Goal: Task Accomplishment & Management: Manage account settings

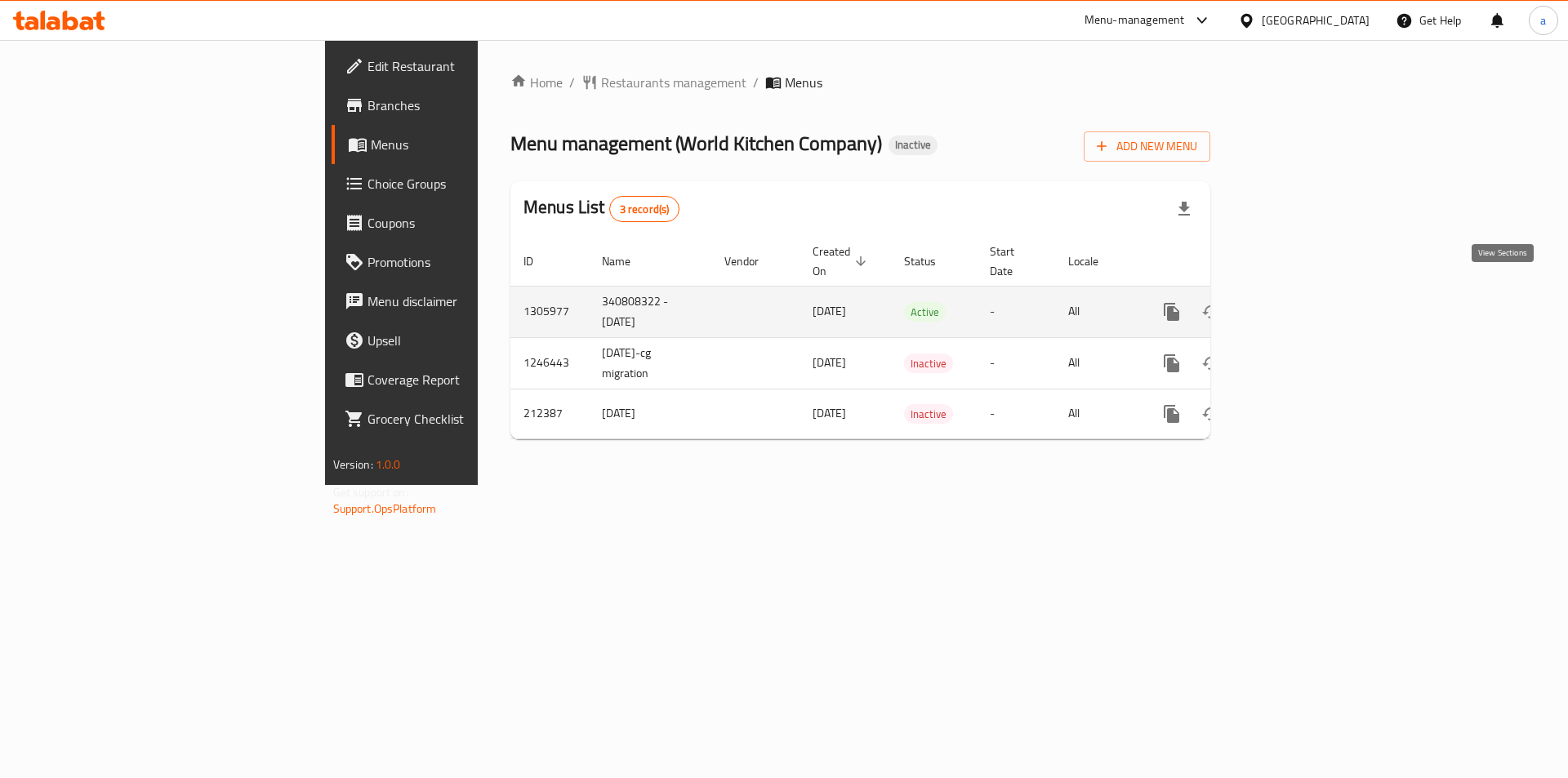
click at [1296, 304] on icon "enhanced table" at bounding box center [1289, 311] width 14 height 14
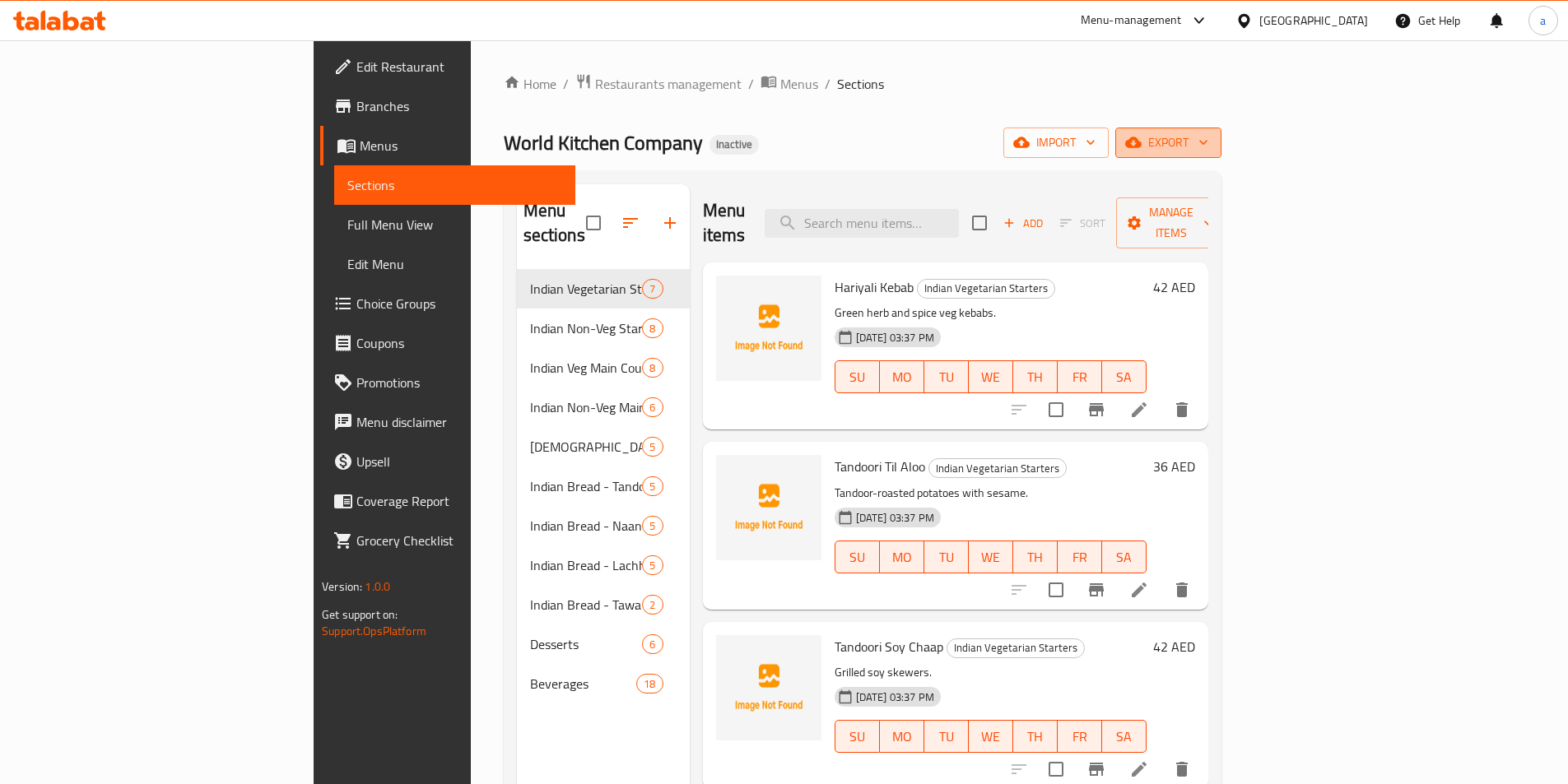
click at [1208, 149] on span "export" at bounding box center [1168, 142] width 79 height 20
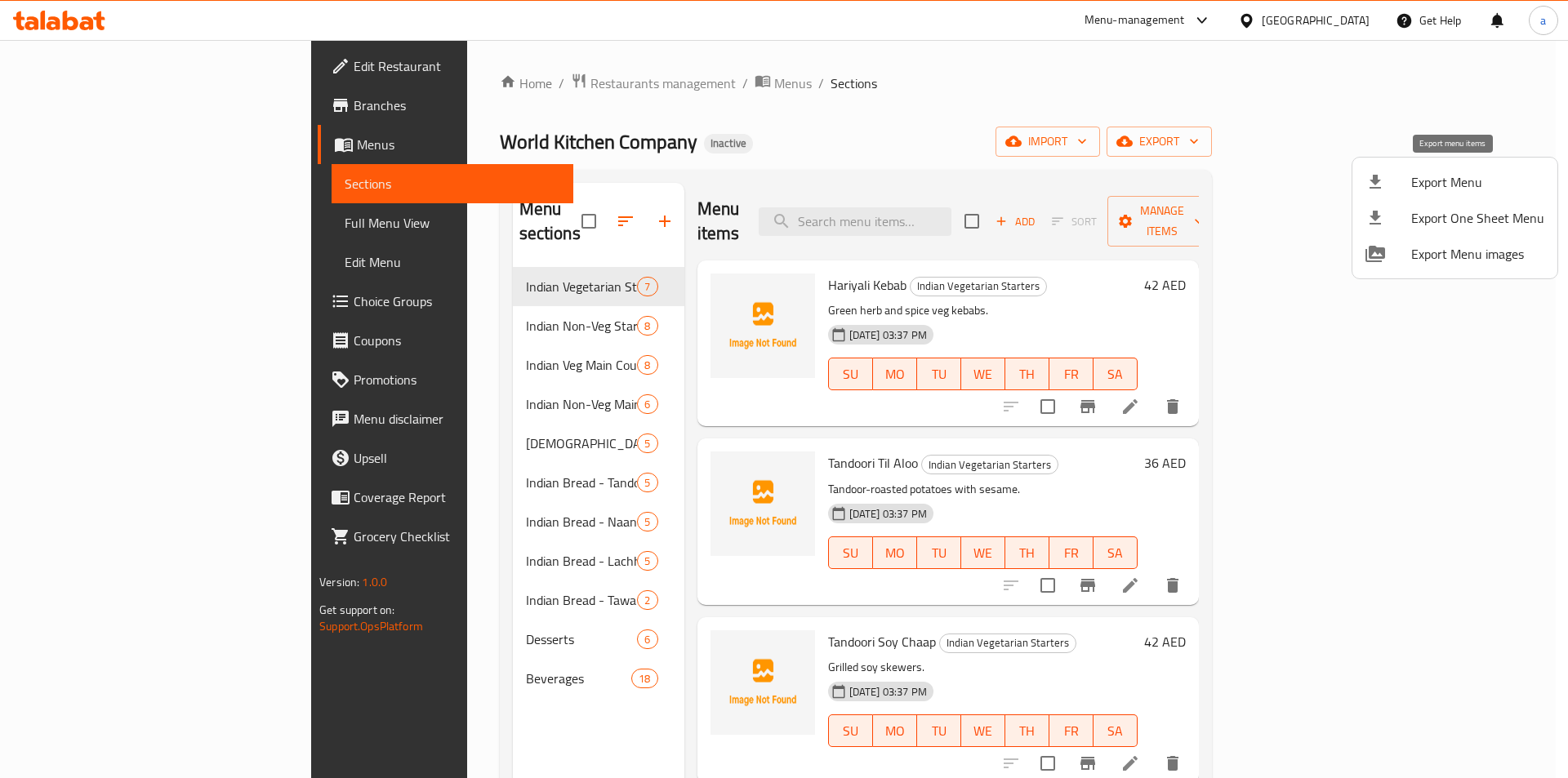
click at [1434, 182] on span "Export Menu" at bounding box center [1477, 182] width 133 height 19
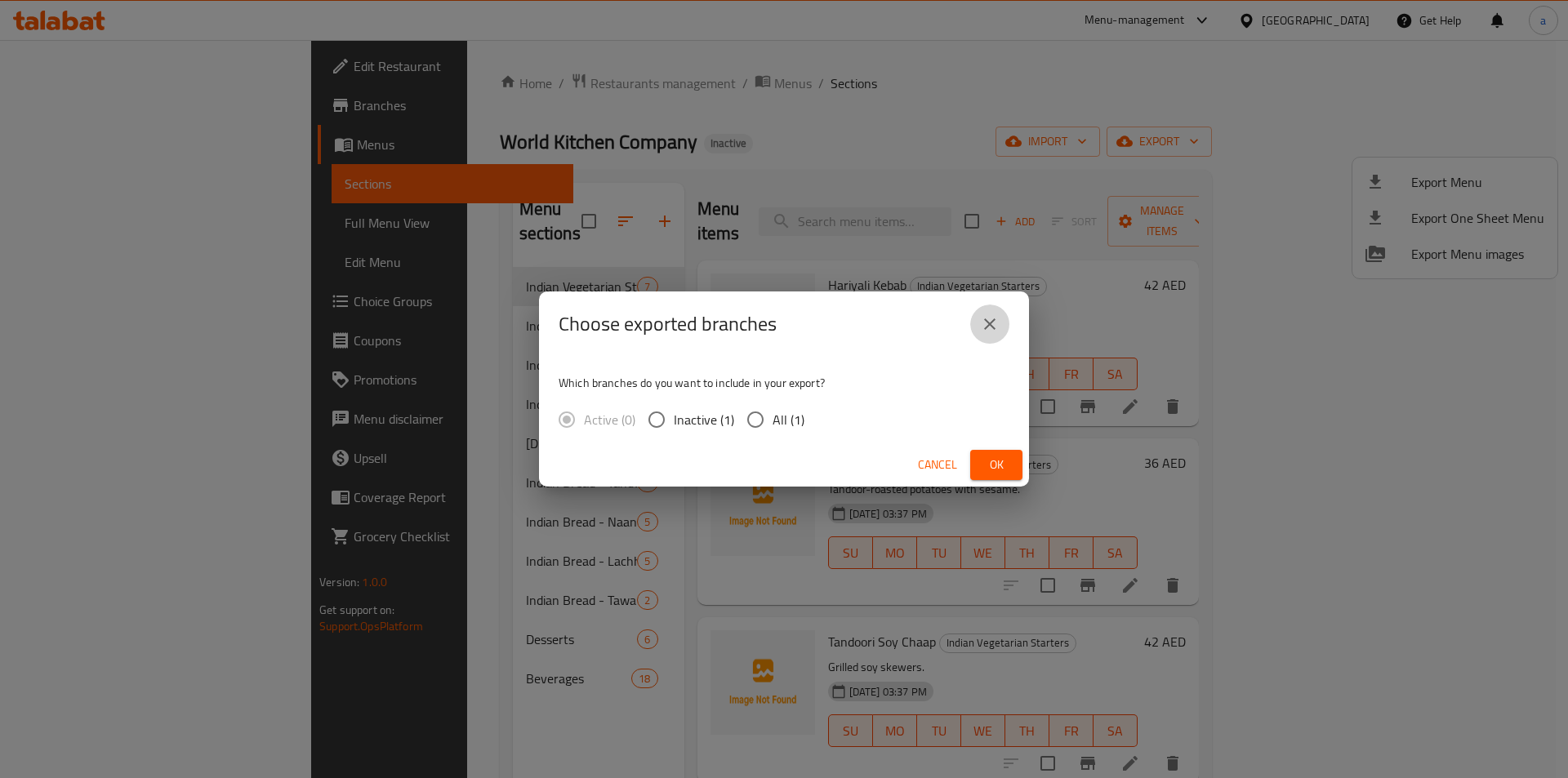
click at [984, 325] on icon "close" at bounding box center [989, 324] width 19 height 19
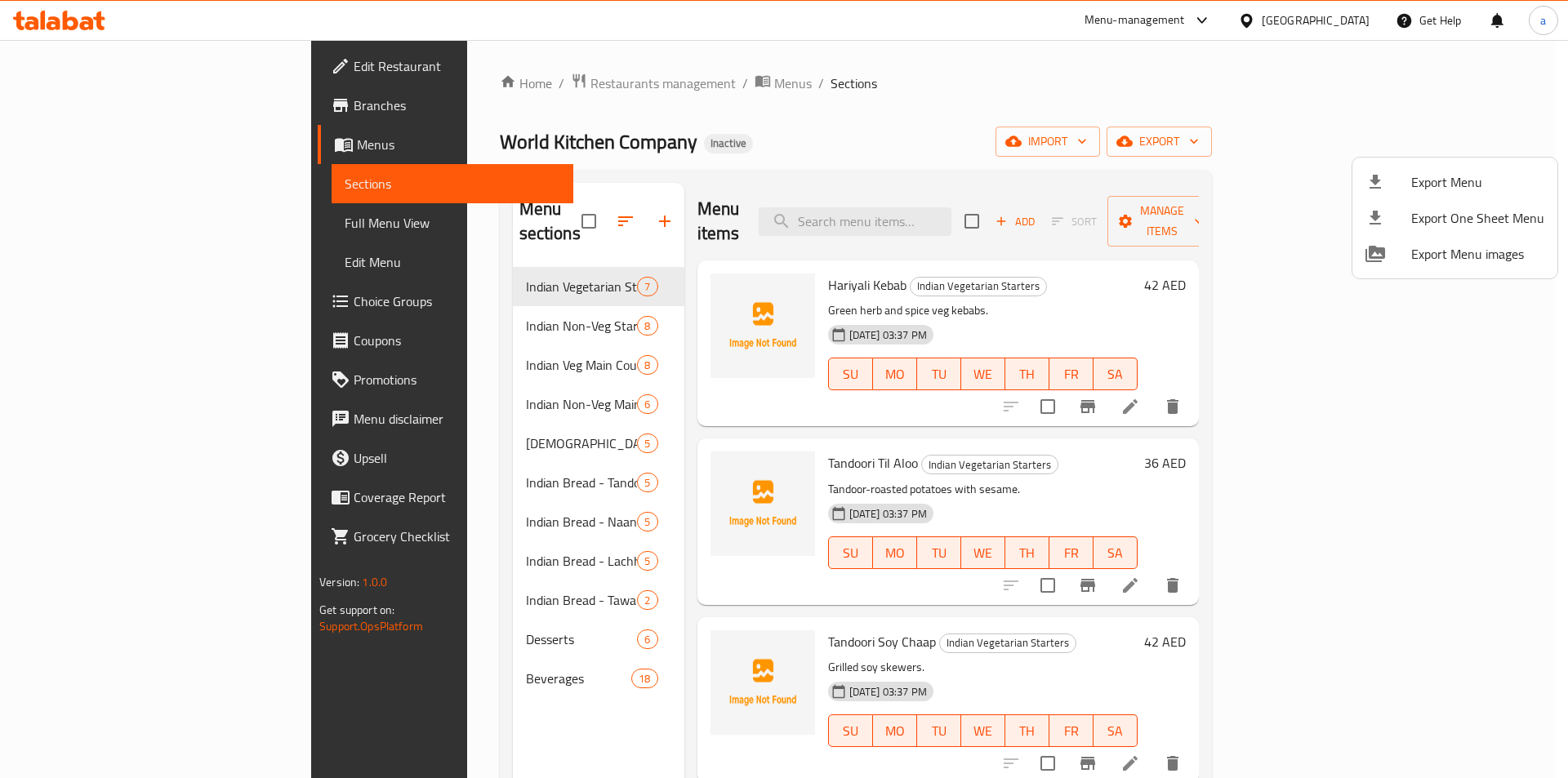
click at [1339, 124] on div at bounding box center [784, 389] width 1568 height 778
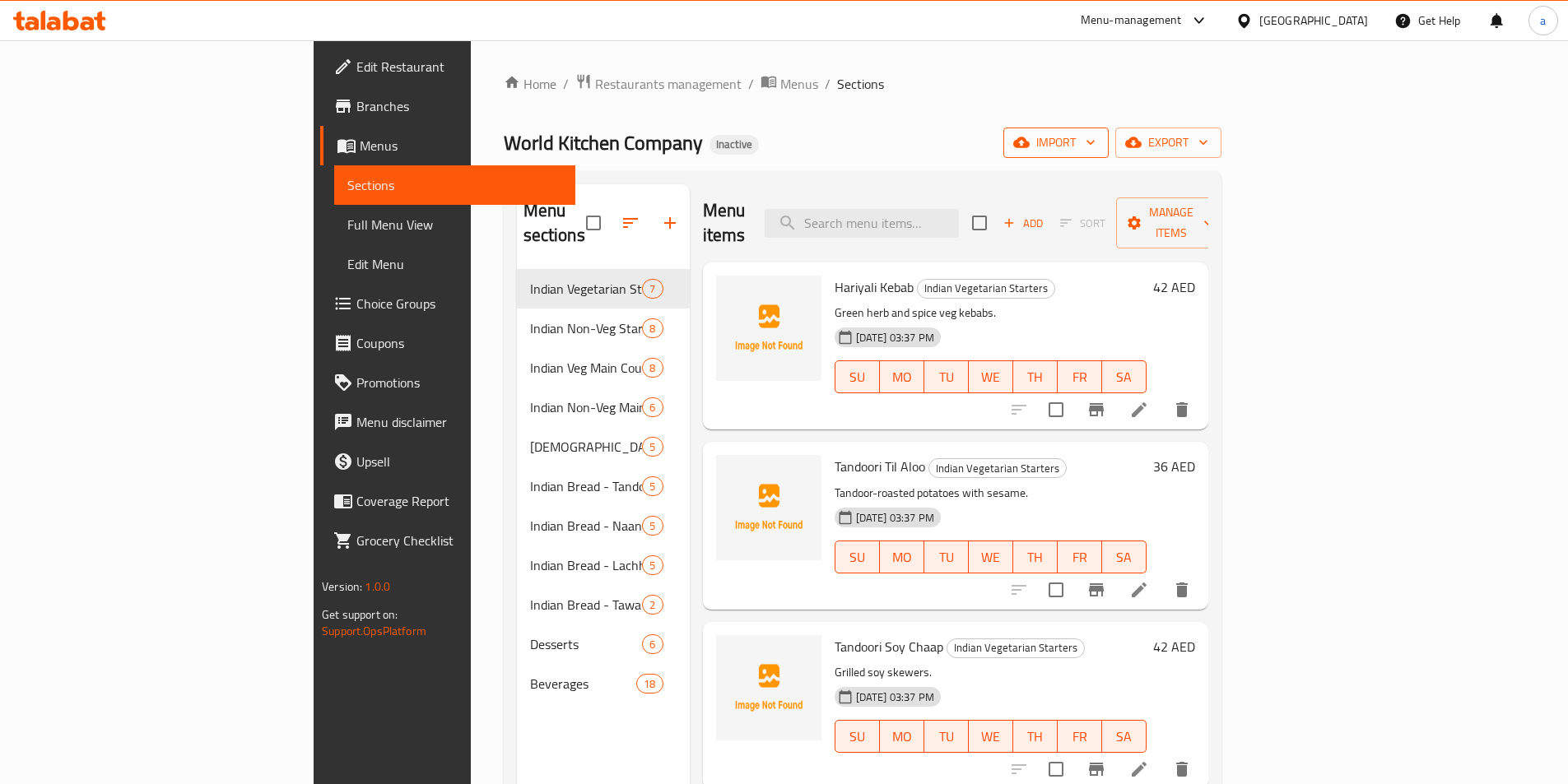
click at [1096, 135] on span "import" at bounding box center [1056, 142] width 79 height 20
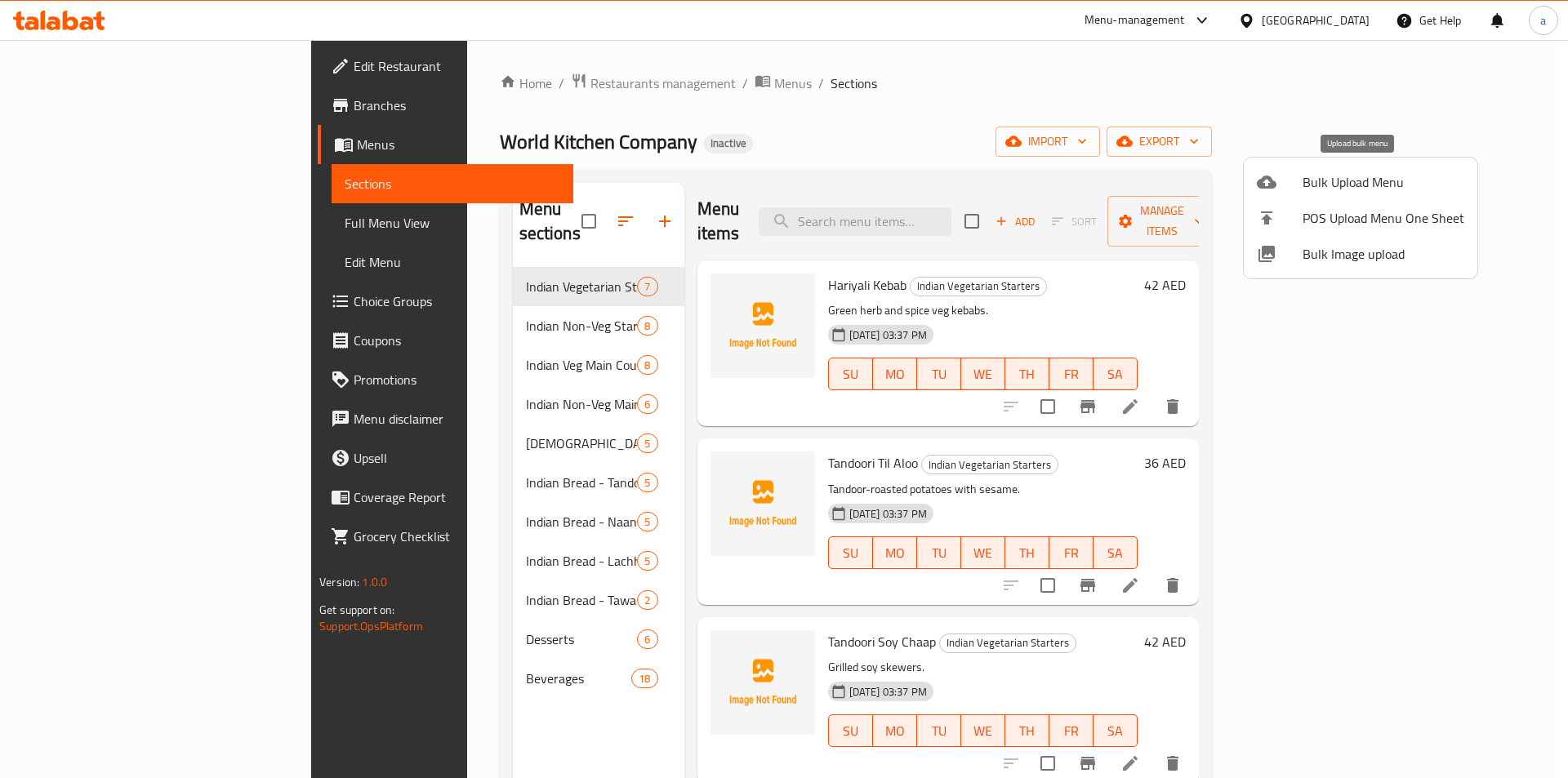
click at [1314, 184] on span "Bulk Upload Menu" at bounding box center [1383, 182] width 161 height 19
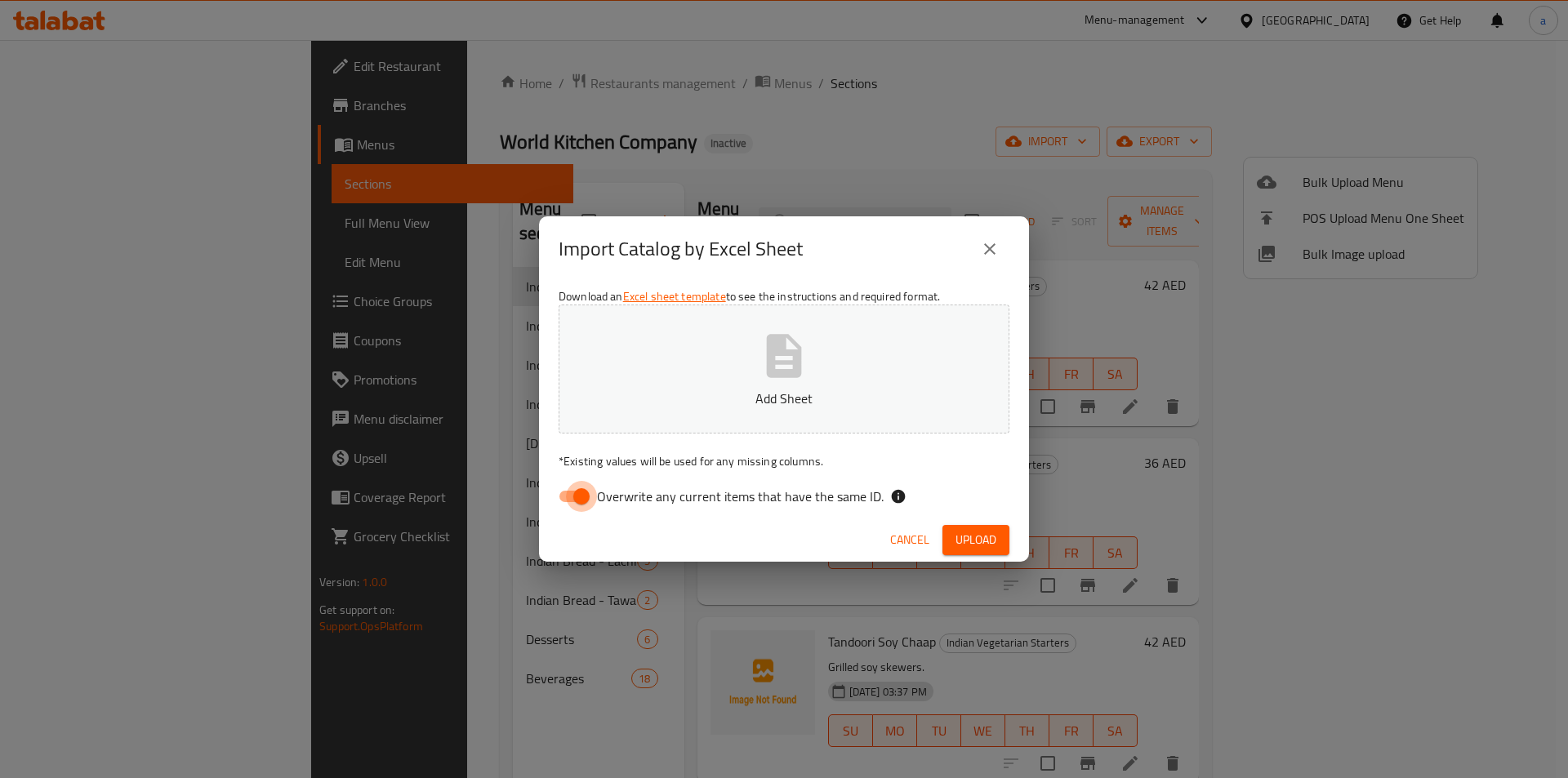
click at [567, 499] on input "Overwrite any current items that have the same ID." at bounding box center [581, 497] width 93 height 31
checkbox input "false"
click at [632, 390] on p "Add Sheet" at bounding box center [784, 399] width 400 height 19
click at [975, 533] on span "Upload" at bounding box center [976, 540] width 41 height 20
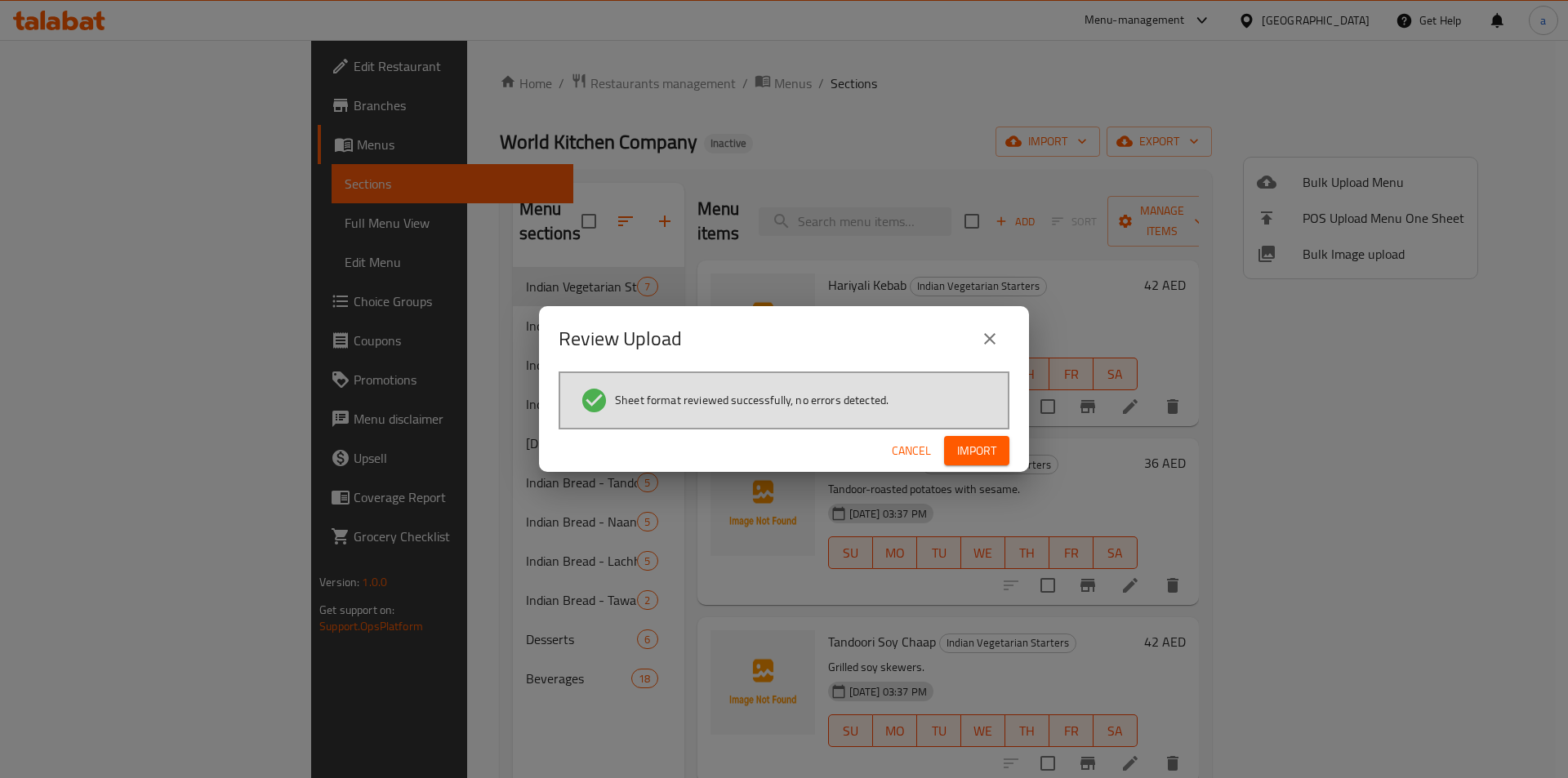
click at [990, 460] on span "Import" at bounding box center [977, 450] width 39 height 20
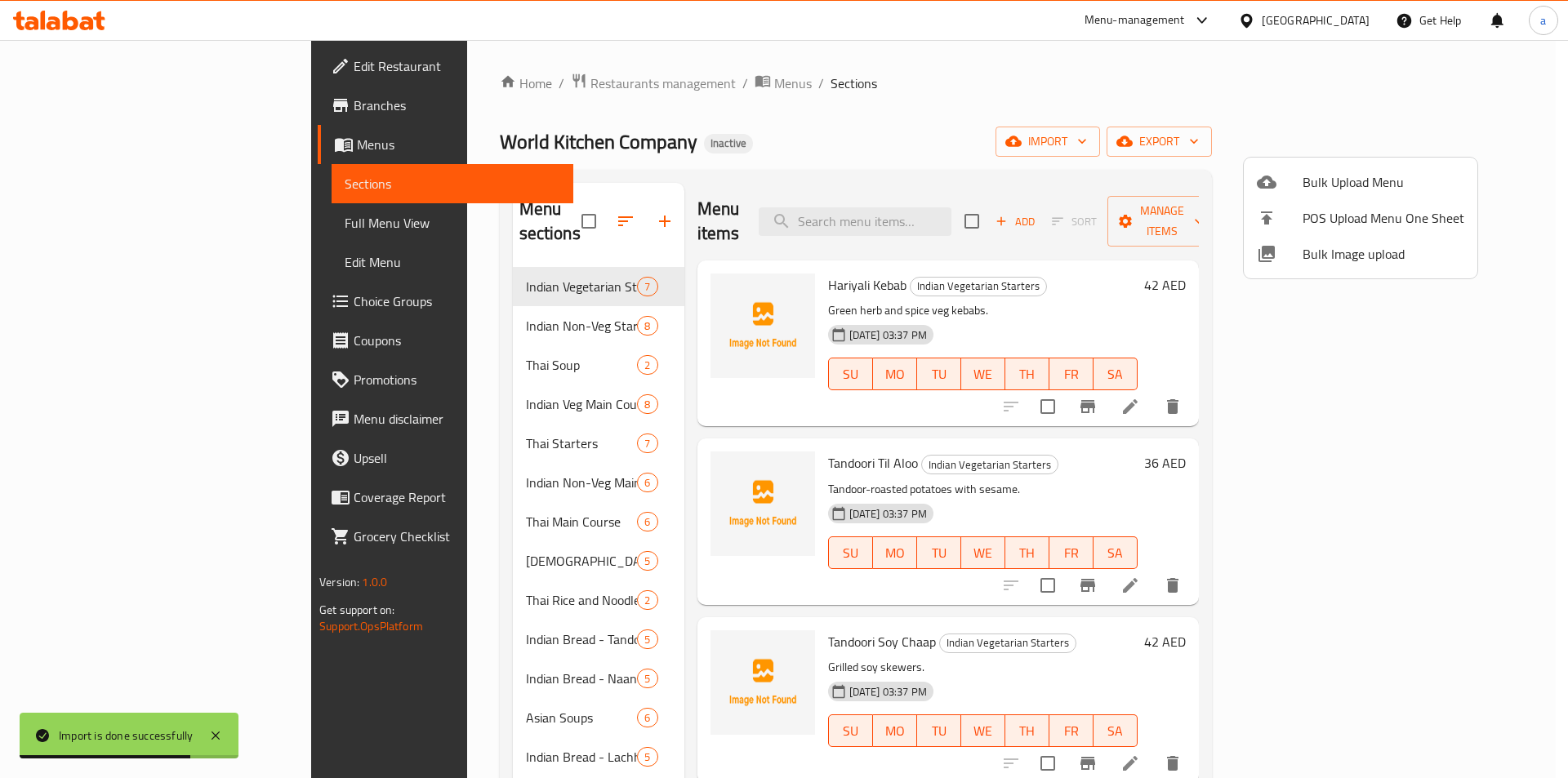
click at [74, 231] on div at bounding box center [784, 389] width 1568 height 778
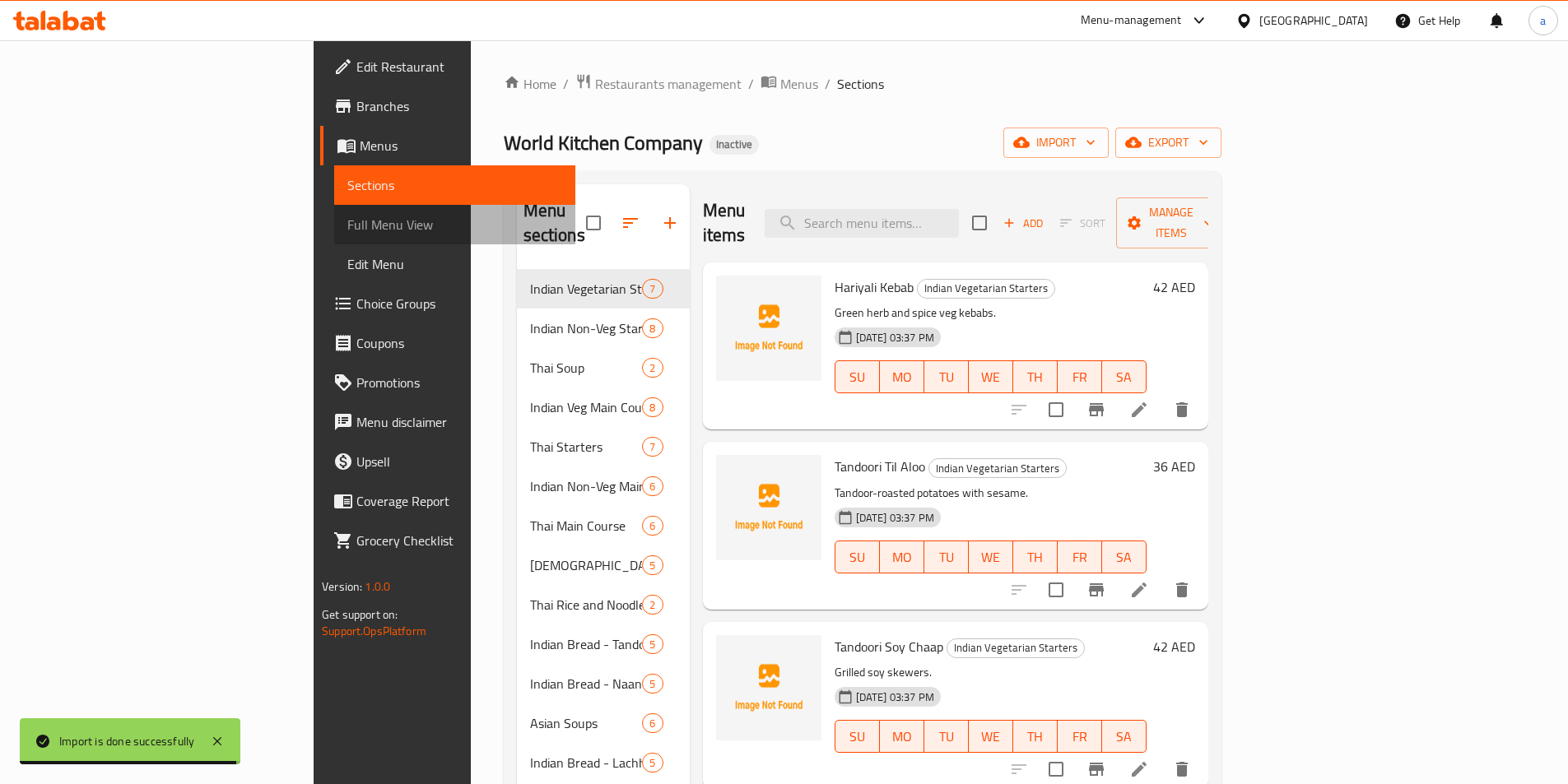
click at [347, 226] on span "Full Menu View" at bounding box center [455, 225] width 215 height 19
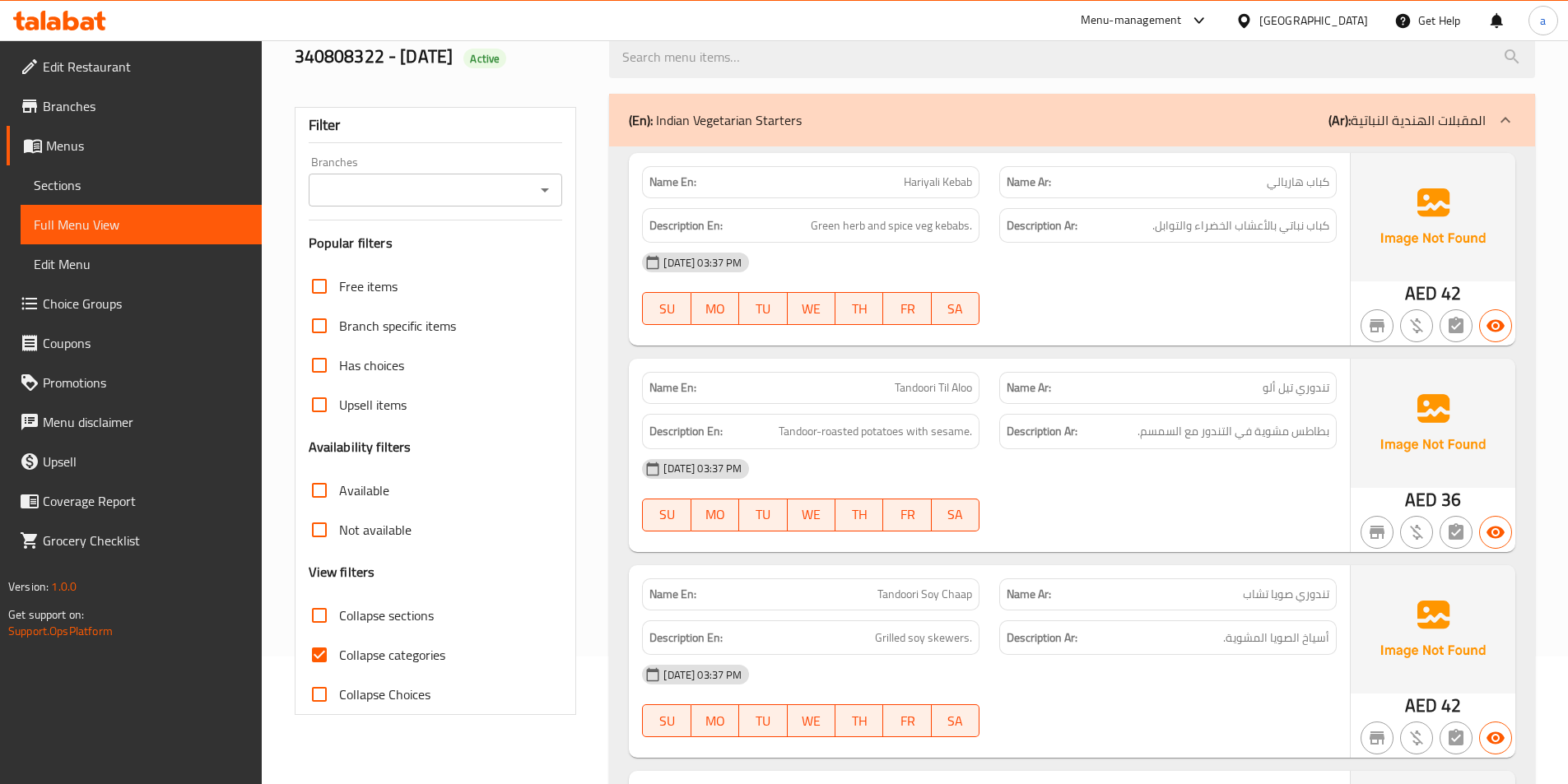
scroll to position [329, 0]
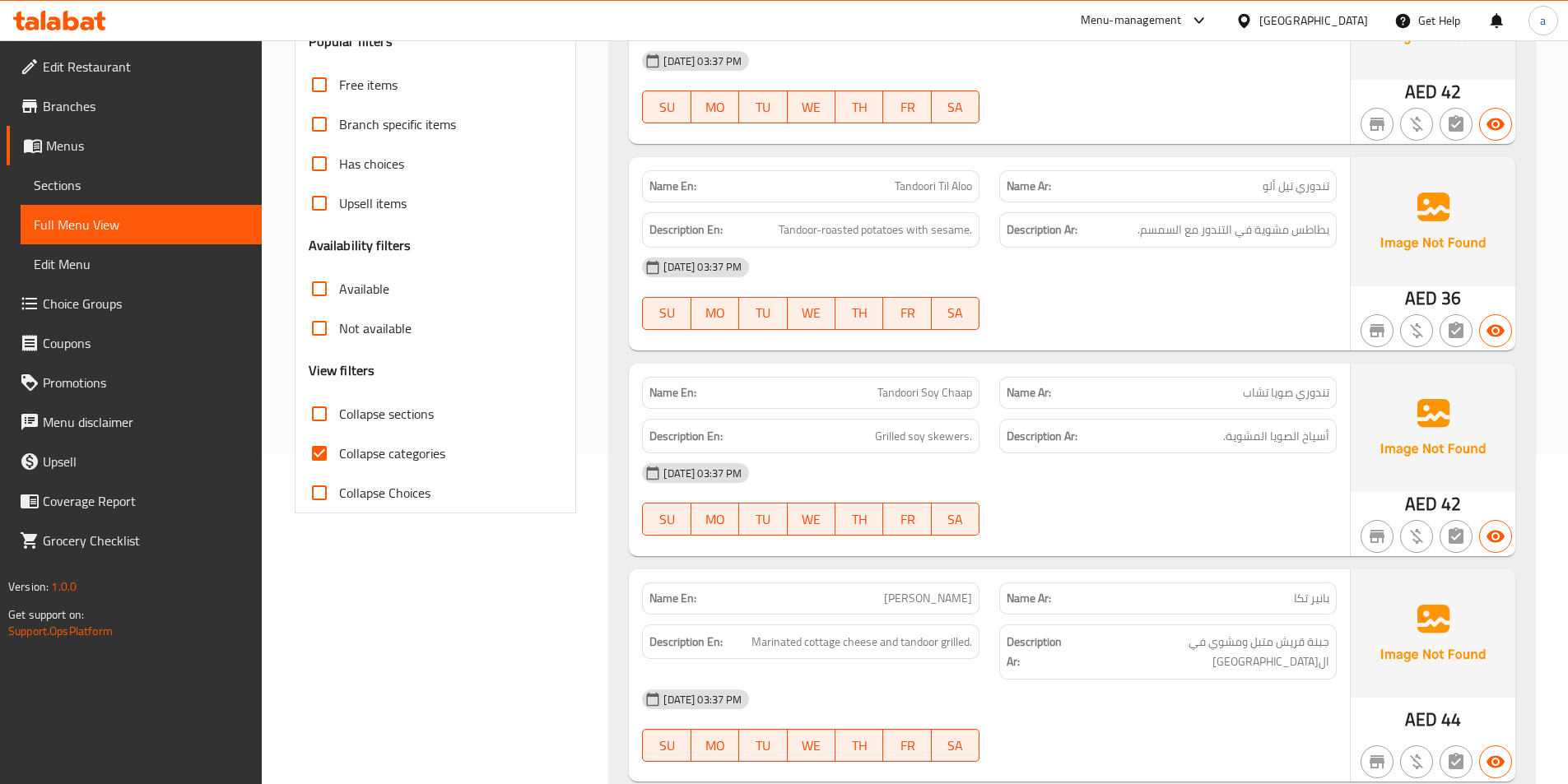
click at [394, 453] on span "Collapse categories" at bounding box center [392, 453] width 106 height 19
click at [339, 453] on input "Collapse categories" at bounding box center [319, 453] width 40 height 40
checkbox input "false"
click at [377, 413] on span "Collapse sections" at bounding box center [386, 414] width 95 height 19
click at [339, 413] on input "Collapse sections" at bounding box center [319, 413] width 40 height 40
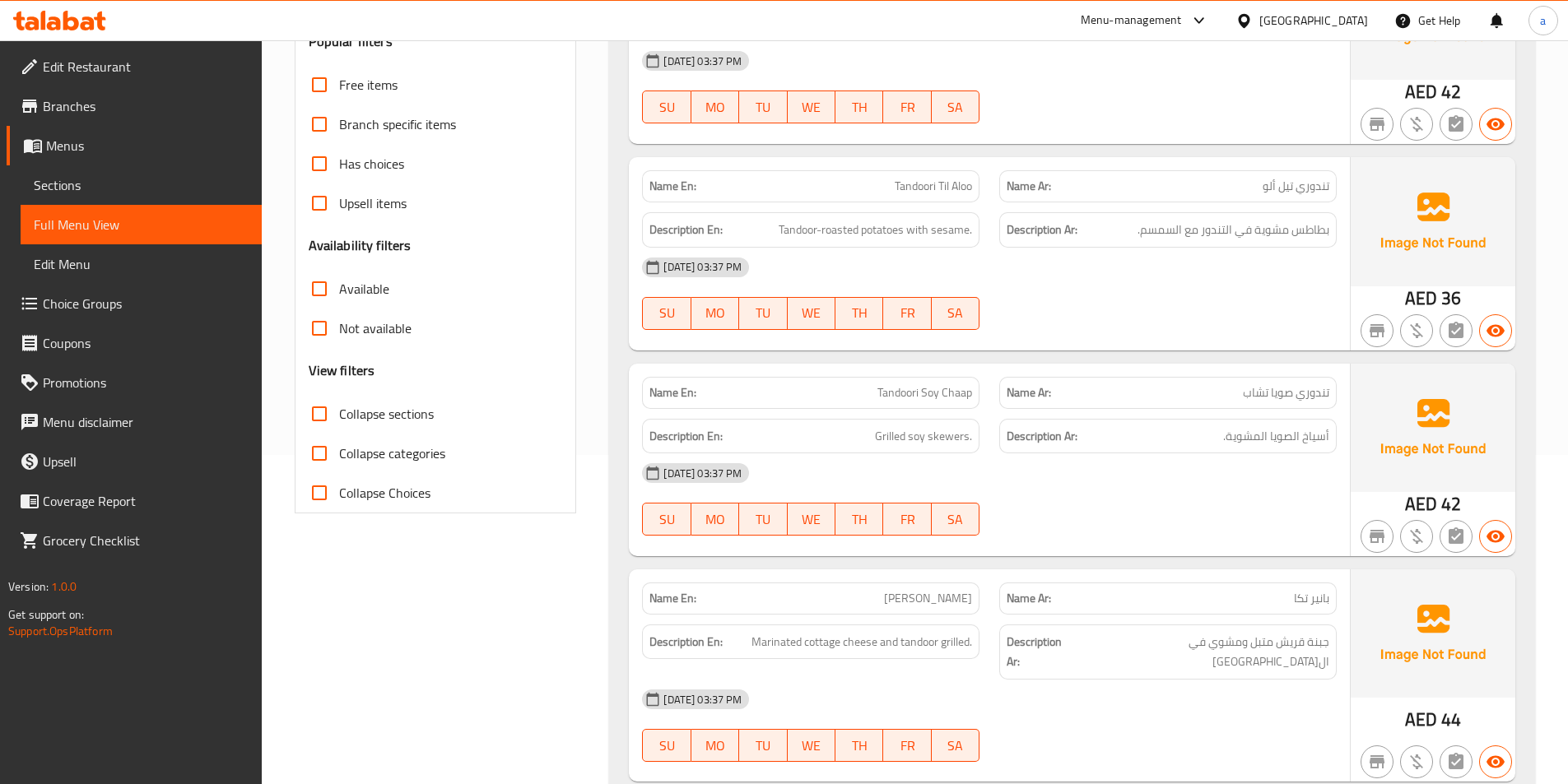
checkbox input "true"
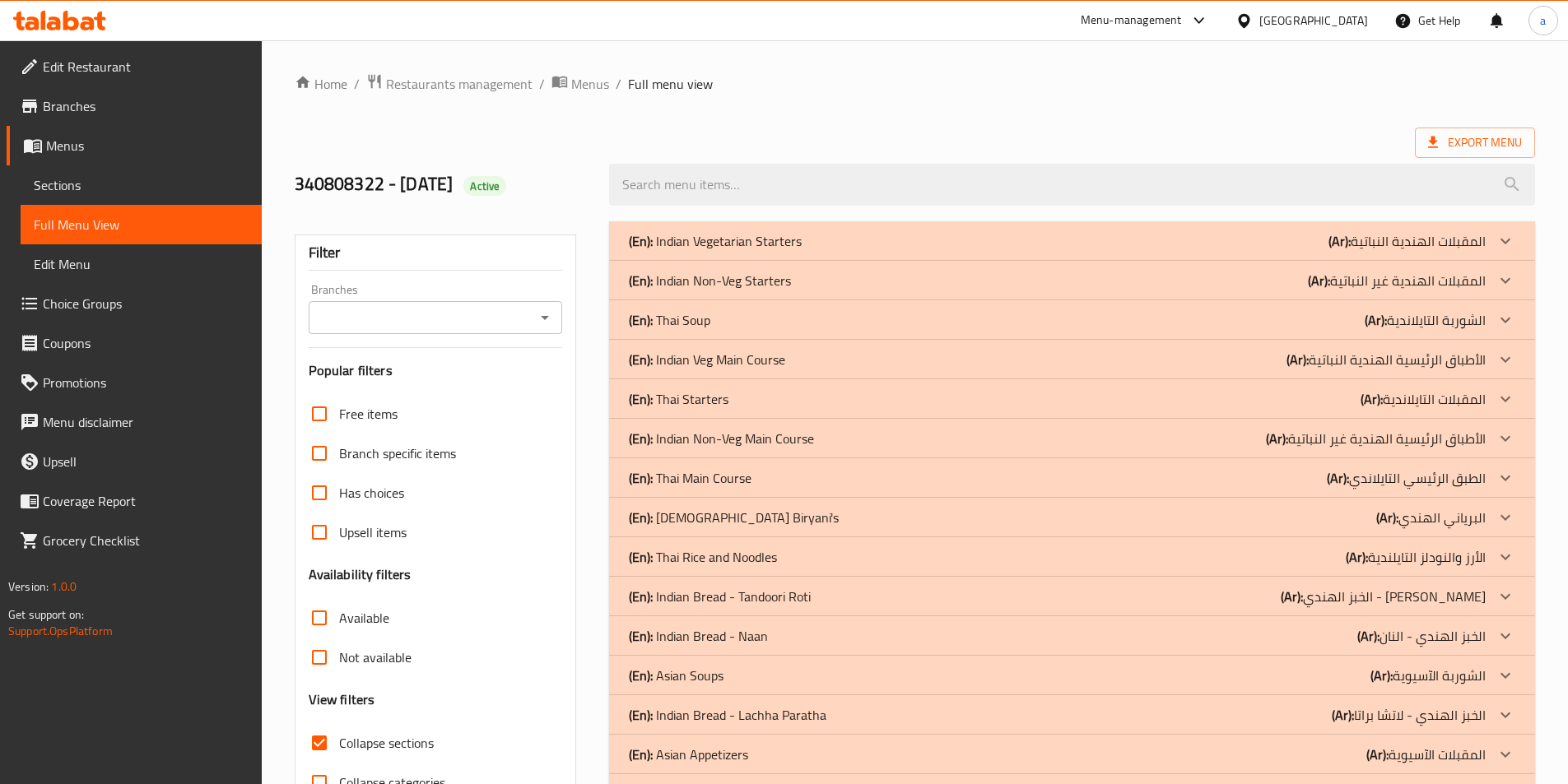
scroll to position [82, 0]
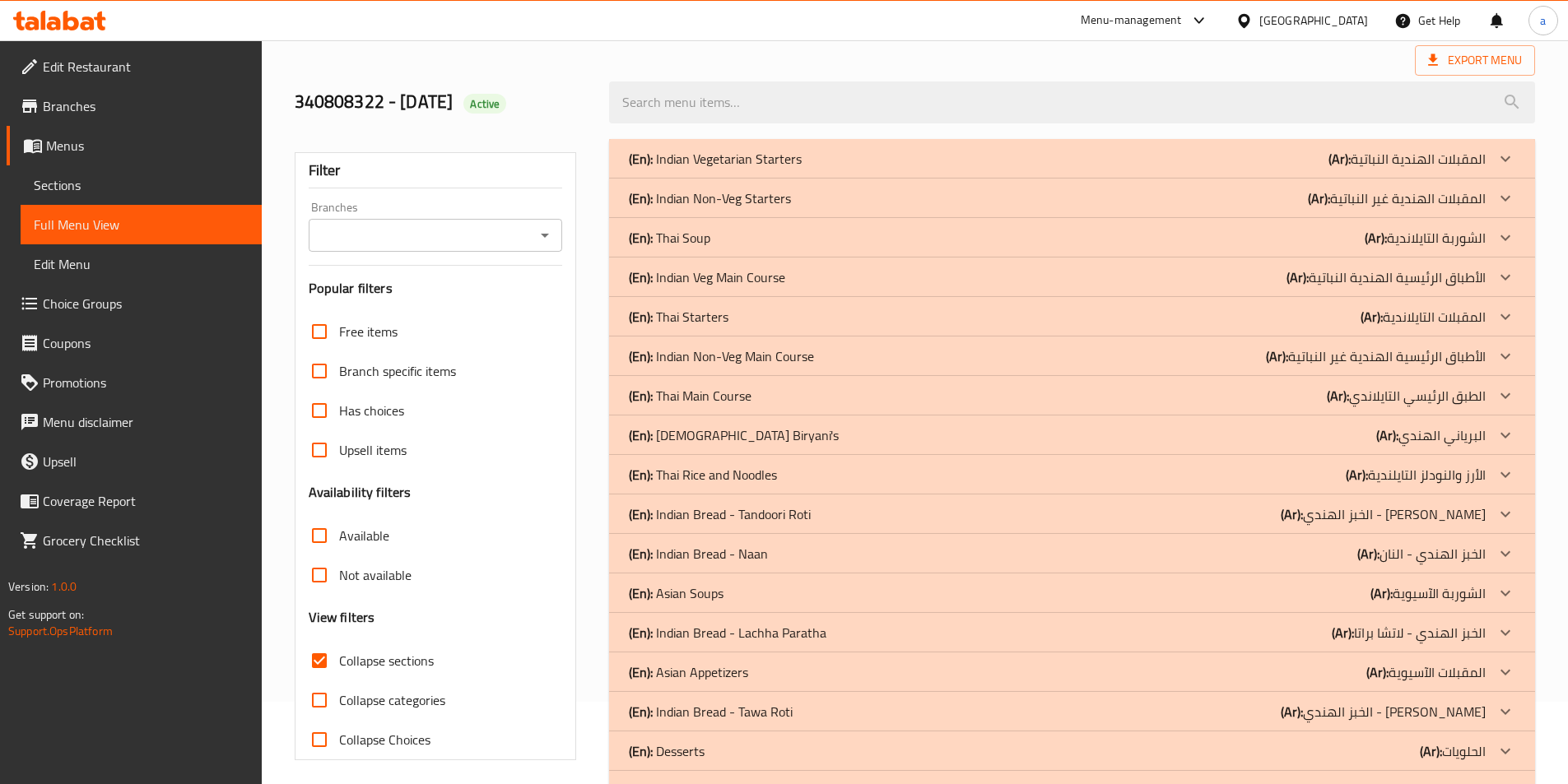
click at [735, 168] on div "(En): Thai Soup (Ar): الشوربة التايلاندية" at bounding box center [1057, 159] width 857 height 19
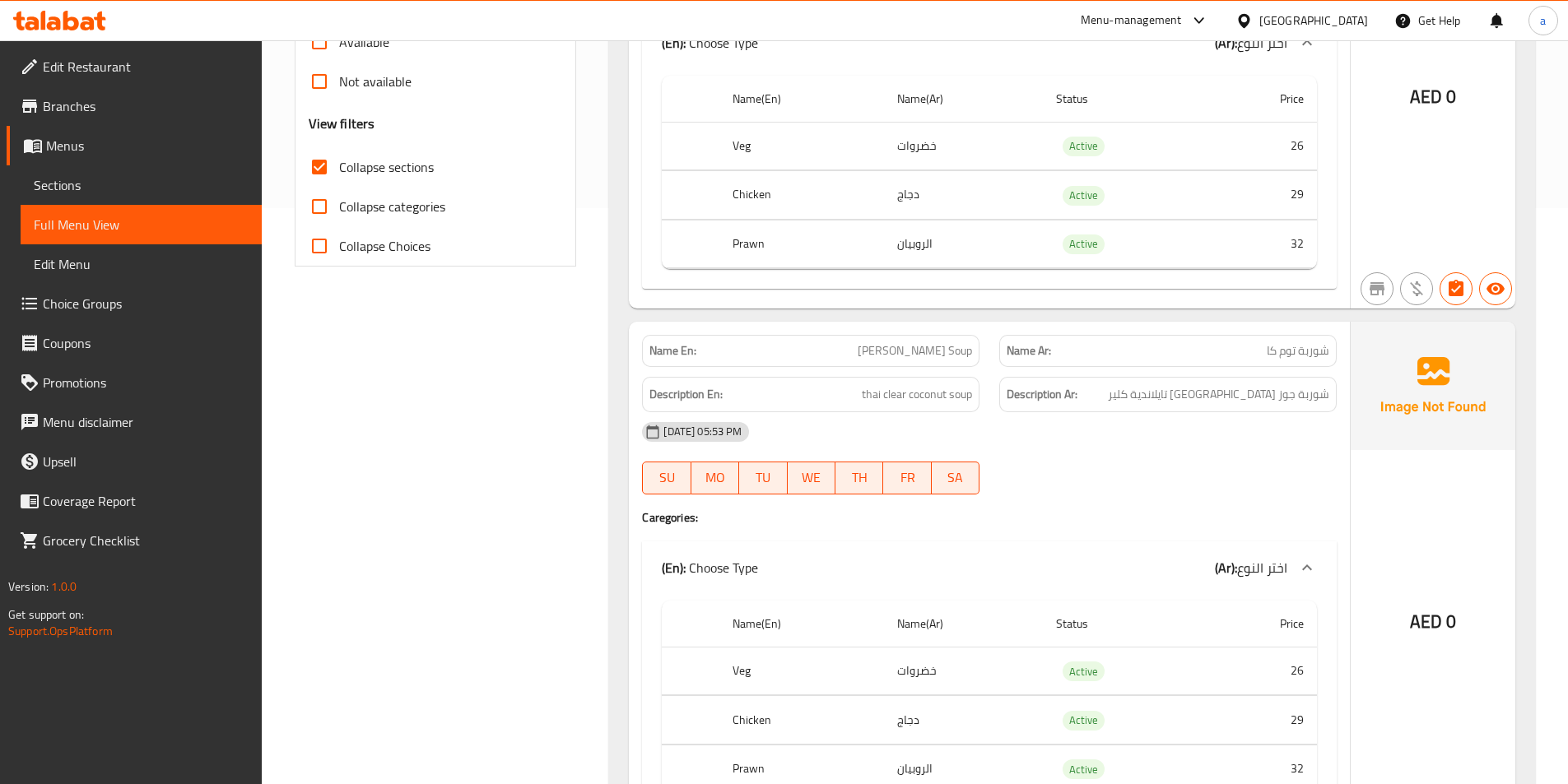
scroll to position [1070, 0]
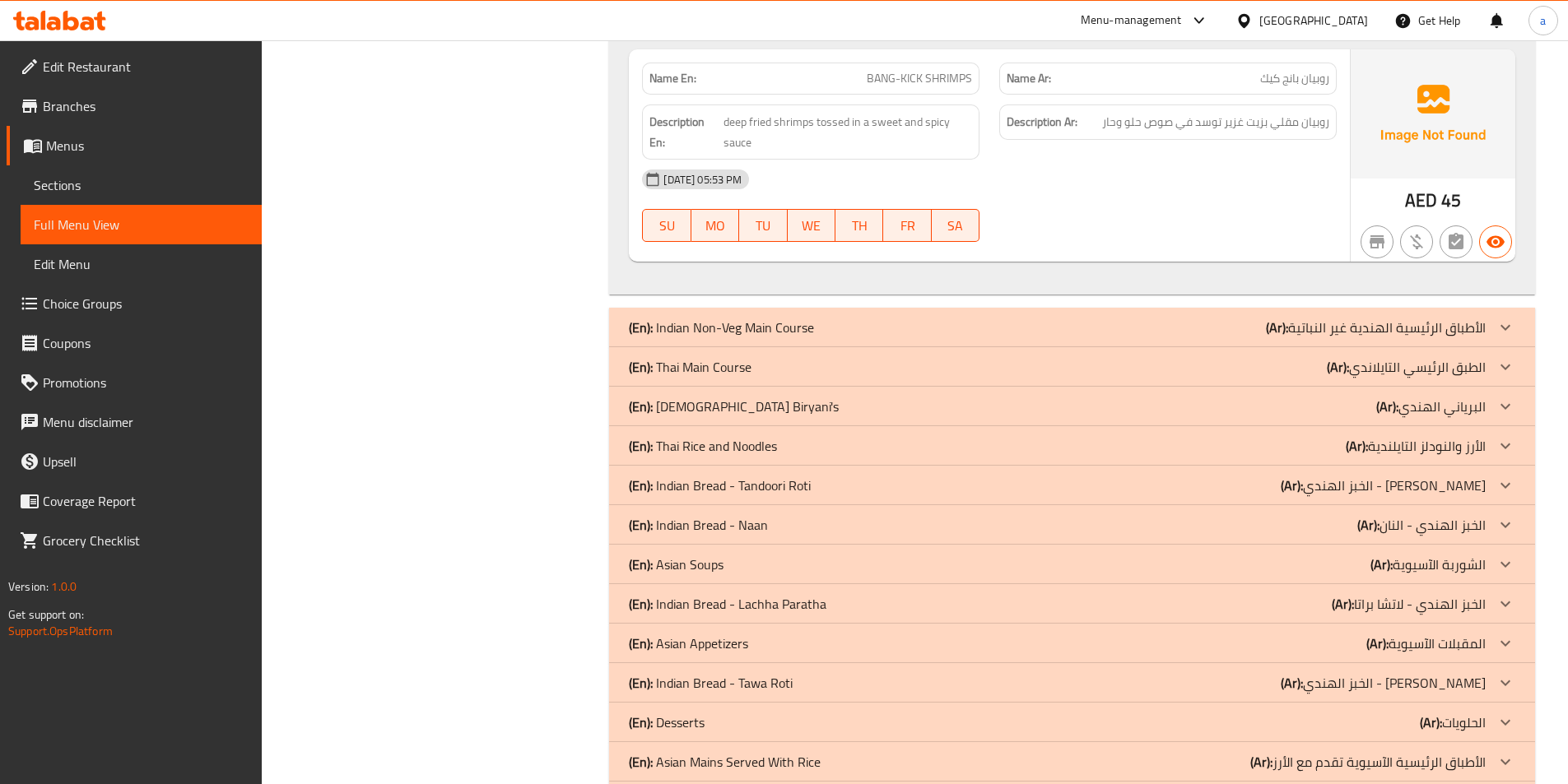
scroll to position [3045, 0]
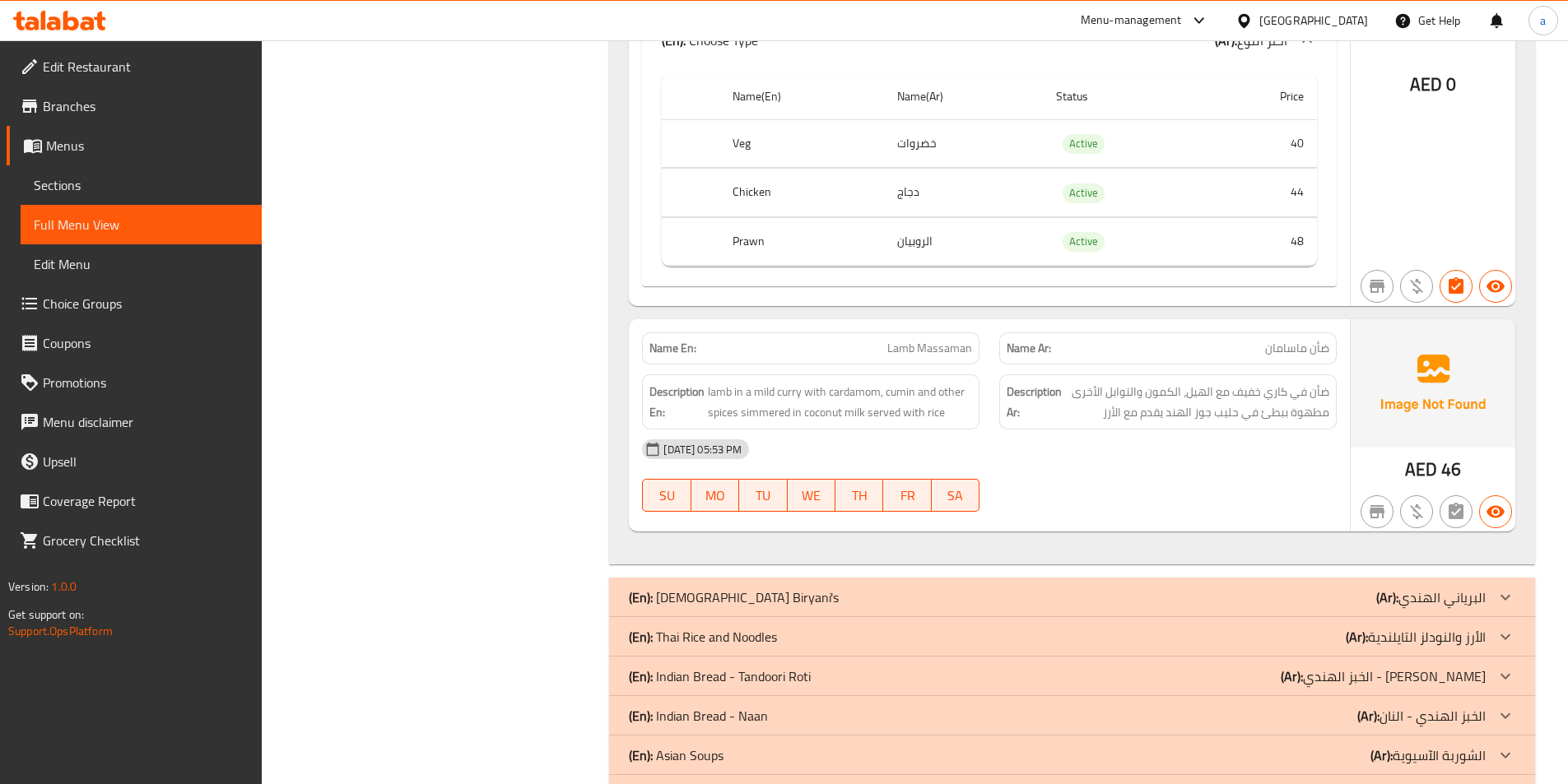
scroll to position [6009, 0]
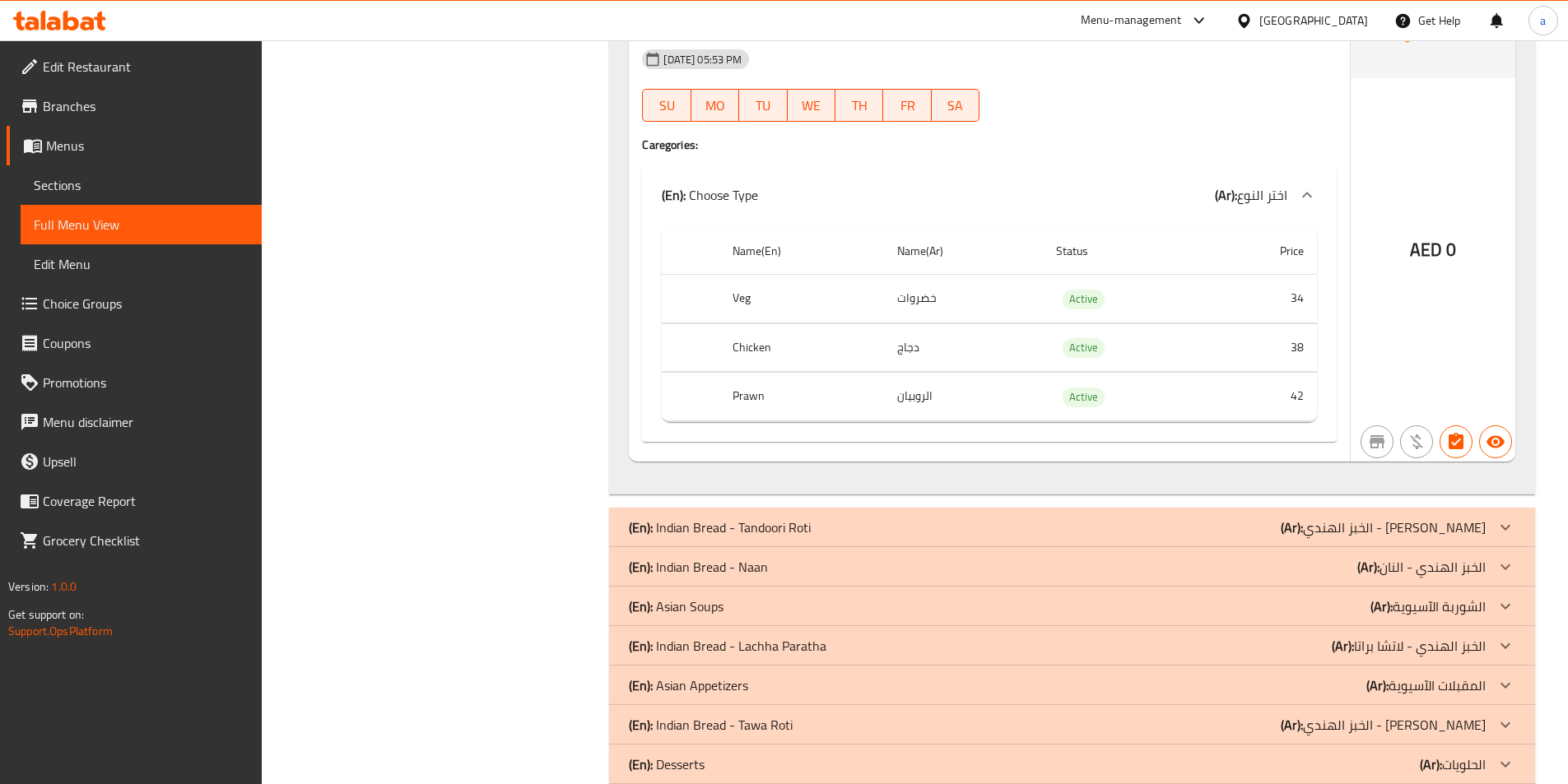
scroll to position [7326, 0]
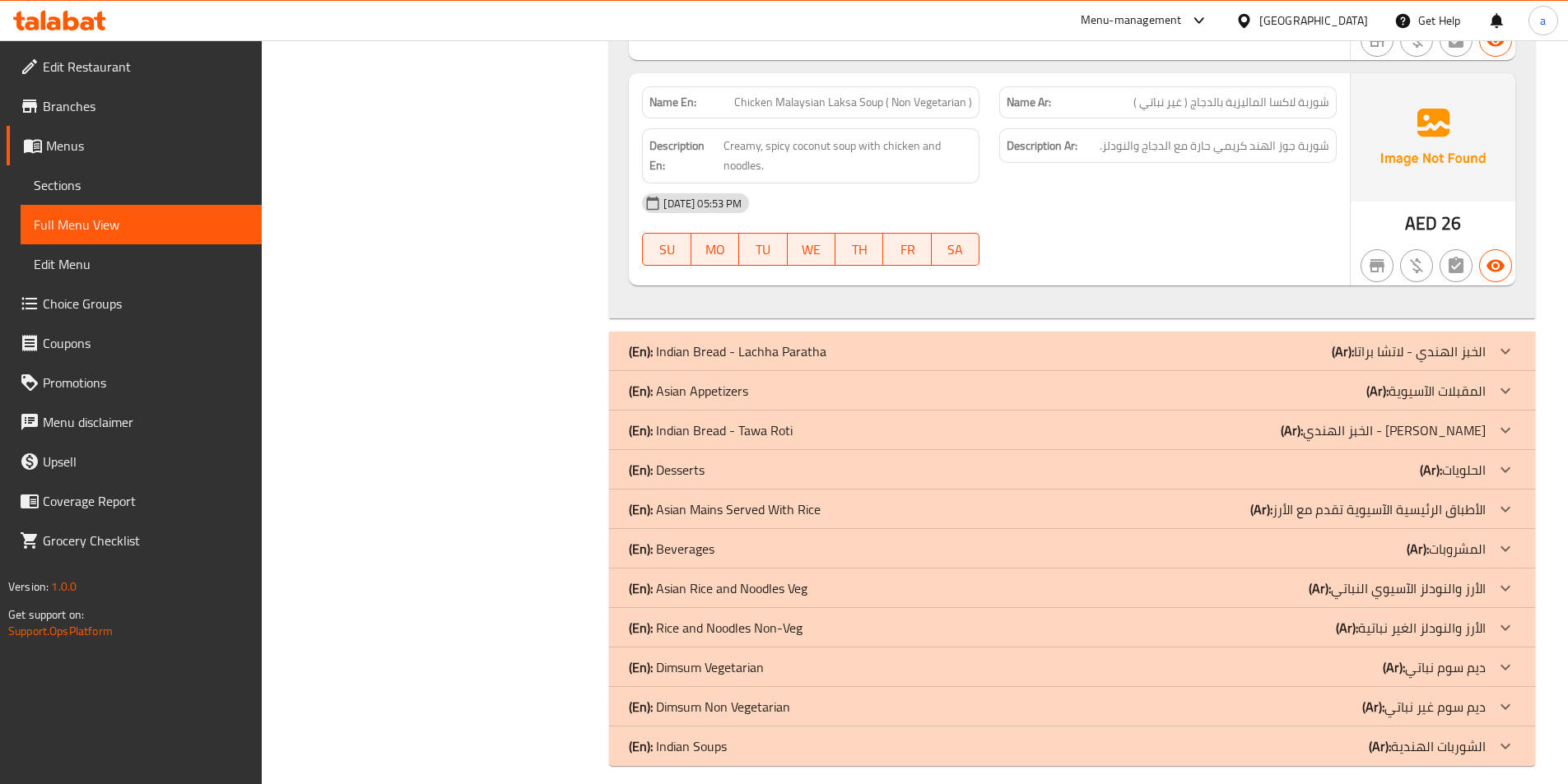
scroll to position [8767, 0]
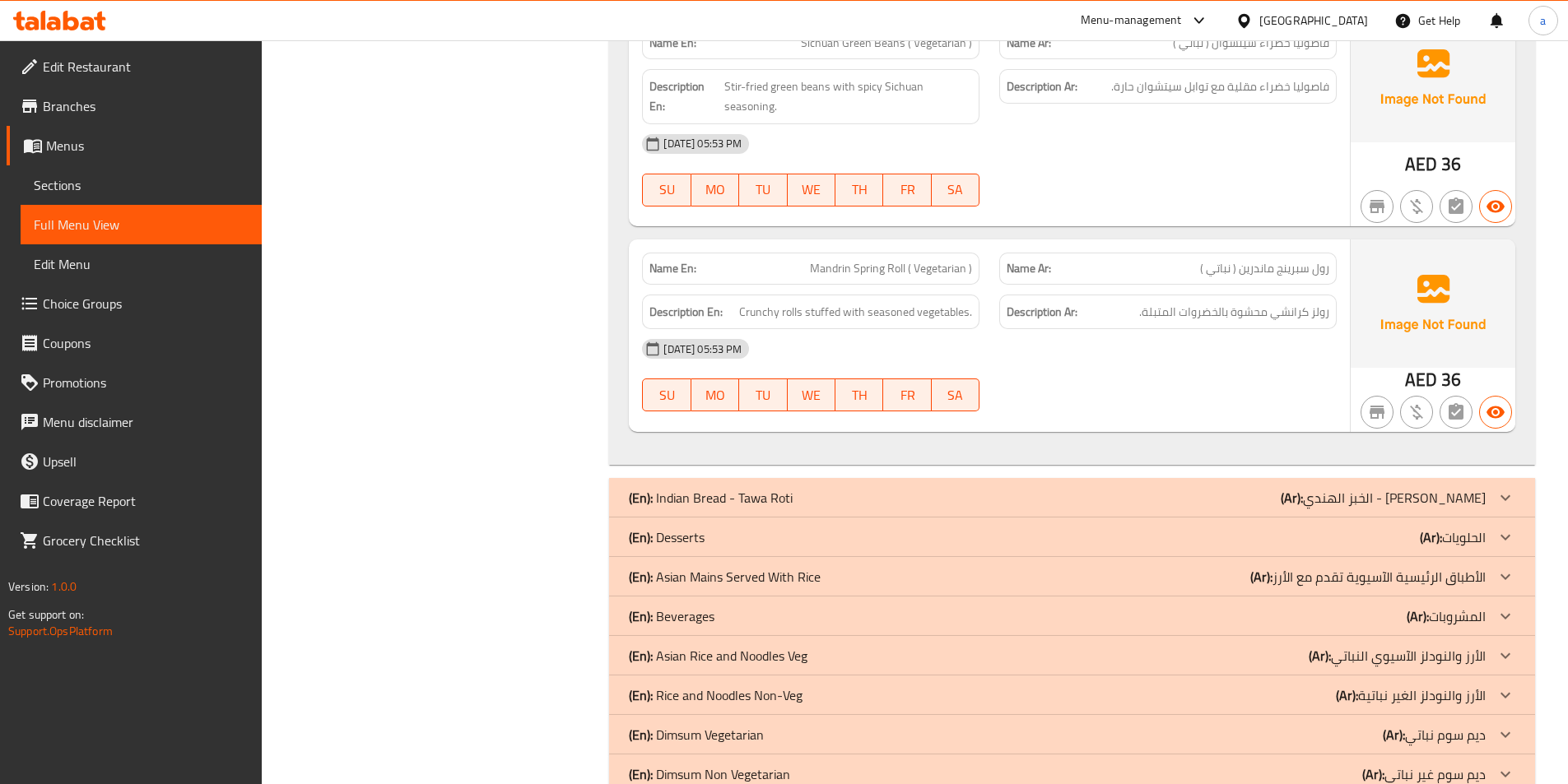
scroll to position [9882, 0]
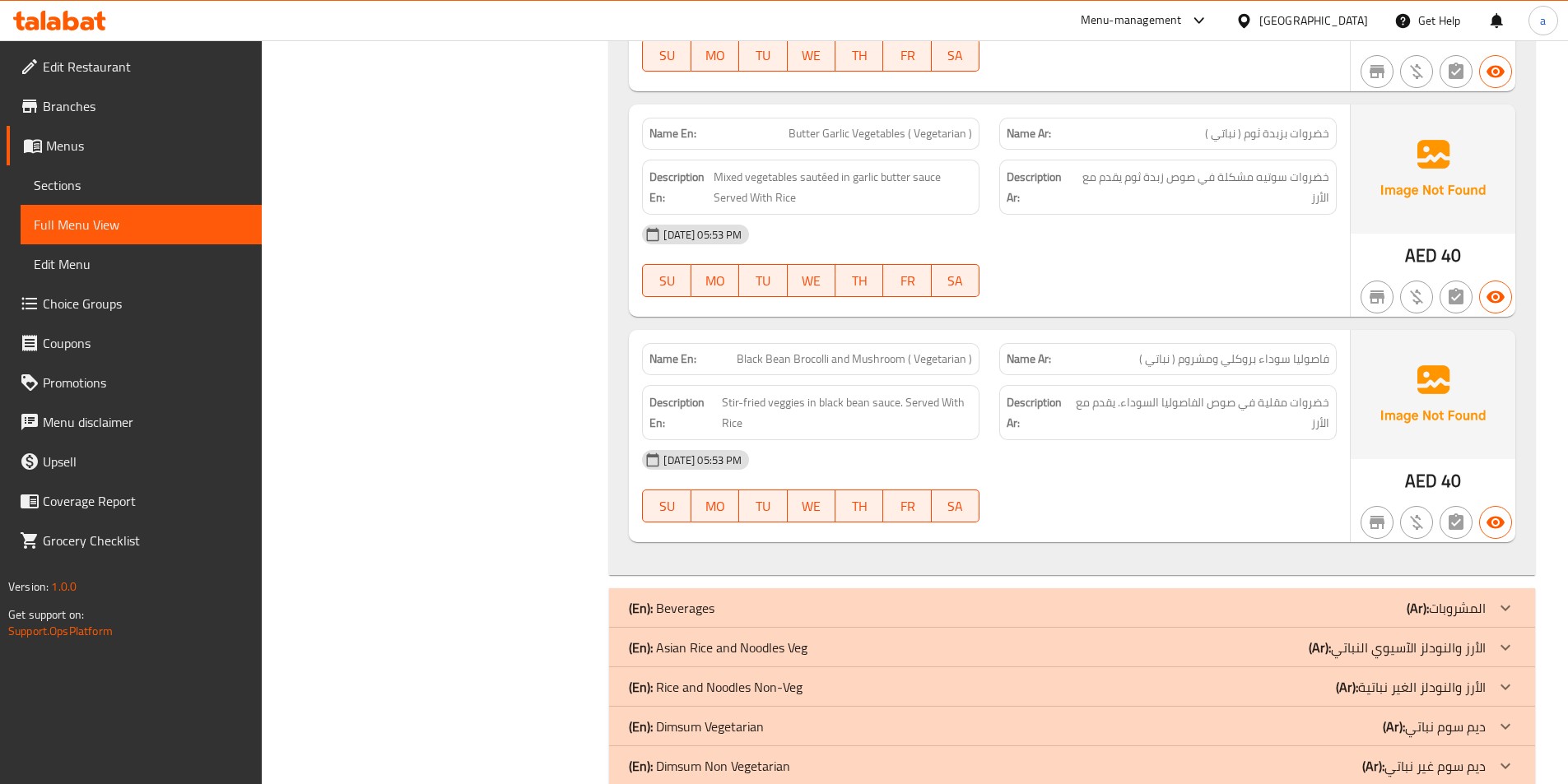
scroll to position [11301, 0]
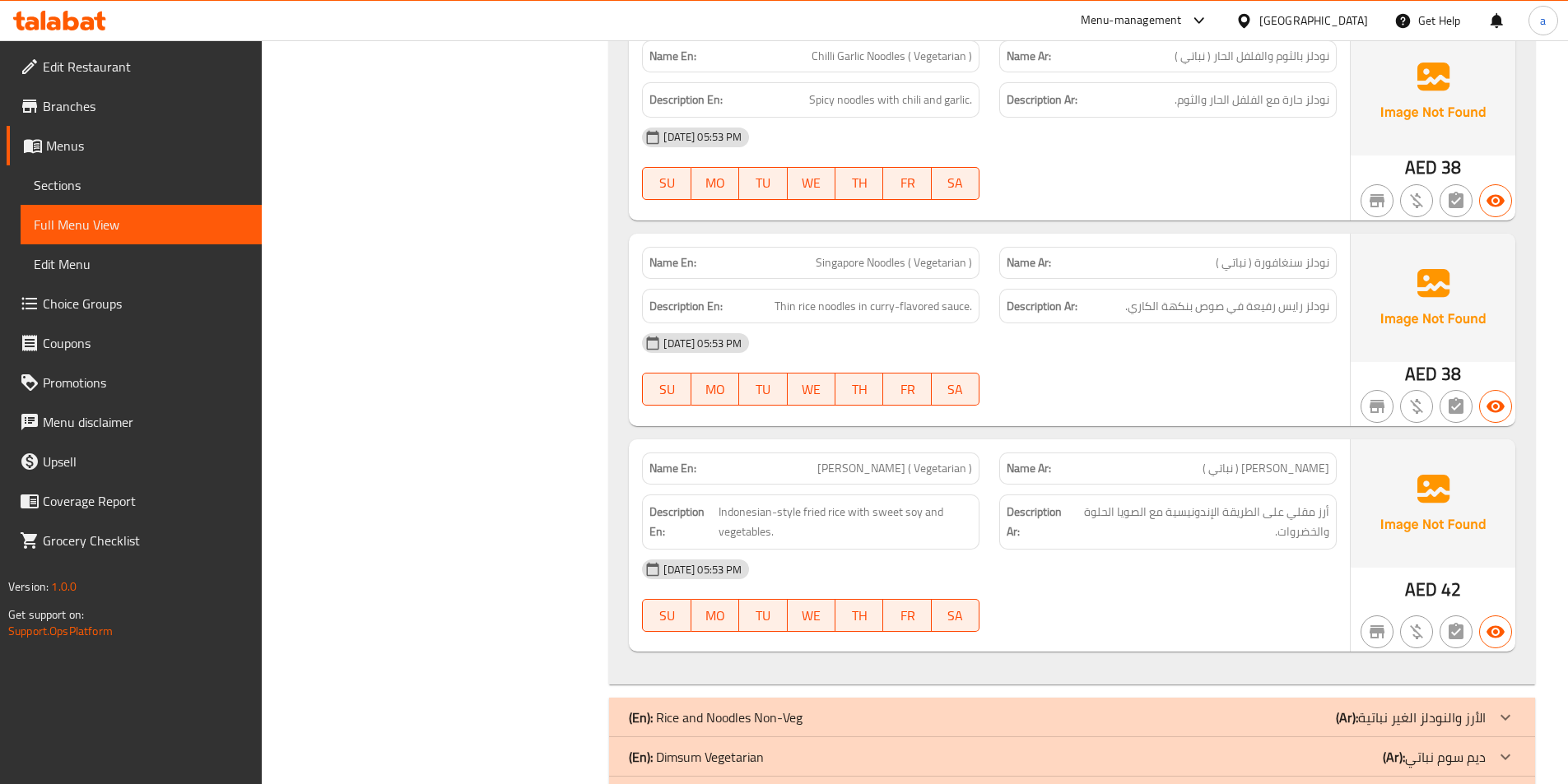
scroll to position [13036, 0]
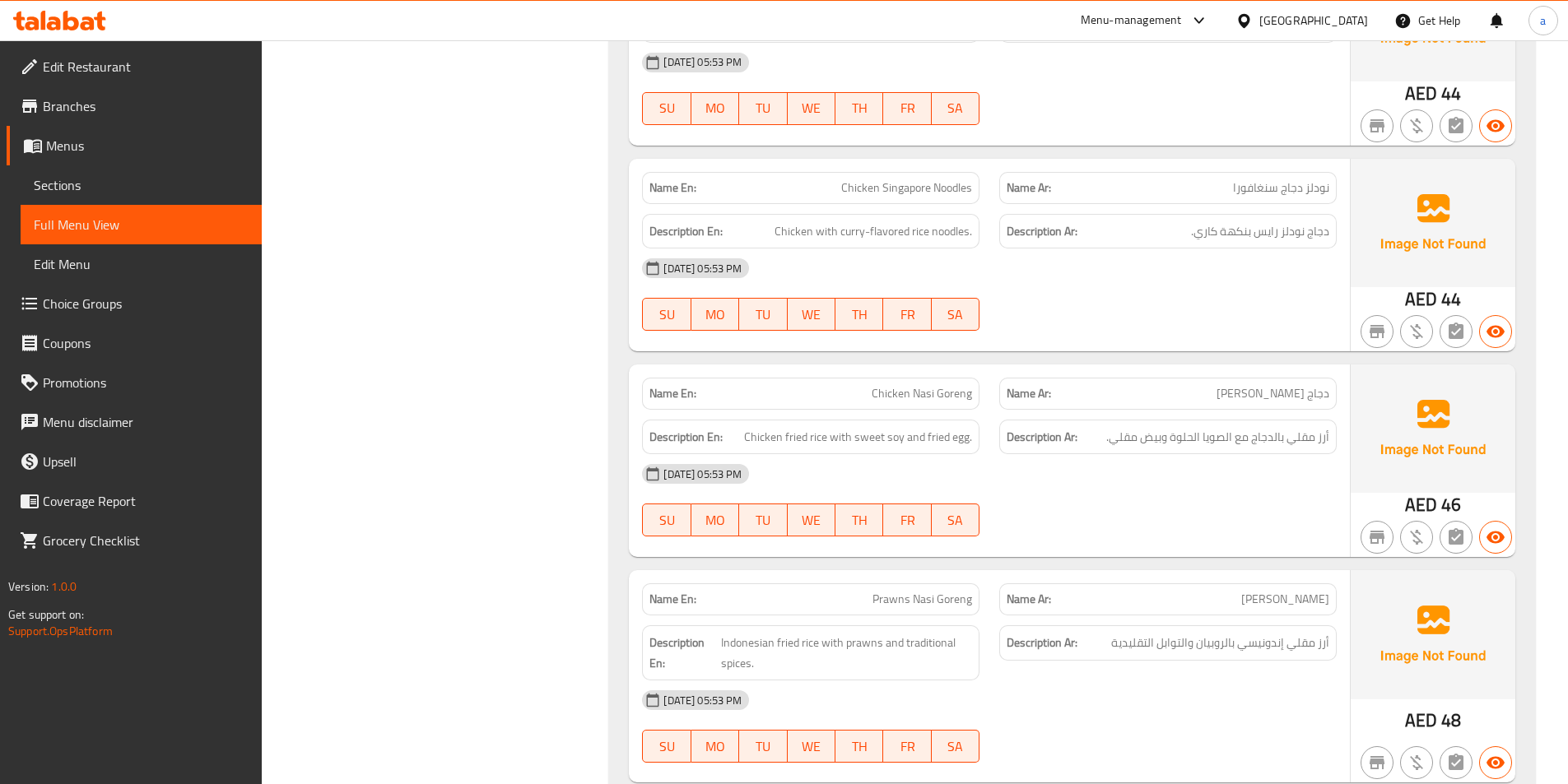
scroll to position [14756, 0]
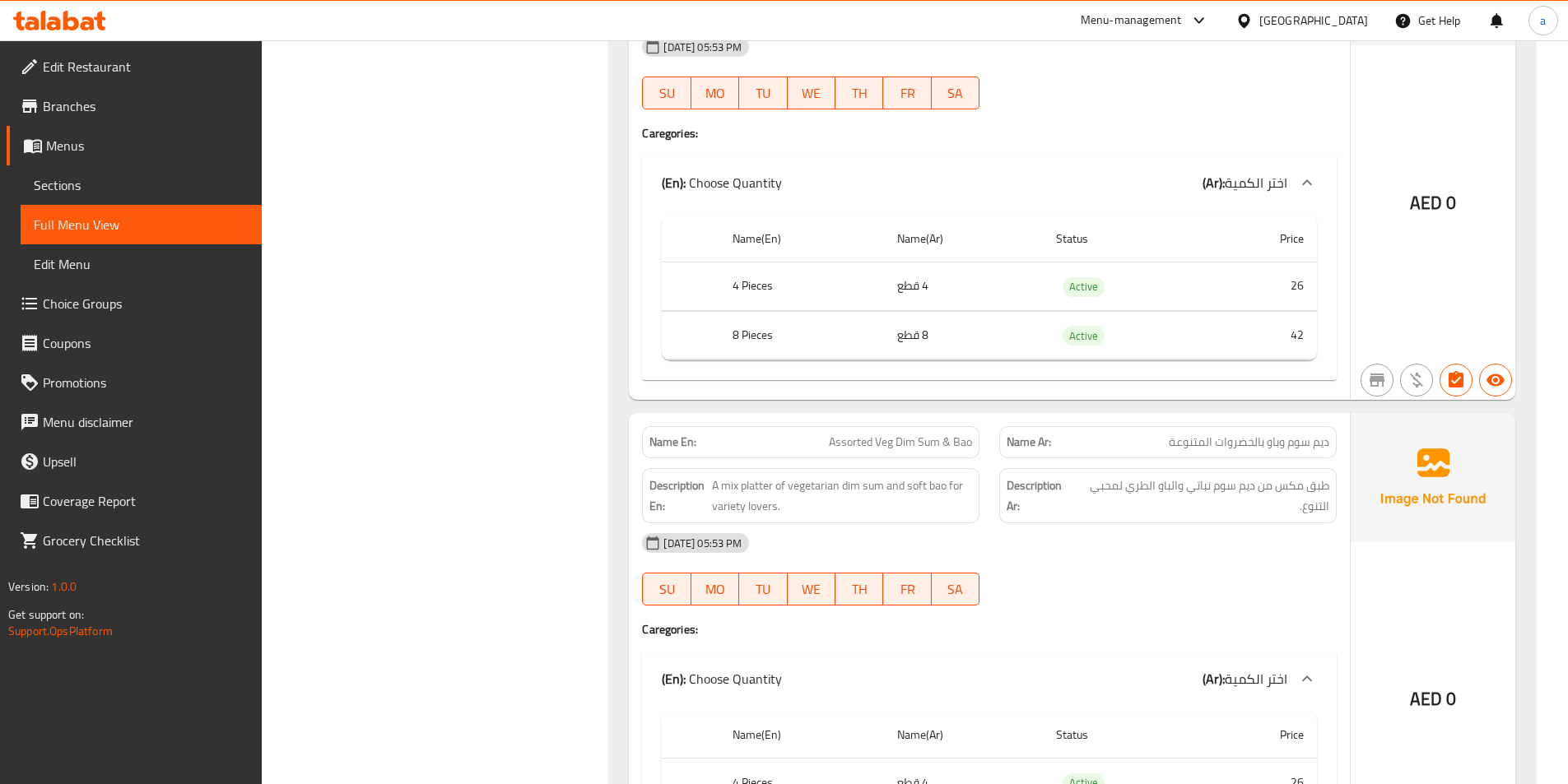
scroll to position [17291, 0]
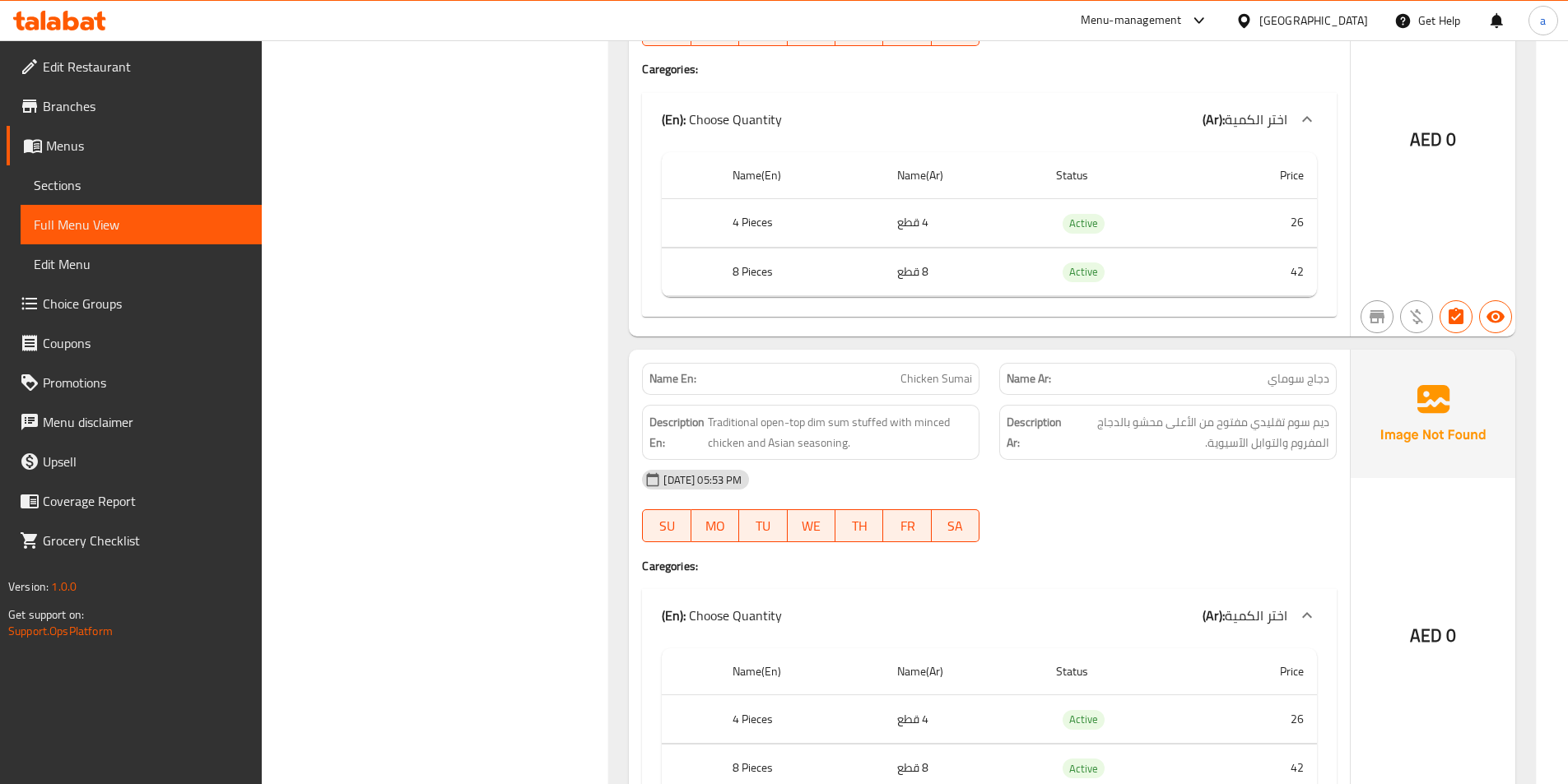
scroll to position [20303, 0]
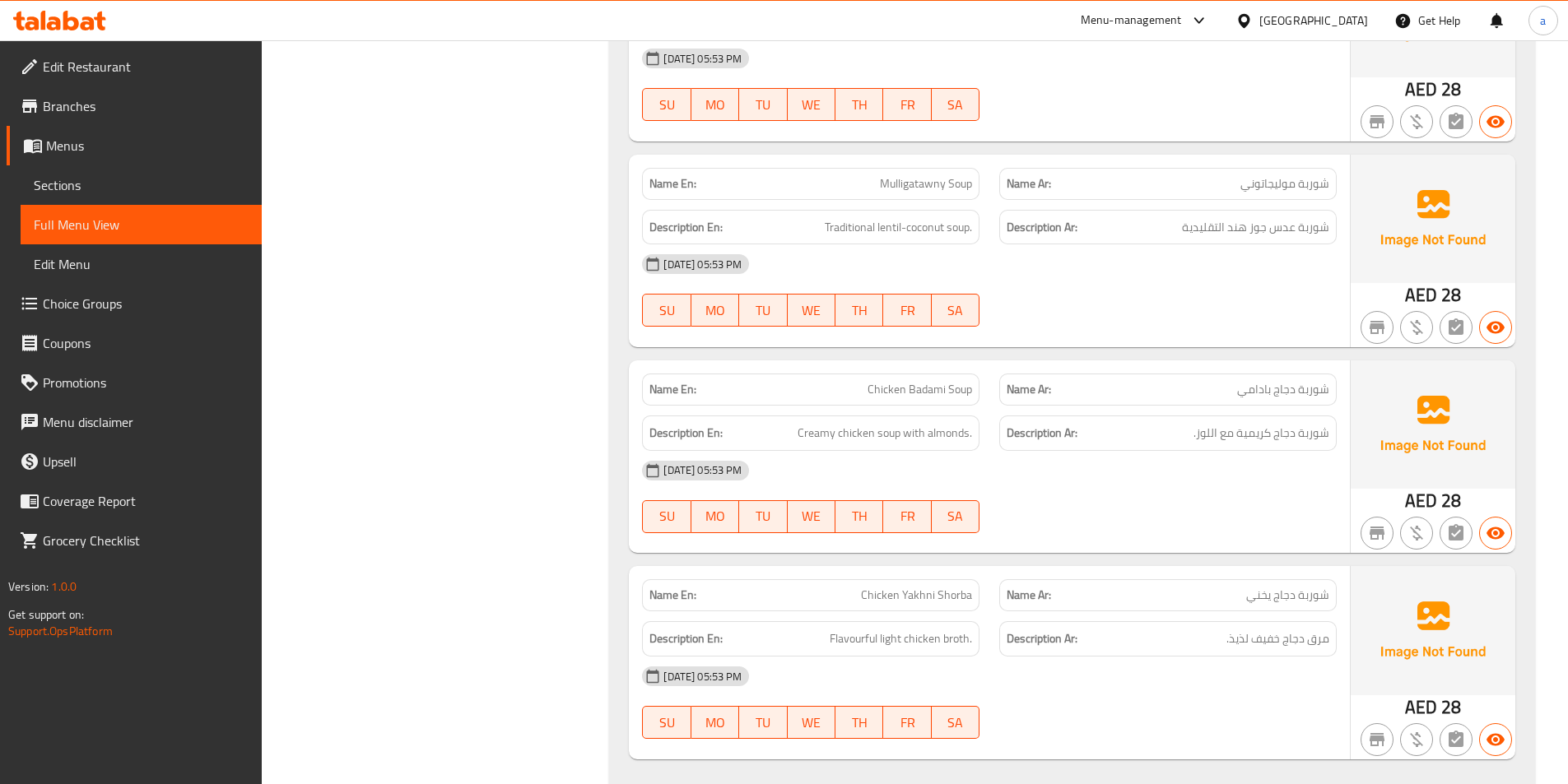
scroll to position [21167, 0]
click at [84, 146] on span "Menus" at bounding box center [147, 145] width 202 height 19
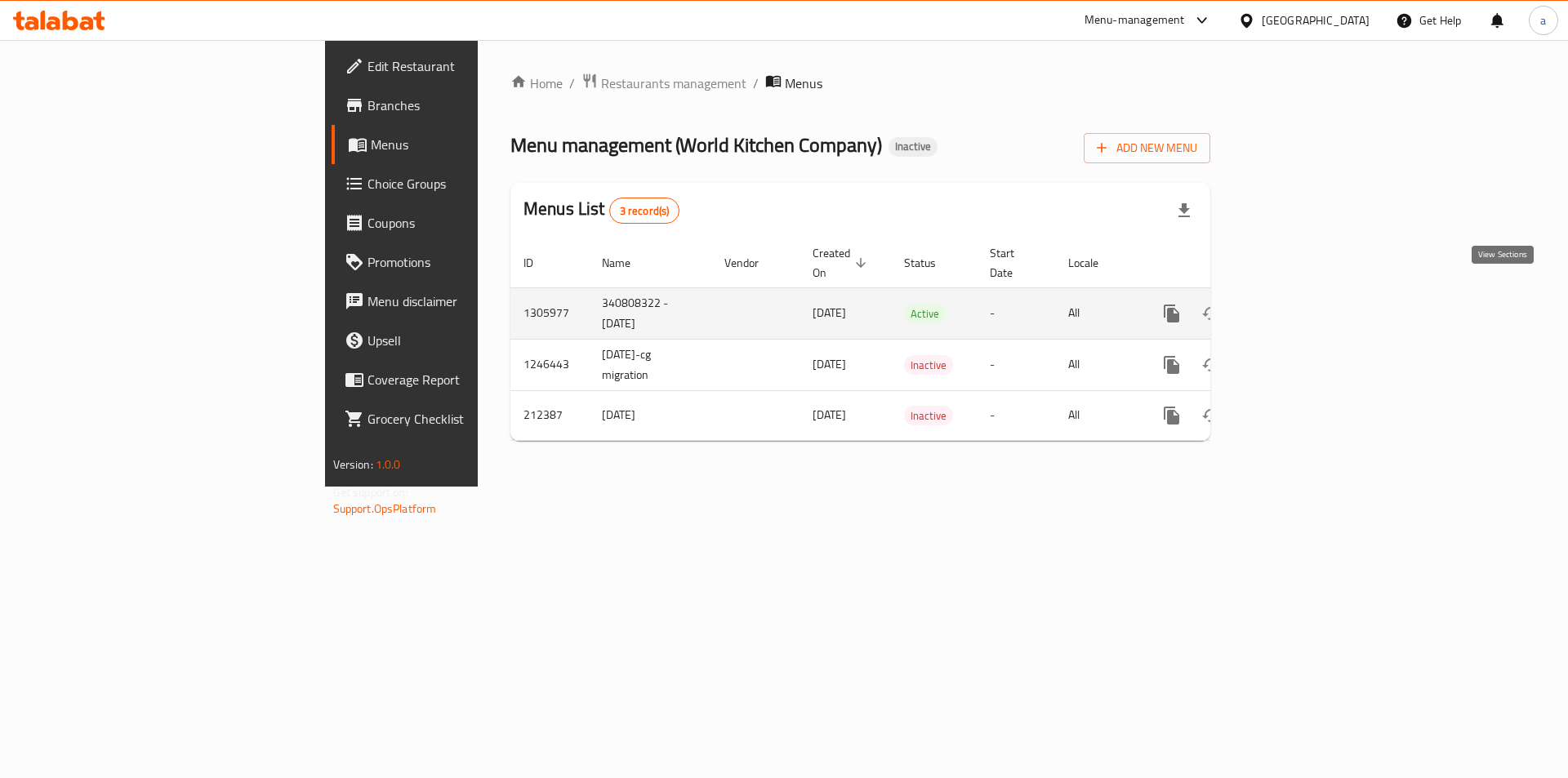
click at [1296, 306] on icon "enhanced table" at bounding box center [1289, 313] width 14 height 14
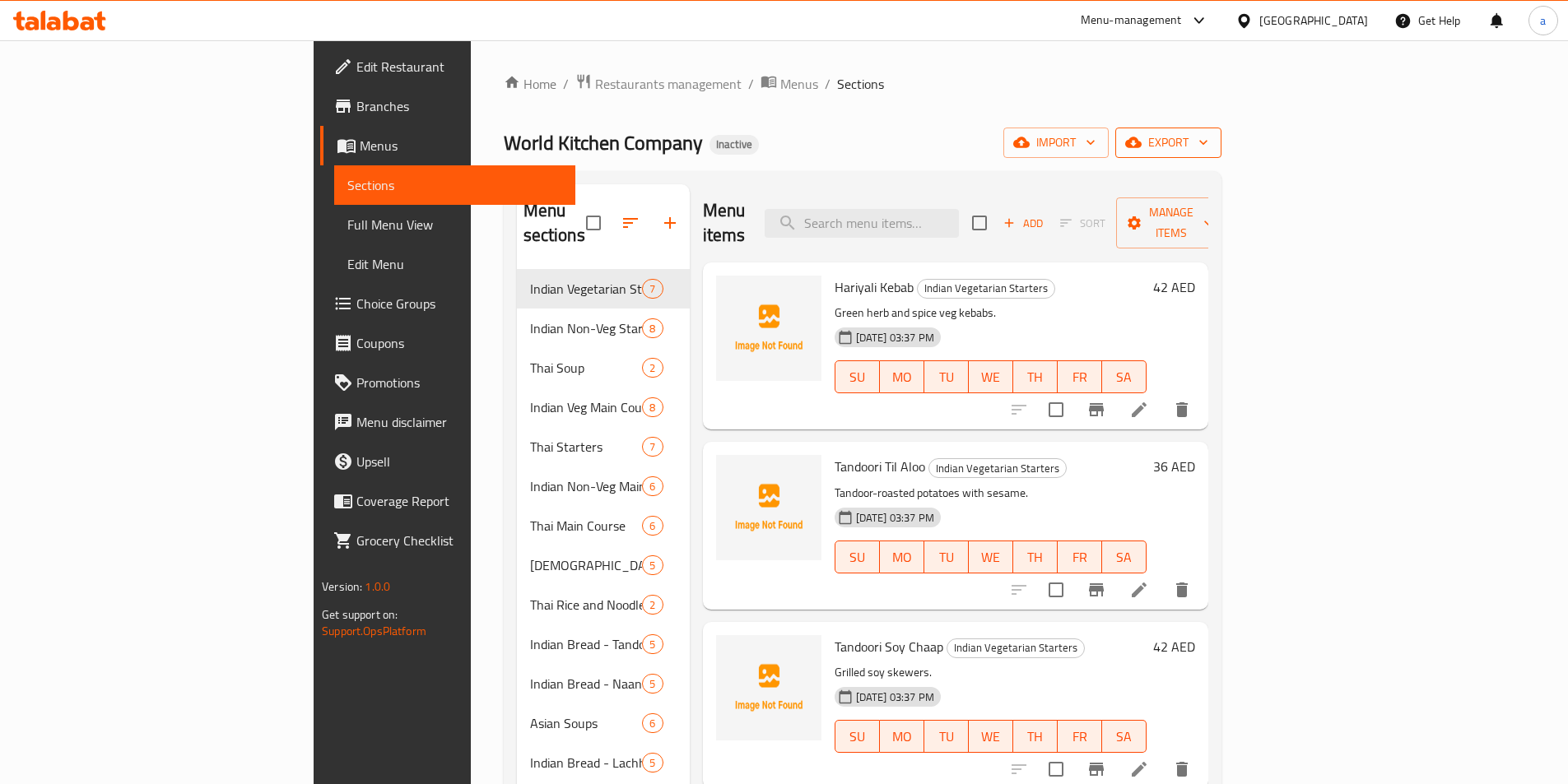
click at [1208, 133] on span "export" at bounding box center [1168, 142] width 79 height 20
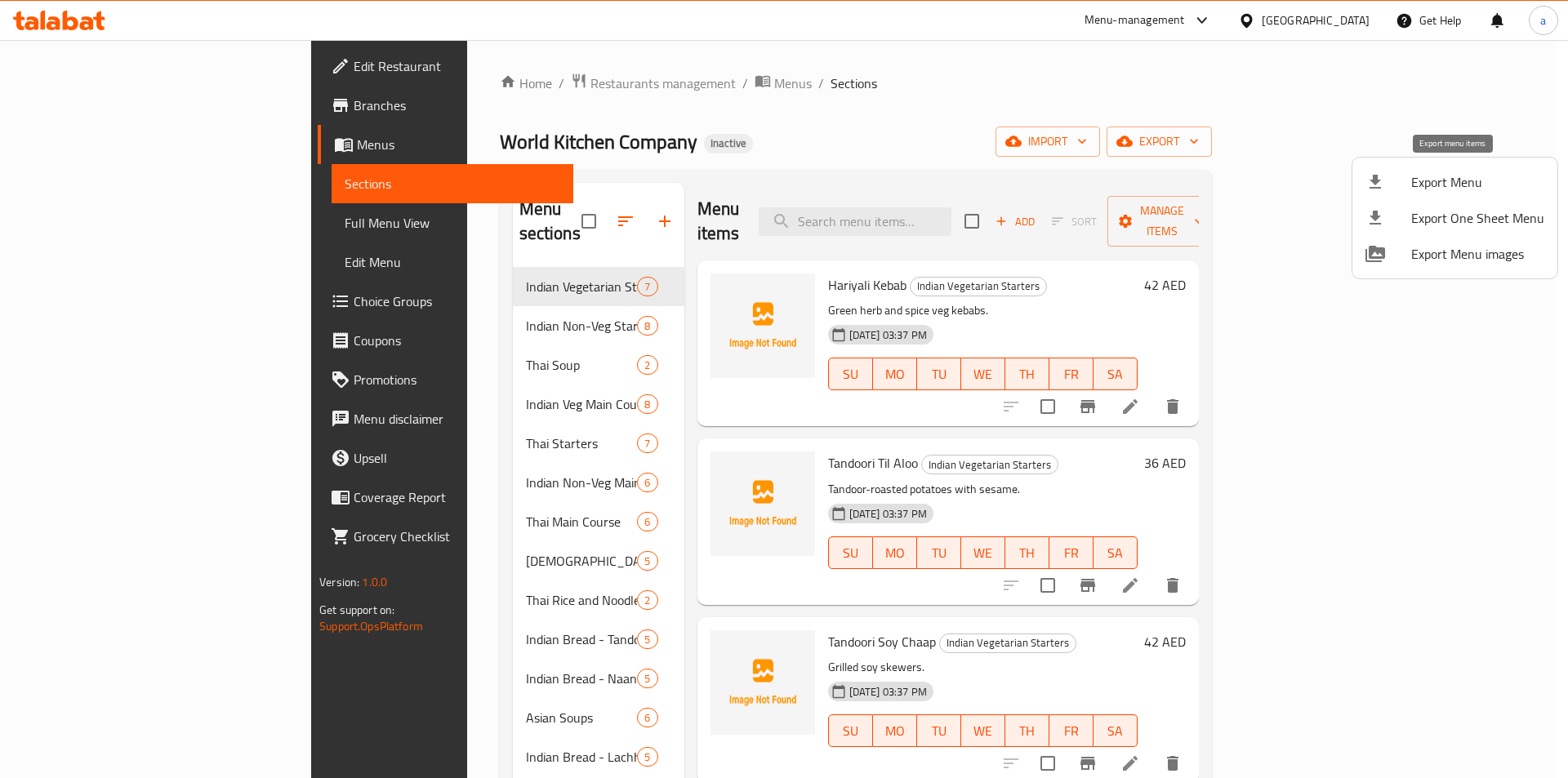
click at [1447, 189] on span "Export Menu" at bounding box center [1477, 182] width 133 height 19
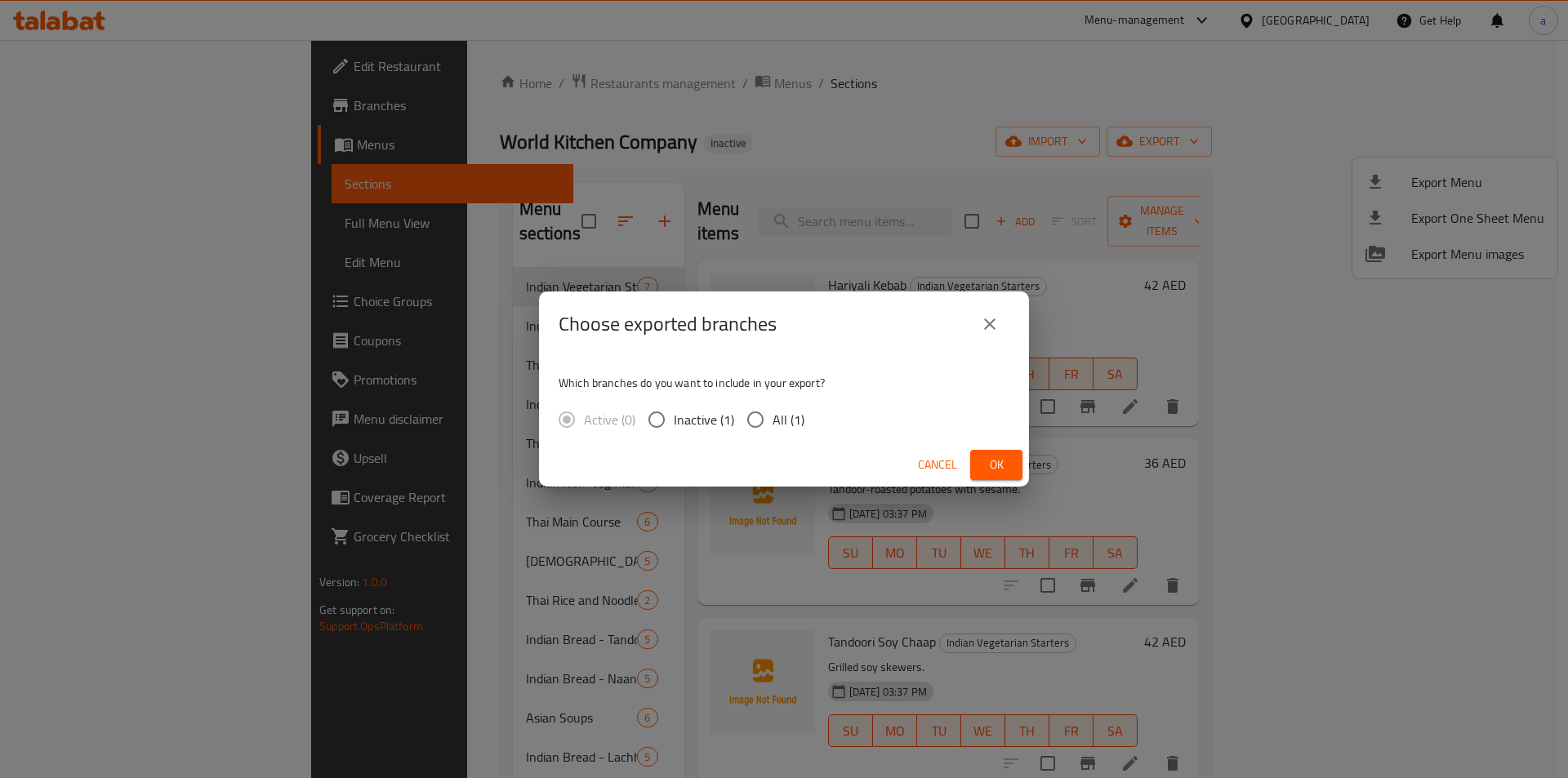
click at [777, 403] on label "All (1)" at bounding box center [771, 420] width 66 height 35
click at [772, 403] on input "All (1)" at bounding box center [756, 420] width 35 height 35
radio input "true"
click at [1001, 463] on span "Ok" at bounding box center [996, 465] width 26 height 20
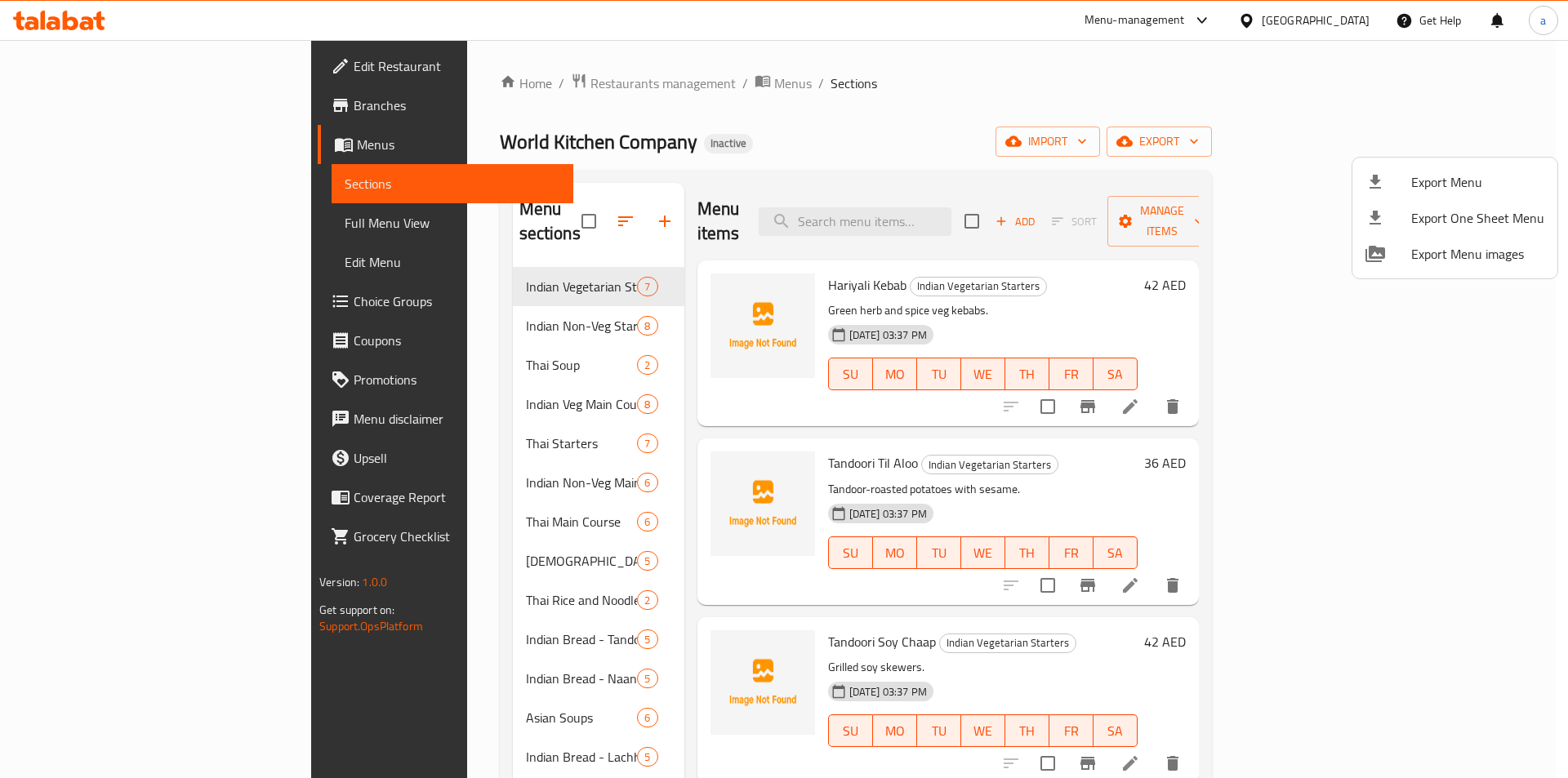
click at [764, 79] on div at bounding box center [784, 389] width 1568 height 778
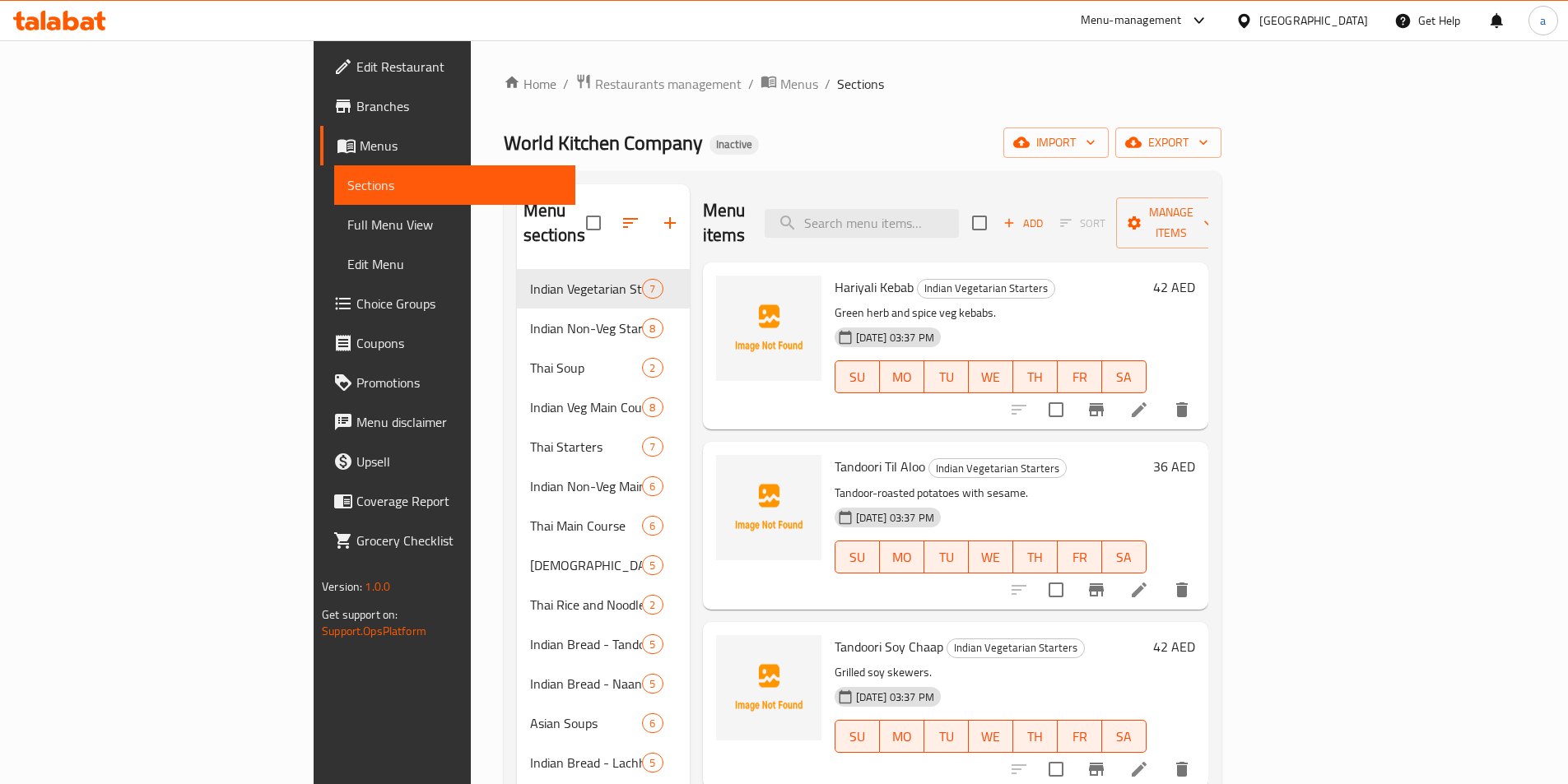
click at [347, 224] on span "Full Menu View" at bounding box center [455, 225] width 215 height 19
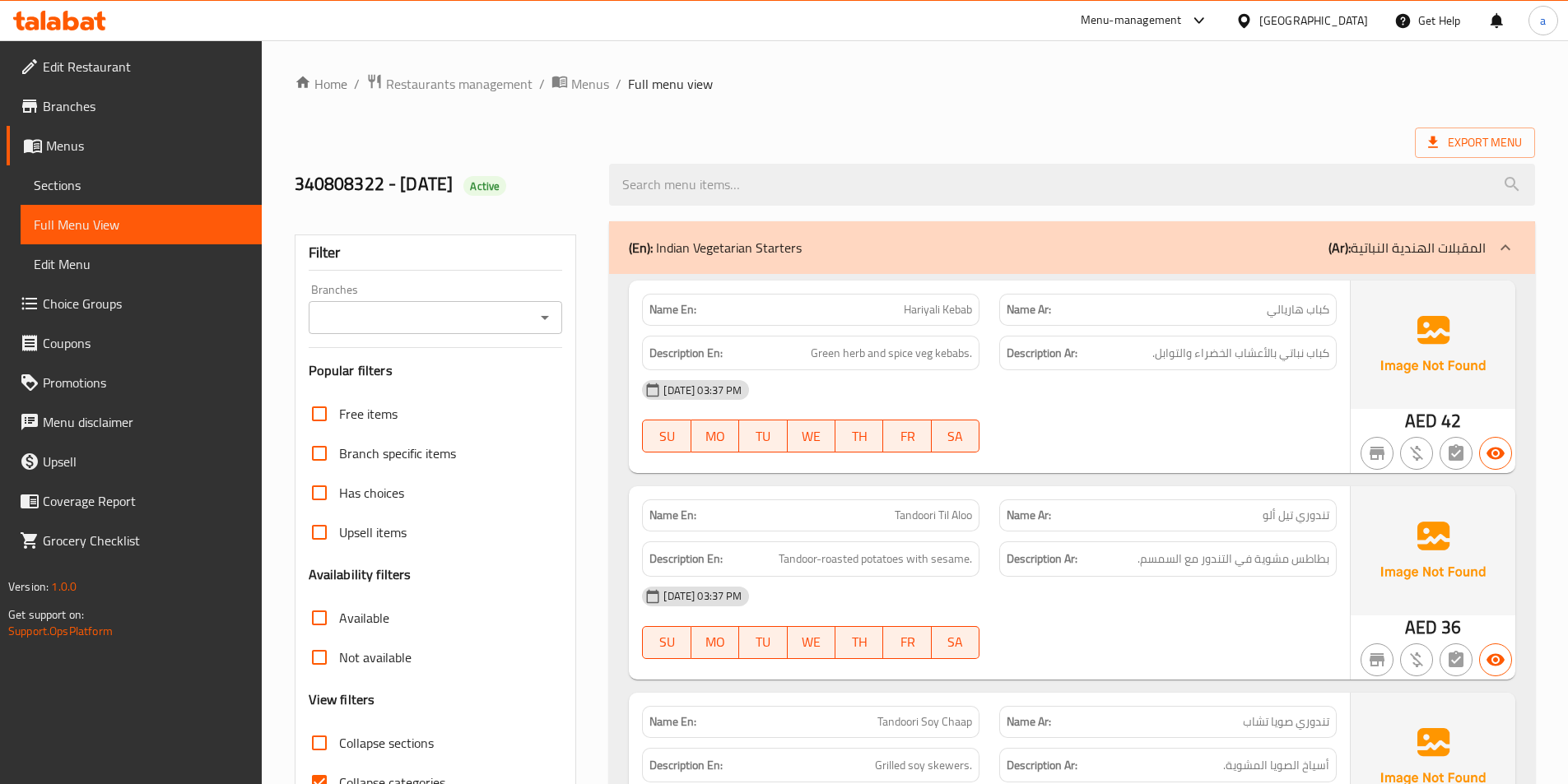
scroll to position [165, 0]
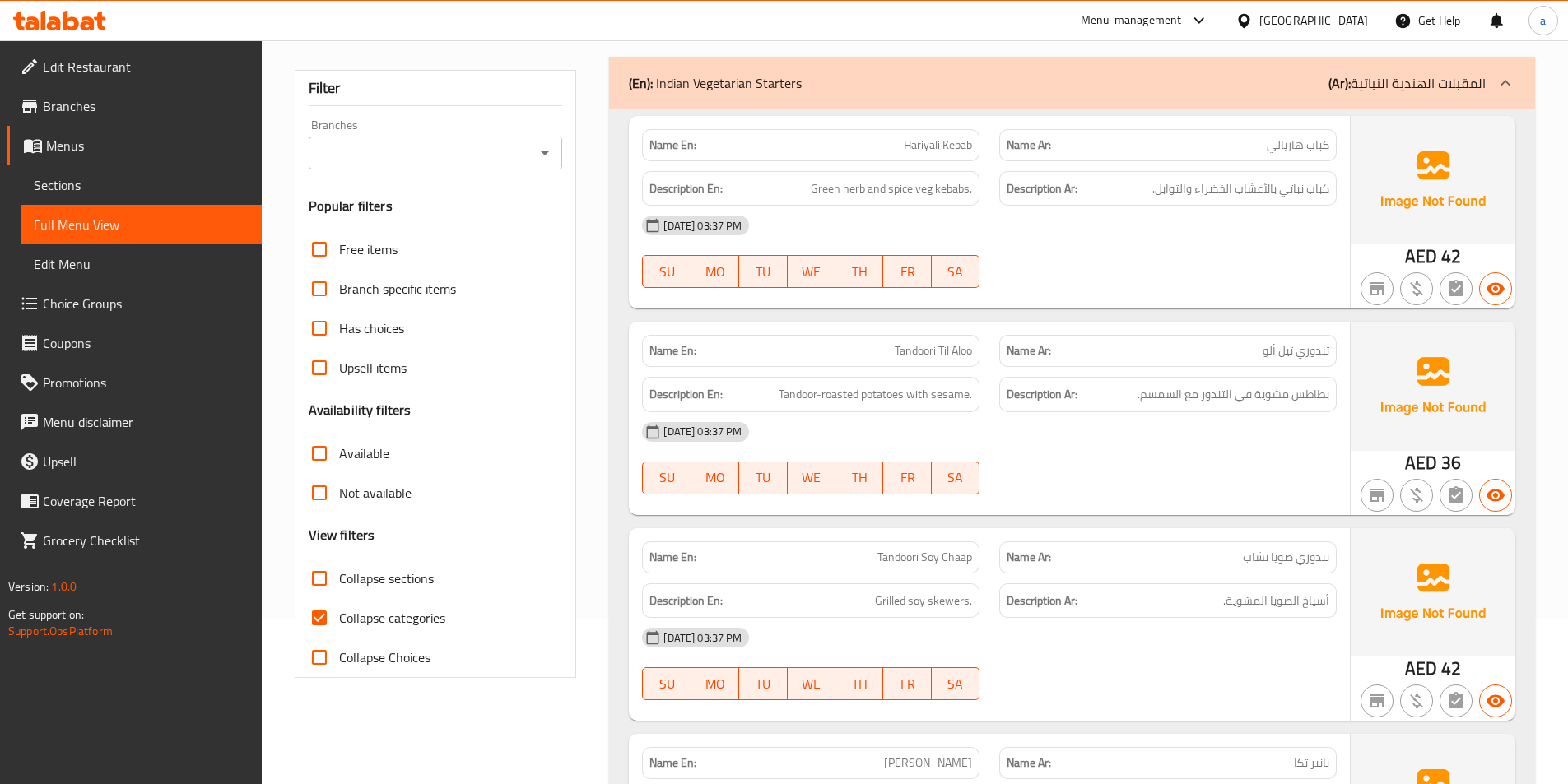
click at [355, 618] on span "Collapse categories" at bounding box center [392, 618] width 106 height 19
click at [339, 618] on input "Collapse categories" at bounding box center [319, 618] width 40 height 40
click at [412, 615] on span "Collapse categories" at bounding box center [392, 618] width 106 height 19
click at [339, 615] on input "Collapse categories" at bounding box center [319, 618] width 40 height 40
checkbox input "true"
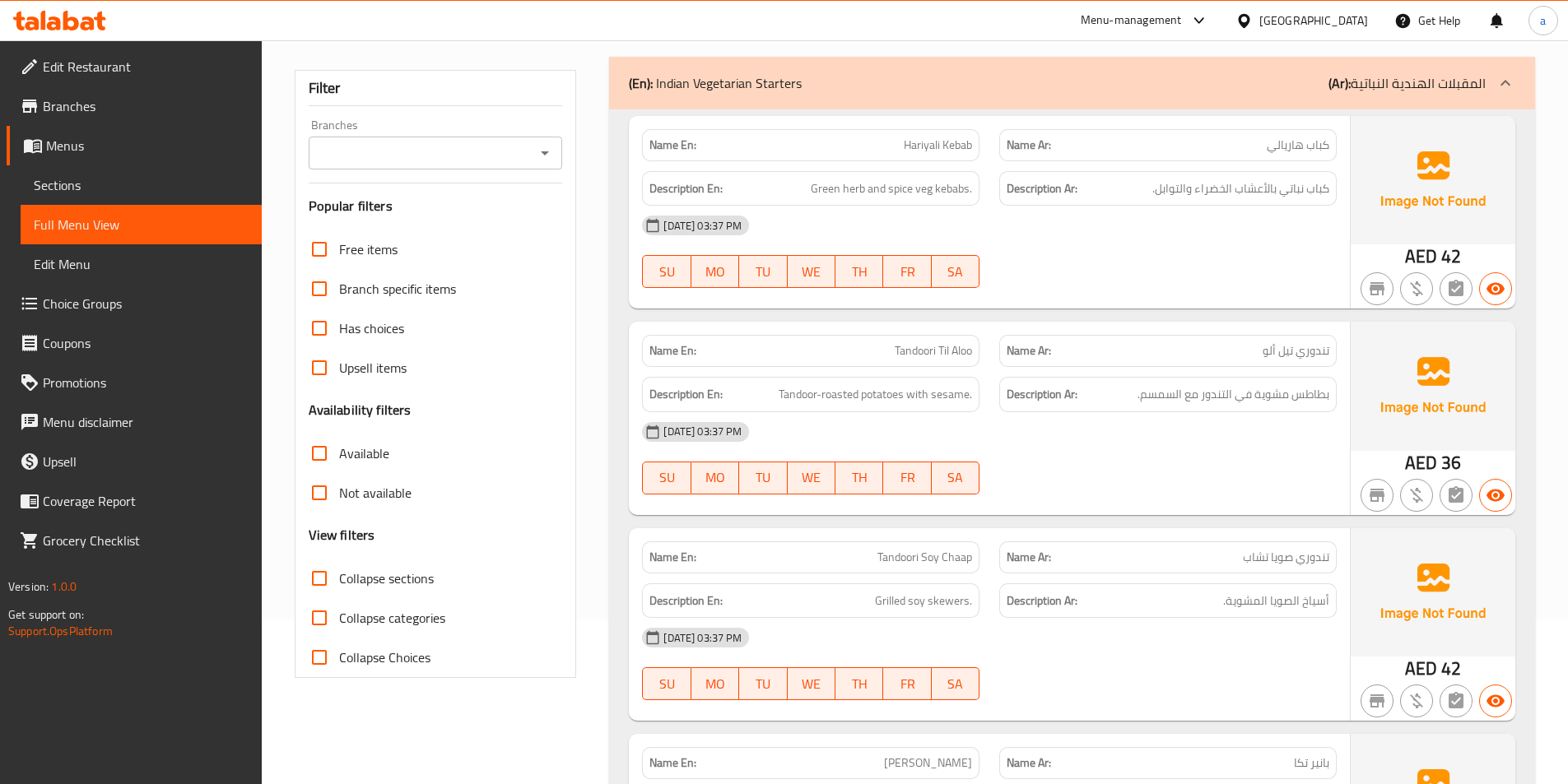
click at [372, 585] on span "Collapse sections" at bounding box center [386, 579] width 95 height 19
click at [339, 585] on input "Collapse sections" at bounding box center [319, 578] width 40 height 40
checkbox input "true"
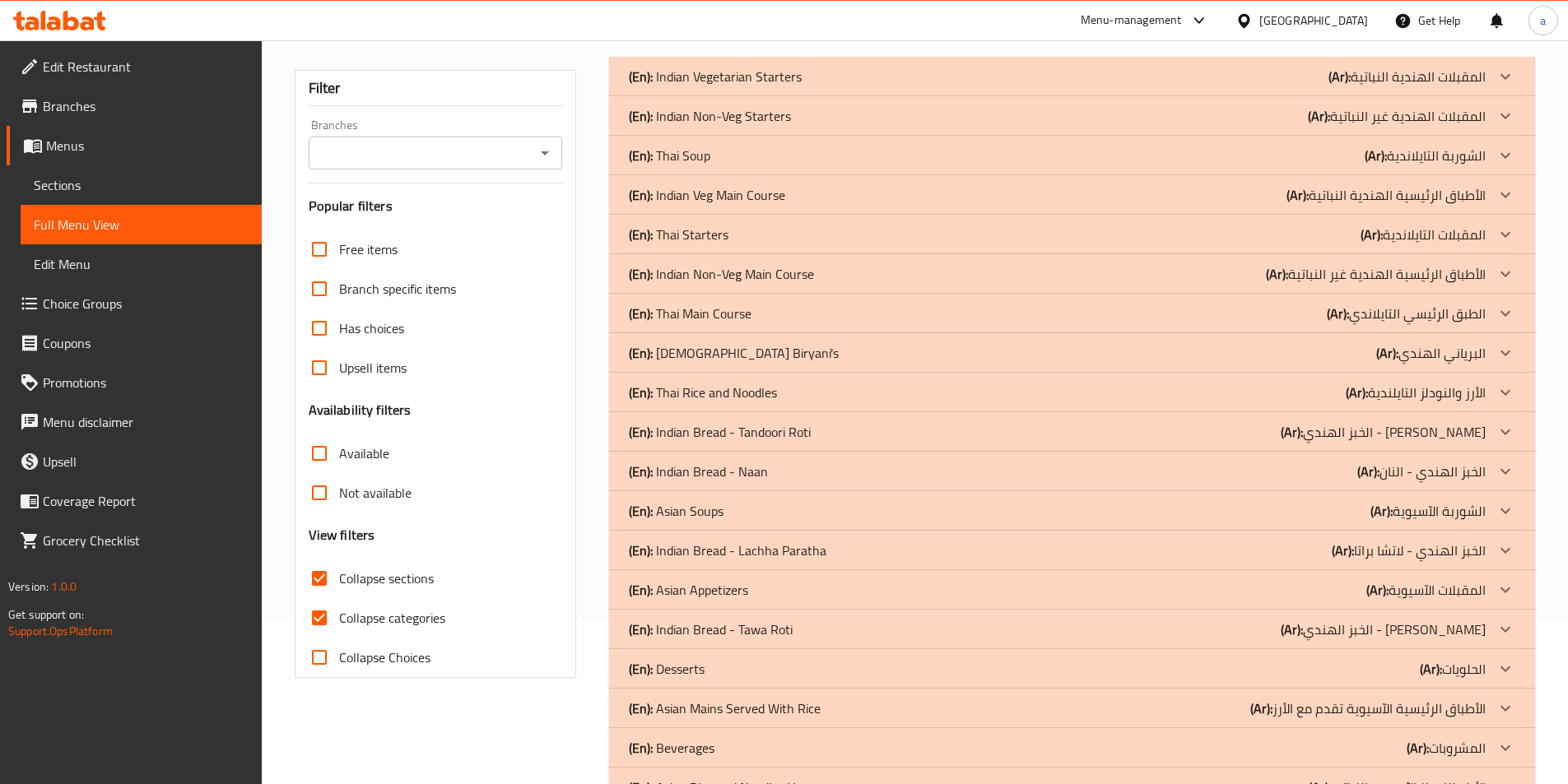
click at [362, 619] on span "Collapse categories" at bounding box center [392, 618] width 106 height 19
click at [339, 619] on input "Collapse categories" at bounding box center [319, 618] width 40 height 40
checkbox input "false"
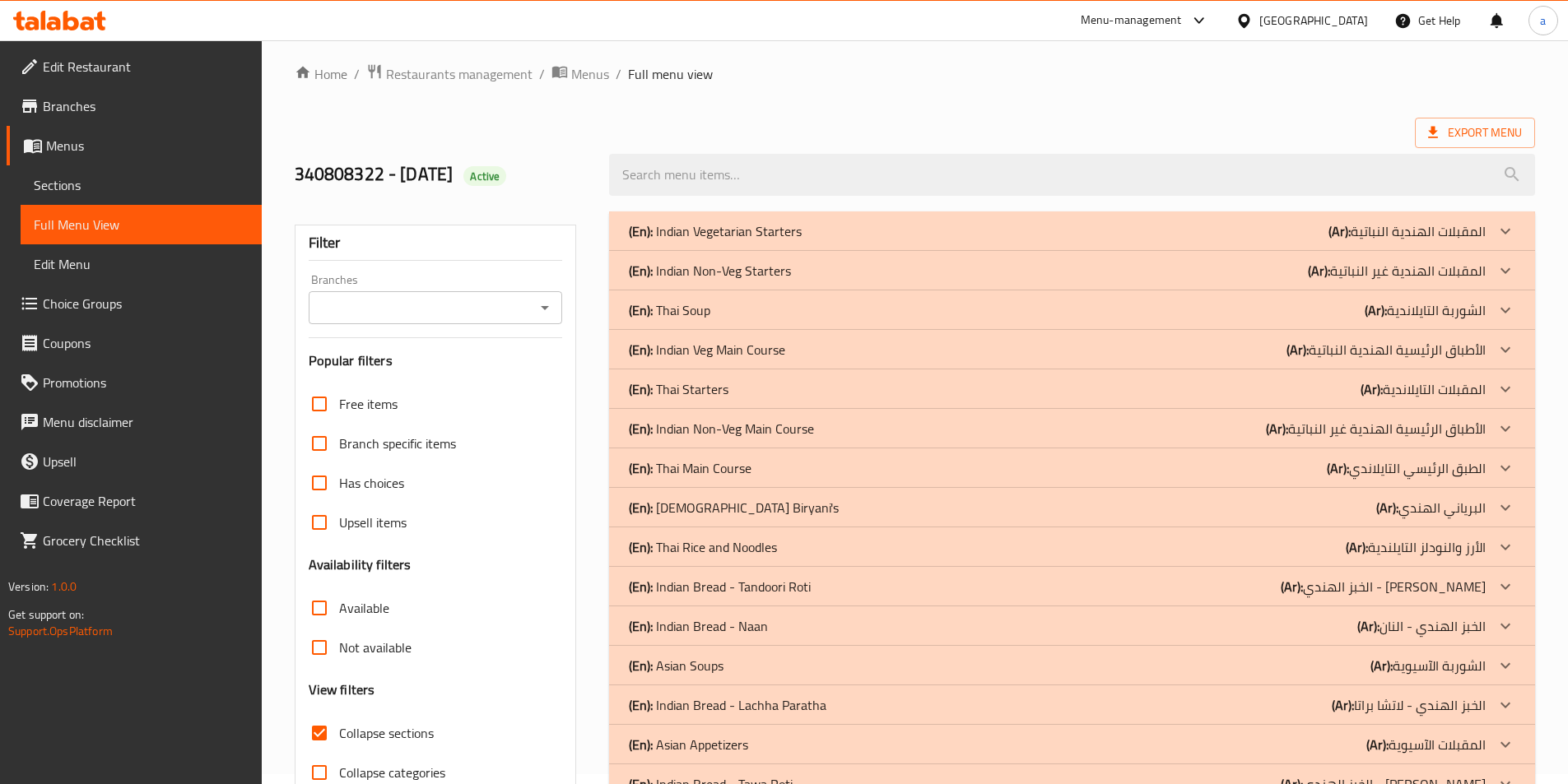
scroll to position [0, 0]
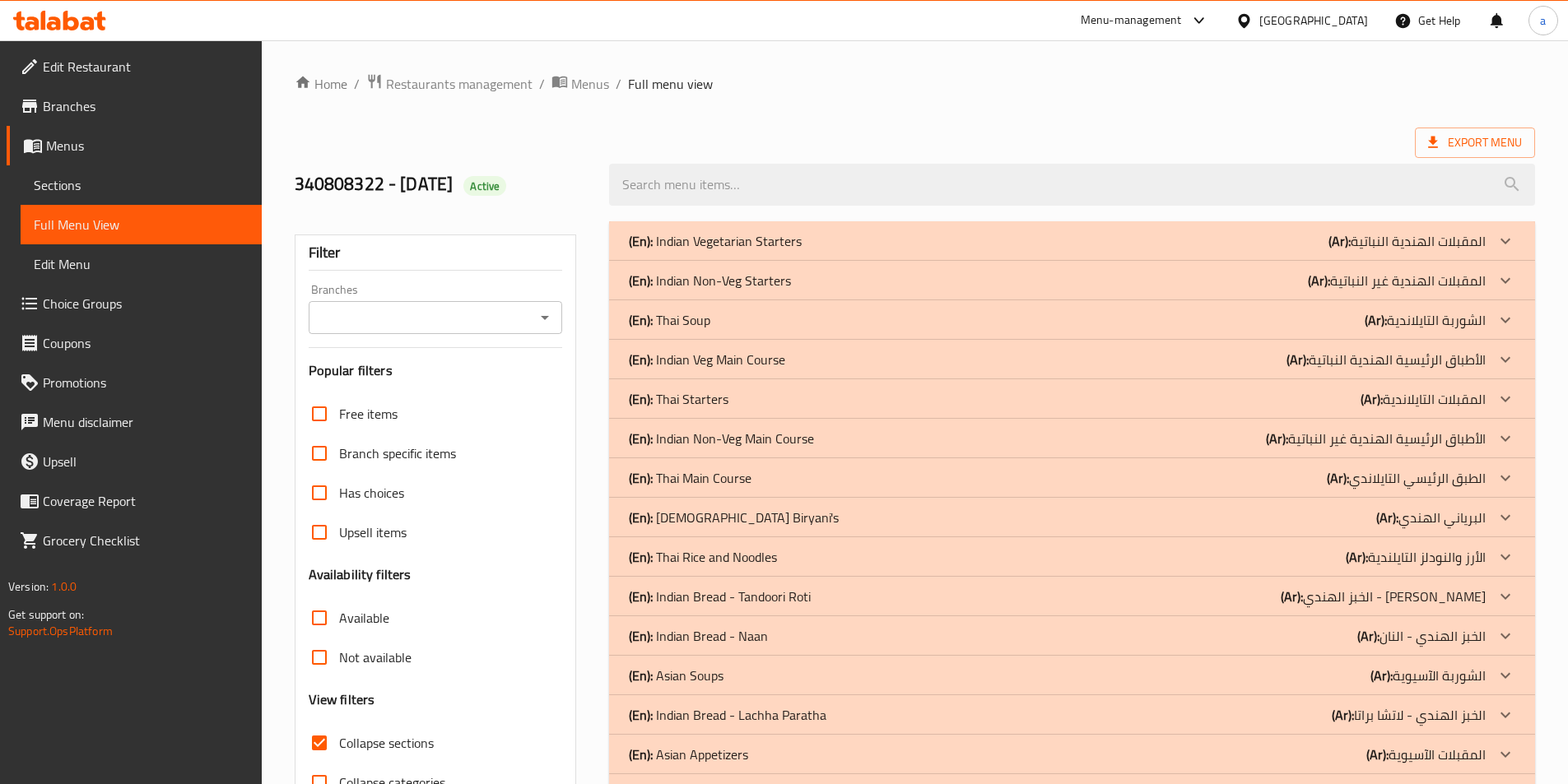
click at [738, 251] on p "(En): Thai Rice and Noodles" at bounding box center [715, 241] width 173 height 19
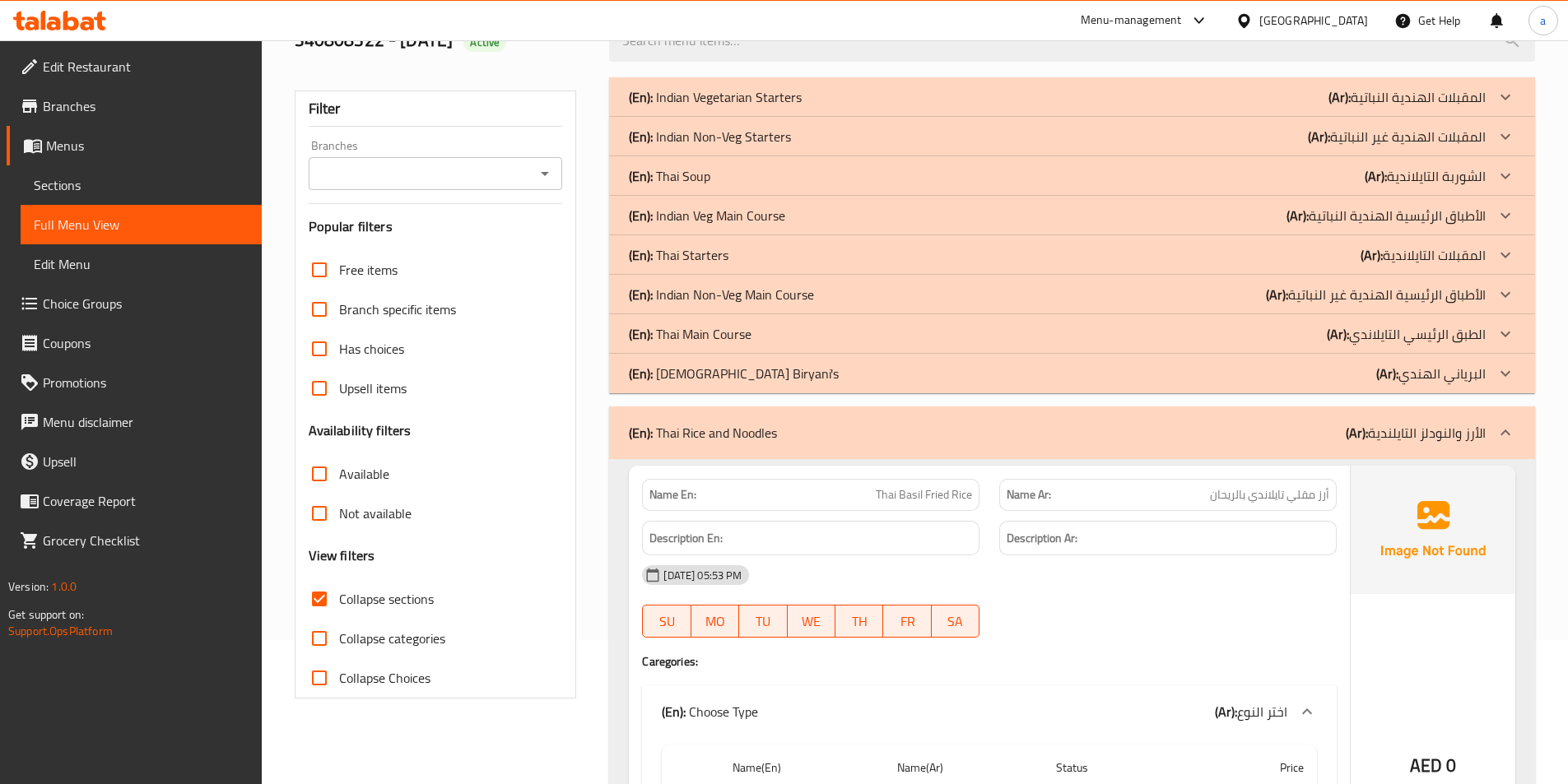
scroll to position [82, 0]
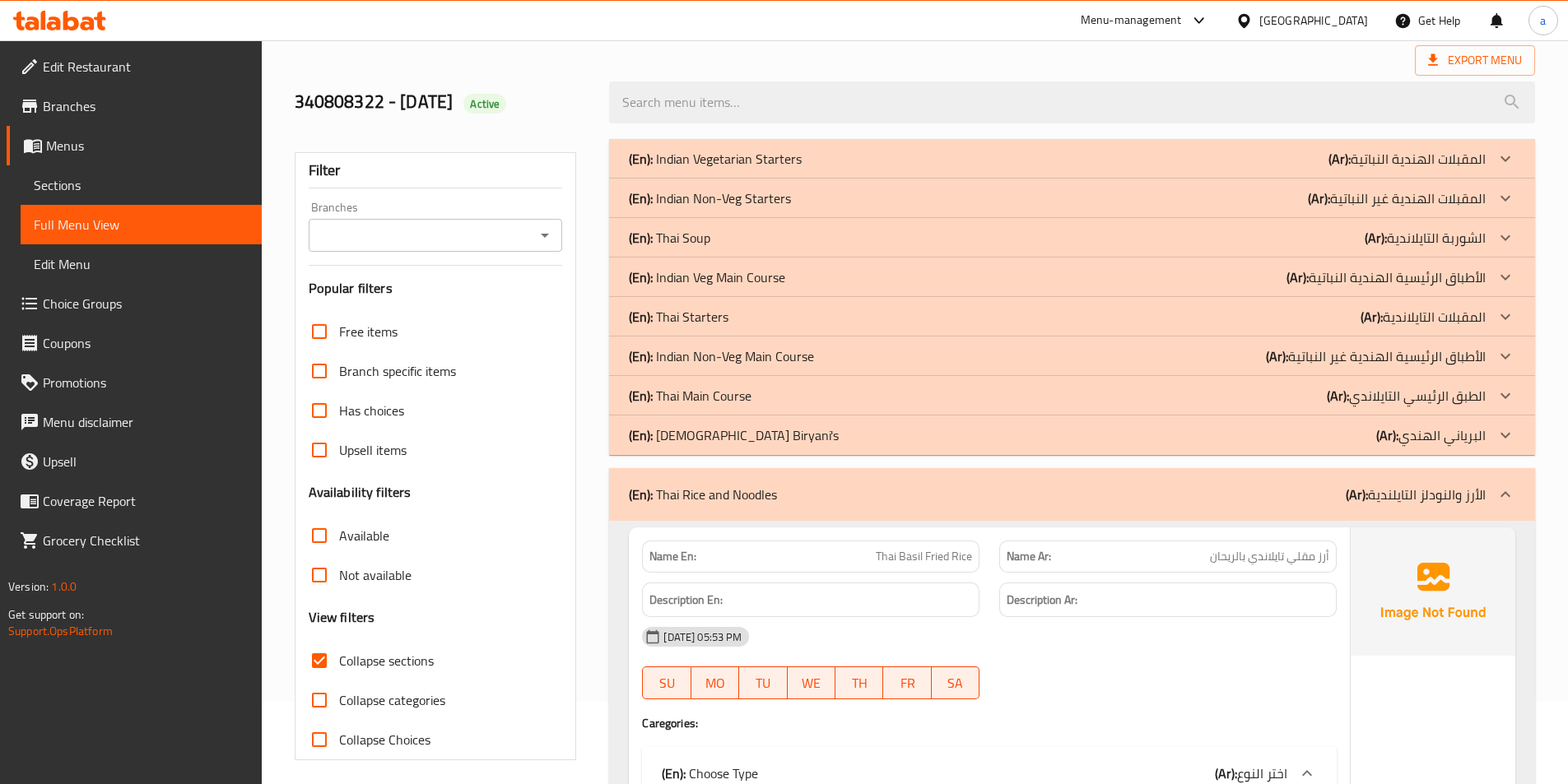
click at [373, 664] on span "Collapse sections" at bounding box center [386, 661] width 95 height 19
click at [339, 664] on input "Collapse sections" at bounding box center [319, 660] width 40 height 40
checkbox input "false"
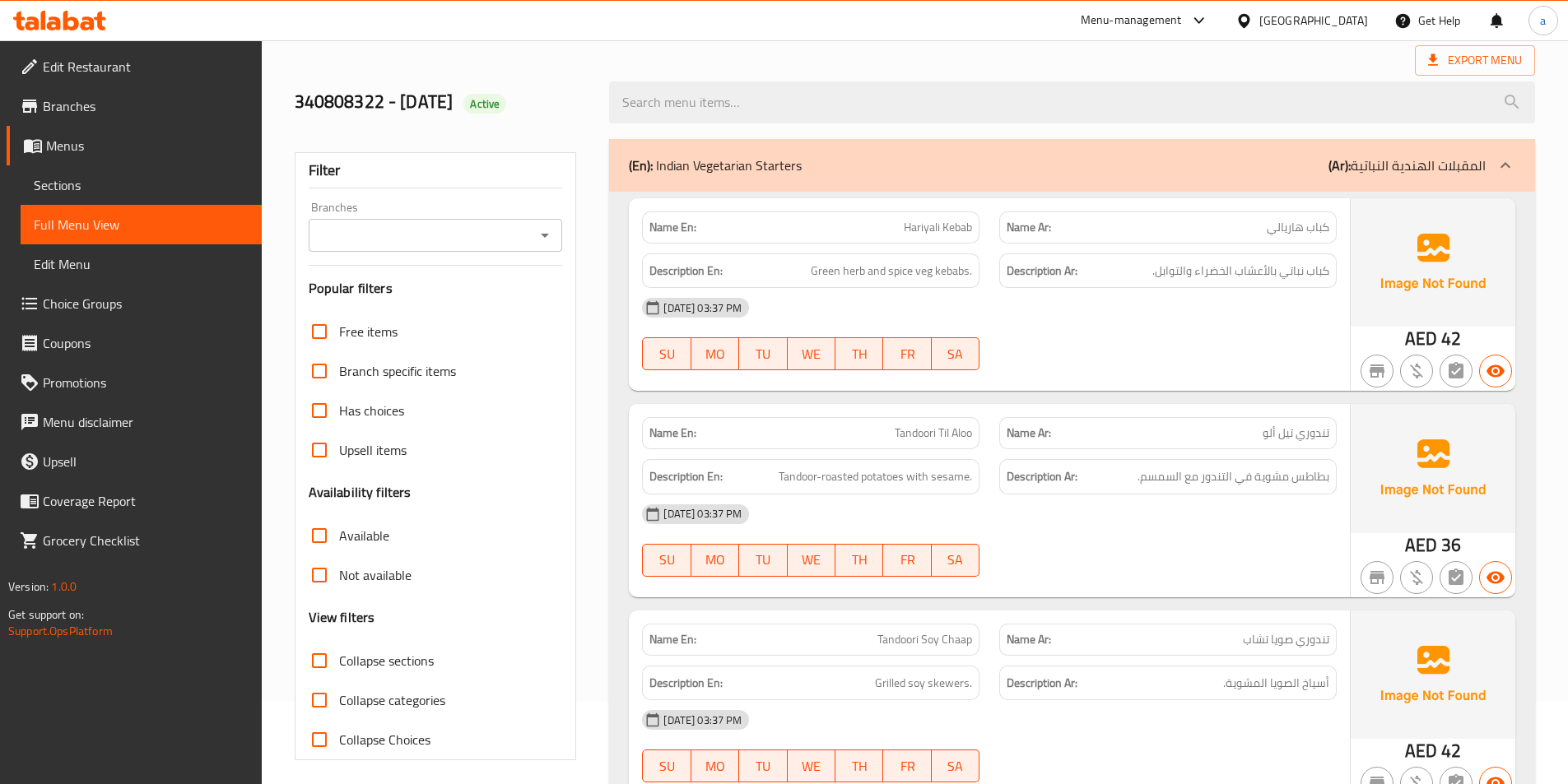
click at [837, 52] on div "Export Menu" at bounding box center [915, 60] width 1241 height 30
click at [830, 53] on div "Export Menu" at bounding box center [915, 60] width 1241 height 30
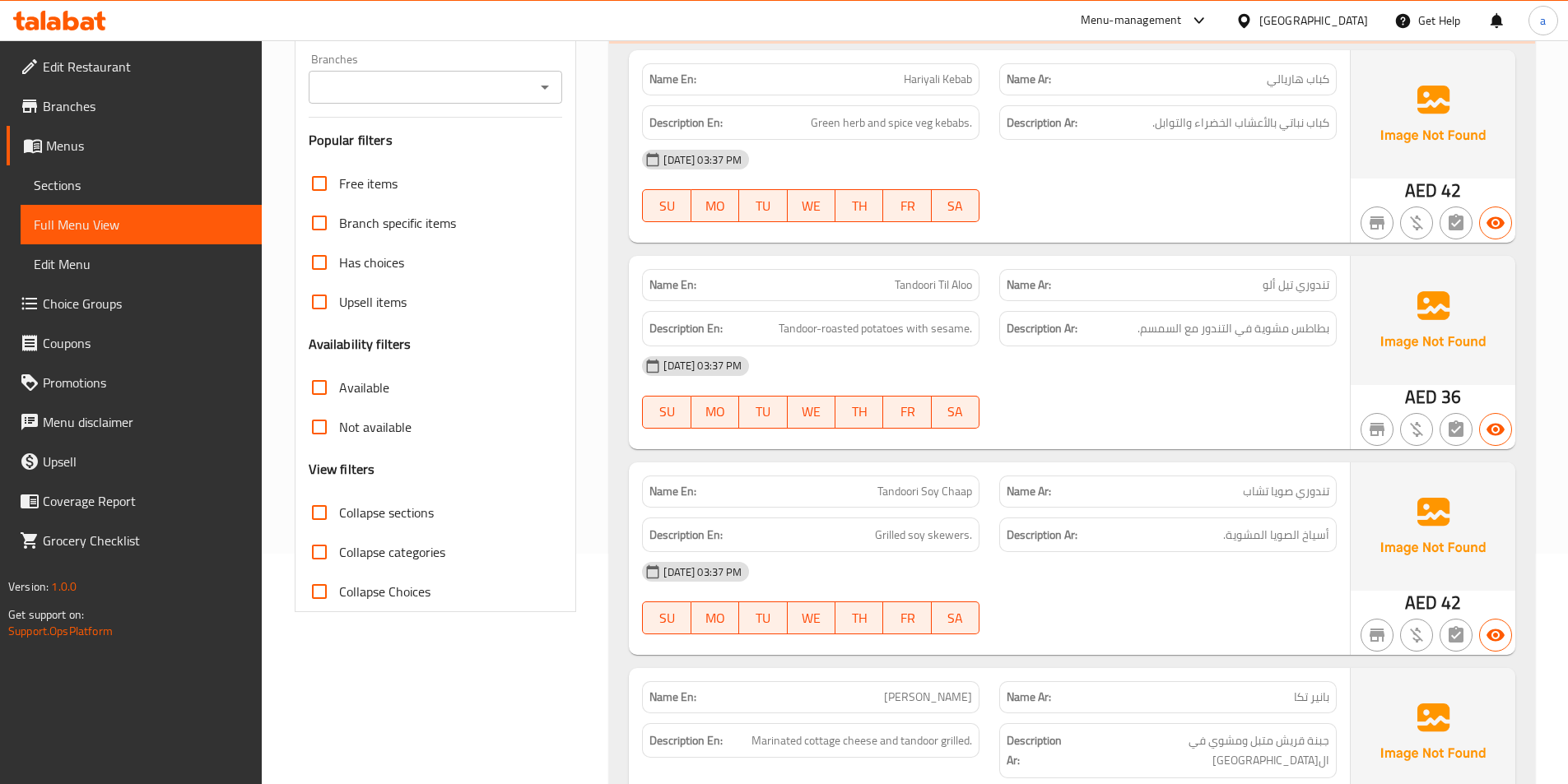
scroll to position [411, 0]
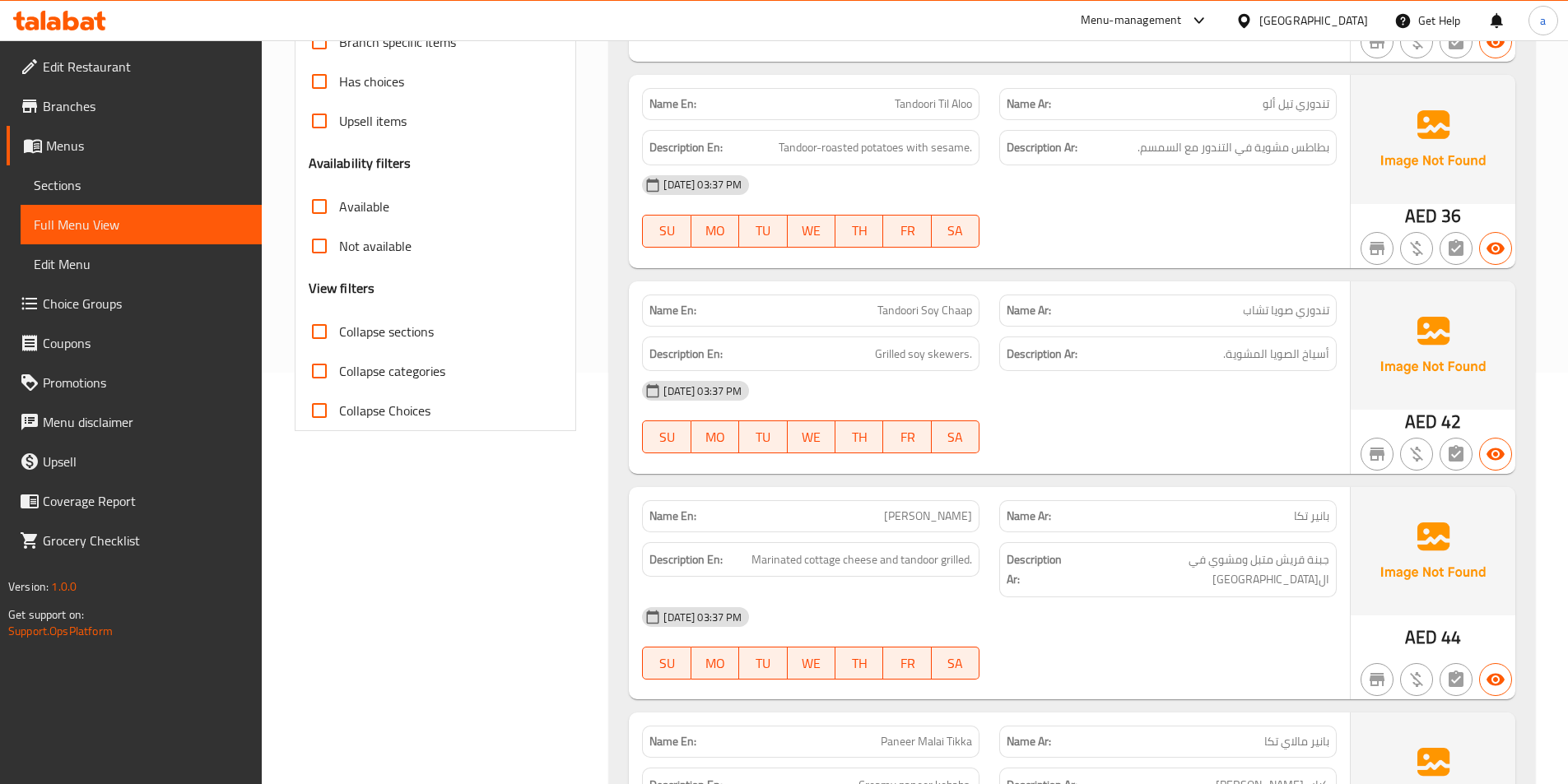
click at [65, 142] on span "Menus" at bounding box center [147, 145] width 202 height 19
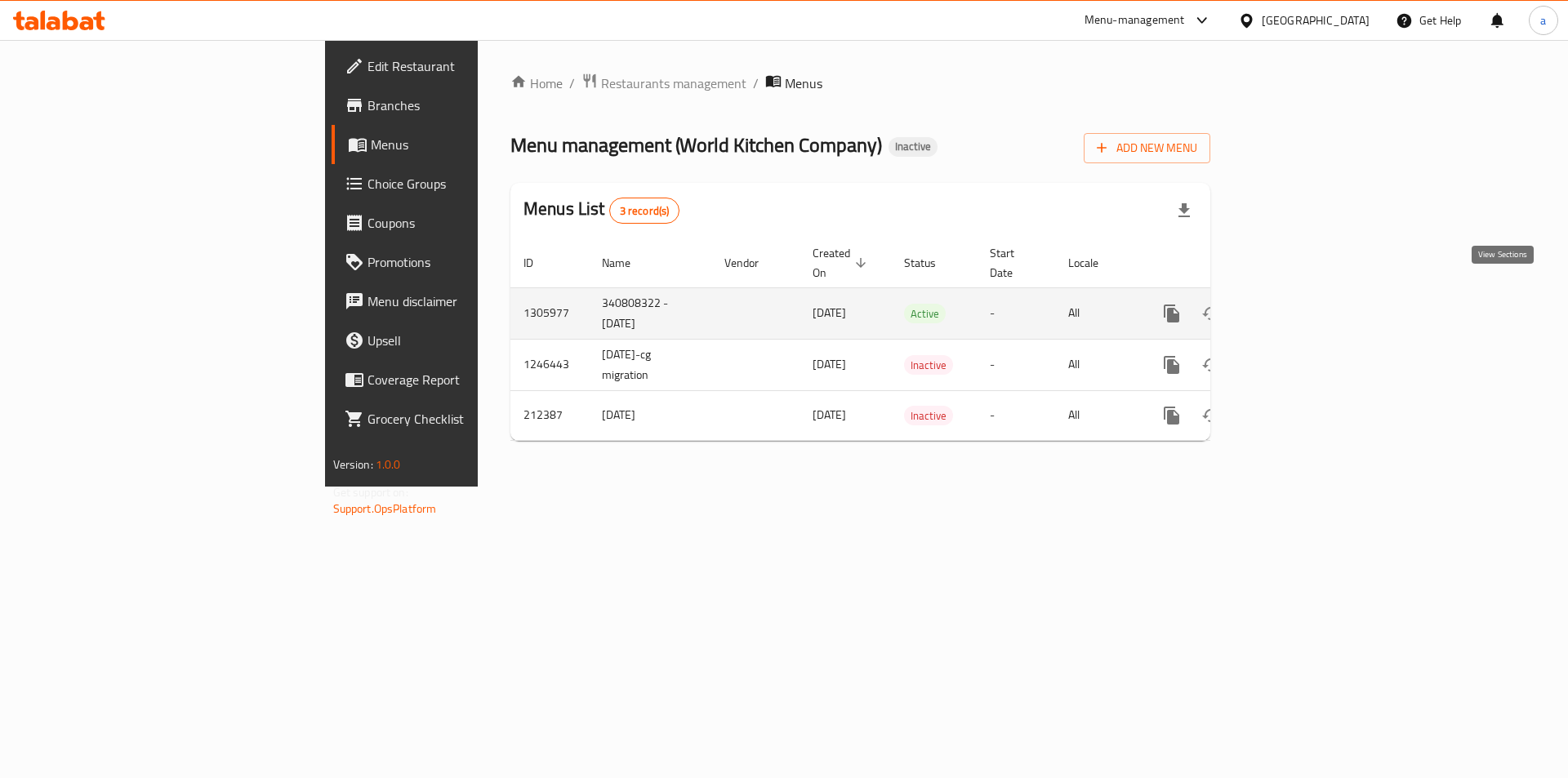
click at [1299, 304] on icon "enhanced table" at bounding box center [1290, 313] width 19 height 19
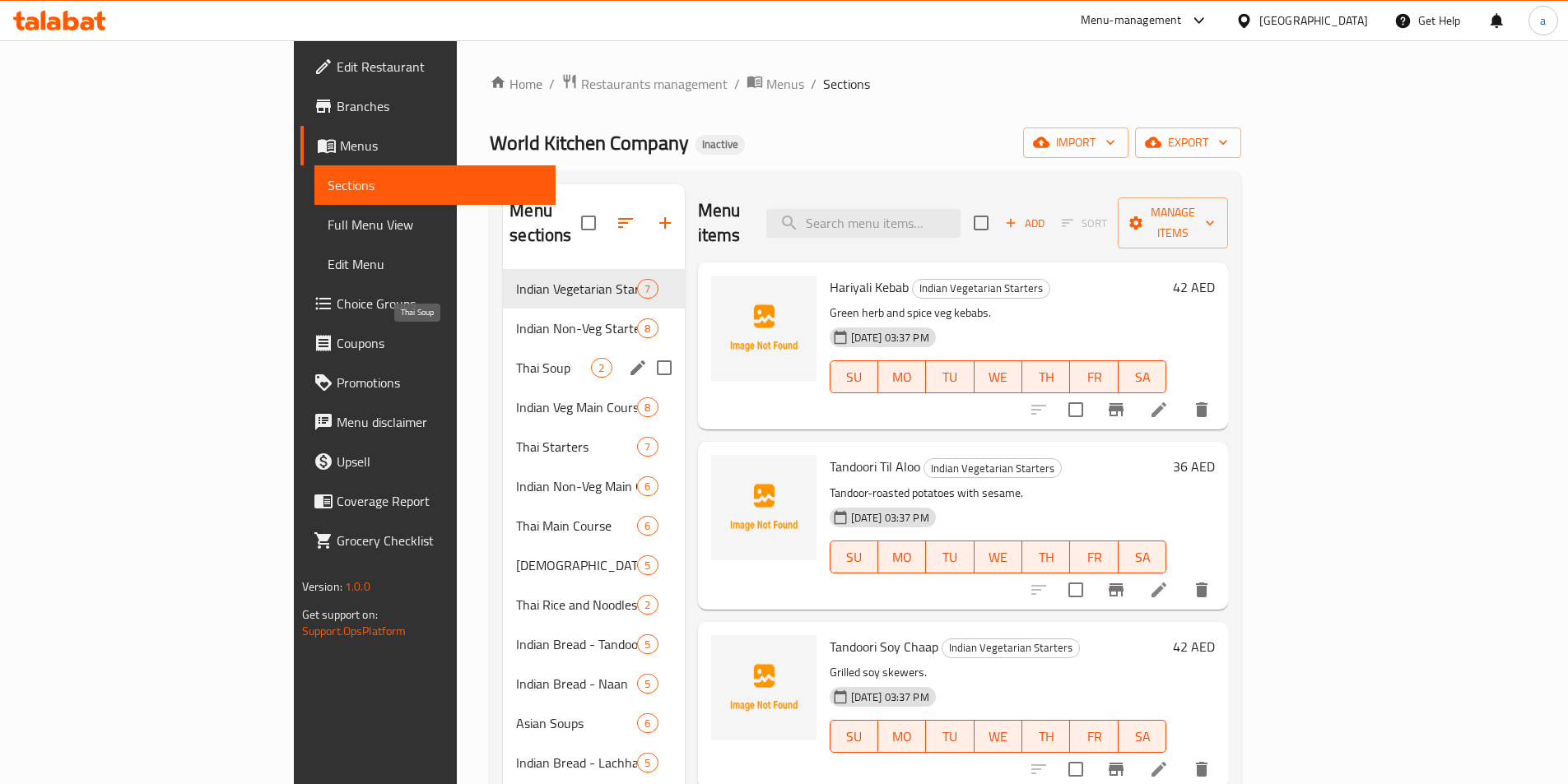
click at [516, 358] on span "Thai Soup" at bounding box center [553, 368] width 75 height 19
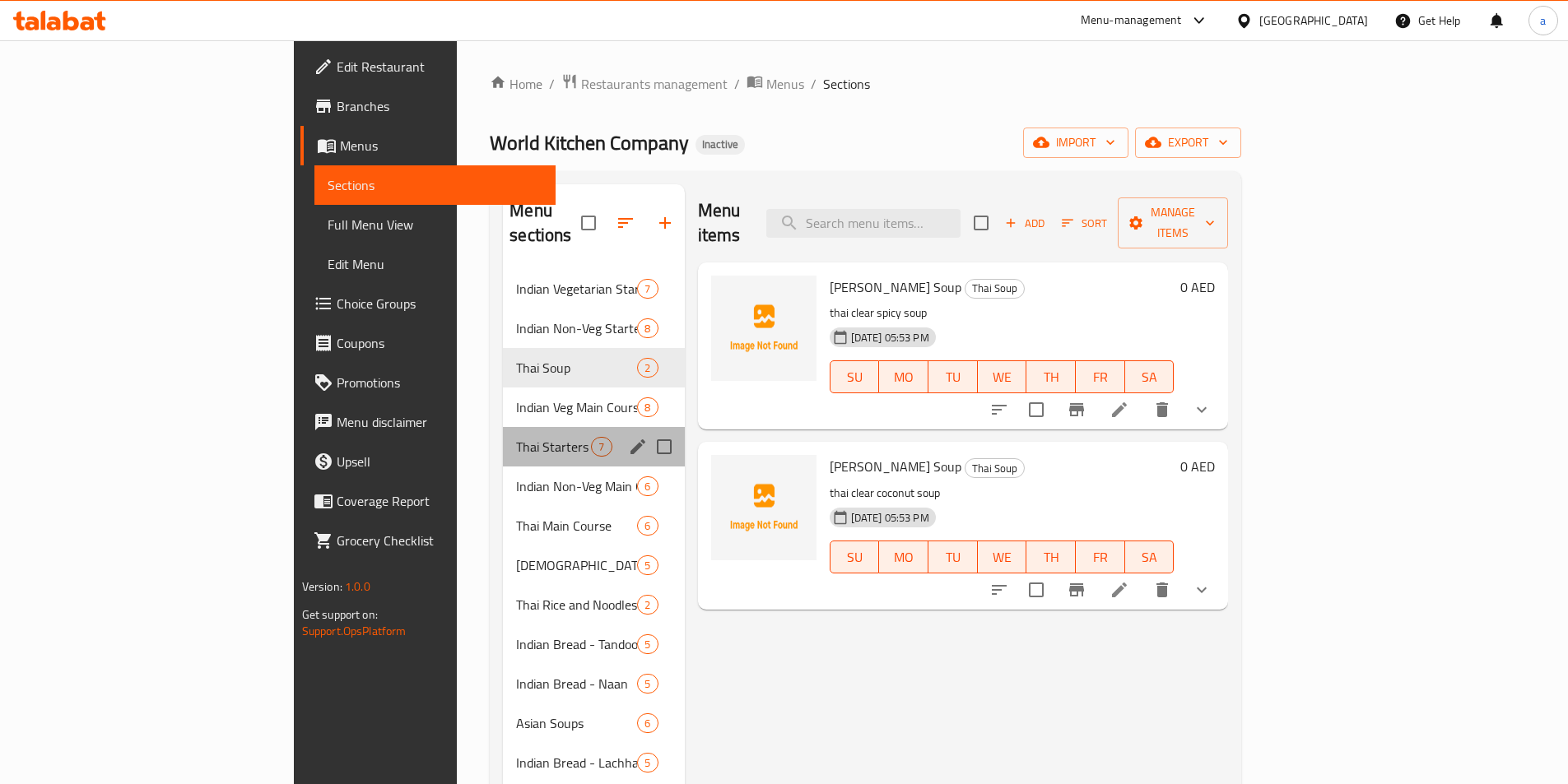
click at [503, 427] on div "Thai Starters 7" at bounding box center [593, 446] width 181 height 40
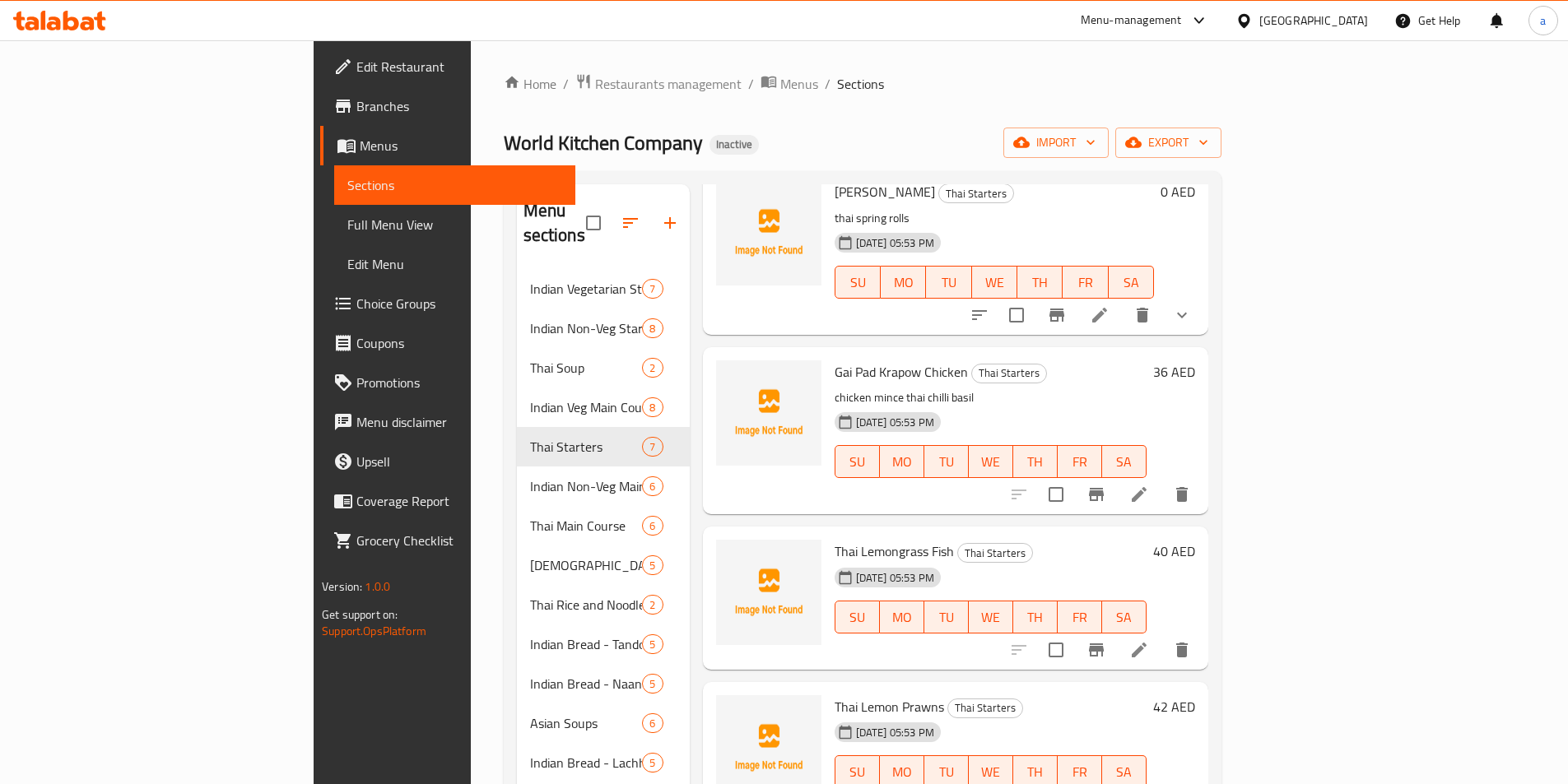
scroll to position [329, 0]
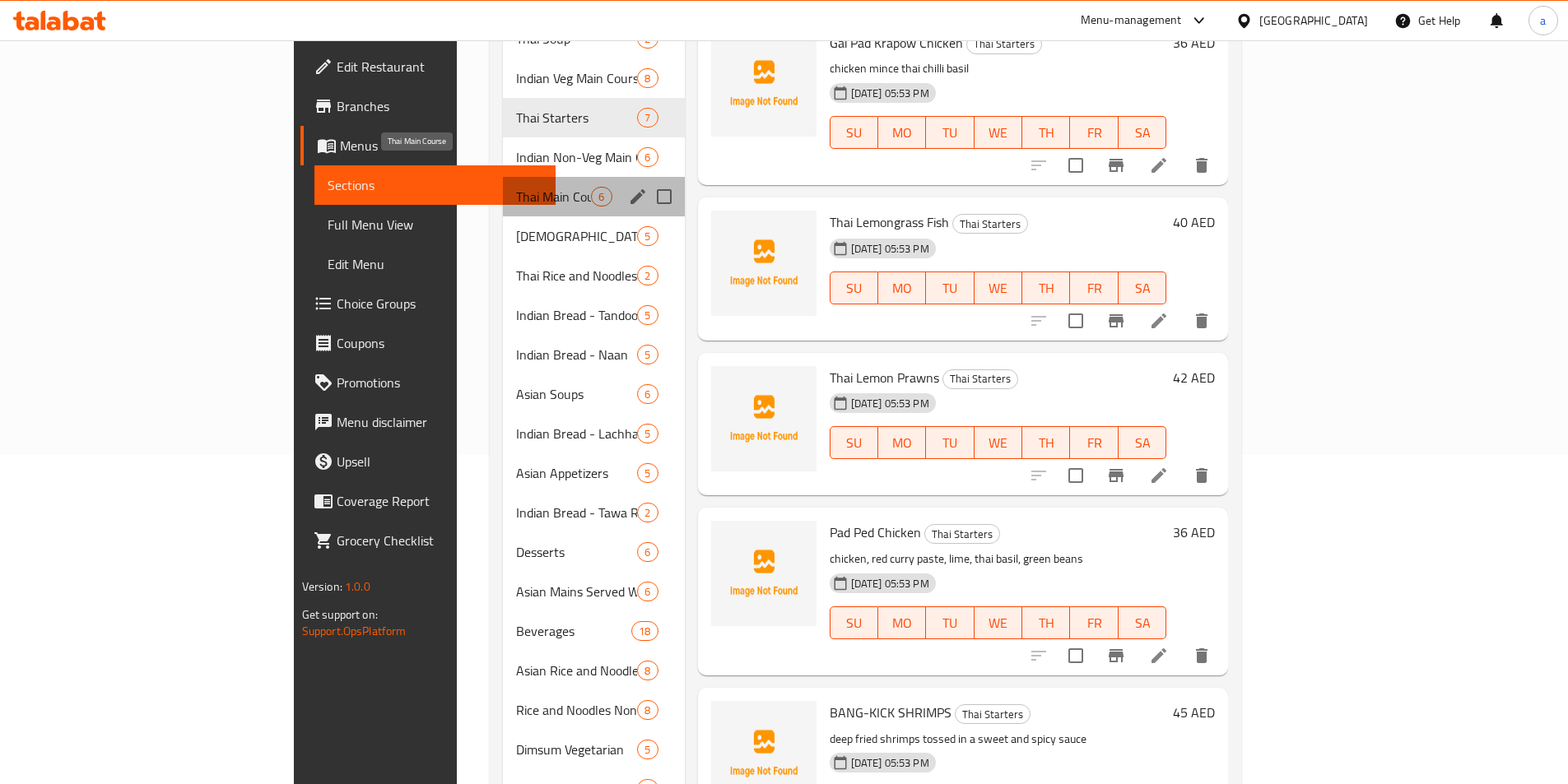
click at [516, 187] on span "Thai Main Course" at bounding box center [553, 196] width 75 height 19
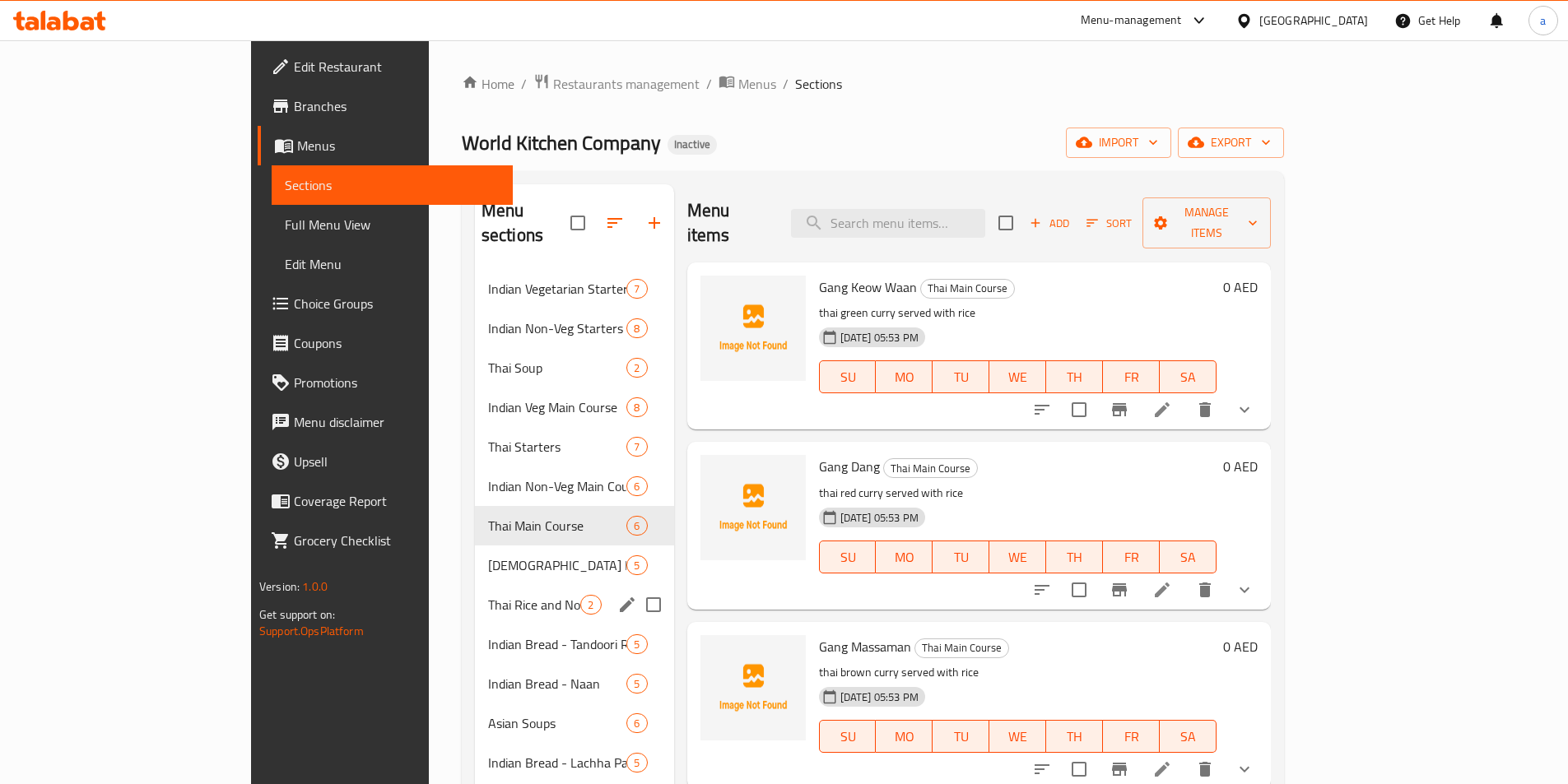
click at [475, 598] on div "Thai Rice and Noodles 2" at bounding box center [575, 605] width 199 height 40
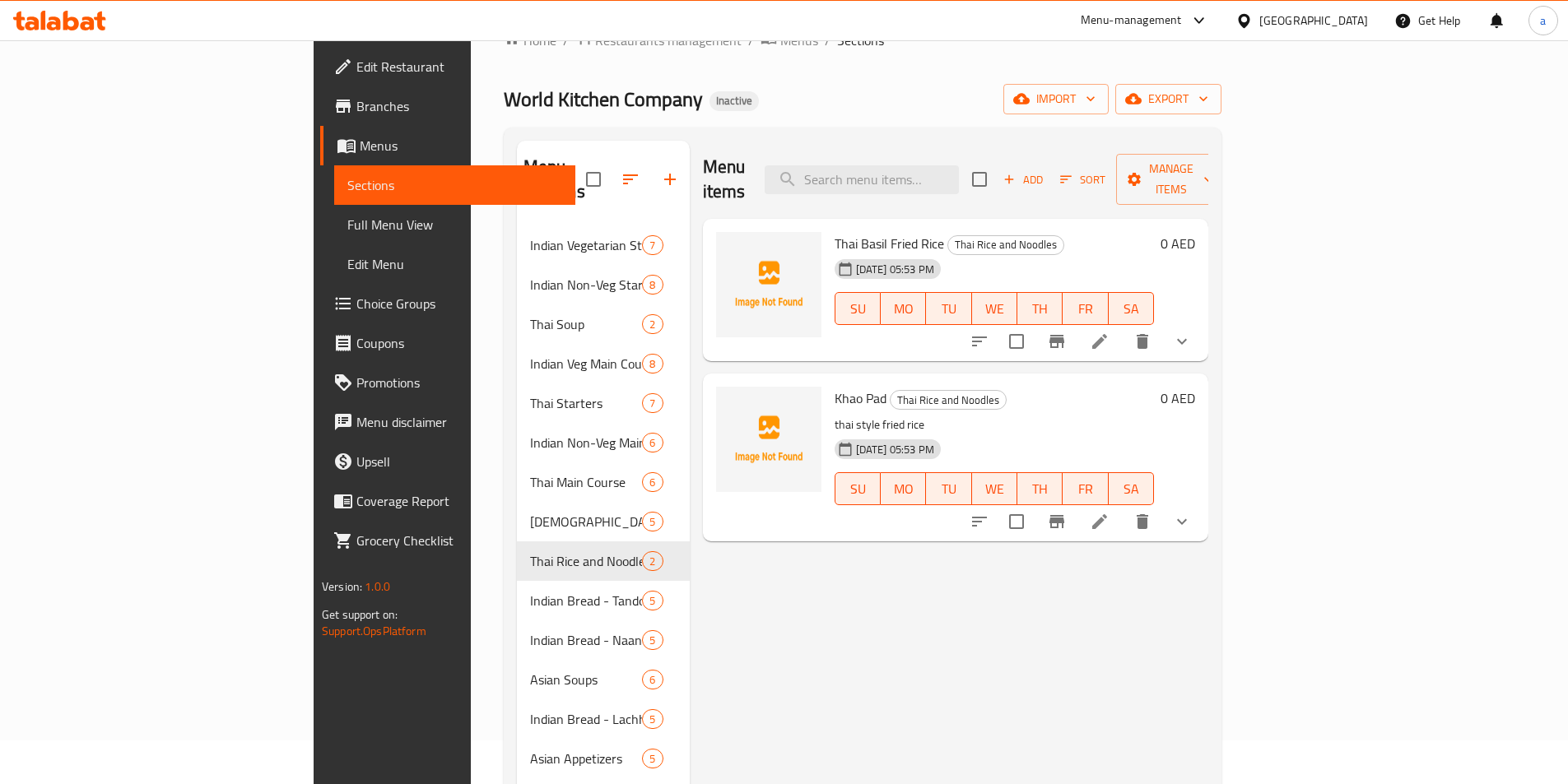
scroll to position [82, 0]
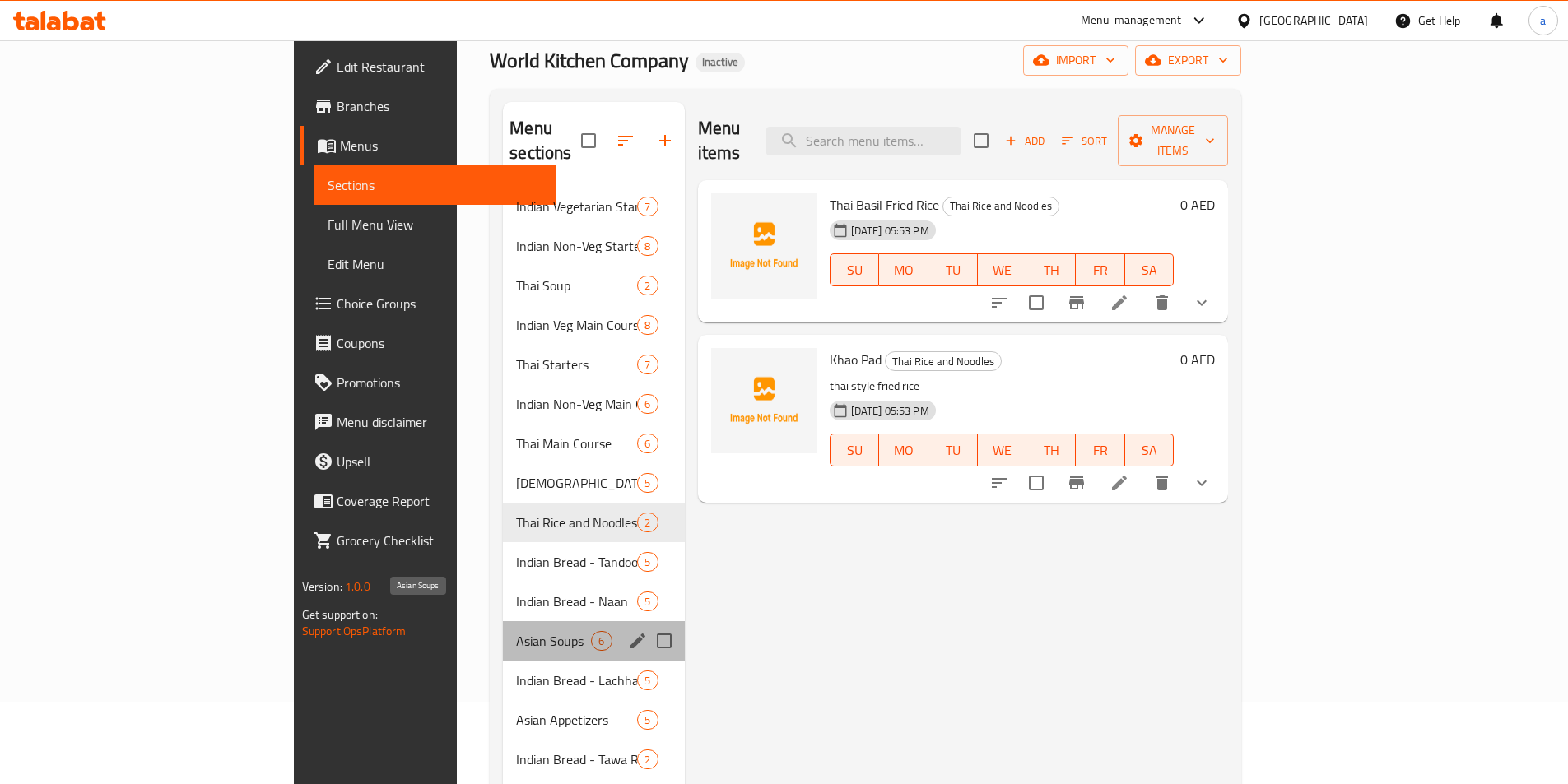
click at [516, 631] on span "Asian Soups" at bounding box center [553, 641] width 75 height 19
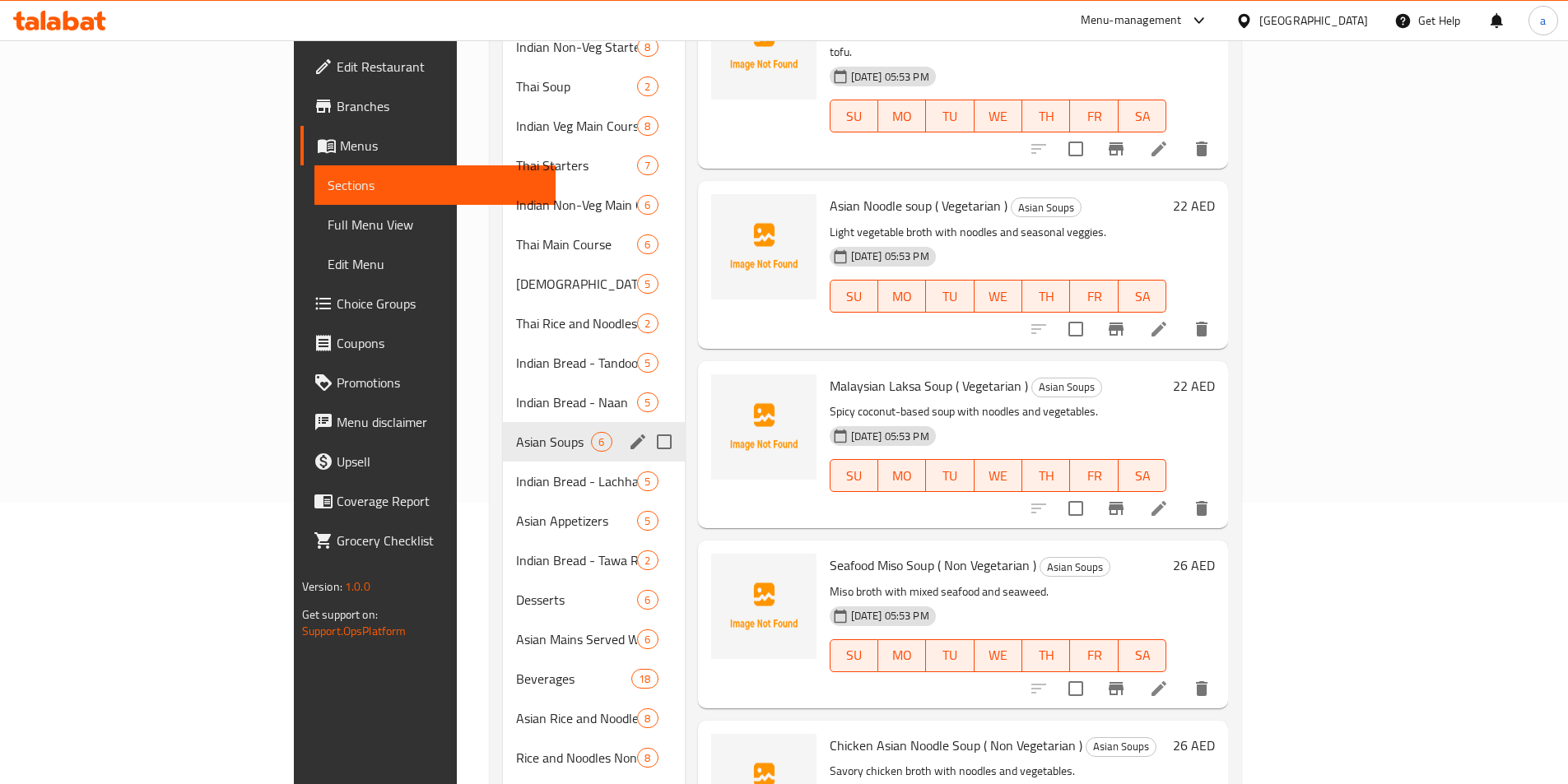
scroll to position [329, 0]
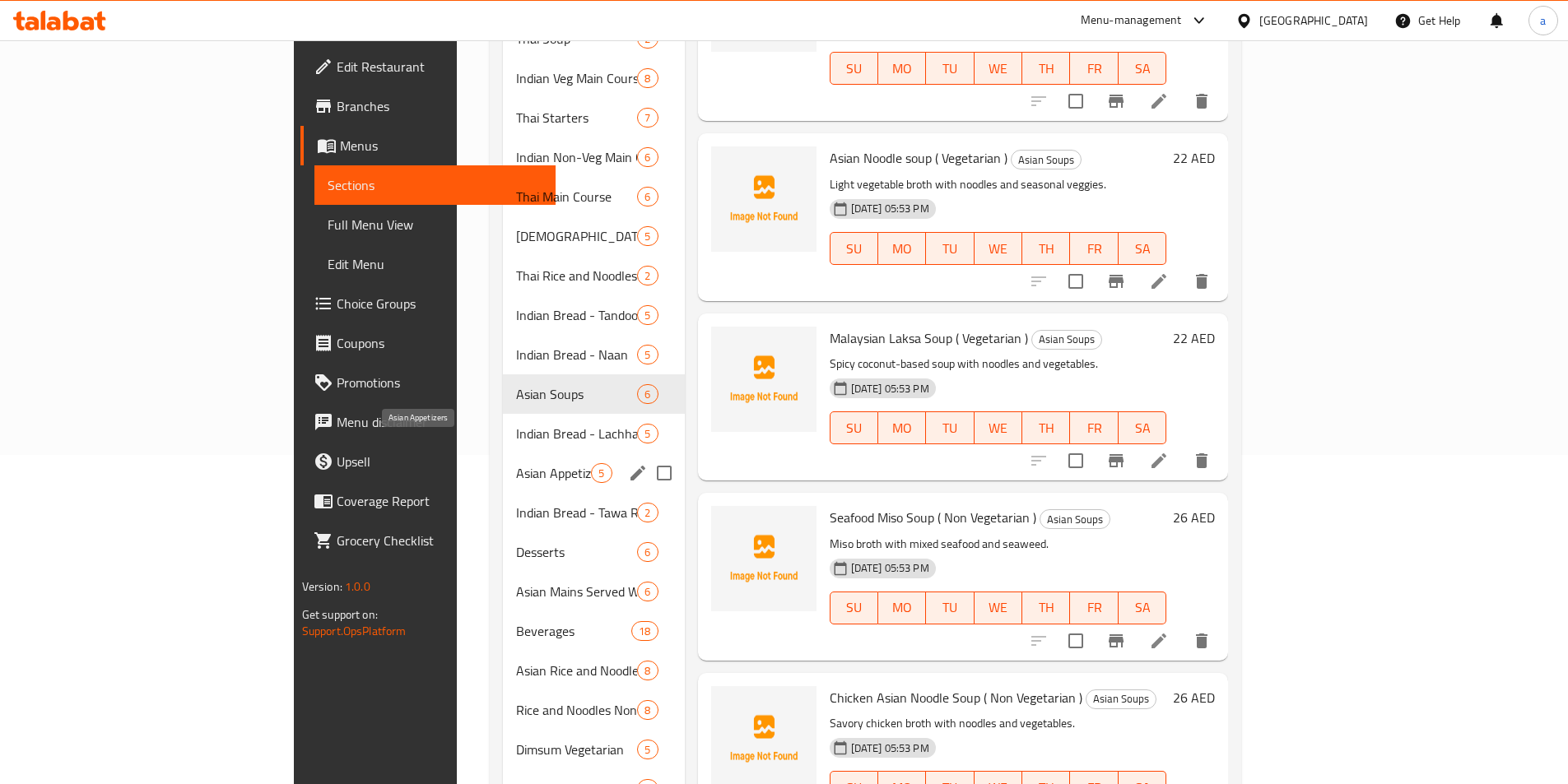
click at [516, 464] on span "Asian Appetizers" at bounding box center [553, 473] width 75 height 19
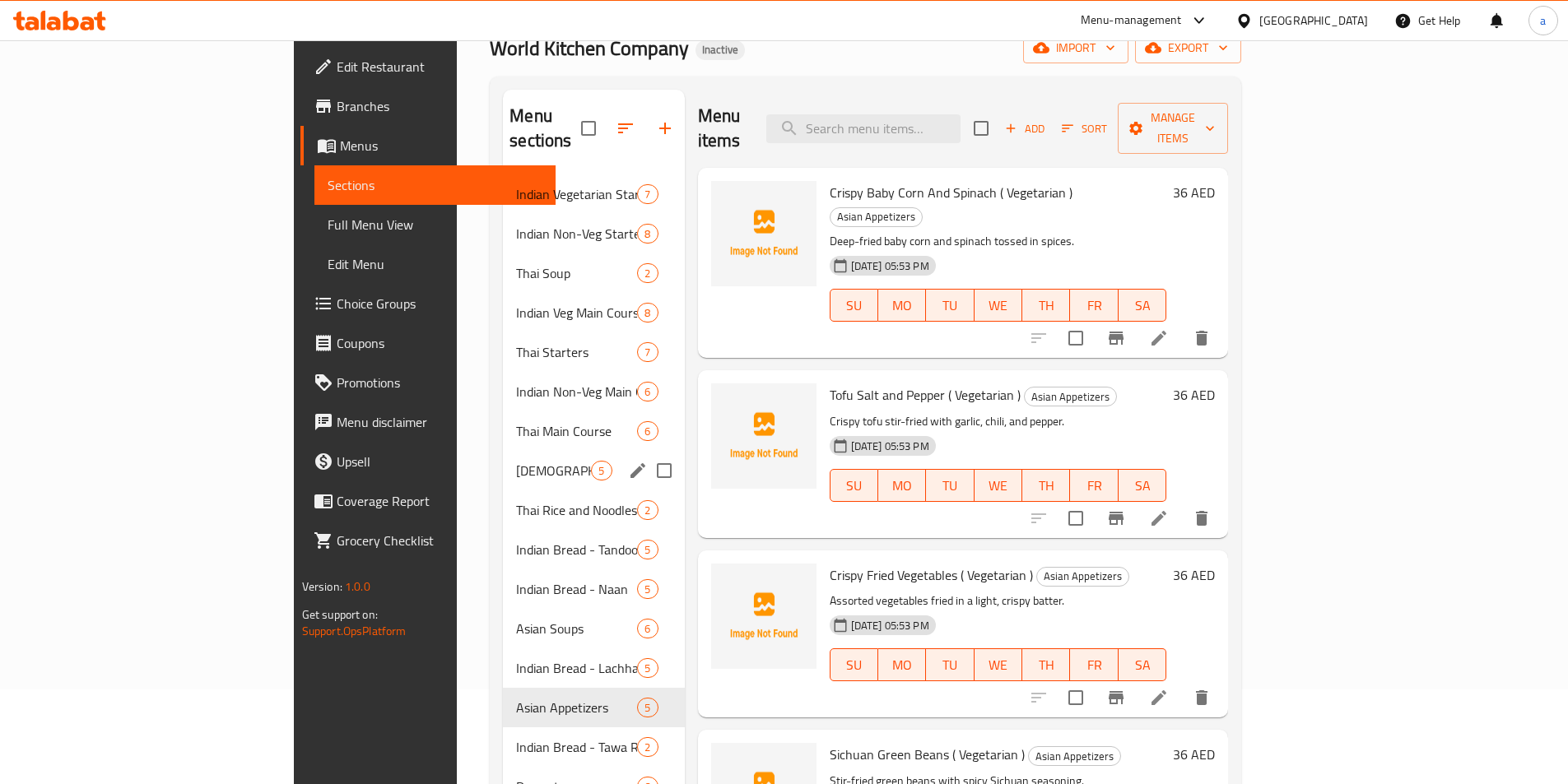
scroll to position [92, 0]
click at [516, 266] on span "Thai Soup" at bounding box center [553, 276] width 75 height 19
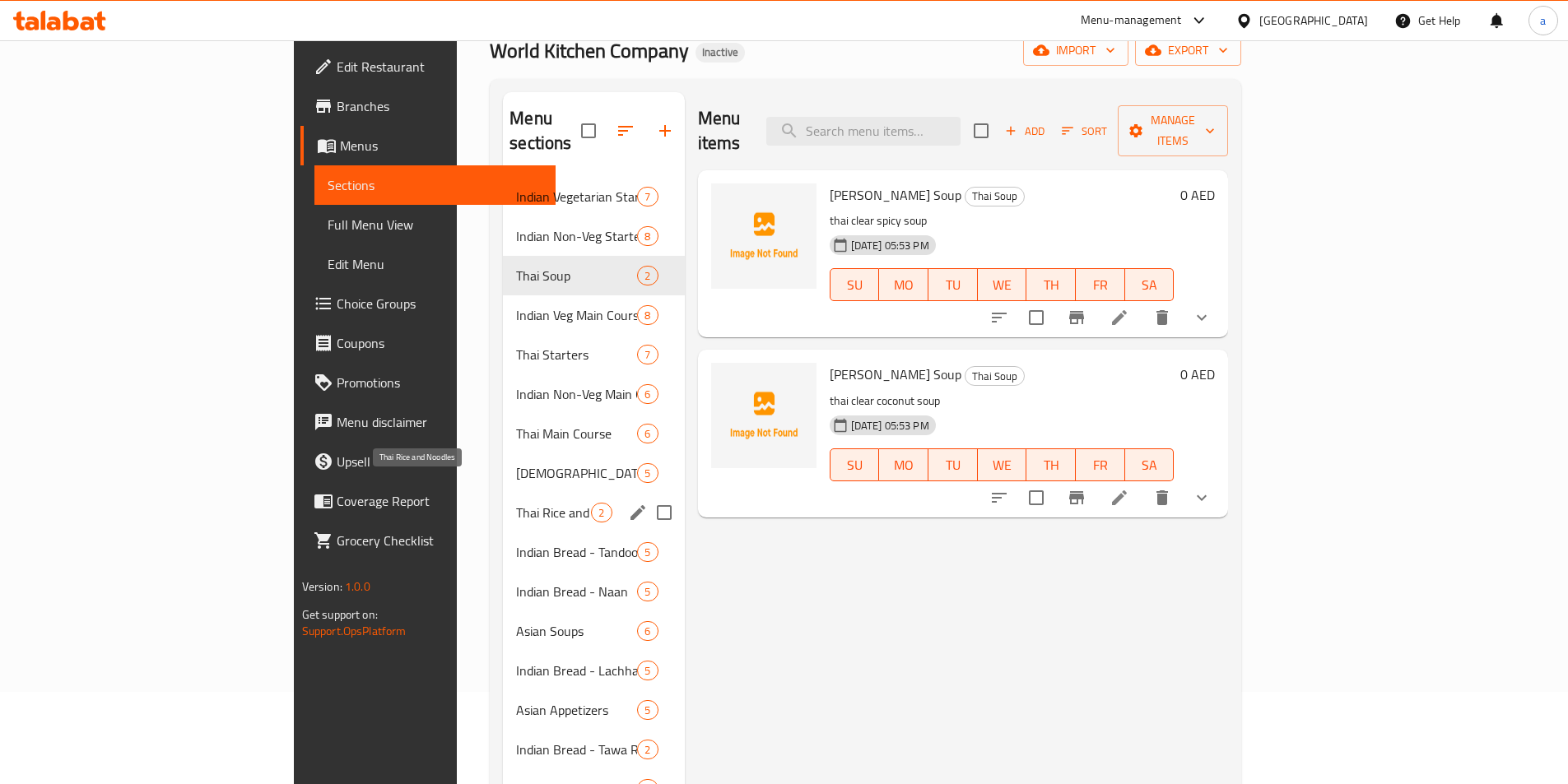
drag, startPoint x: 412, startPoint y: 482, endPoint x: 487, endPoint y: 432, distance: 90.1
click at [516, 503] on span "Thai Rice and Noodles" at bounding box center [553, 513] width 75 height 19
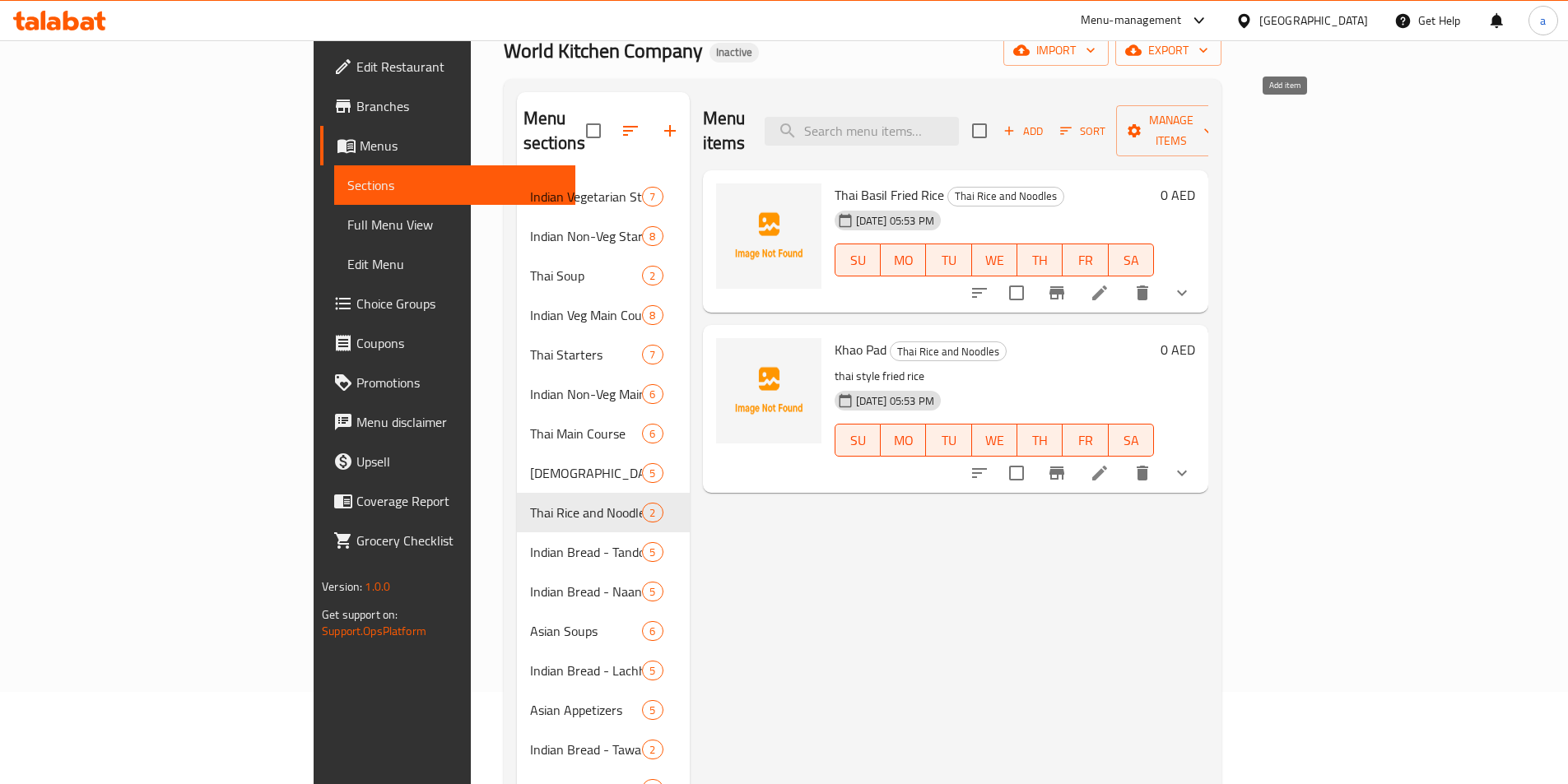
click at [1045, 122] on span "Add" at bounding box center [1023, 132] width 45 height 19
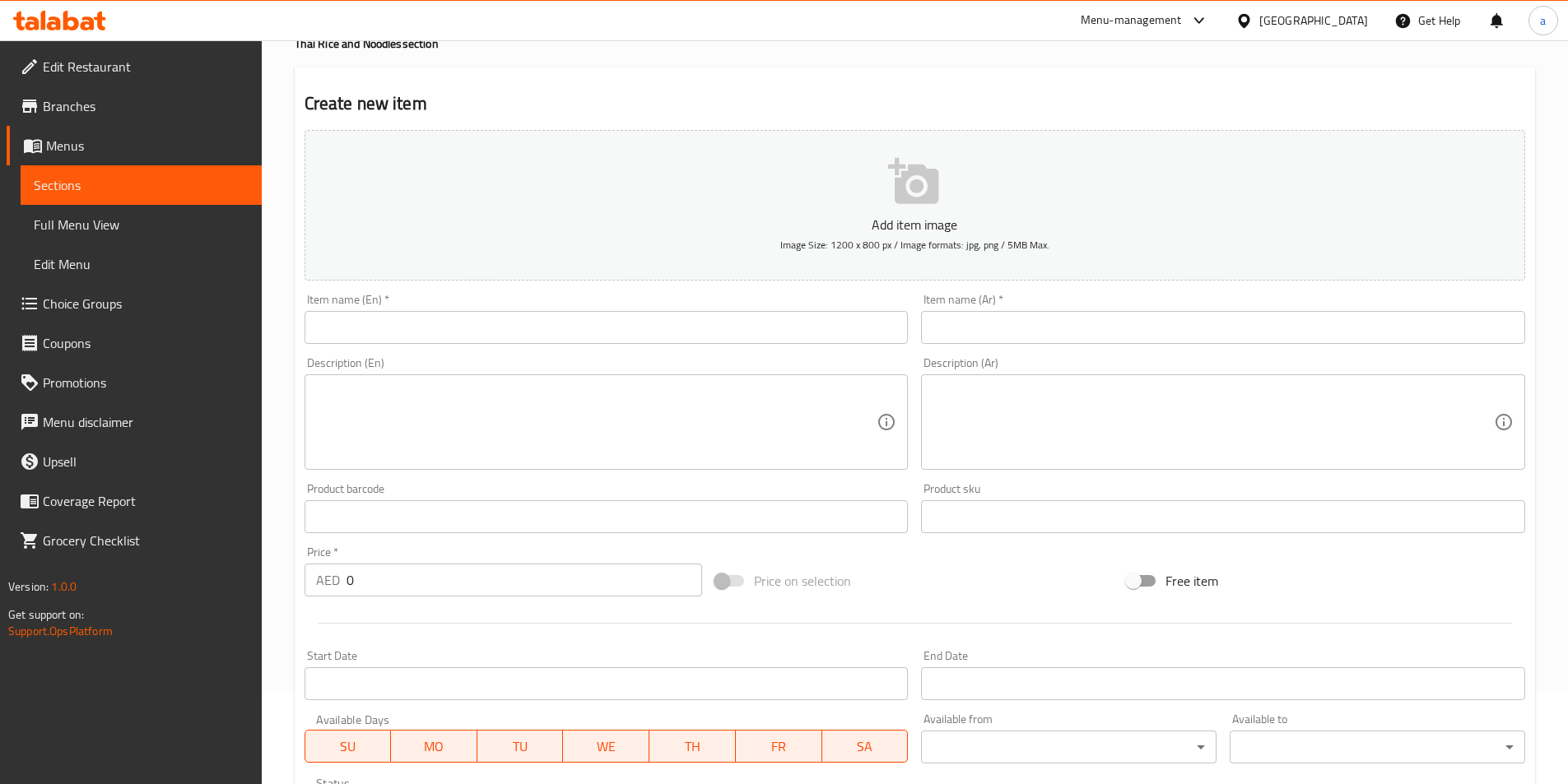
click at [456, 329] on input "text" at bounding box center [607, 327] width 604 height 33
paste input "Pad Thai"
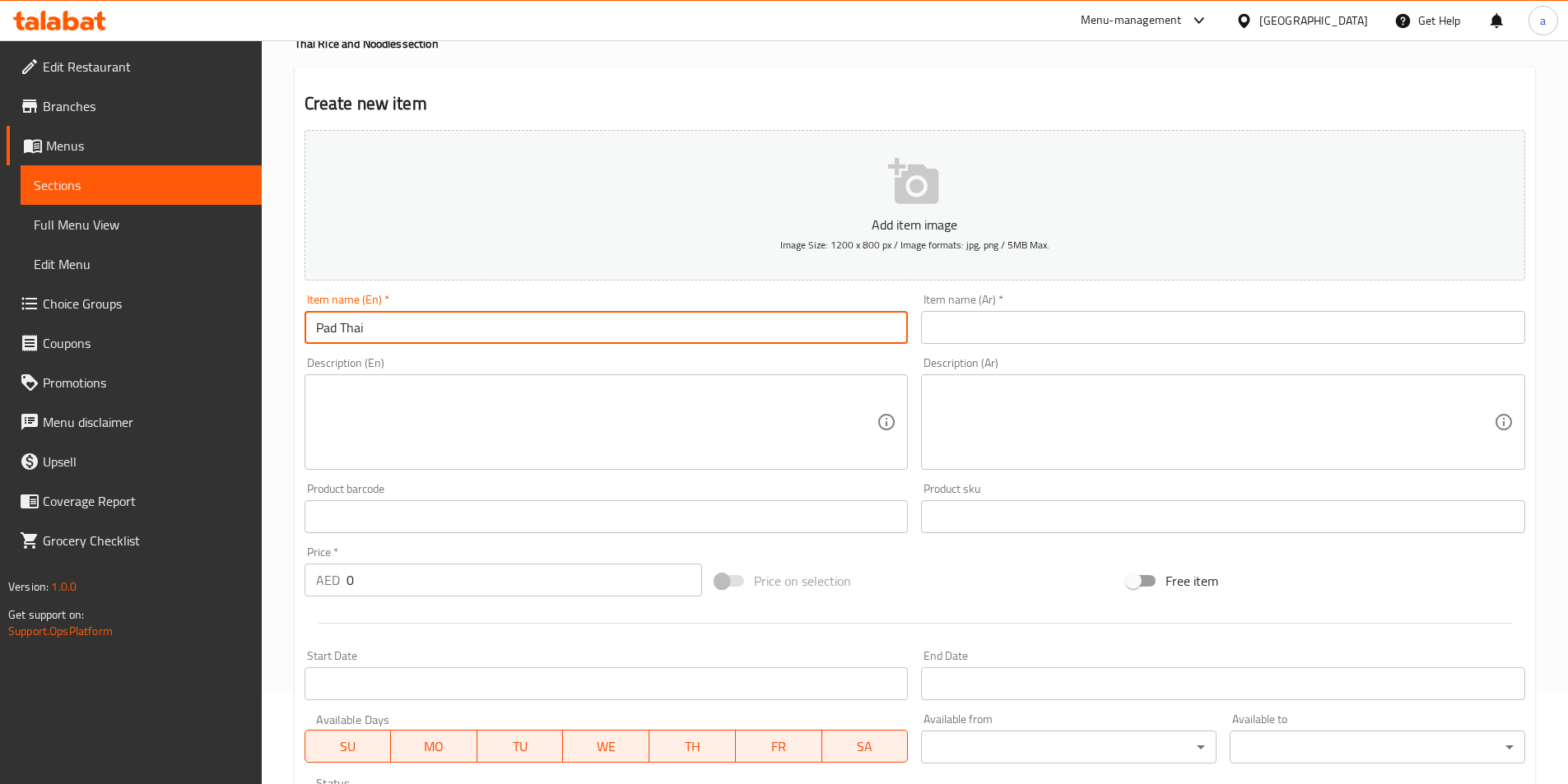
type input "Pad Thai"
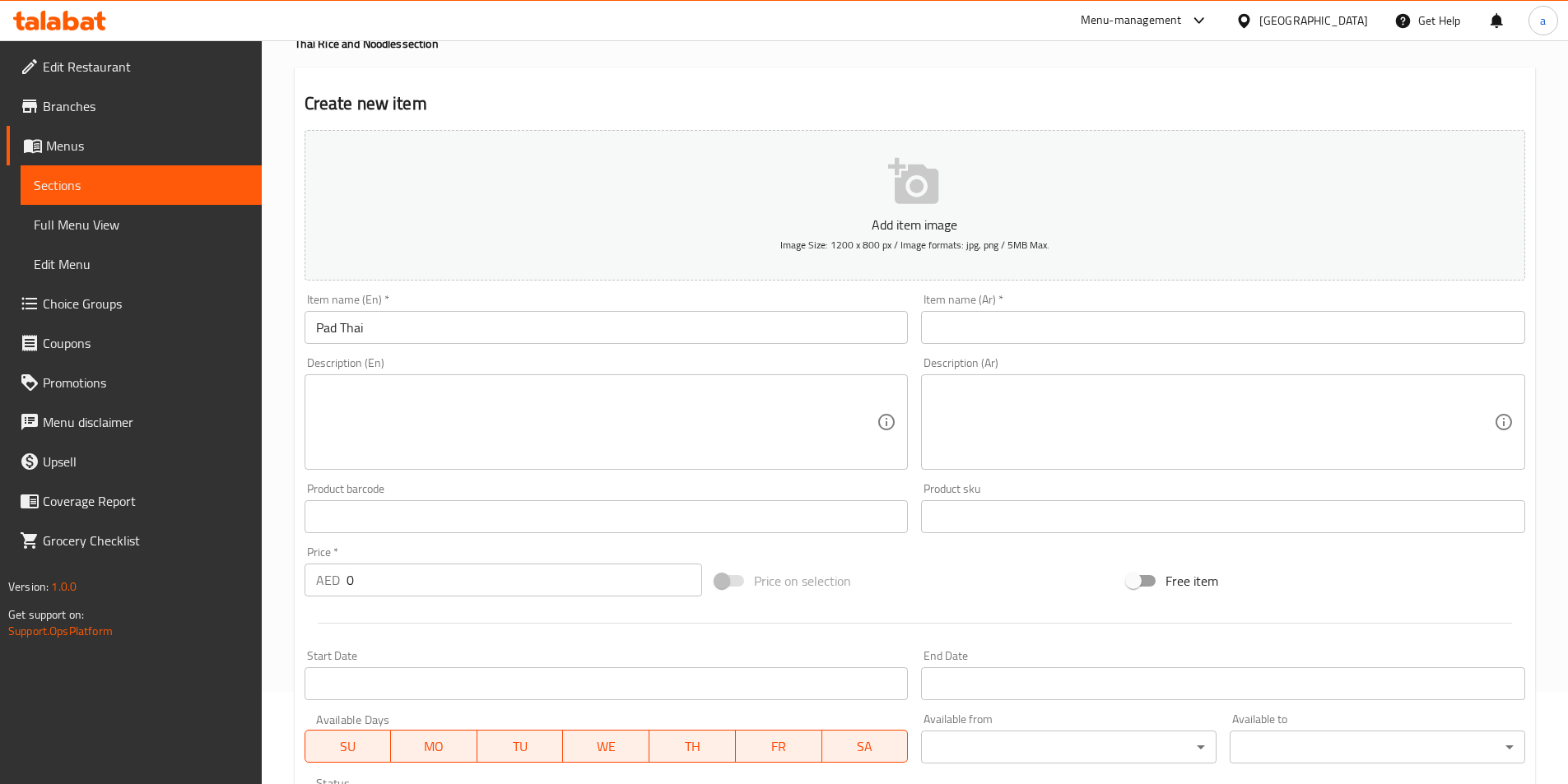
click at [933, 324] on input "text" at bounding box center [1223, 327] width 604 height 33
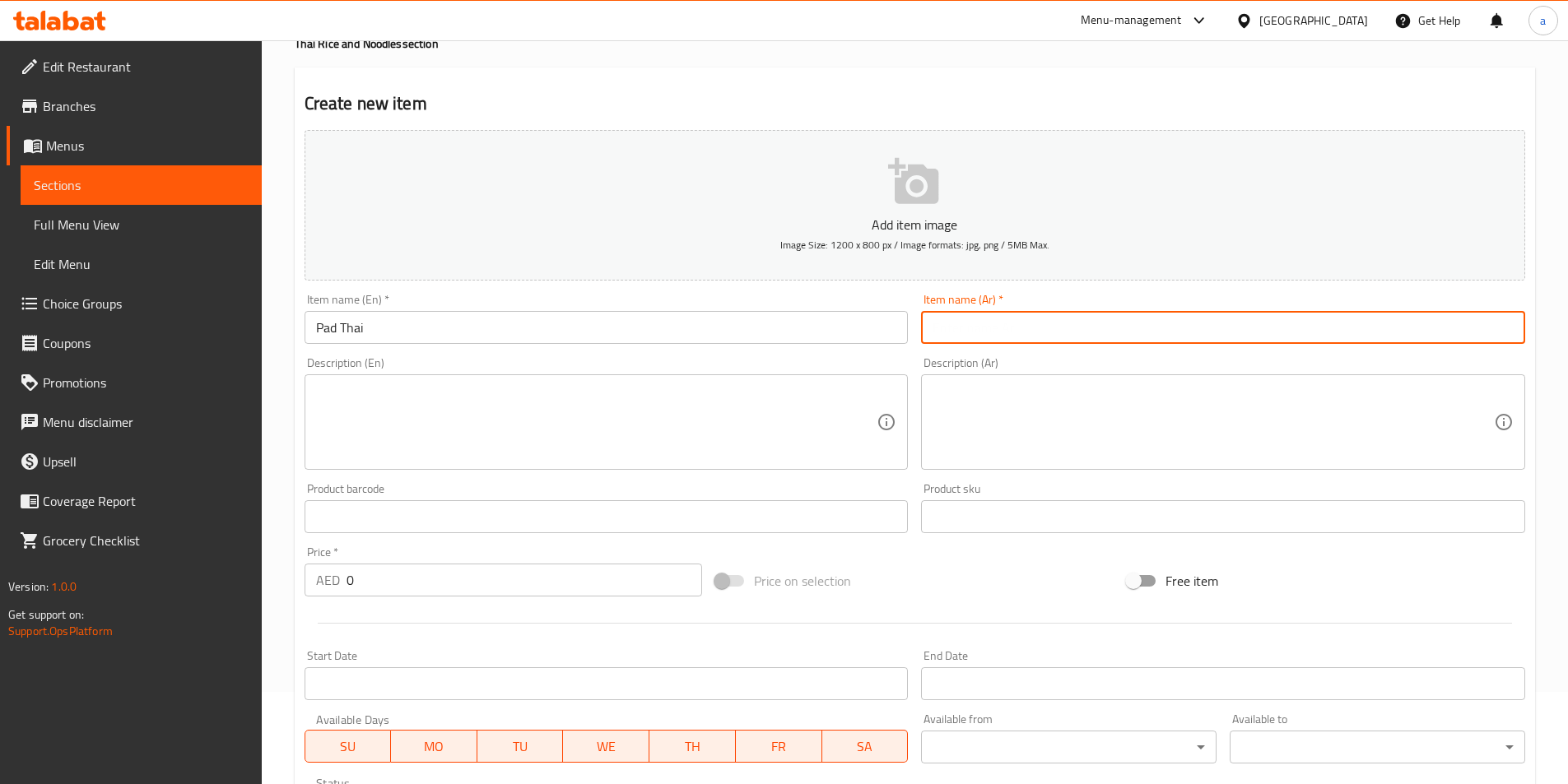
paste input "باد تاي"
type input "باد تاي"
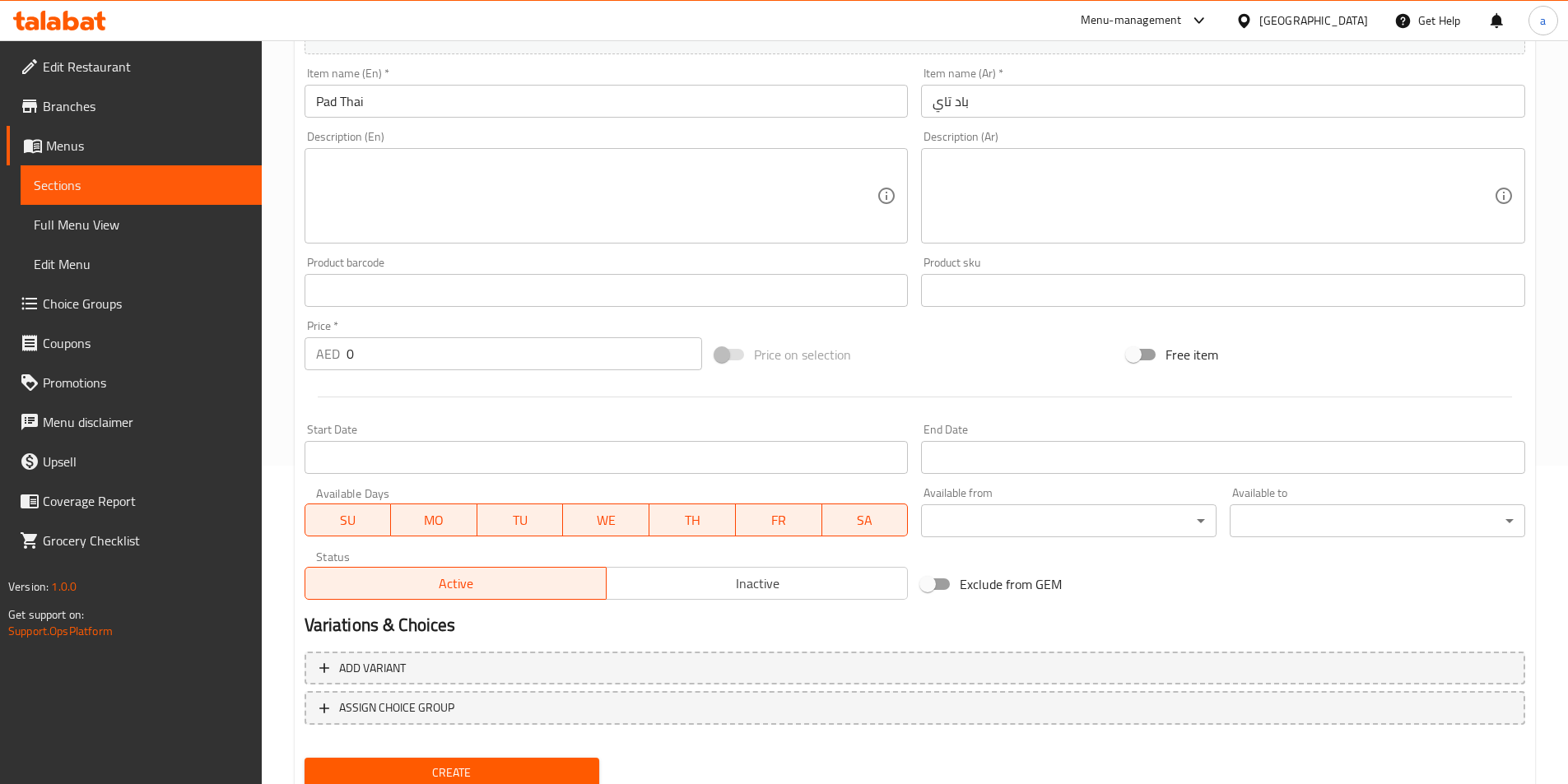
scroll to position [339, 0]
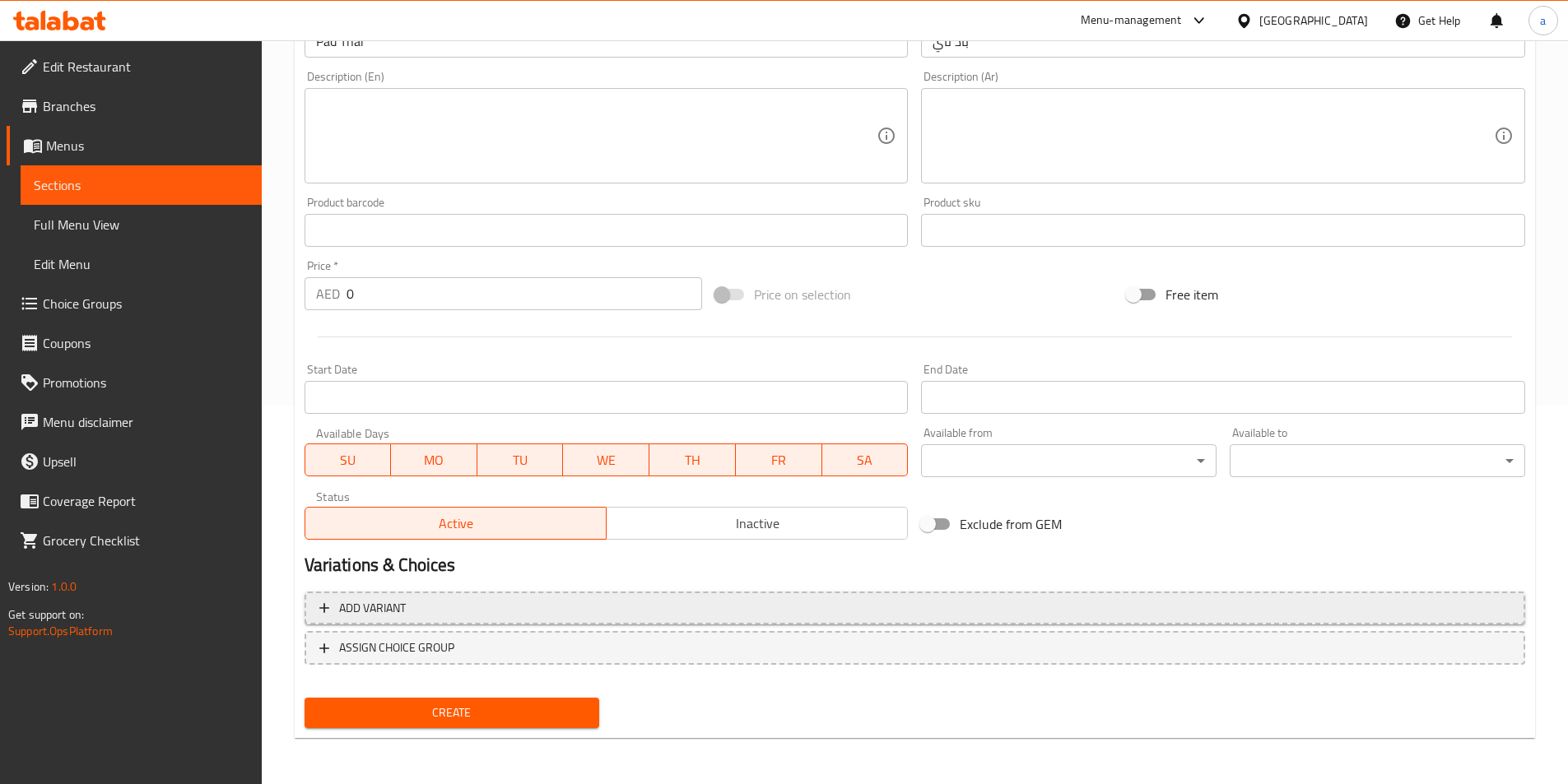
click at [375, 617] on span "Add variant" at bounding box center [372, 608] width 67 height 20
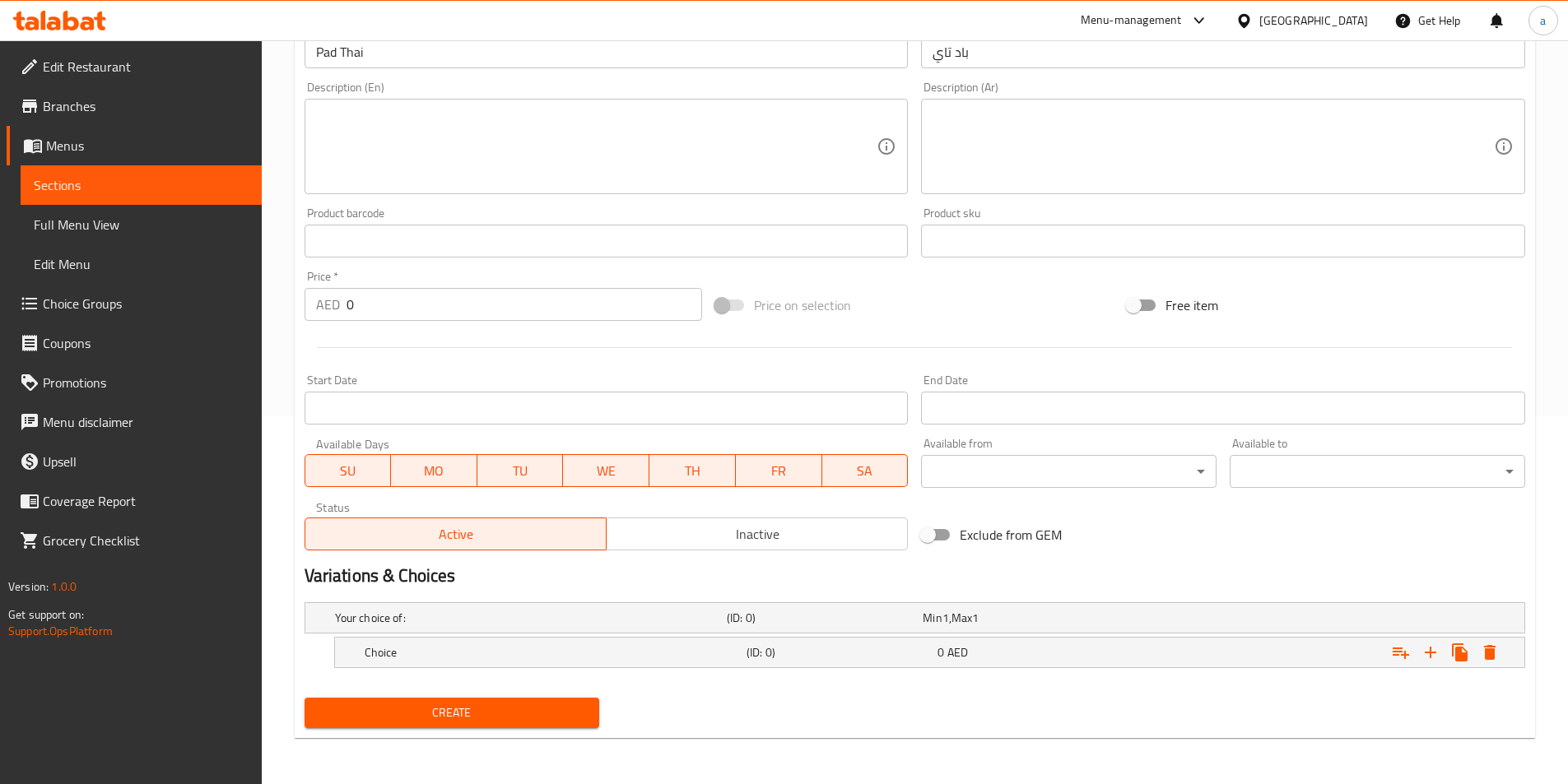
scroll to position [368, 0]
click at [382, 626] on h5 "Choice" at bounding box center [528, 618] width 385 height 16
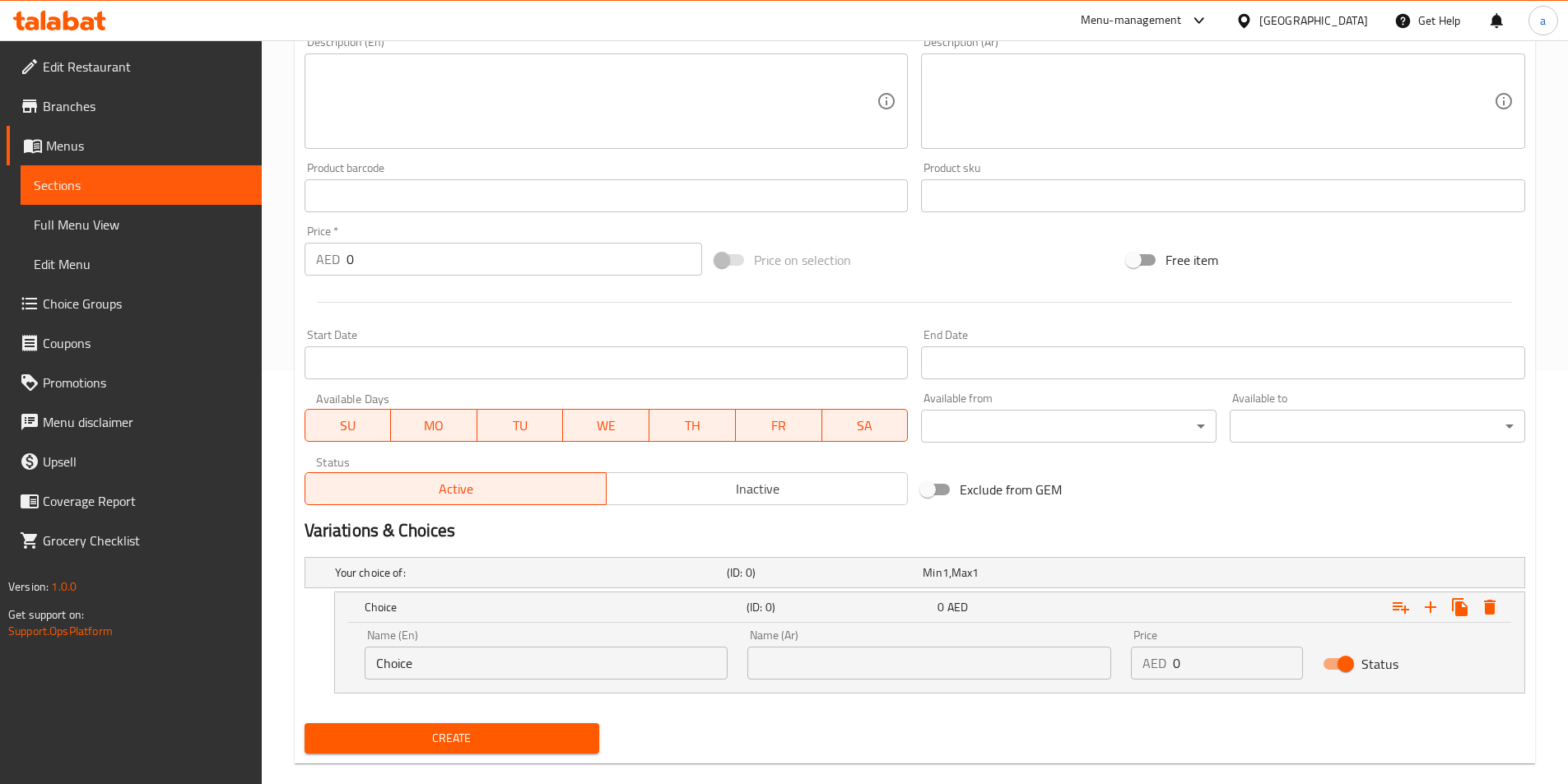
scroll to position [438, 0]
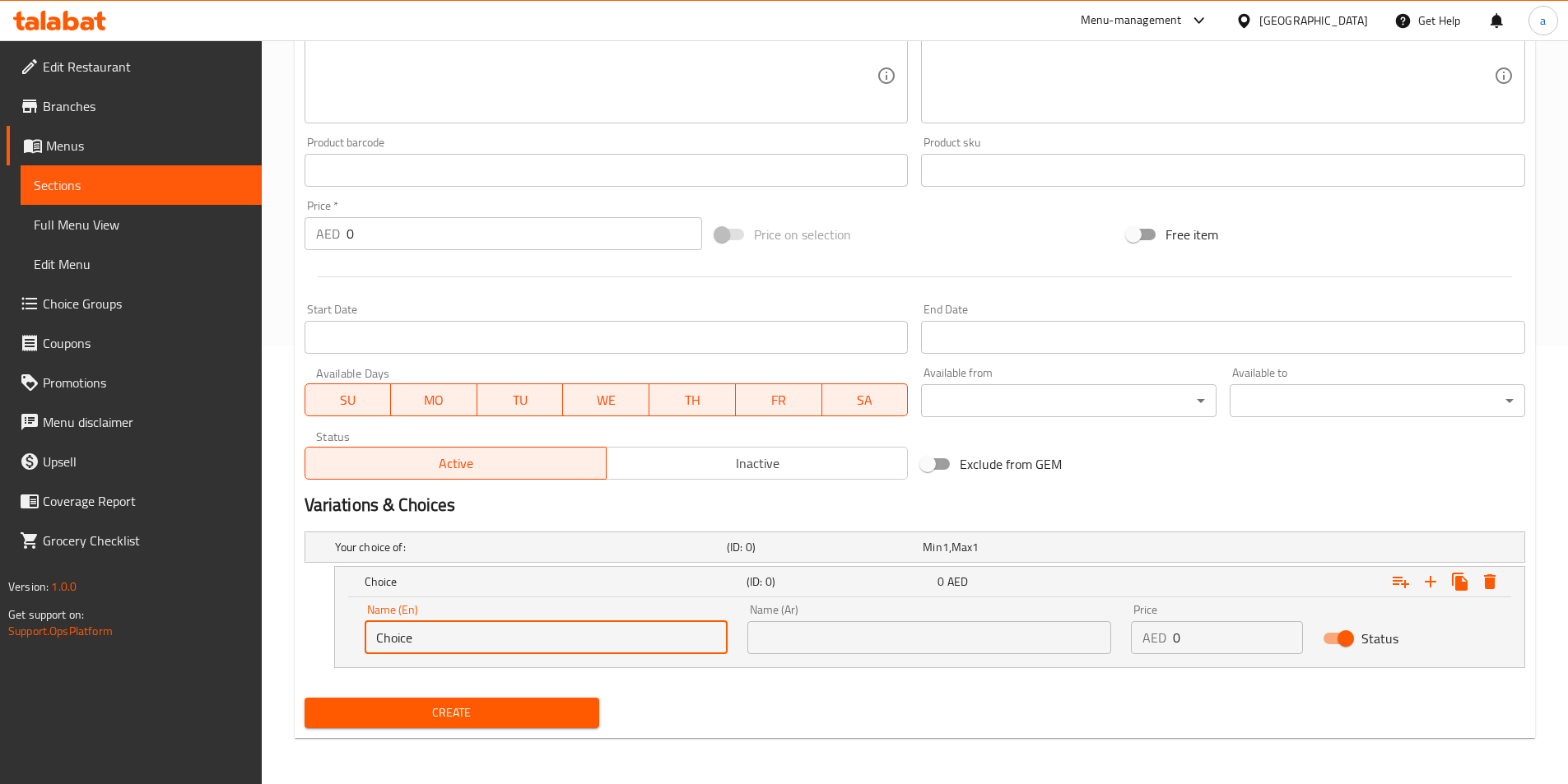
drag, startPoint x: 421, startPoint y: 634, endPoint x: 269, endPoint y: 637, distance: 152.0
click at [305, 643] on div "Choice (ID: 0) 0 AED Name (En) Choice Name (En) Name (Ar) Name (Ar) Price AED 0…" at bounding box center [915, 617] width 1221 height 102
type input "Veg"
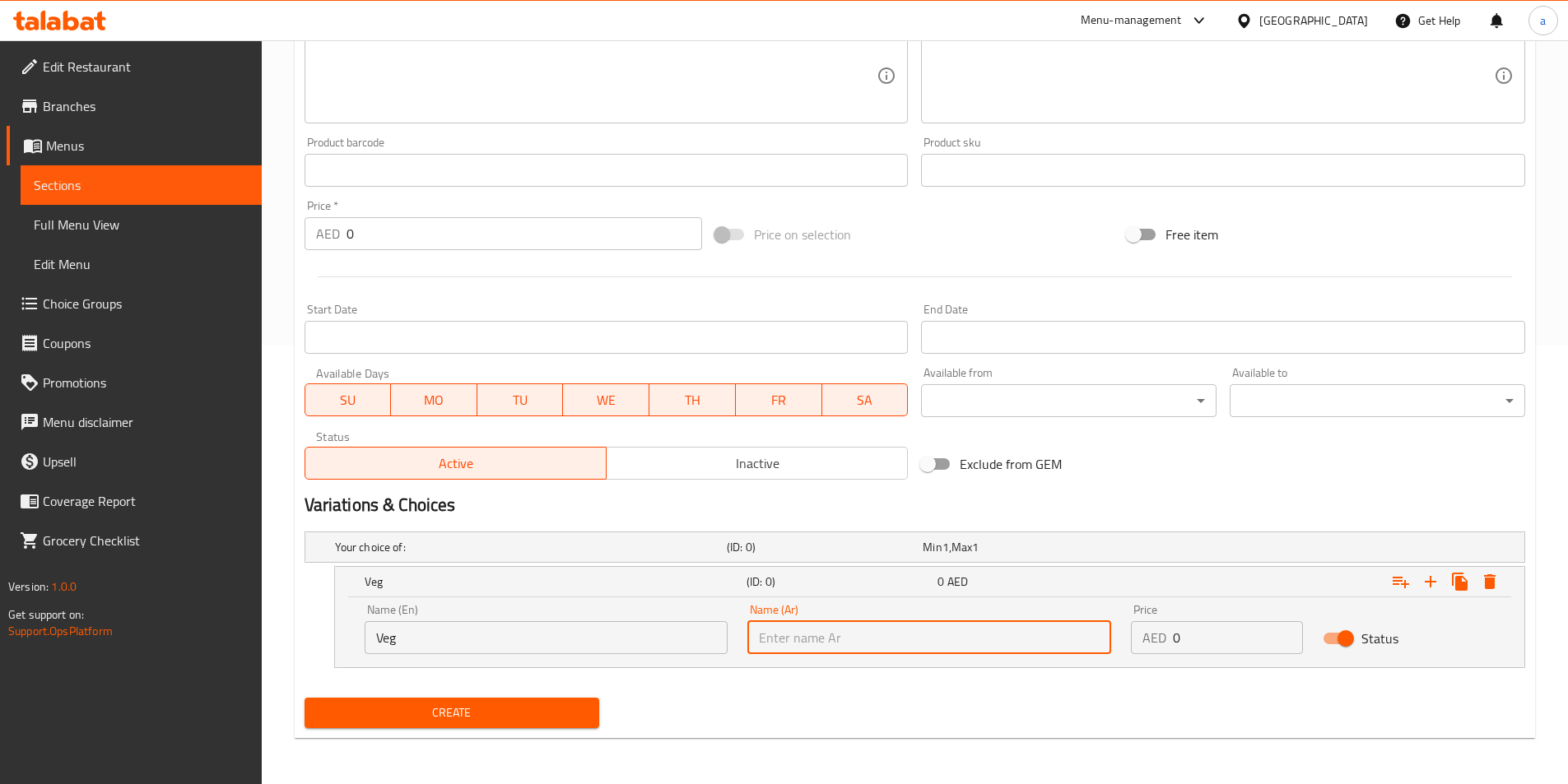
click at [805, 626] on input "text" at bounding box center [929, 638] width 364 height 33
type input "q"
drag, startPoint x: 845, startPoint y: 645, endPoint x: 425, endPoint y: 586, distance: 424.1
click at [440, 586] on div "Veg (ID: 0) 0 AED Name (En) Veg Name (En) Name (Ar) خضراوات Name (Ar) Price AED…" at bounding box center [929, 618] width 1190 height 101
type input "خضروات"
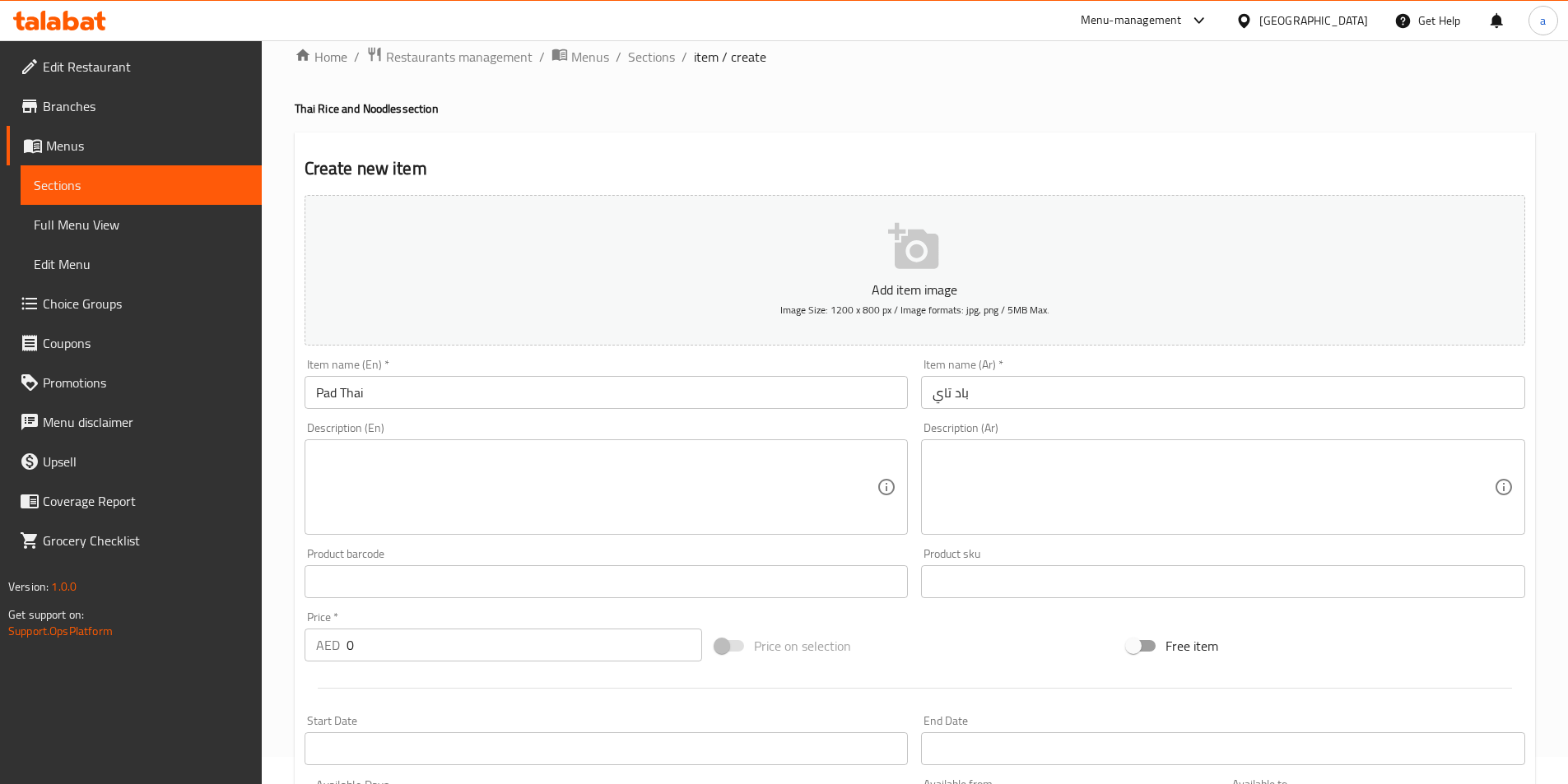
scroll to position [0, 0]
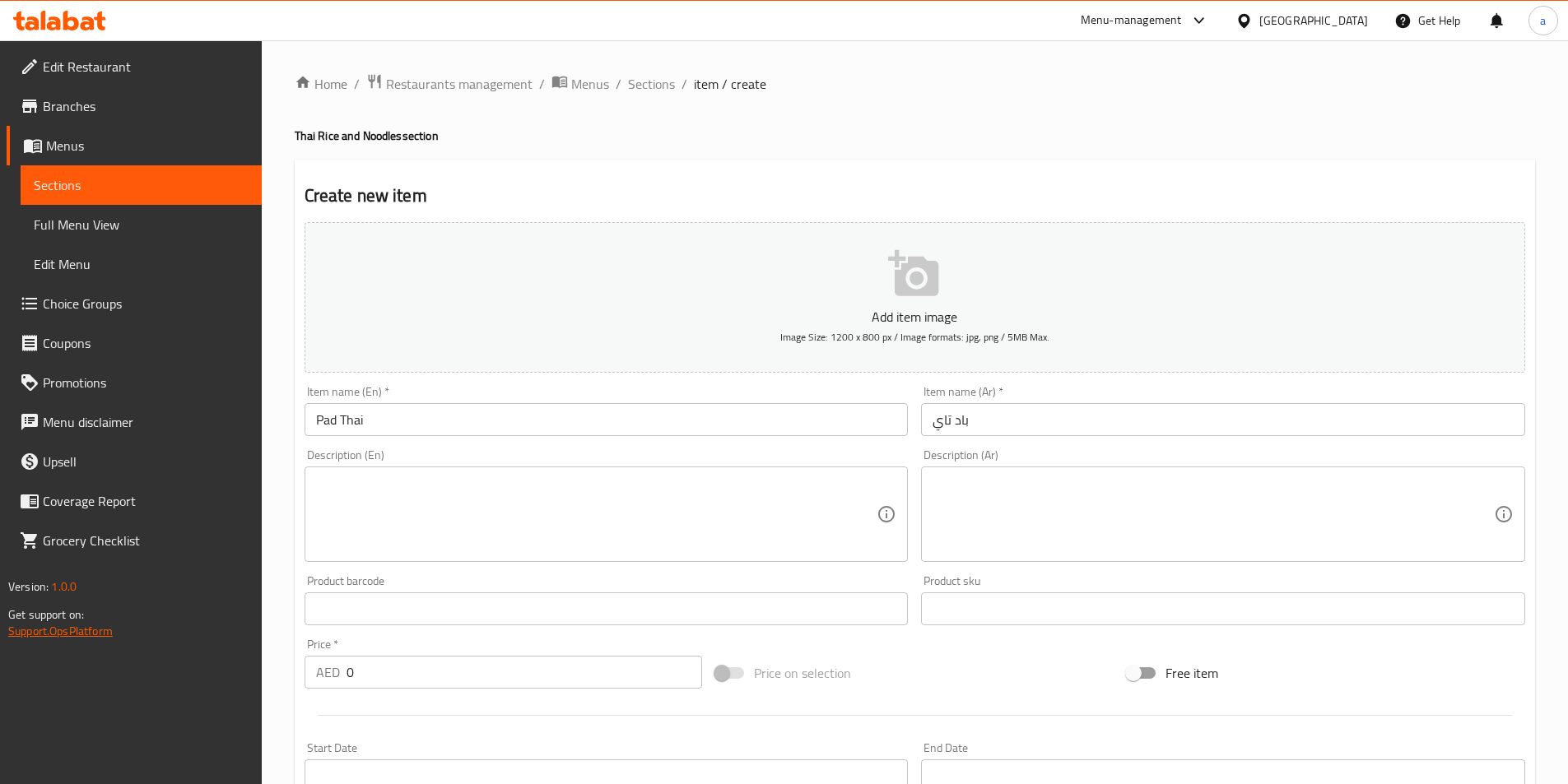
drag, startPoint x: 423, startPoint y: 683, endPoint x: 58, endPoint y: 637, distance: 367.9
click at [65, 637] on div "Edit Restaurant Branches Menus Sections Full Menu View Edit Menu Choice Groups …" at bounding box center [784, 632] width 1568 height 1183
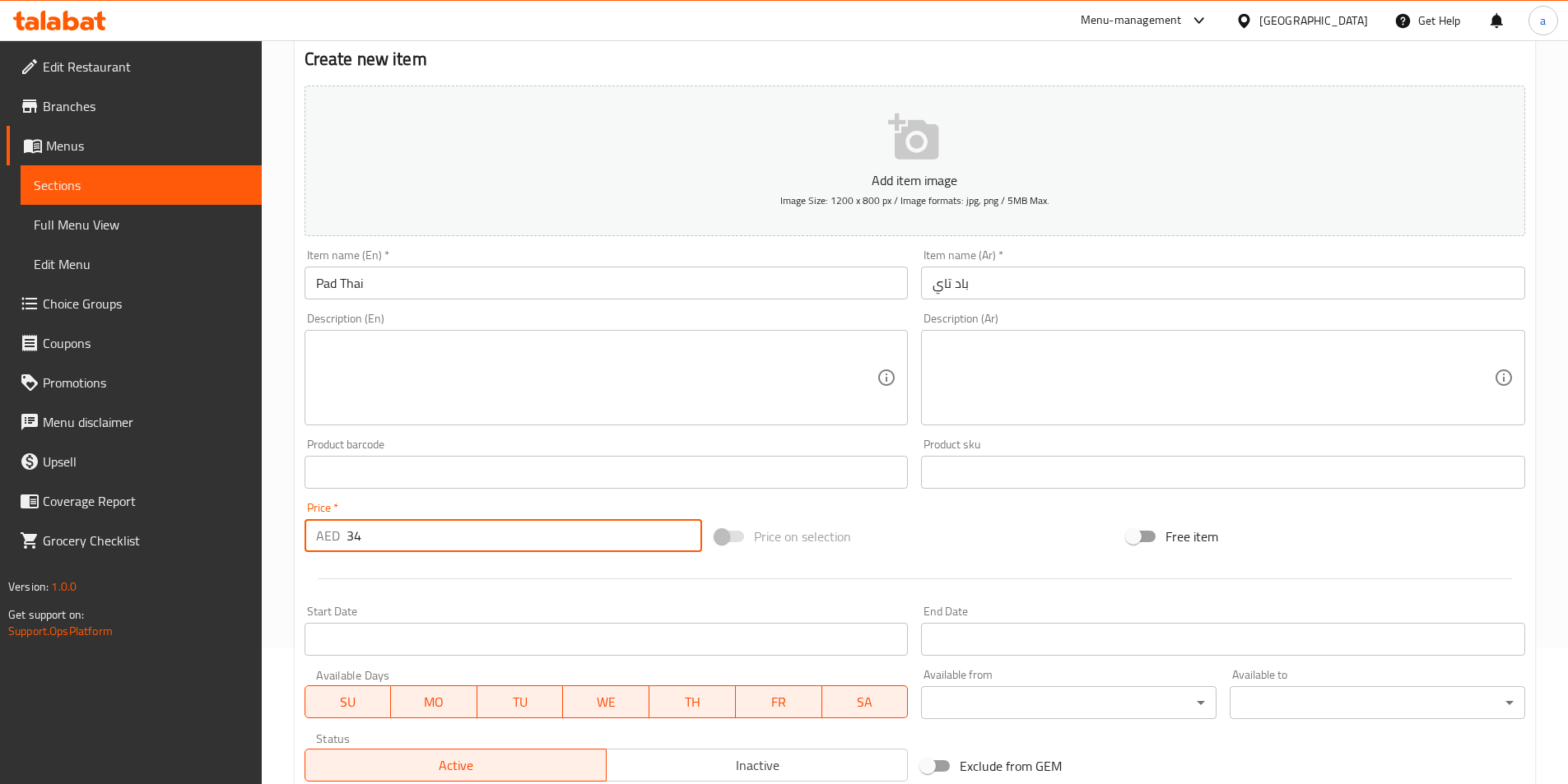
scroll to position [165, 0]
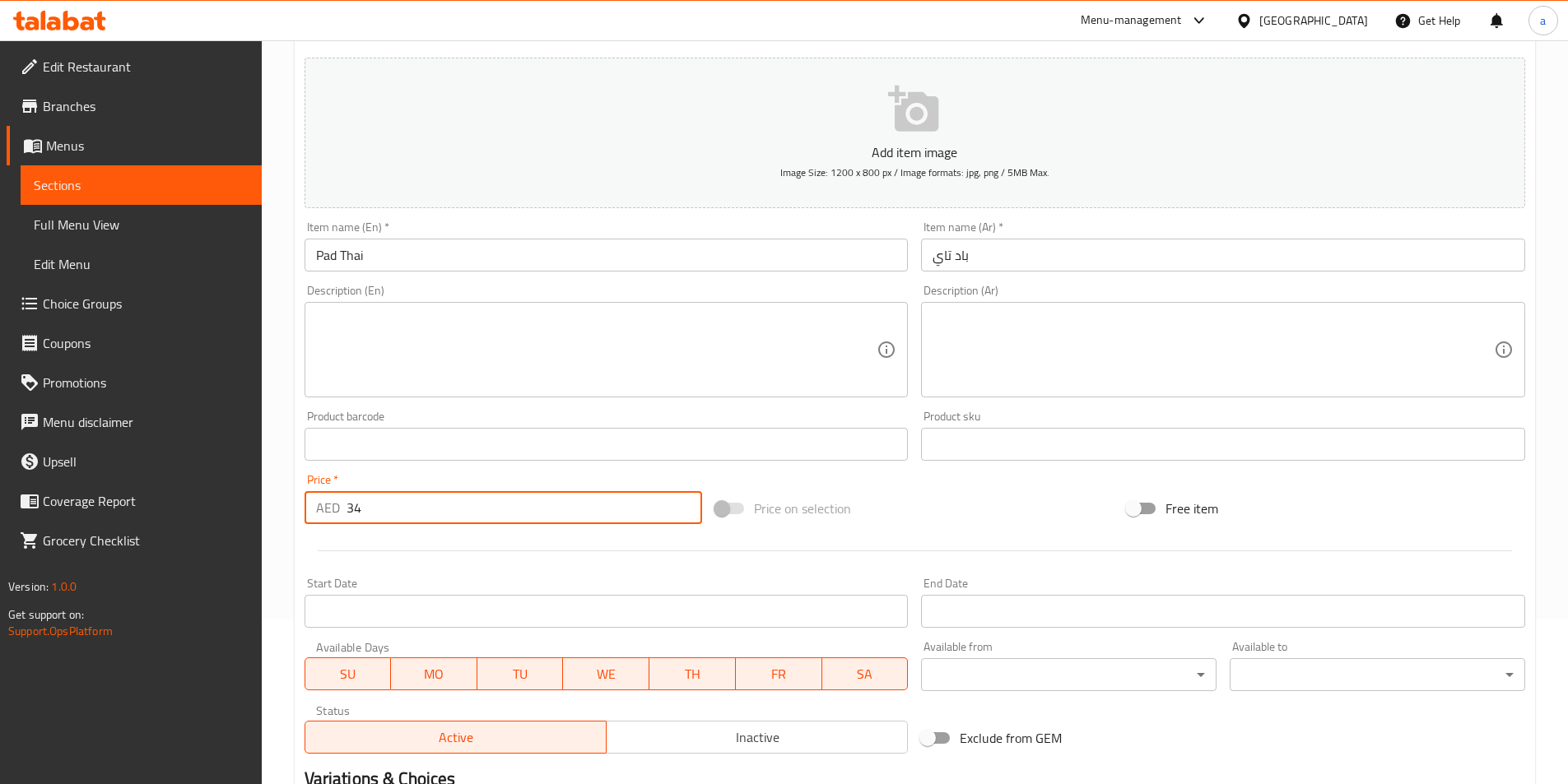
type input "3"
type input "0"
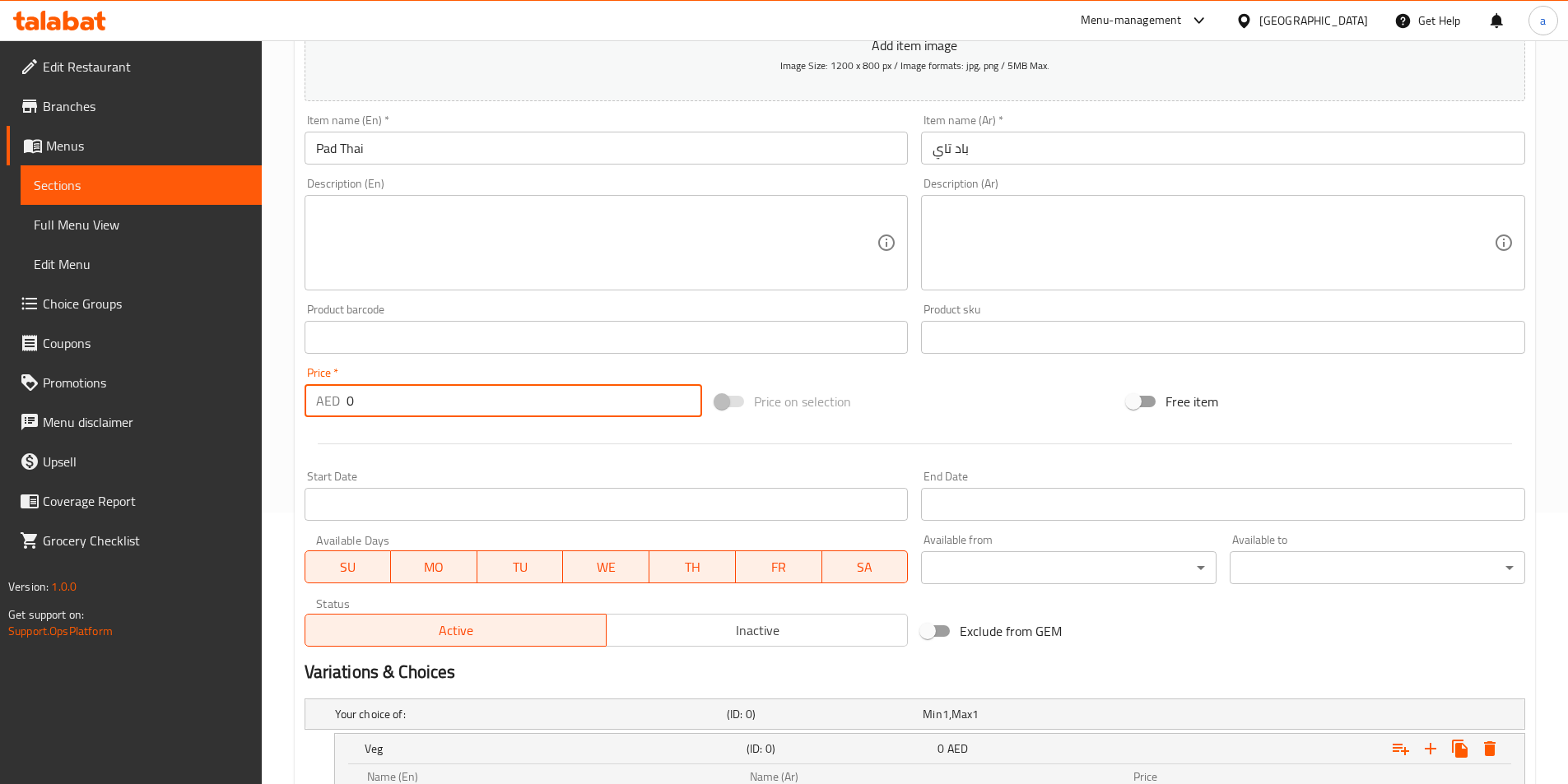
scroll to position [411, 0]
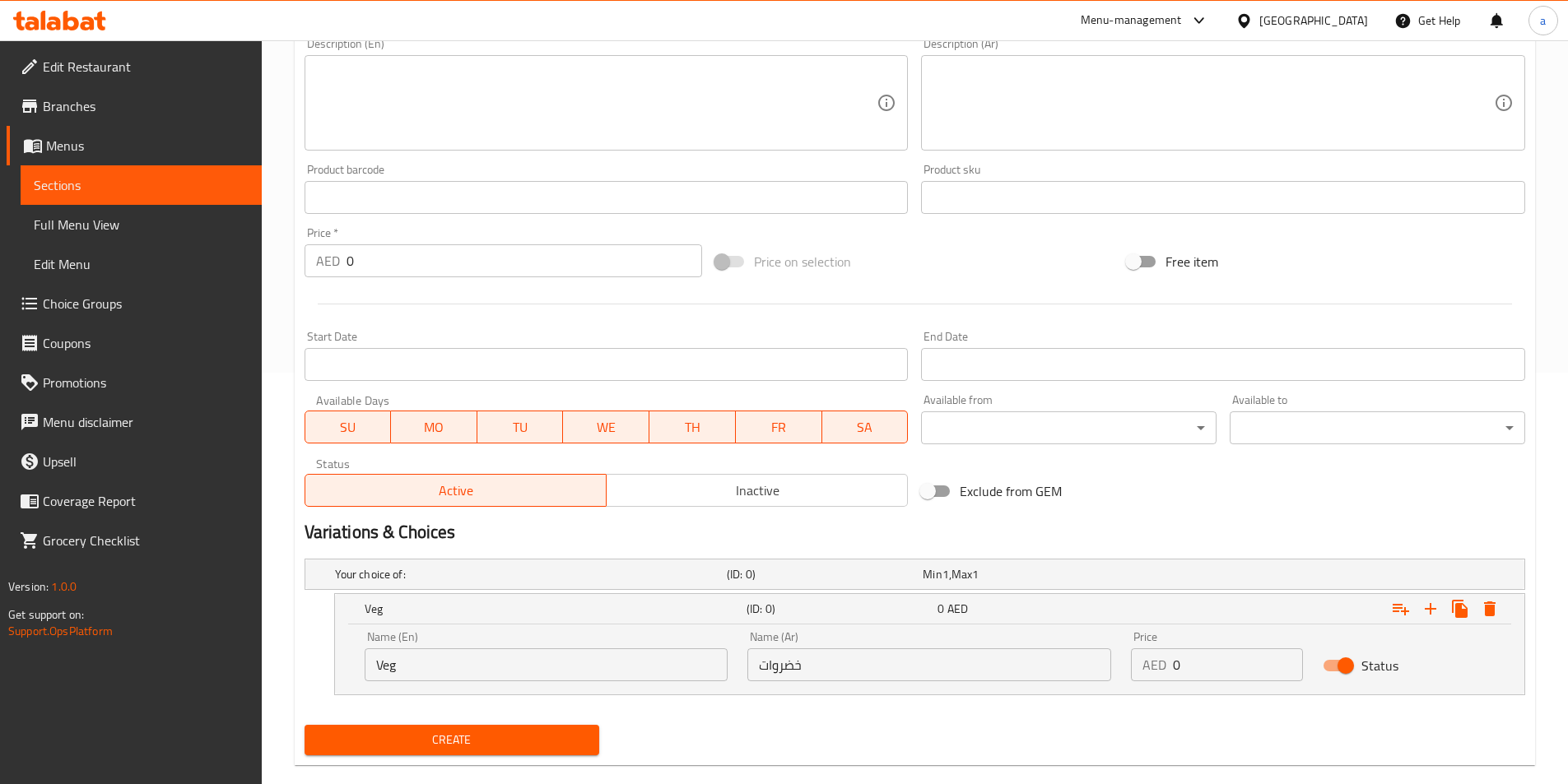
click at [415, 302] on div at bounding box center [915, 304] width 1234 height 41
drag, startPoint x: 1197, startPoint y: 669, endPoint x: 842, endPoint y: 626, distance: 357.6
click at [883, 627] on div "Name (En) Veg Name (En) Name (Ar) خضروات Name (Ar) Price AED 0 Price Status" at bounding box center [930, 656] width 1150 height 70
type input "34"
click at [1438, 612] on icon "Expand" at bounding box center [1431, 609] width 19 height 19
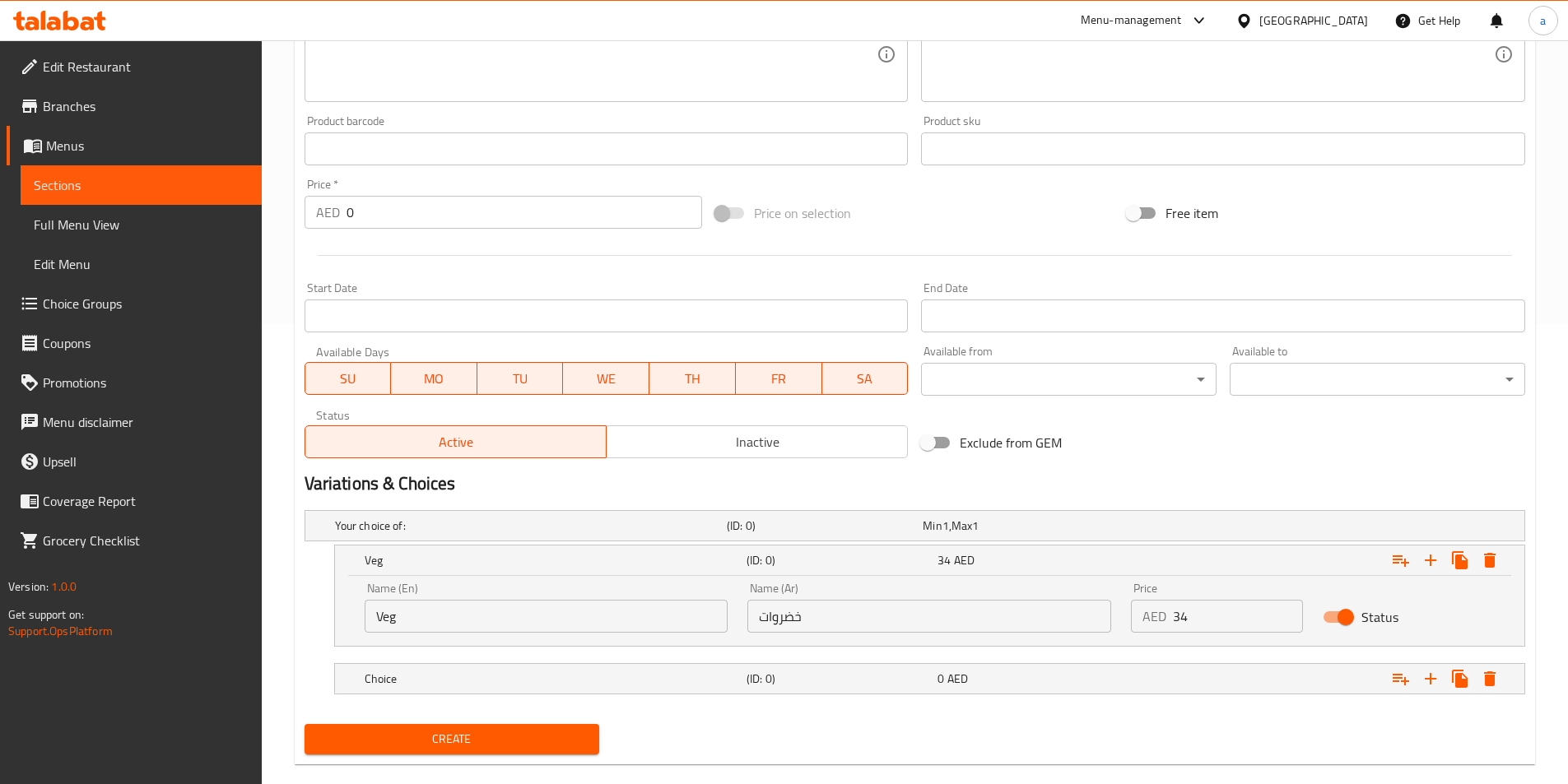
scroll to position [487, 0]
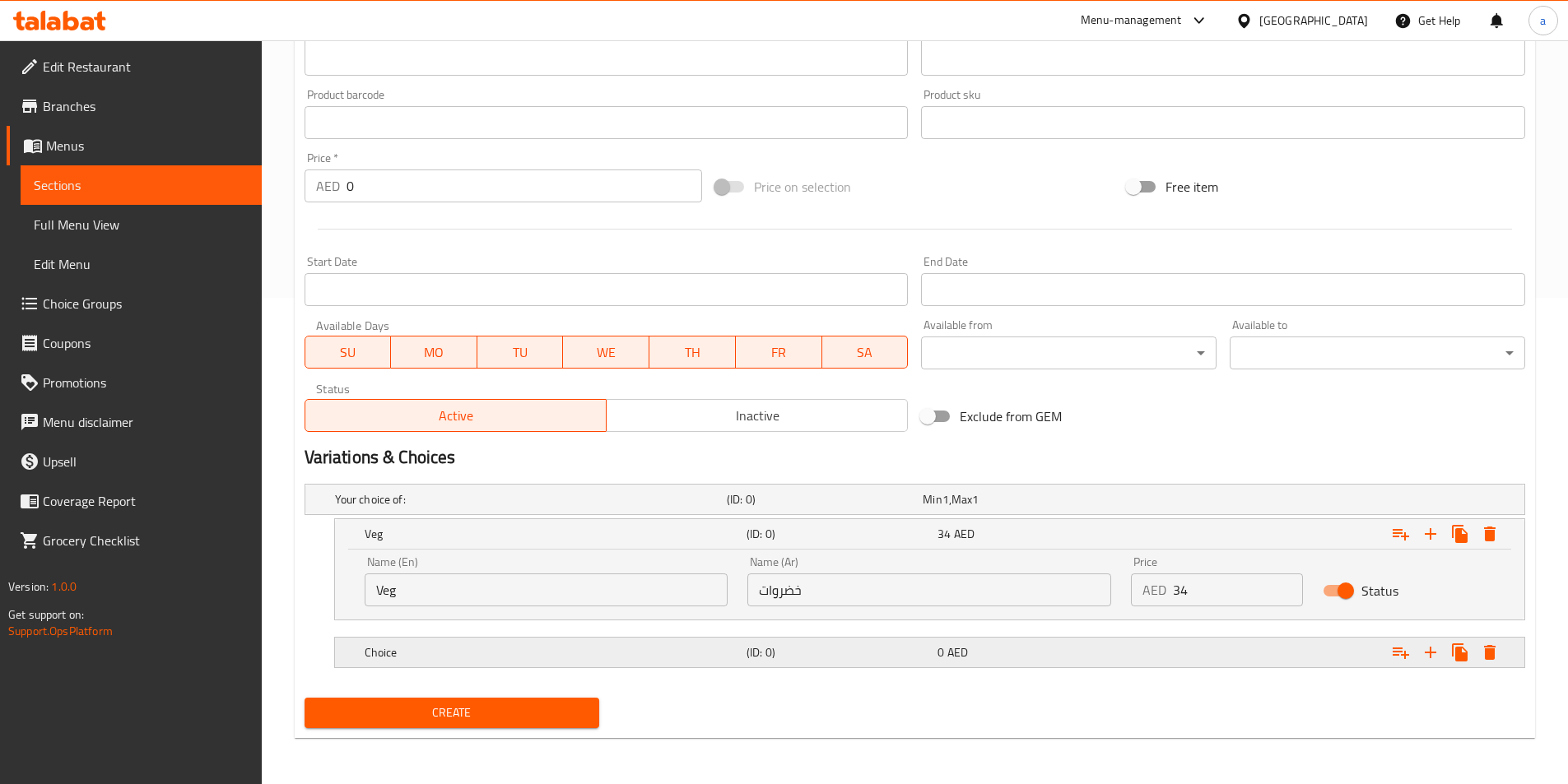
click at [487, 508] on h5 "Choice" at bounding box center [528, 499] width 385 height 16
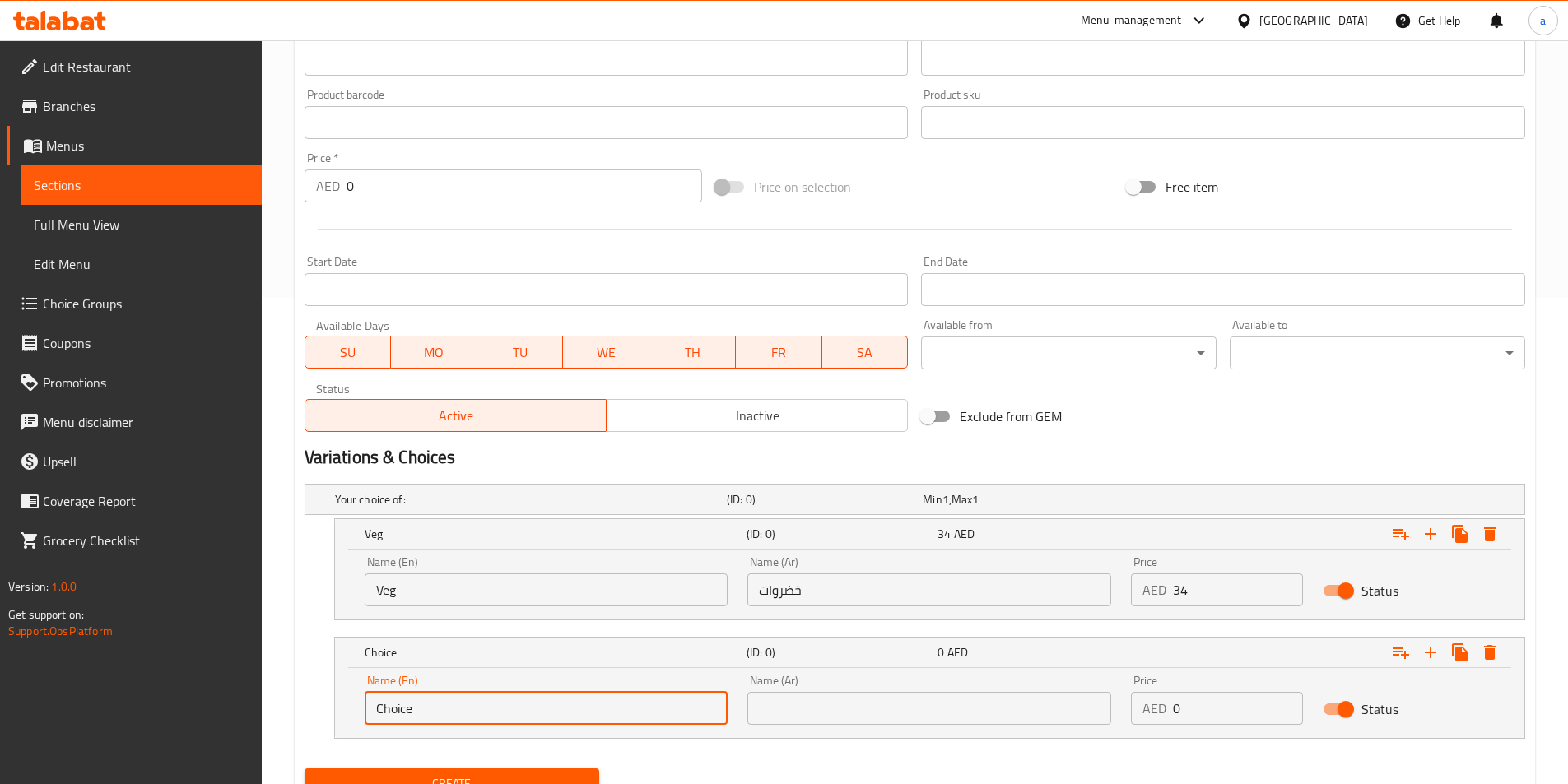
drag, startPoint x: 311, startPoint y: 696, endPoint x: -206, endPoint y: 665, distance: 517.9
type input "}"
type input "Chicken"
click at [871, 713] on input "text" at bounding box center [929, 709] width 364 height 33
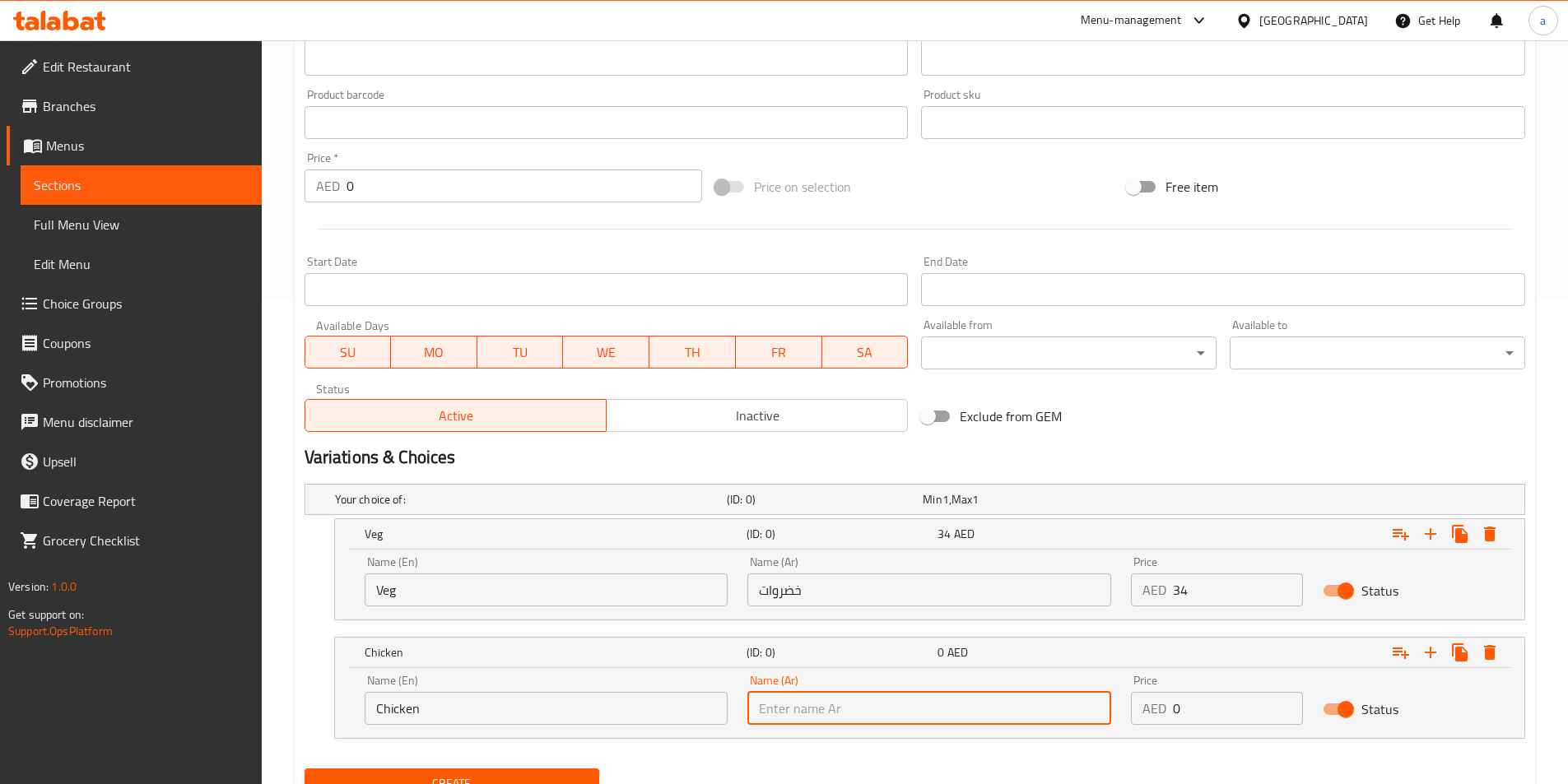
drag, startPoint x: 1203, startPoint y: 697, endPoint x: 795, endPoint y: 699, distance: 408.0
click at [795, 699] on div "Name (En) Chicken Name (En) Name (Ar) Name (Ar) Price AED 0 Price Status" at bounding box center [930, 700] width 1150 height 70
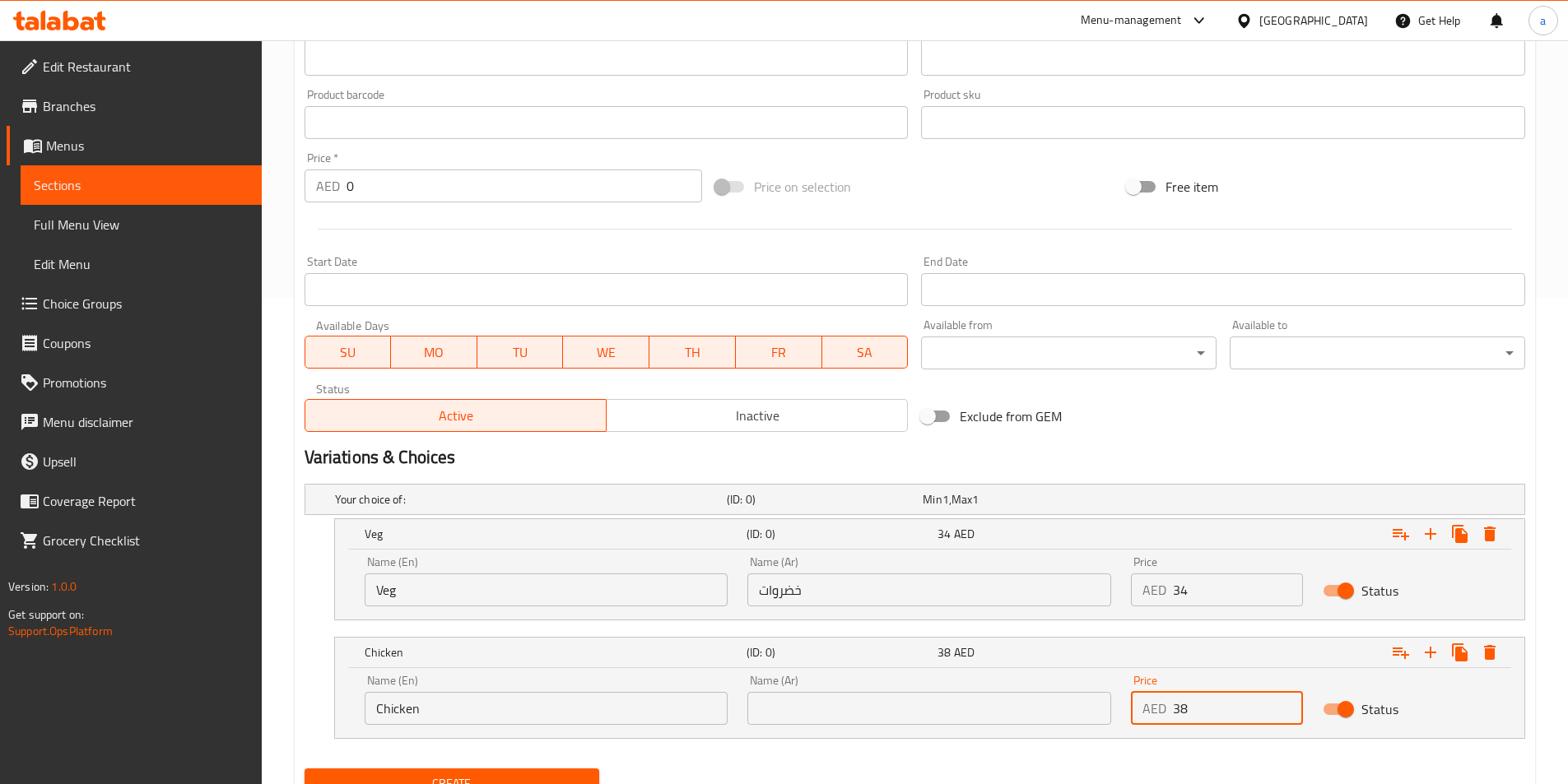
type input "38"
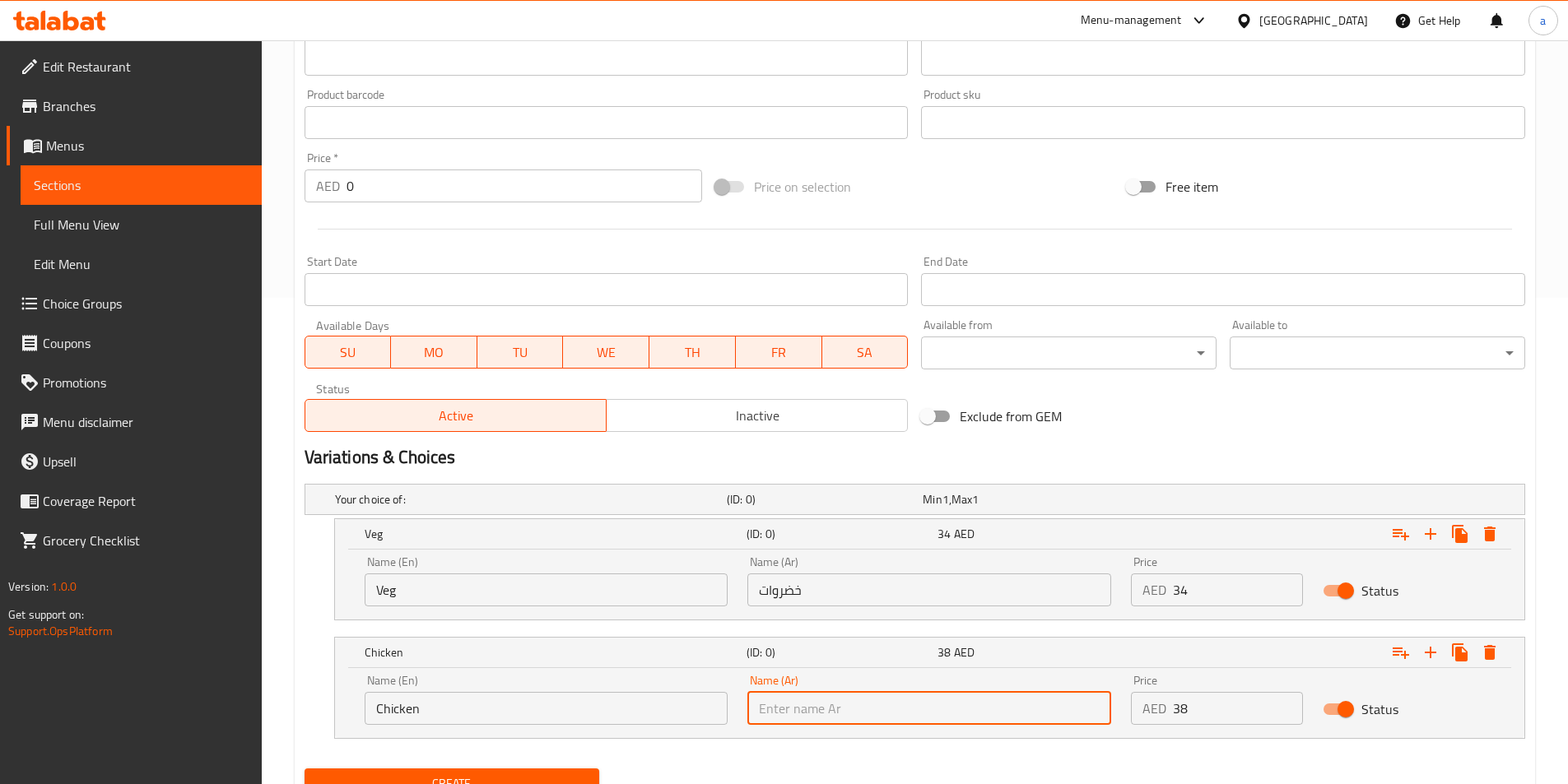
click at [784, 716] on input "text" at bounding box center [929, 709] width 364 height 33
type input "دجاج"
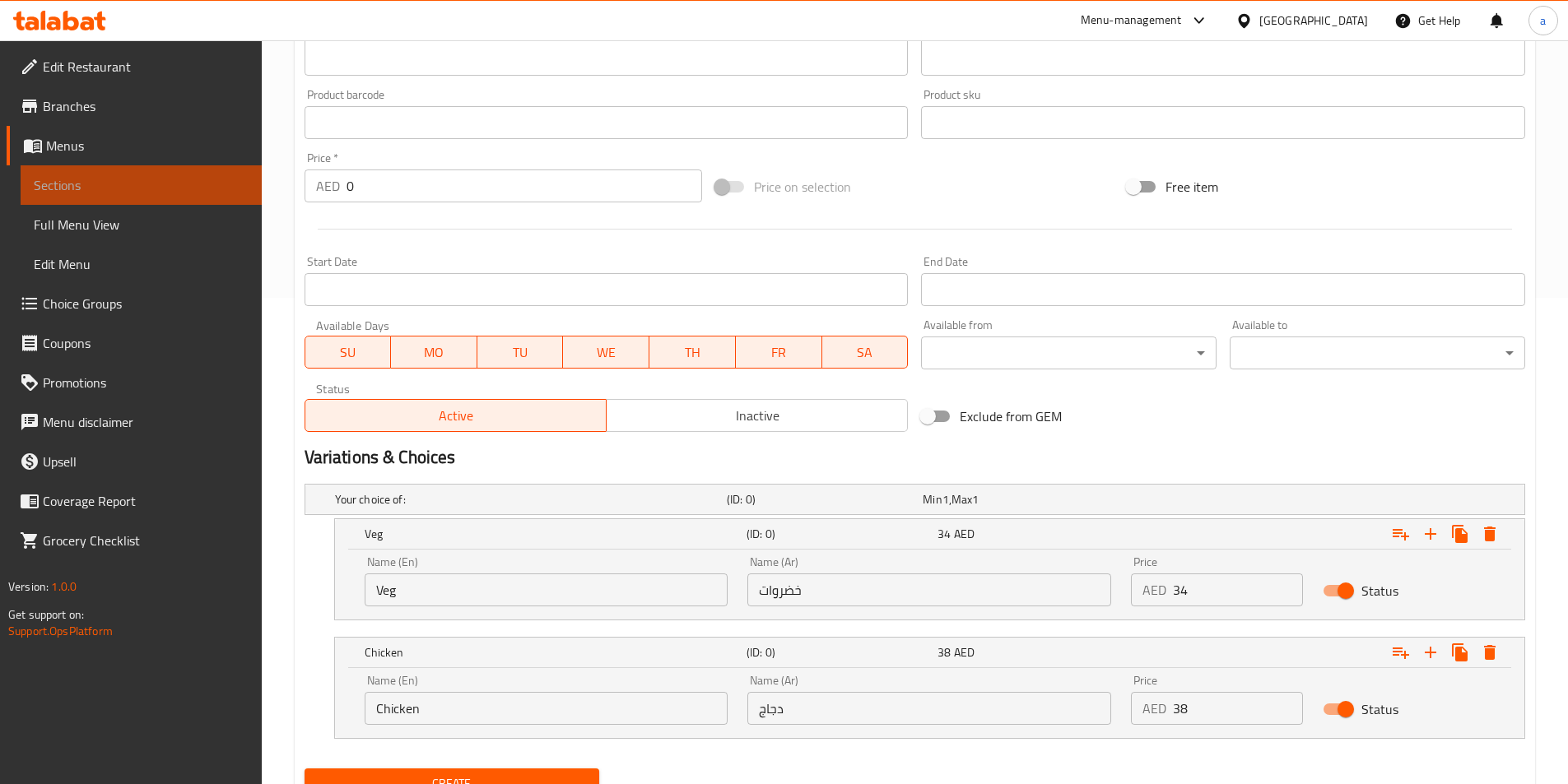
click at [93, 190] on span "Sections" at bounding box center [141, 185] width 215 height 19
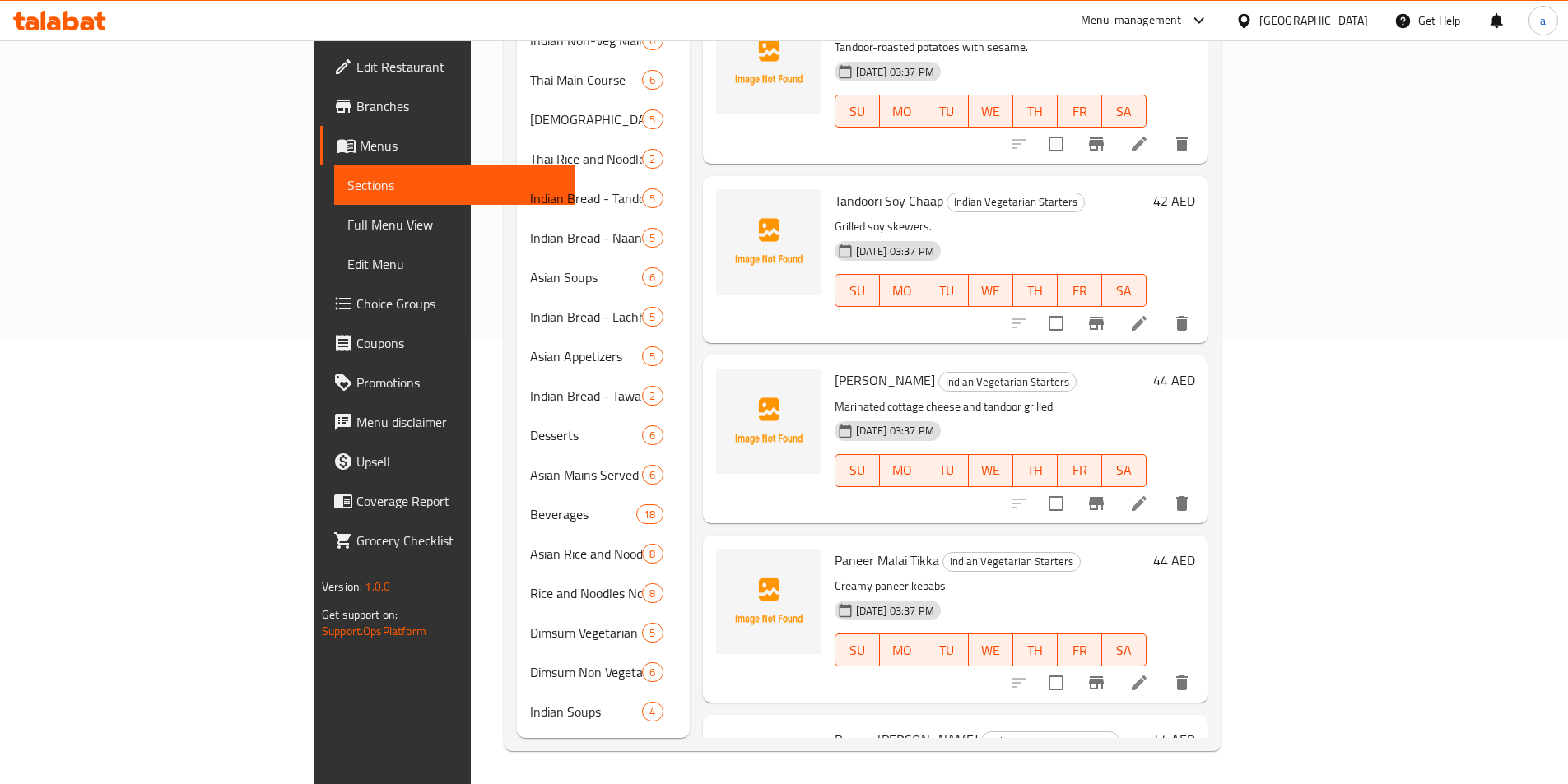
scroll to position [230, 0]
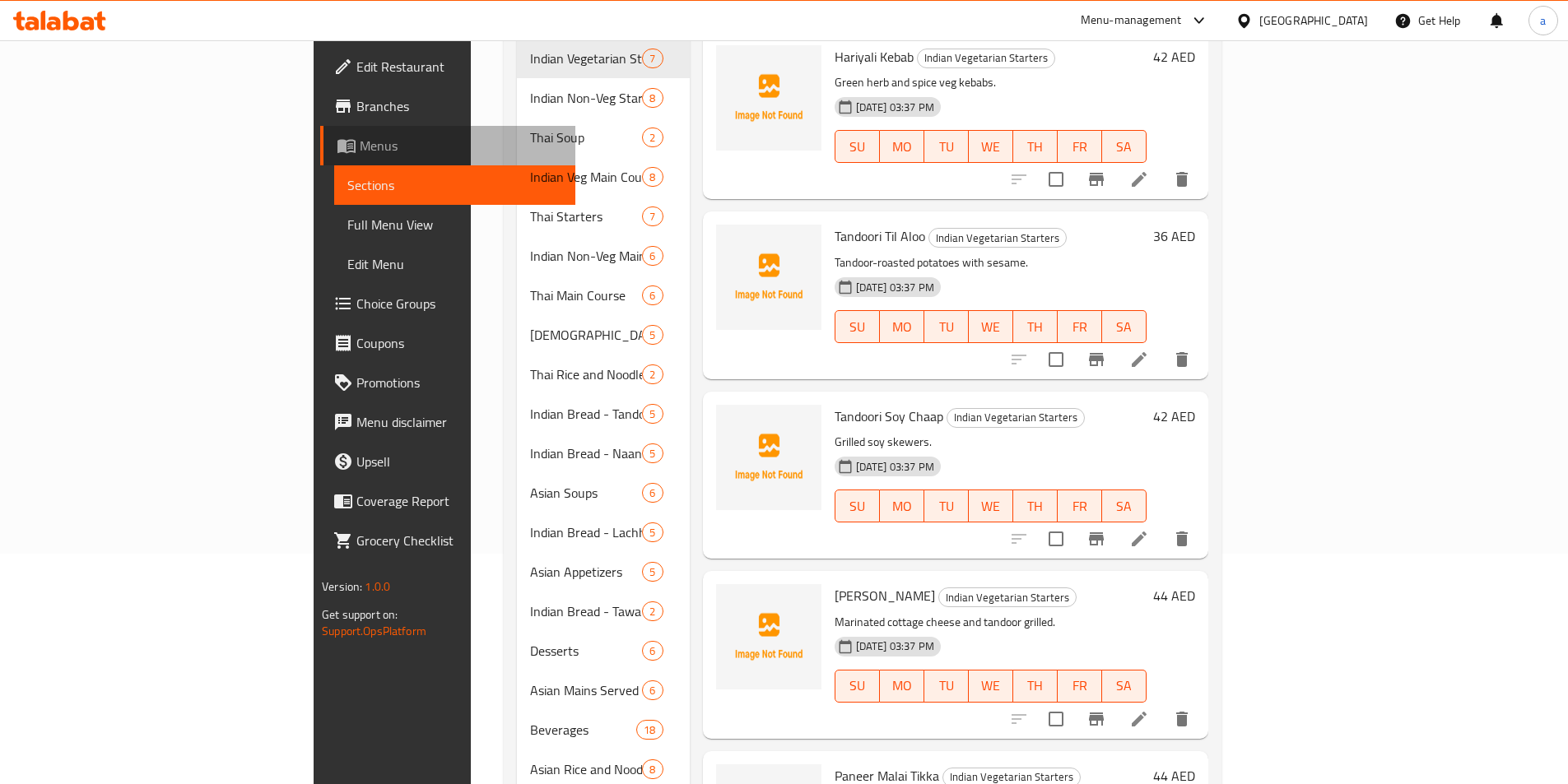
click at [360, 149] on span "Menus" at bounding box center [461, 145] width 202 height 19
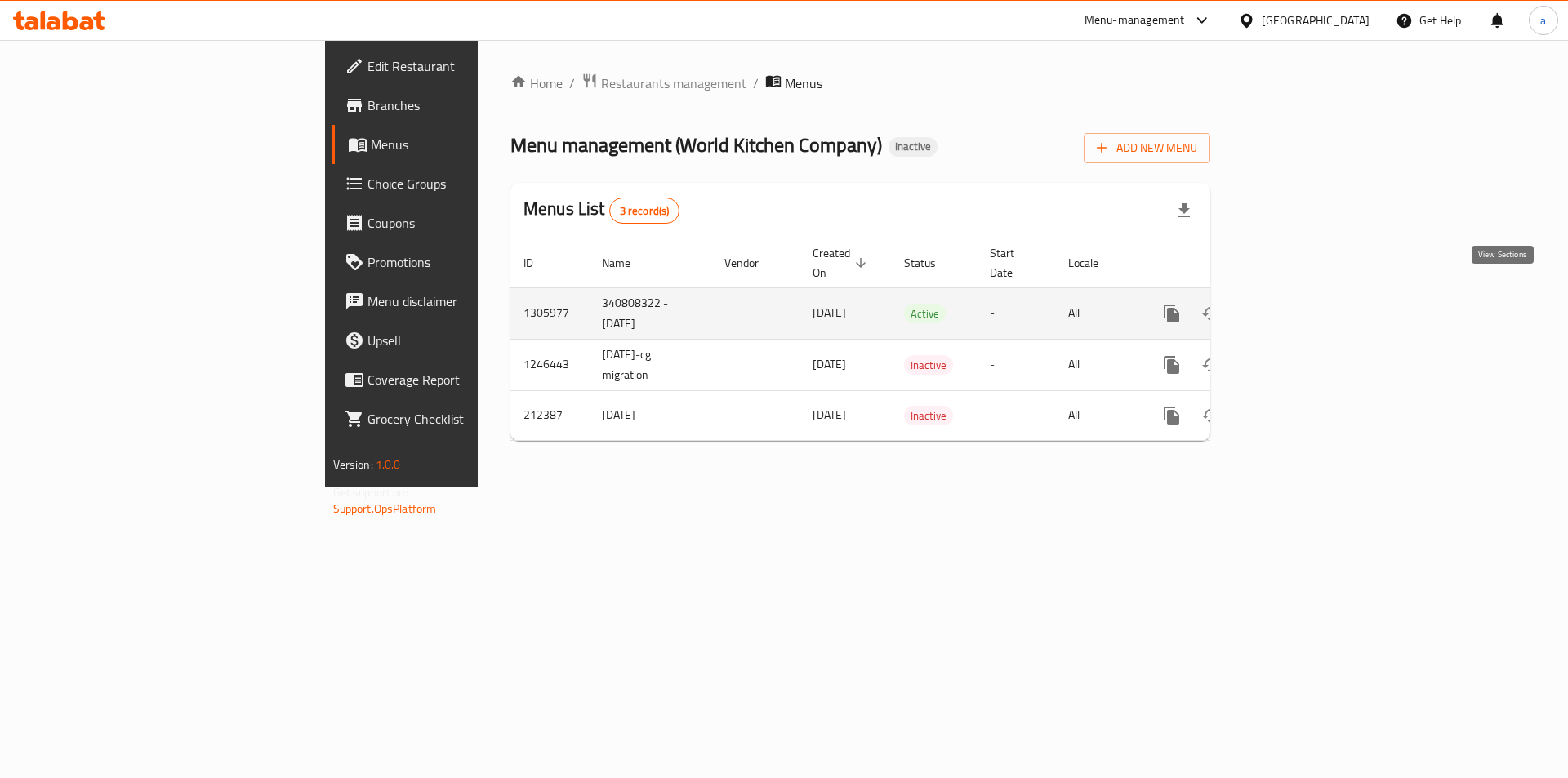
click at [1299, 304] on icon "enhanced table" at bounding box center [1290, 313] width 19 height 19
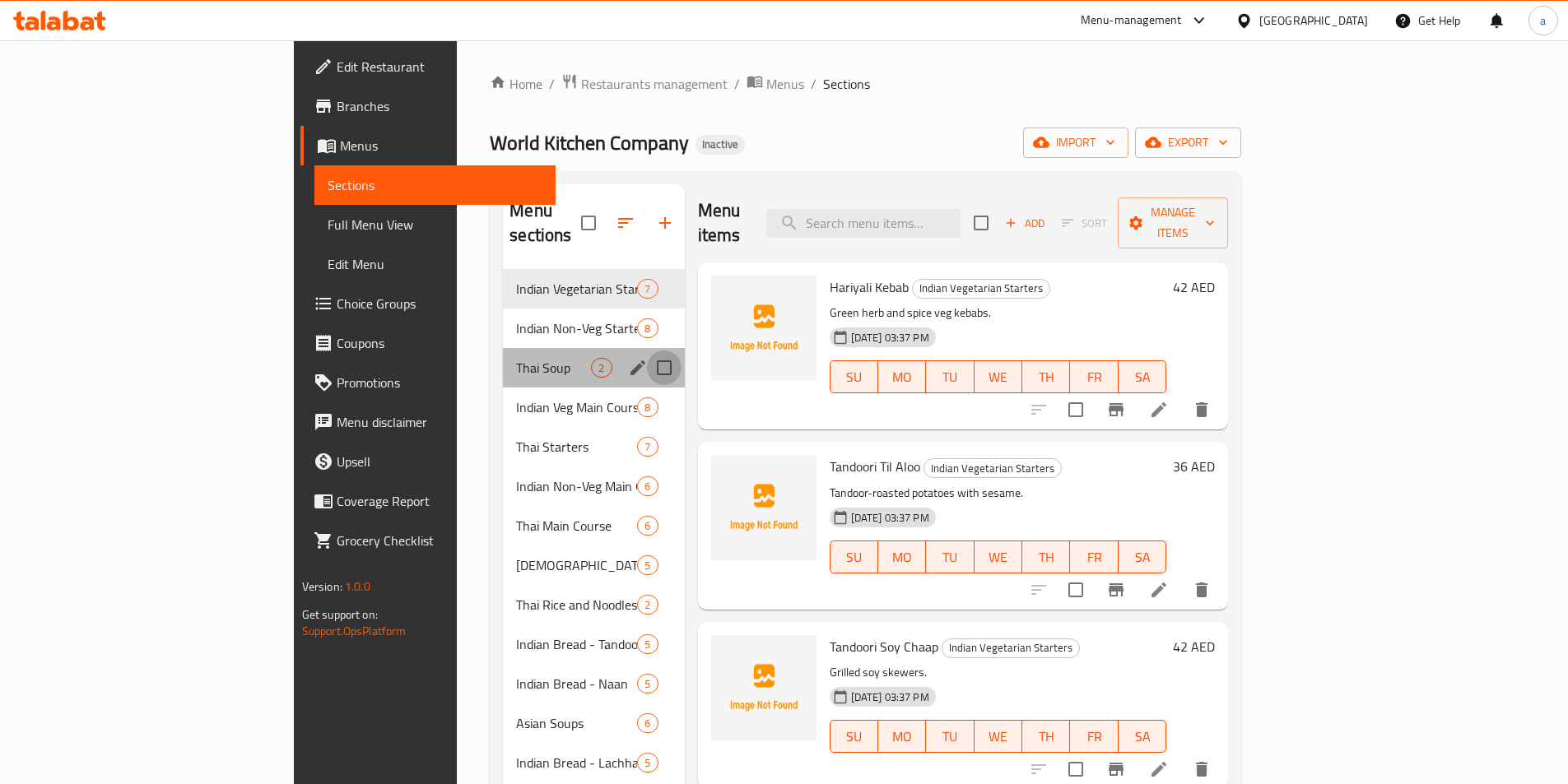
click at [647, 350] on input "Menu sections" at bounding box center [664, 368] width 35 height 35
checkbox input "true"
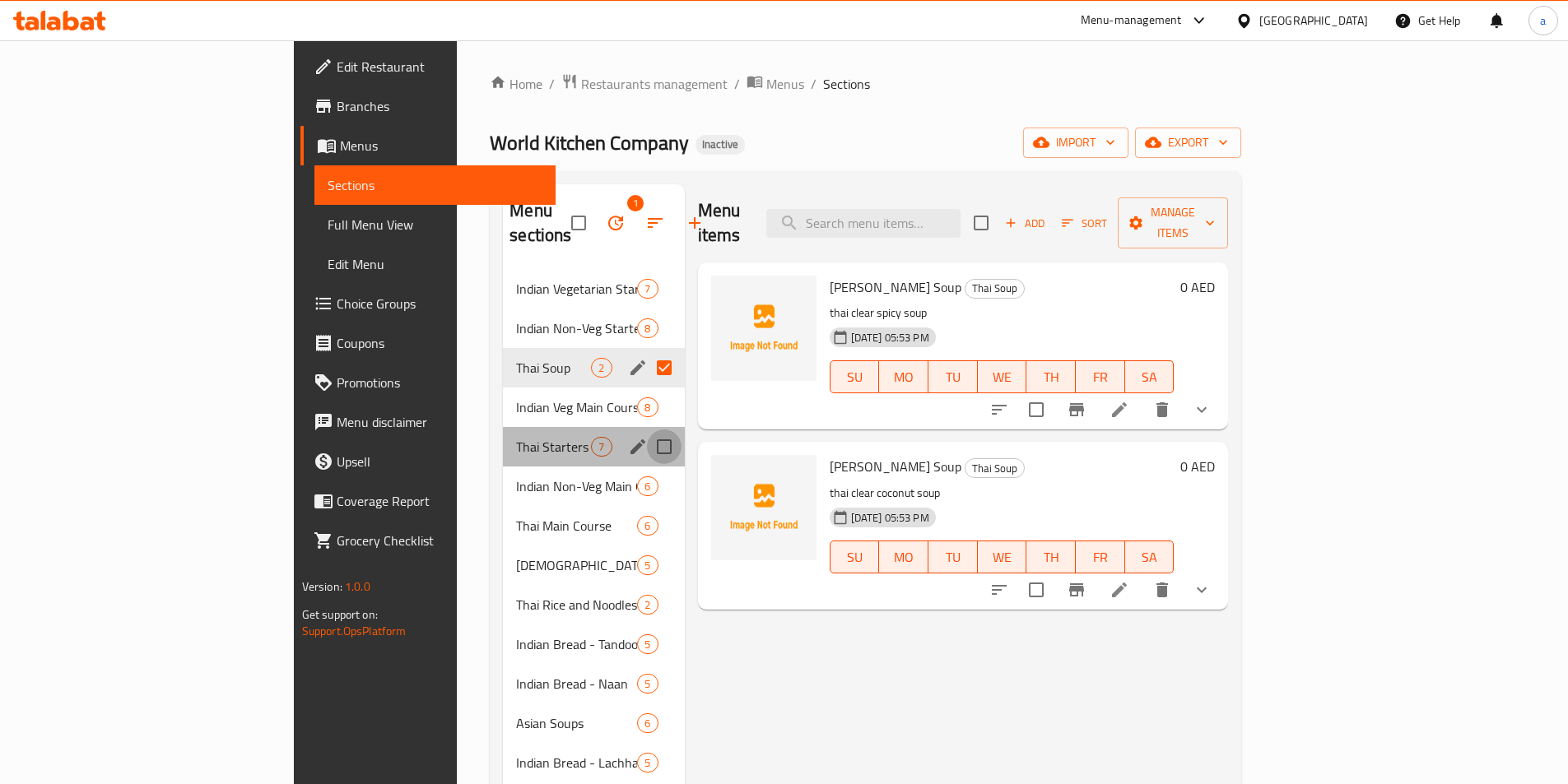
click at [647, 430] on input "Menu sections" at bounding box center [664, 447] width 35 height 35
checkbox input "true"
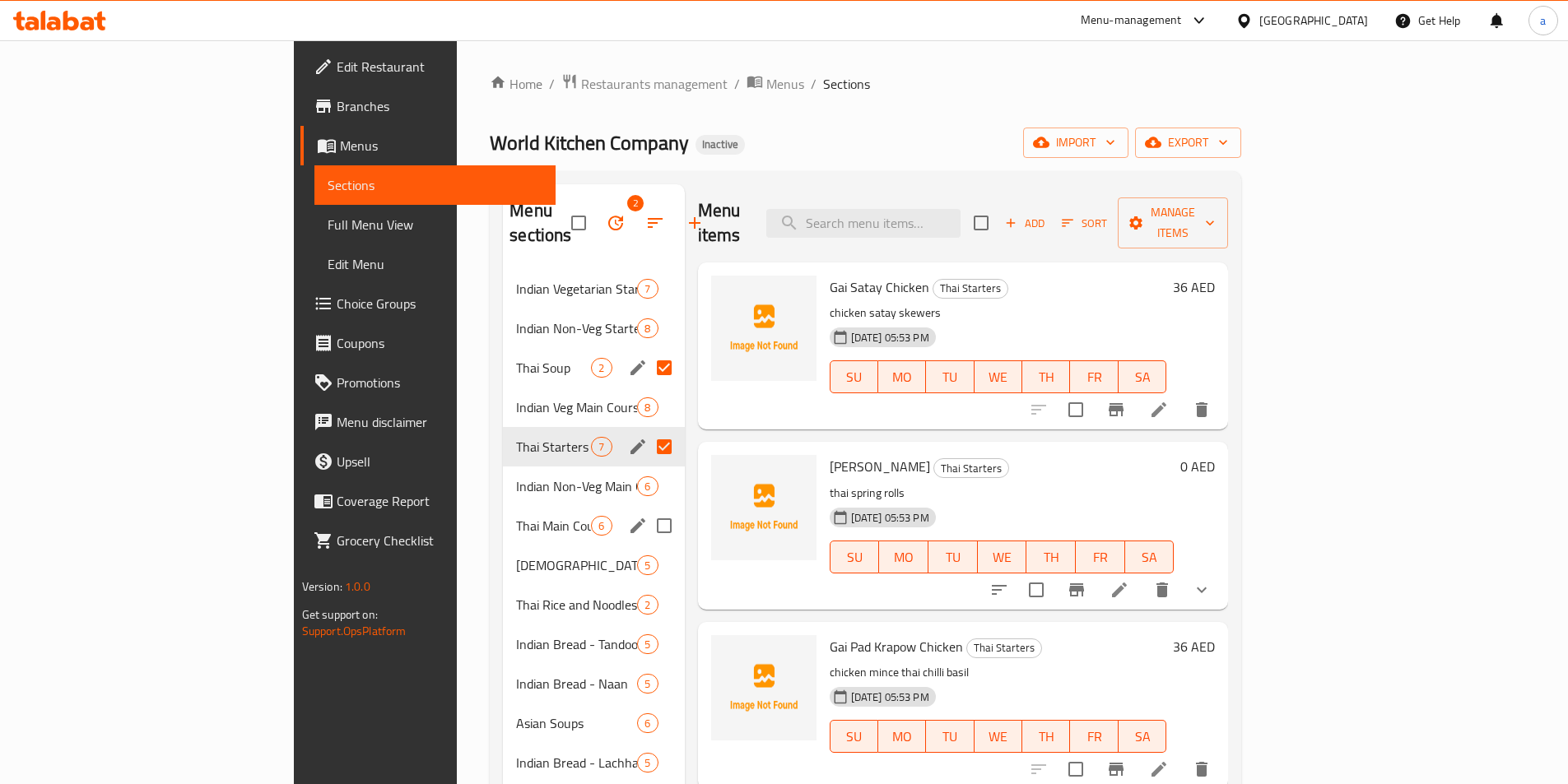
click at [647, 509] on input "Menu sections" at bounding box center [664, 527] width 35 height 35
checkbox input "true"
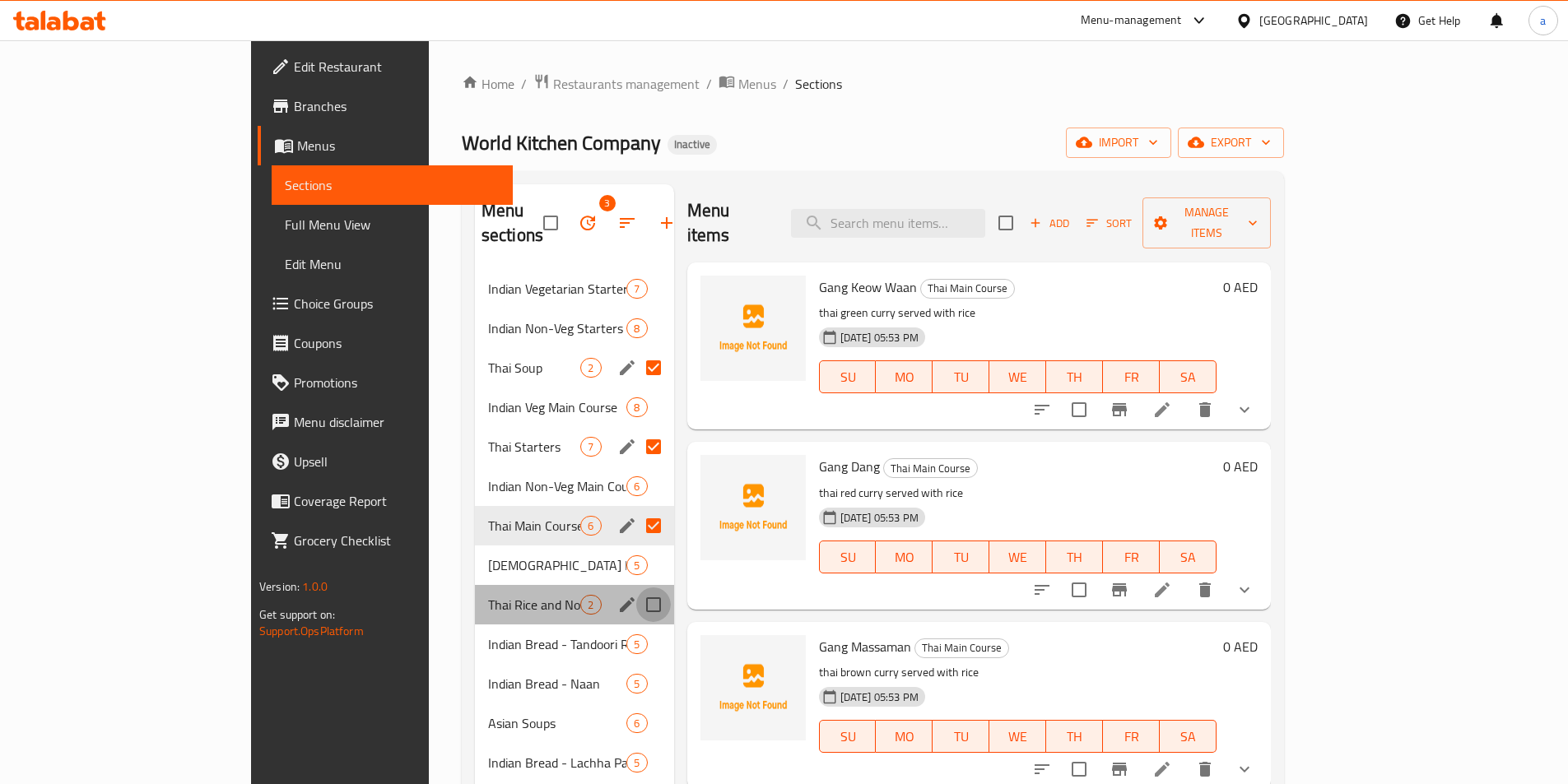
click at [636, 588] on input "Menu sections" at bounding box center [653, 605] width 35 height 35
checkbox input "true"
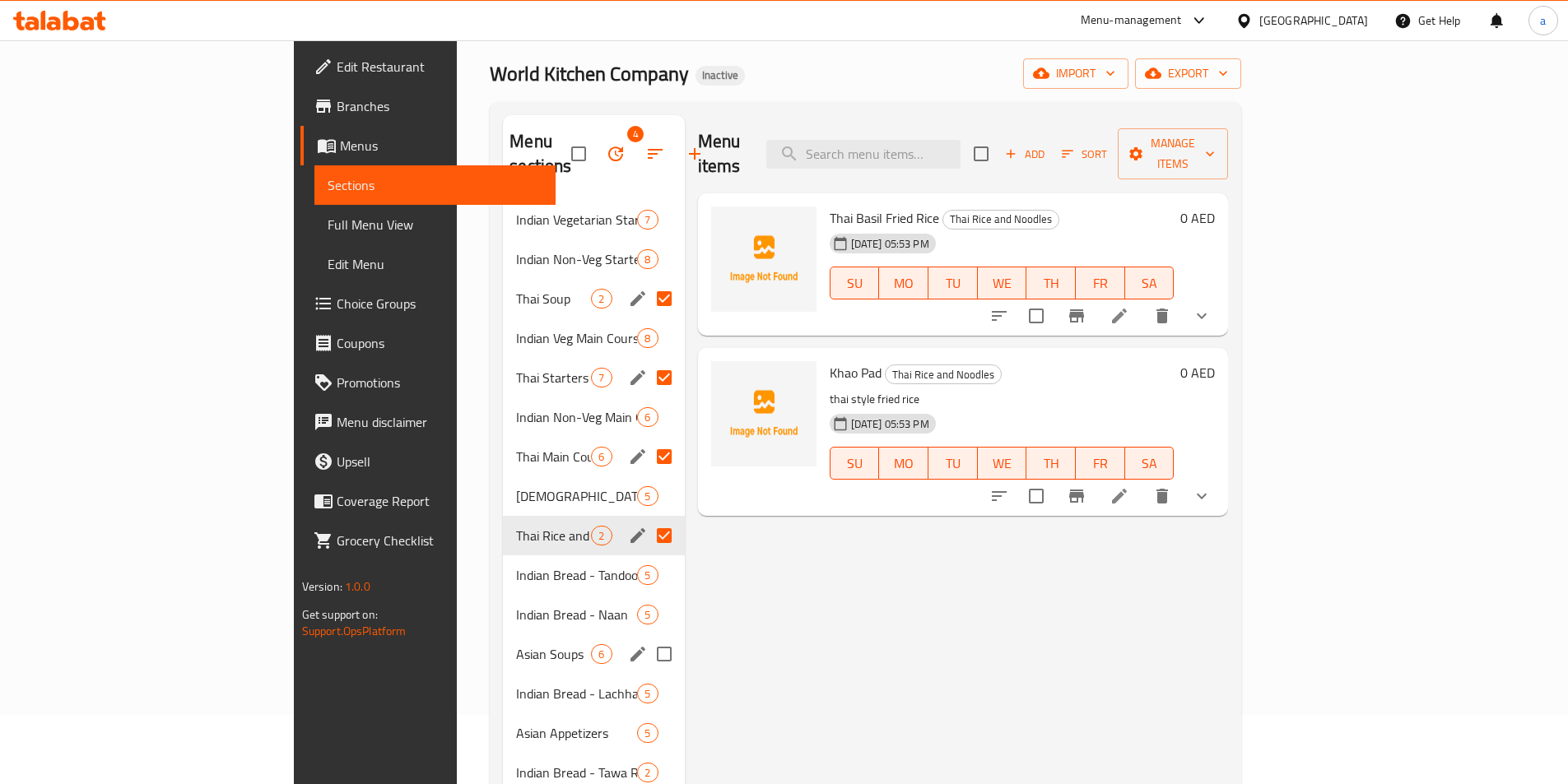
scroll to position [247, 0]
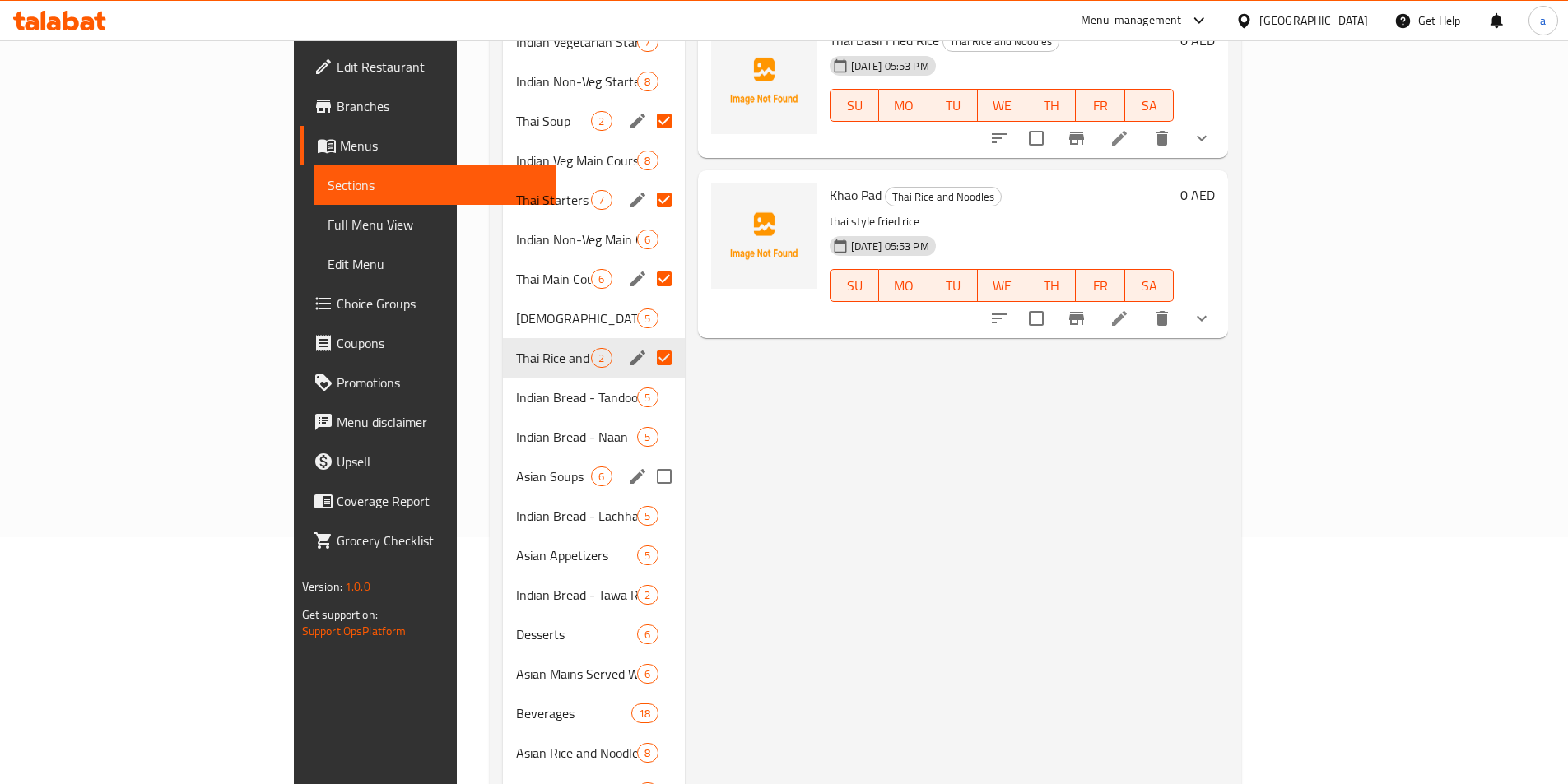
click at [647, 460] on input "Menu sections" at bounding box center [664, 477] width 35 height 35
checkbox input "true"
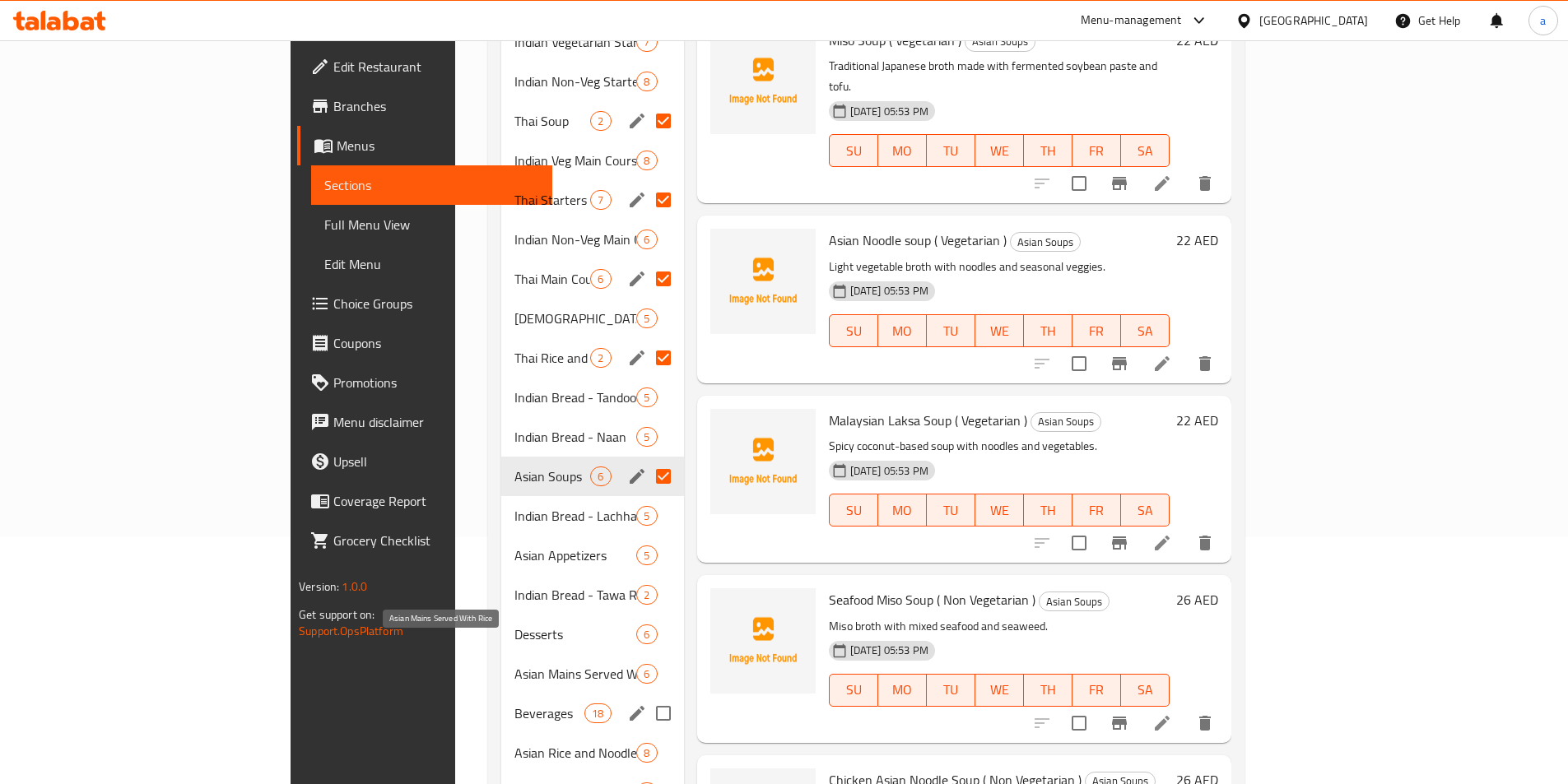
scroll to position [329, 0]
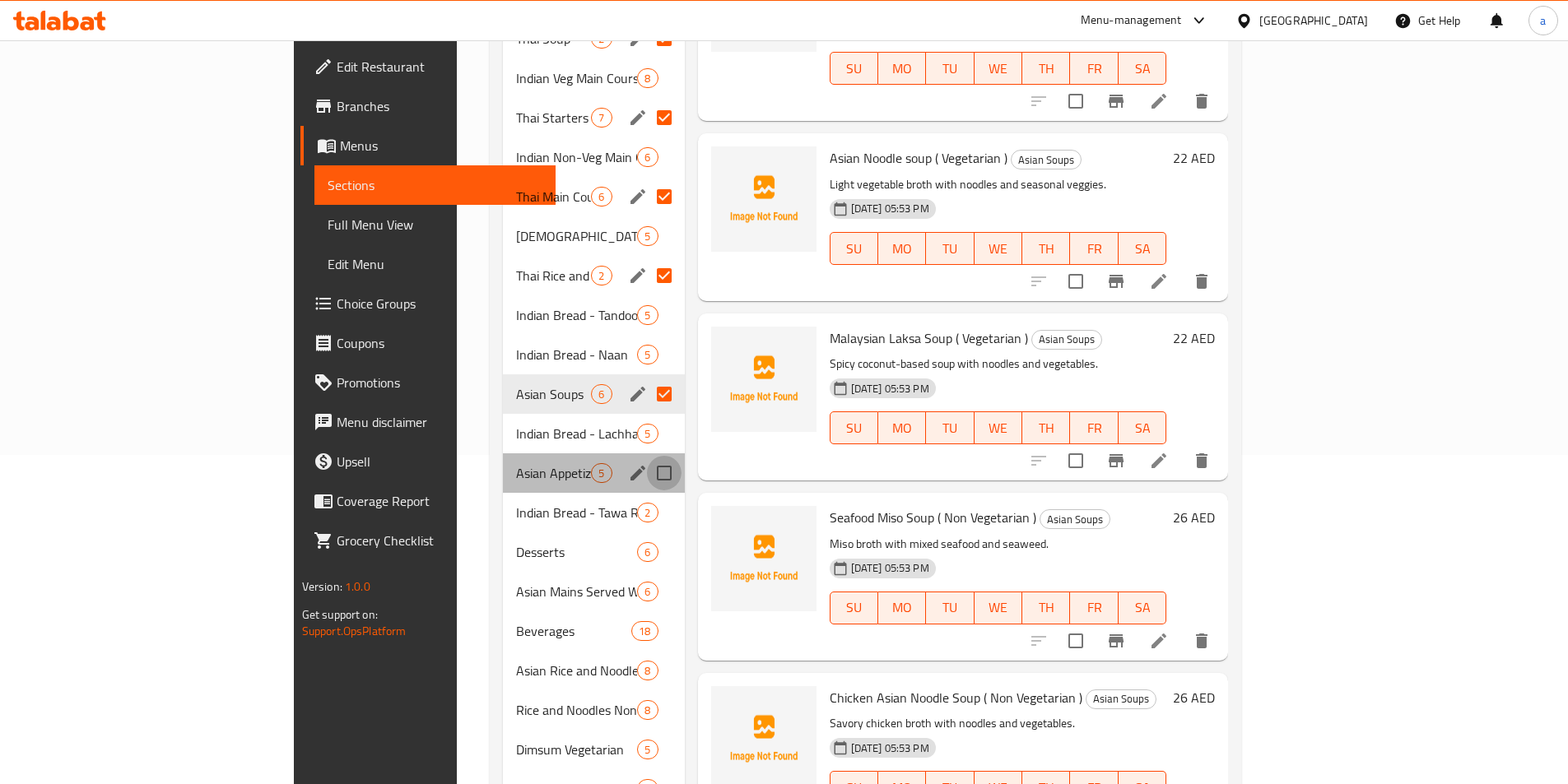
click at [647, 456] on input "Menu sections" at bounding box center [664, 473] width 35 height 35
checkbox input "true"
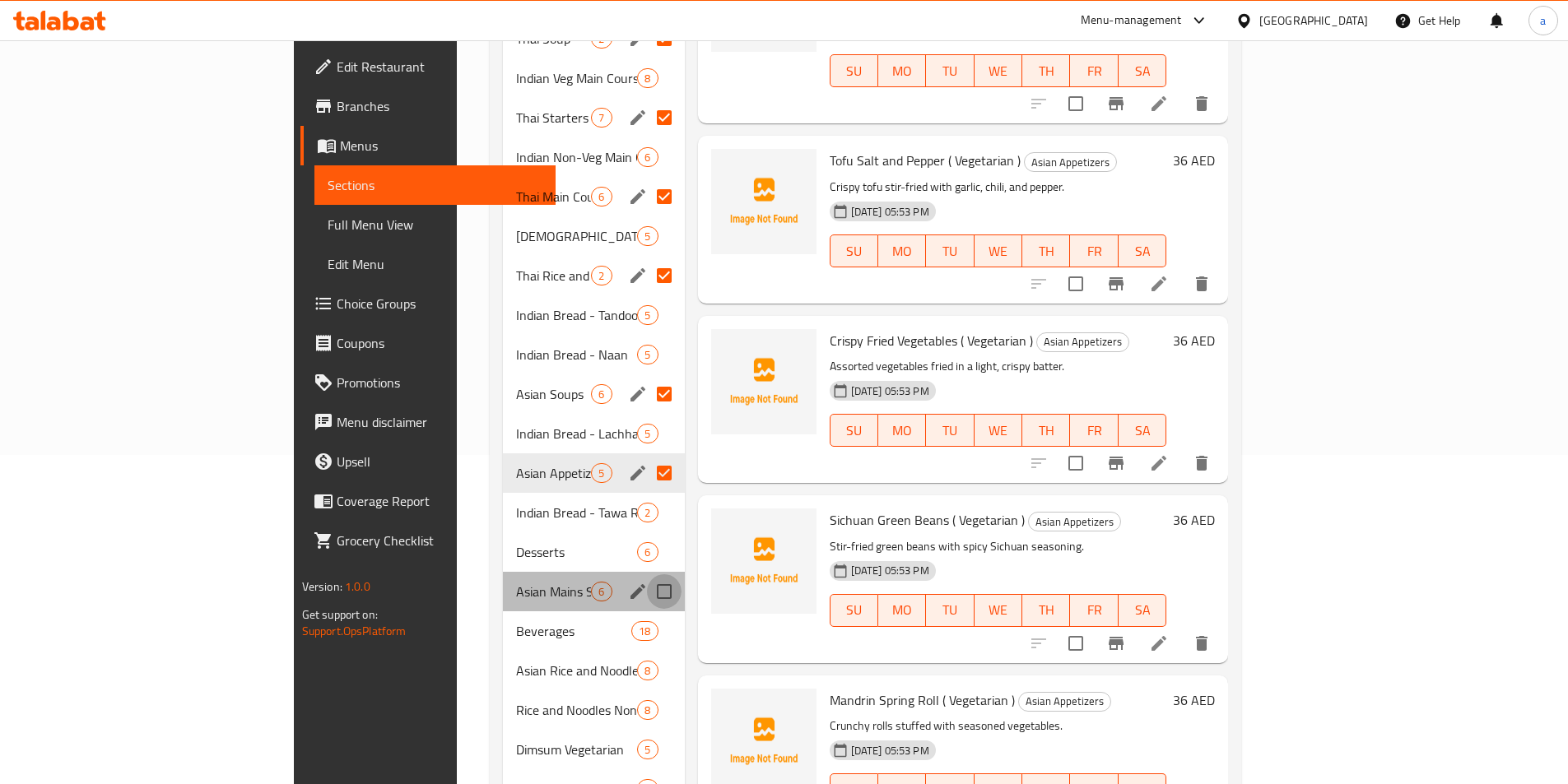
click at [647, 575] on input "Menu sections" at bounding box center [664, 592] width 35 height 35
checkbox input "true"
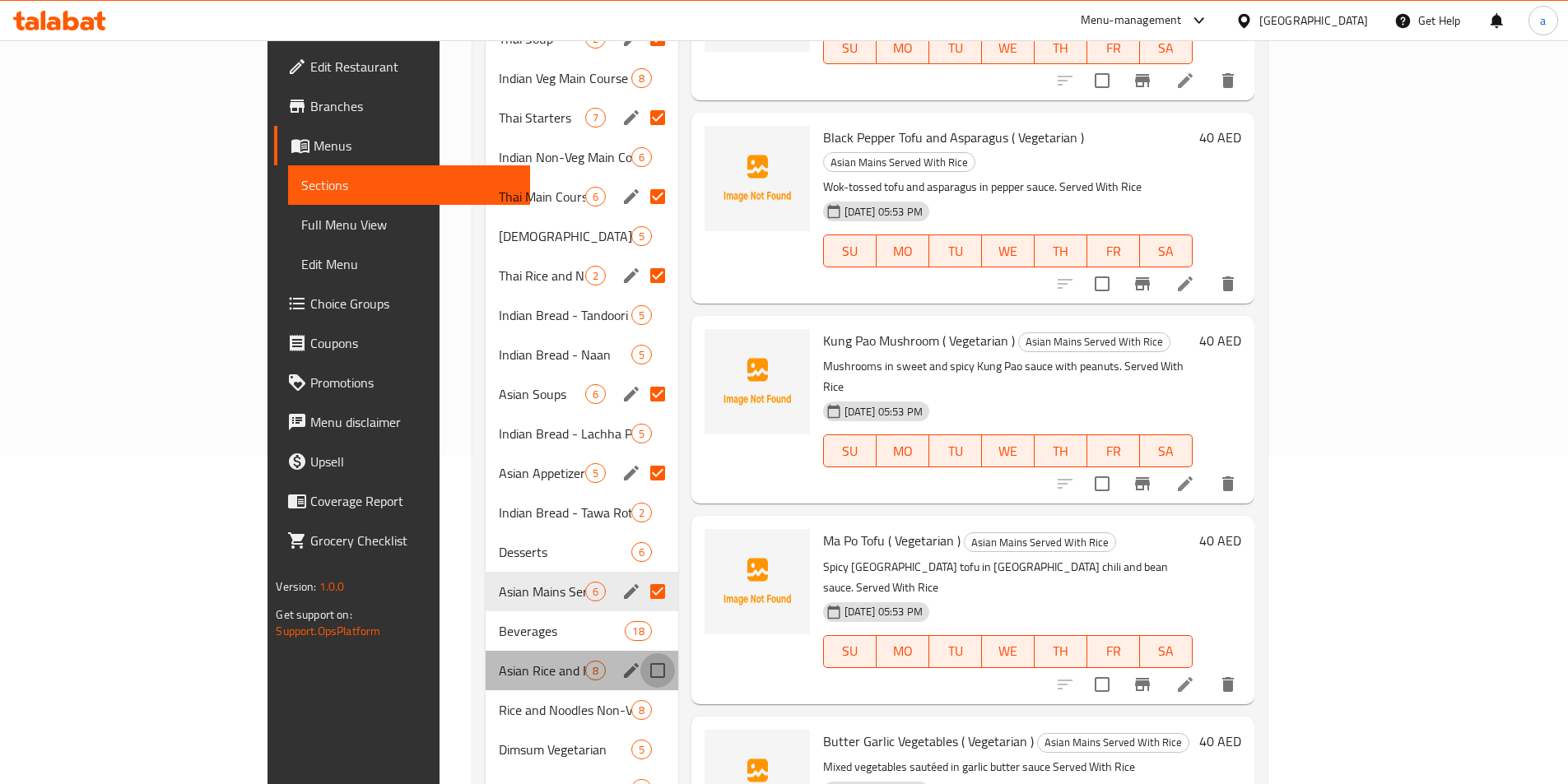
click at [641, 653] on input "Menu sections" at bounding box center [658, 671] width 35 height 35
checkbox input "true"
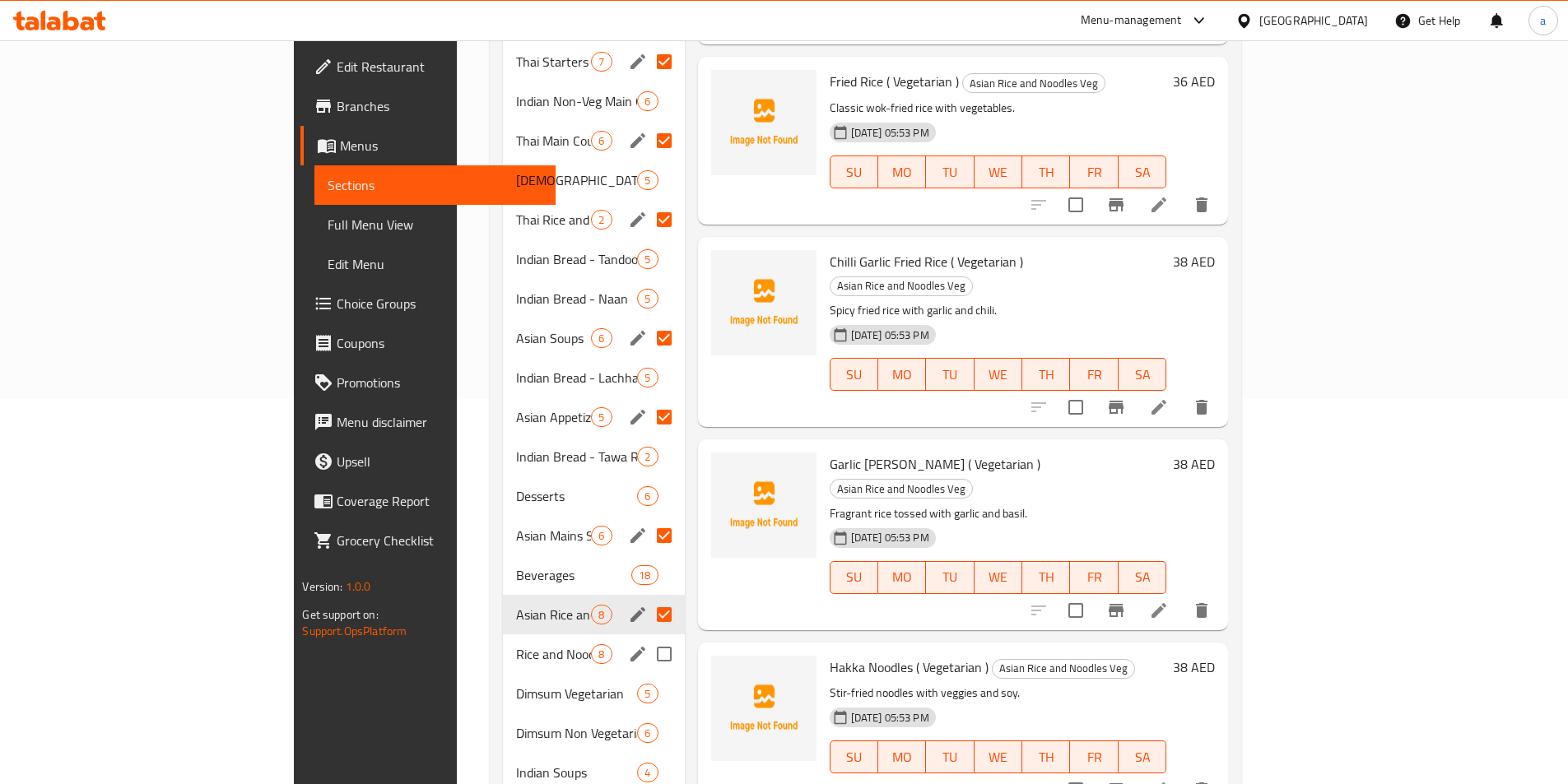
scroll to position [421, 0]
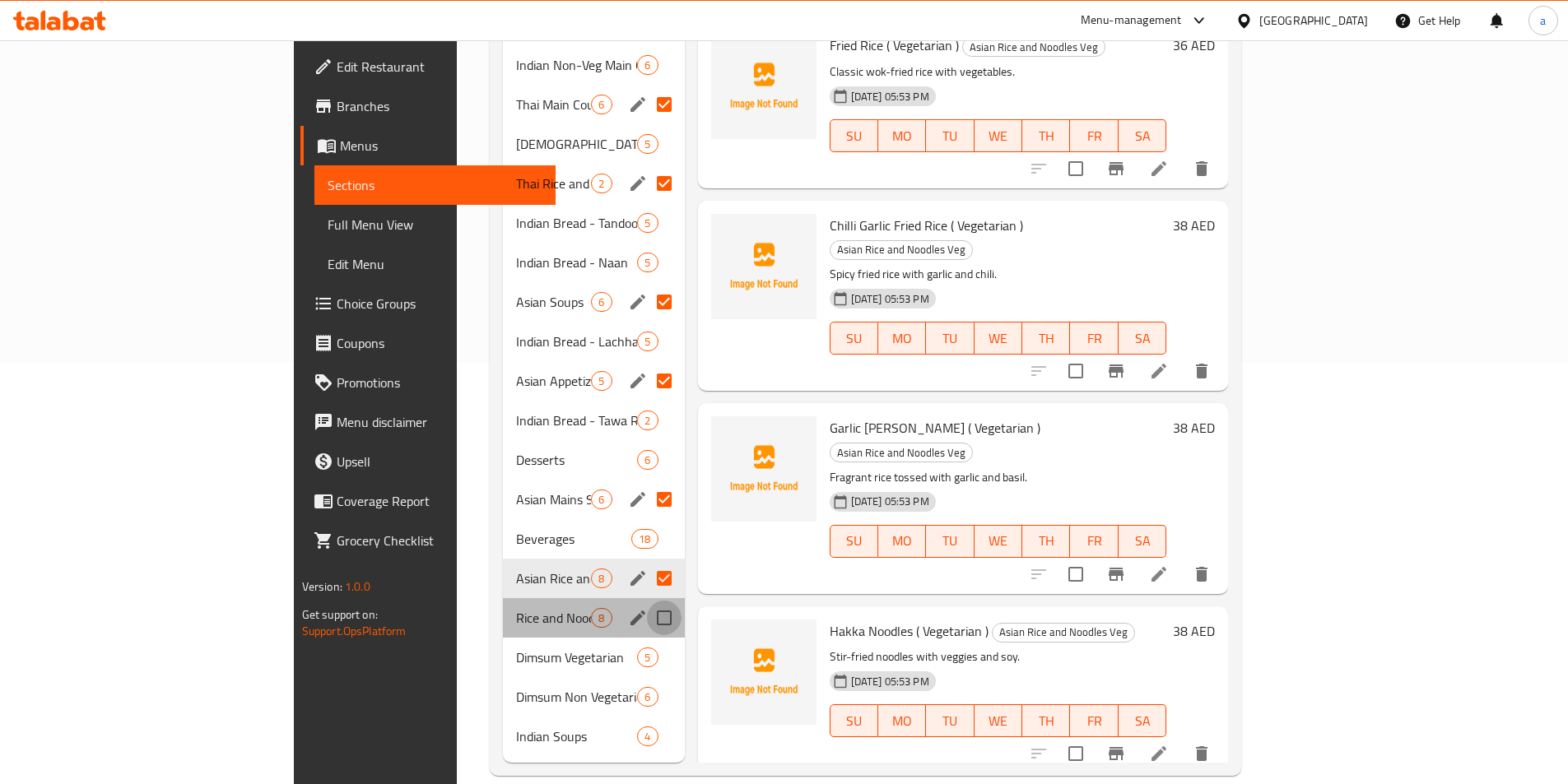
click at [647, 601] on input "Menu sections" at bounding box center [664, 618] width 35 height 35
checkbox input "true"
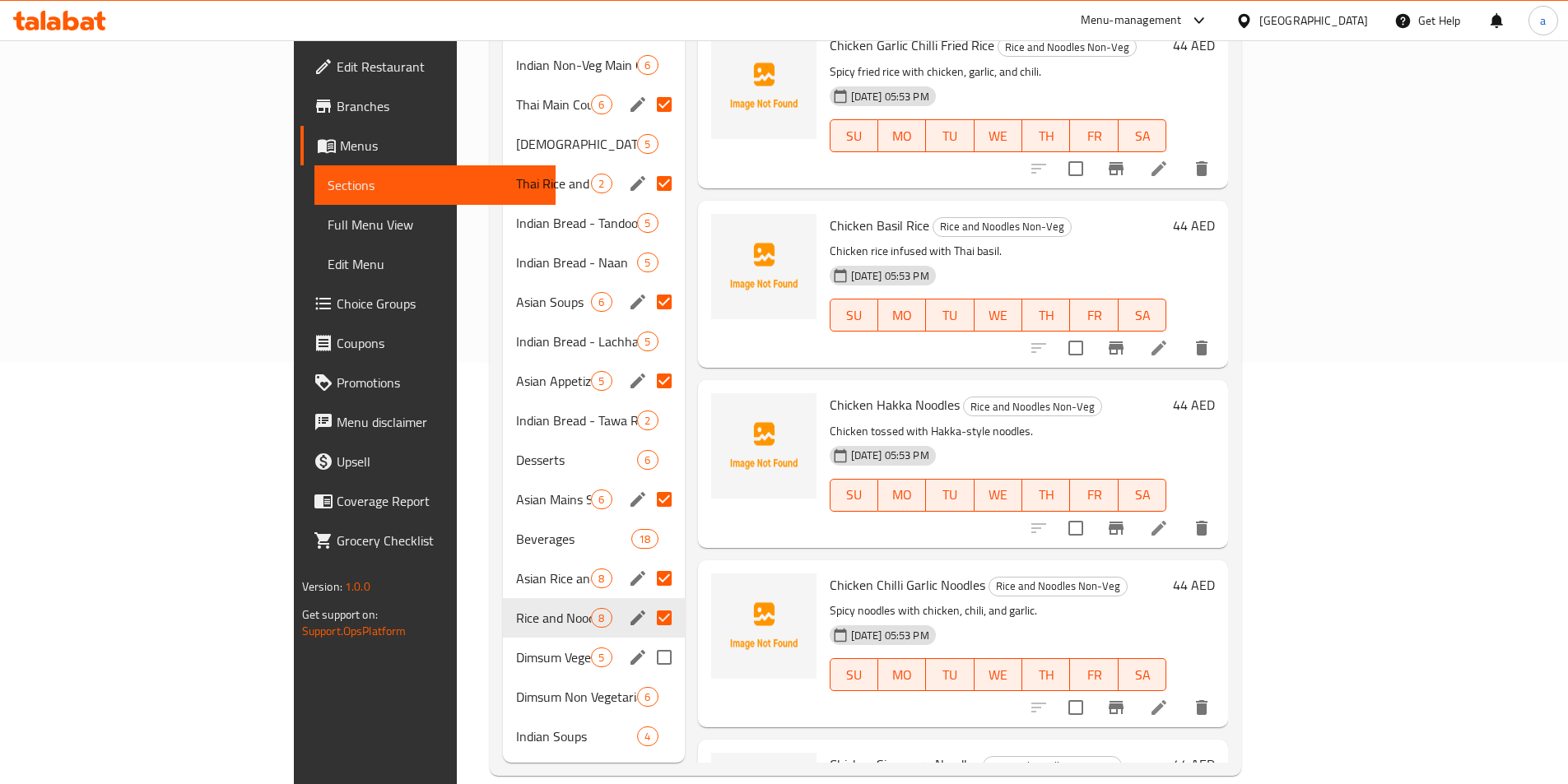
click at [647, 641] on input "Menu sections" at bounding box center [664, 658] width 35 height 35
checkbox input "true"
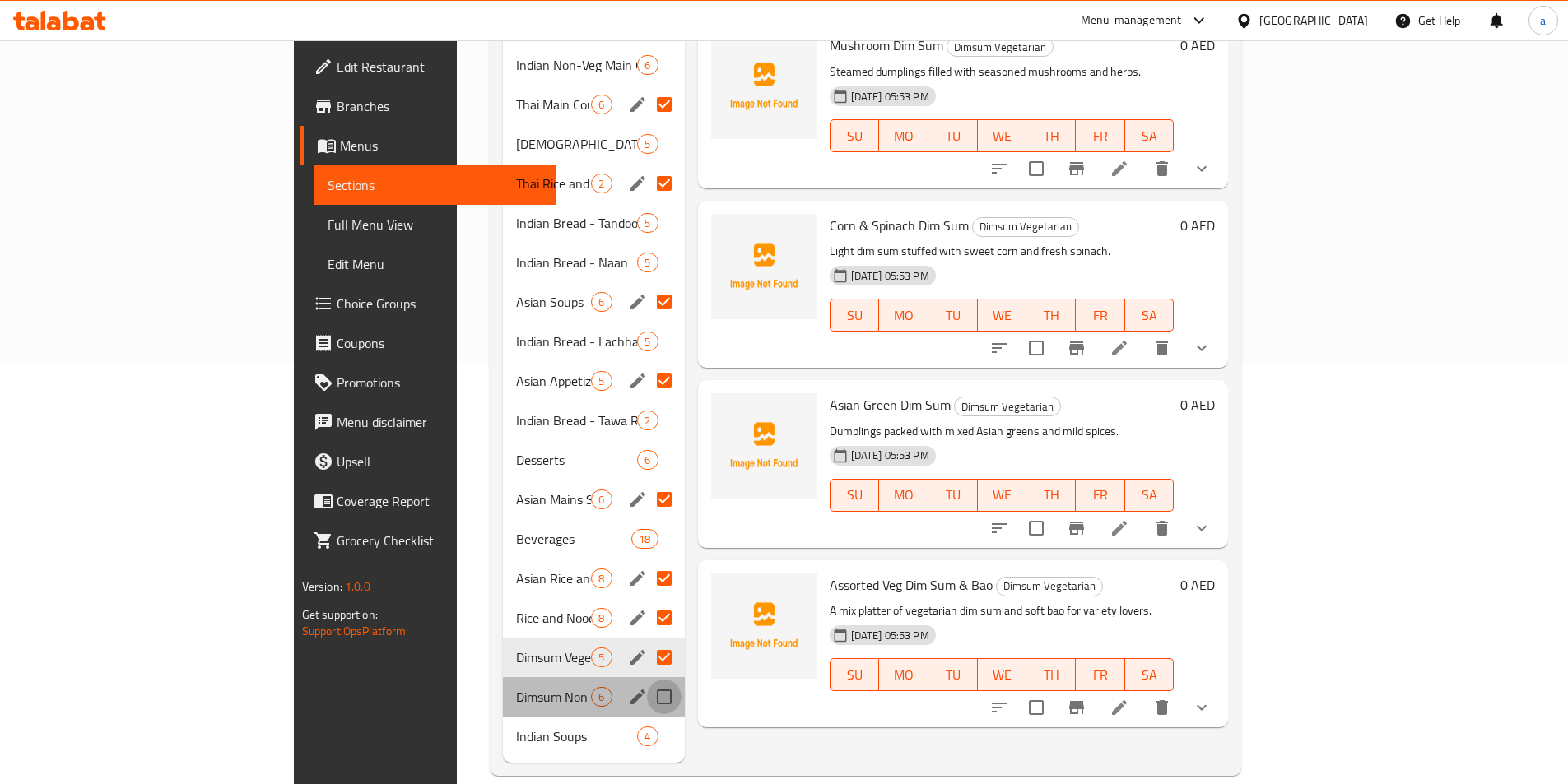
click at [647, 679] on input "Menu sections" at bounding box center [664, 697] width 35 height 35
checkbox input "true"
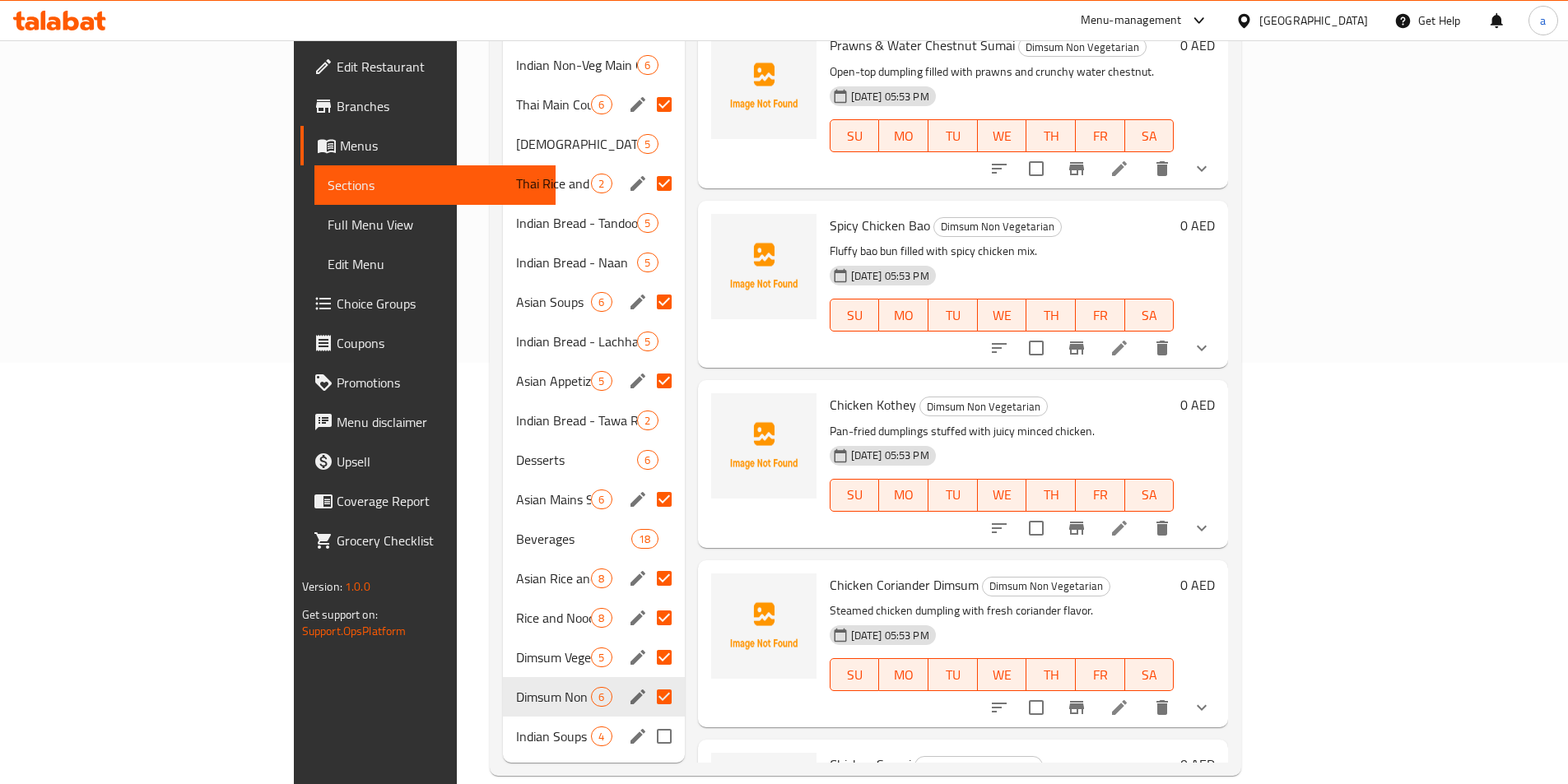
click at [647, 719] on input "Menu sections" at bounding box center [664, 737] width 35 height 35
checkbox input "true"
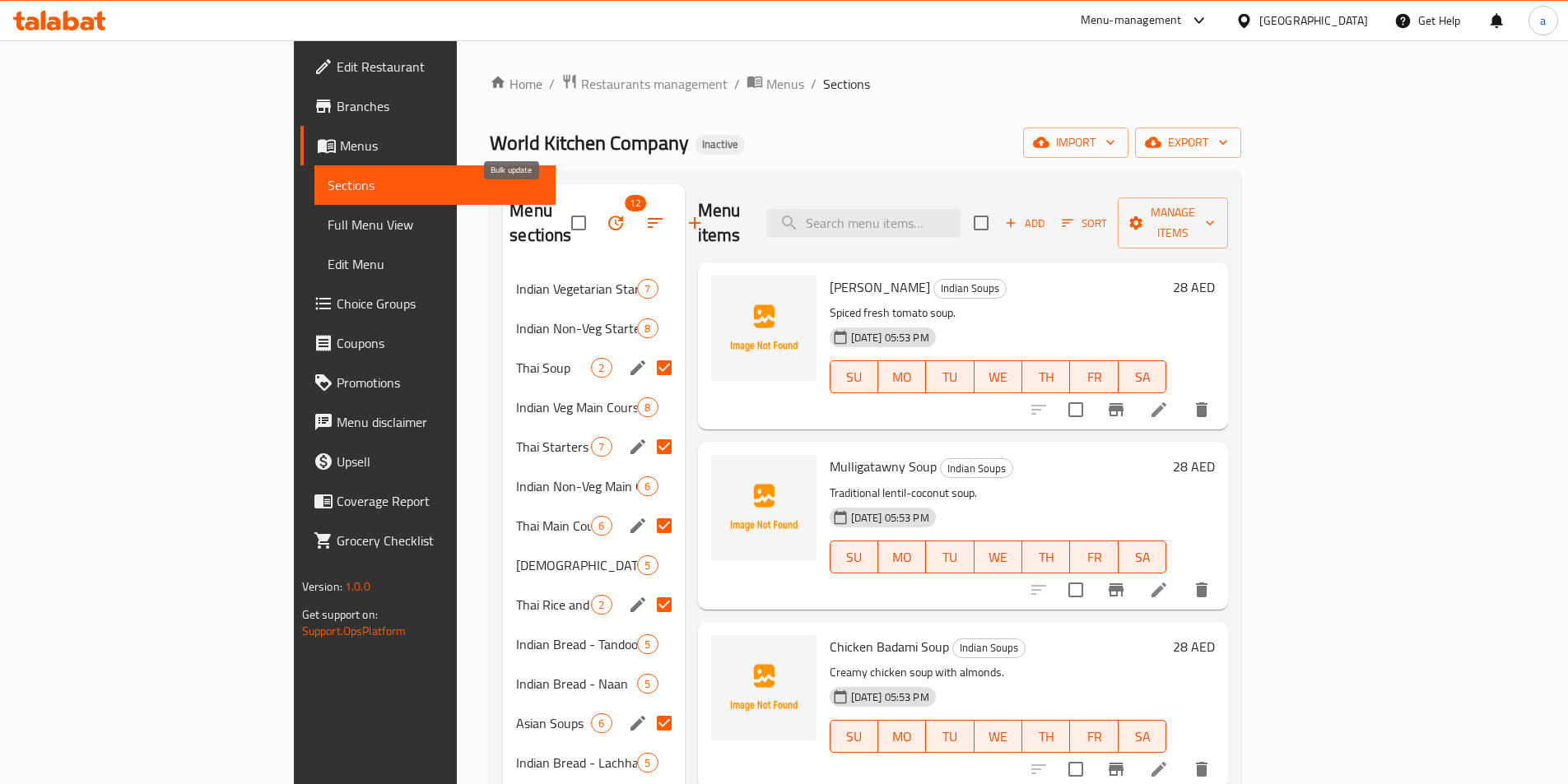
click at [606, 213] on icon "button" at bounding box center [616, 223] width 19 height 19
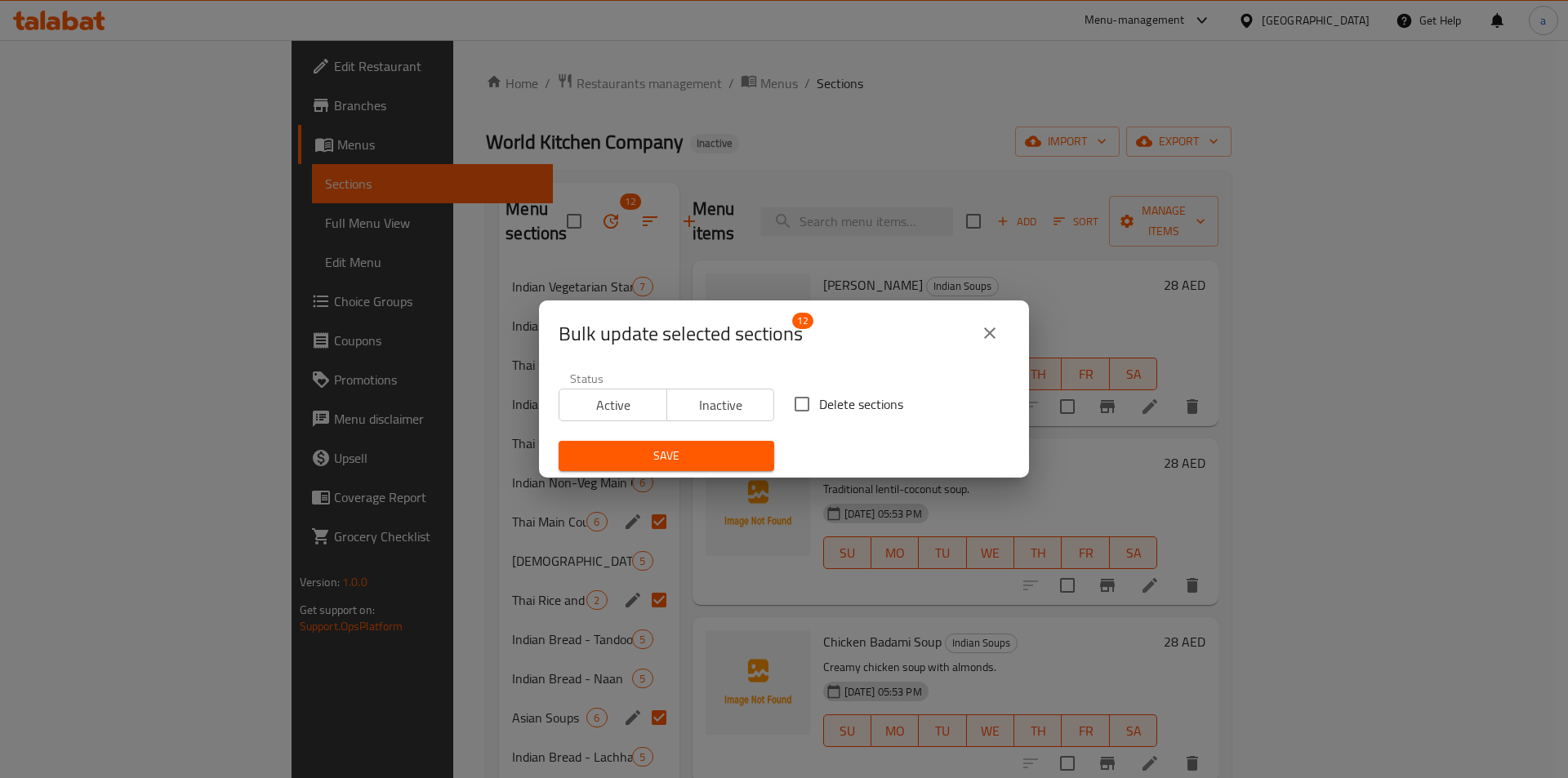
click at [843, 408] on span "Delete sections" at bounding box center [861, 404] width 84 height 19
click at [819, 408] on input "Delete sections" at bounding box center [802, 404] width 35 height 35
checkbox input "true"
click at [714, 454] on span "Save" at bounding box center [665, 455] width 189 height 20
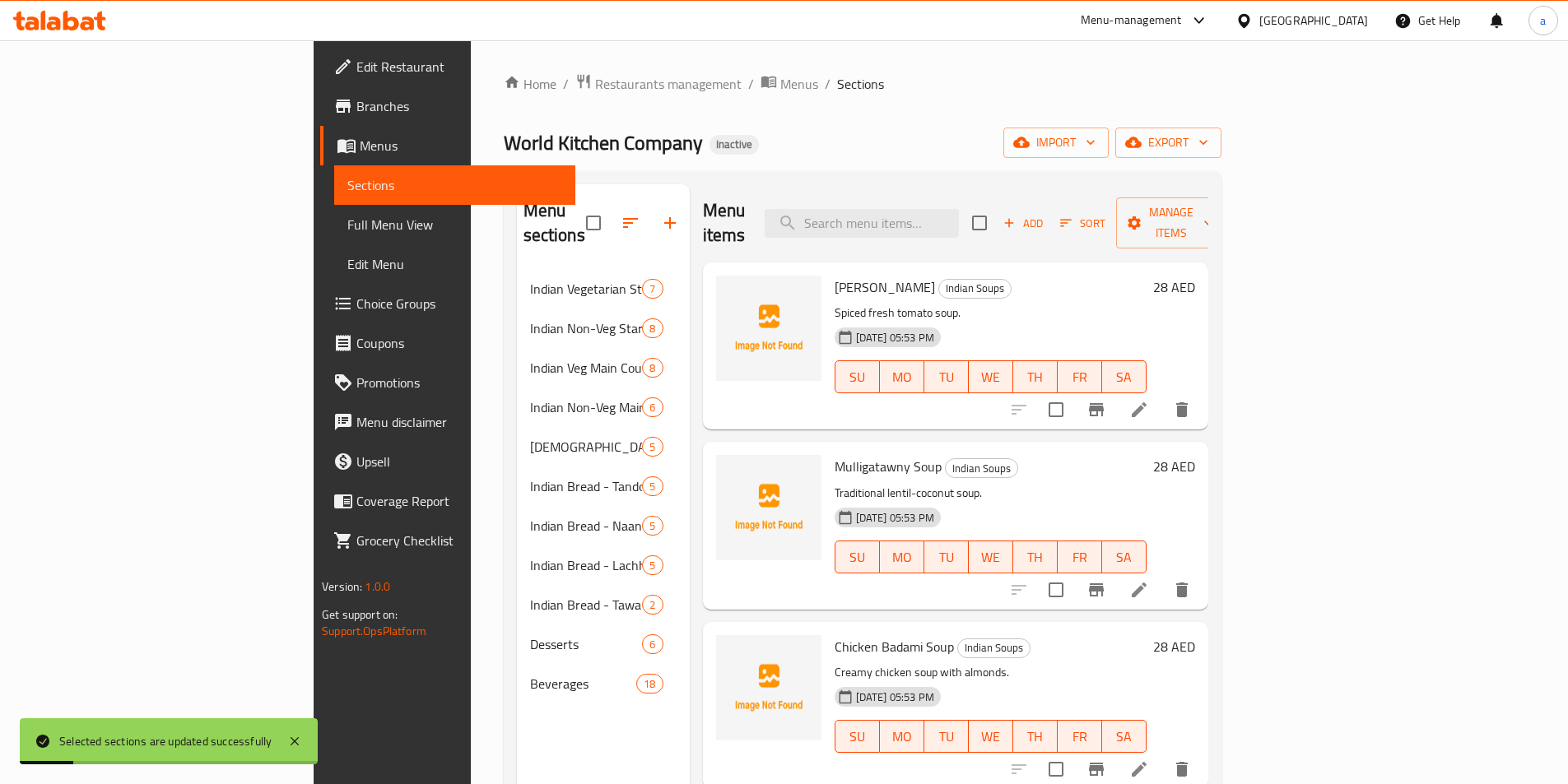
click at [347, 187] on span "Sections" at bounding box center [455, 185] width 215 height 19
click at [798, 104] on div "Home / Restaurants management / Menus / Sections World Kitchen Company Inactive…" at bounding box center [862, 528] width 718 height 909
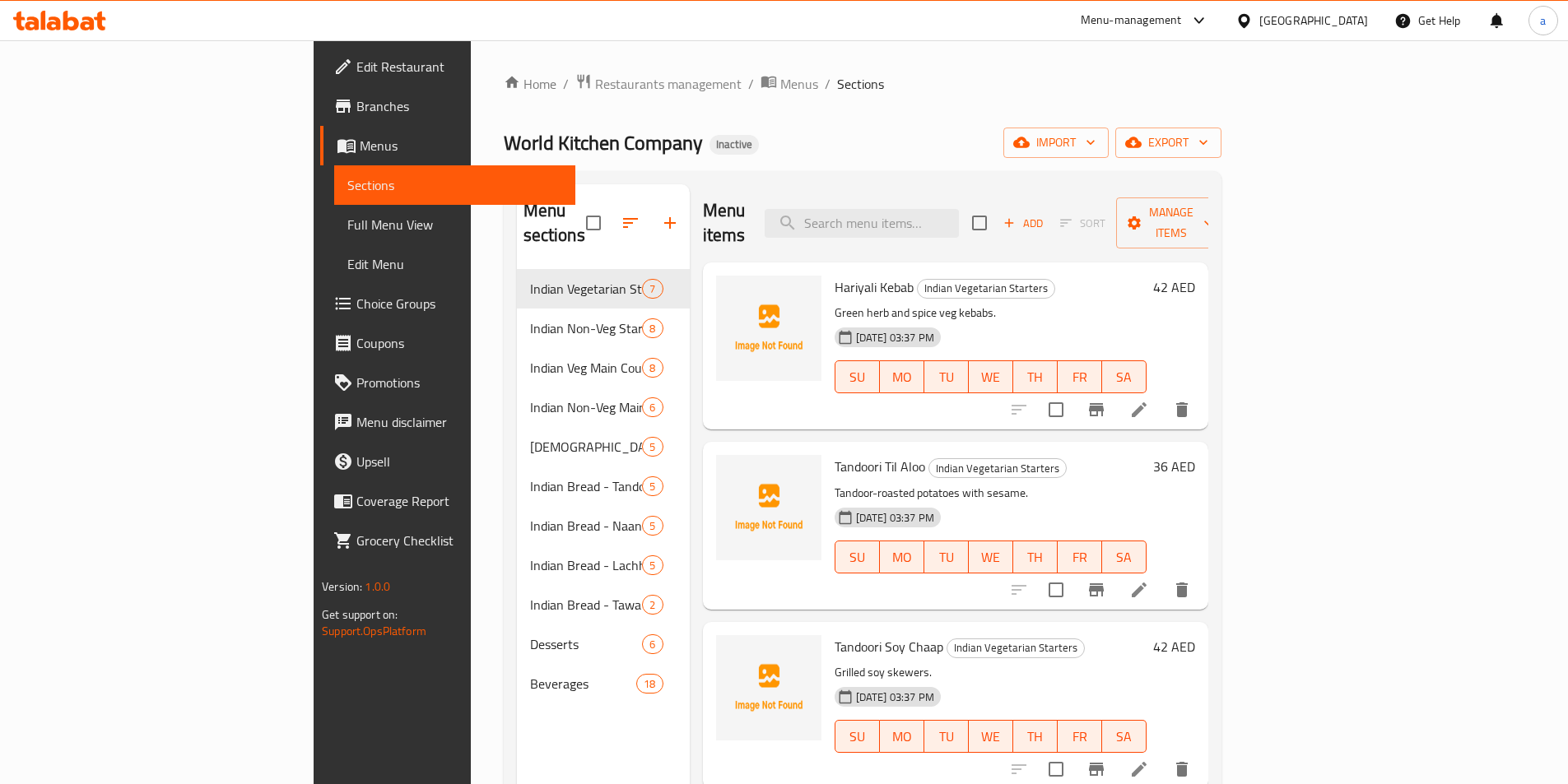
click at [1088, 36] on div "Menu-management" at bounding box center [1145, 20] width 155 height 40
click at [1068, 86] on ol "Home / Restaurants management / Menus / Sections" at bounding box center [862, 84] width 718 height 21
click at [839, 107] on div "Home / Restaurants management / Menus / Sections World Kitchen Company Inactive…" at bounding box center [862, 528] width 718 height 909
click at [1070, 107] on div "Home / Restaurants management / Menus / Sections World Kitchen Company Inactive…" at bounding box center [862, 528] width 718 height 909
click at [851, 117] on div "Home / Restaurants management / Menus / Sections World Kitchen Company Inactive…" at bounding box center [862, 528] width 718 height 909
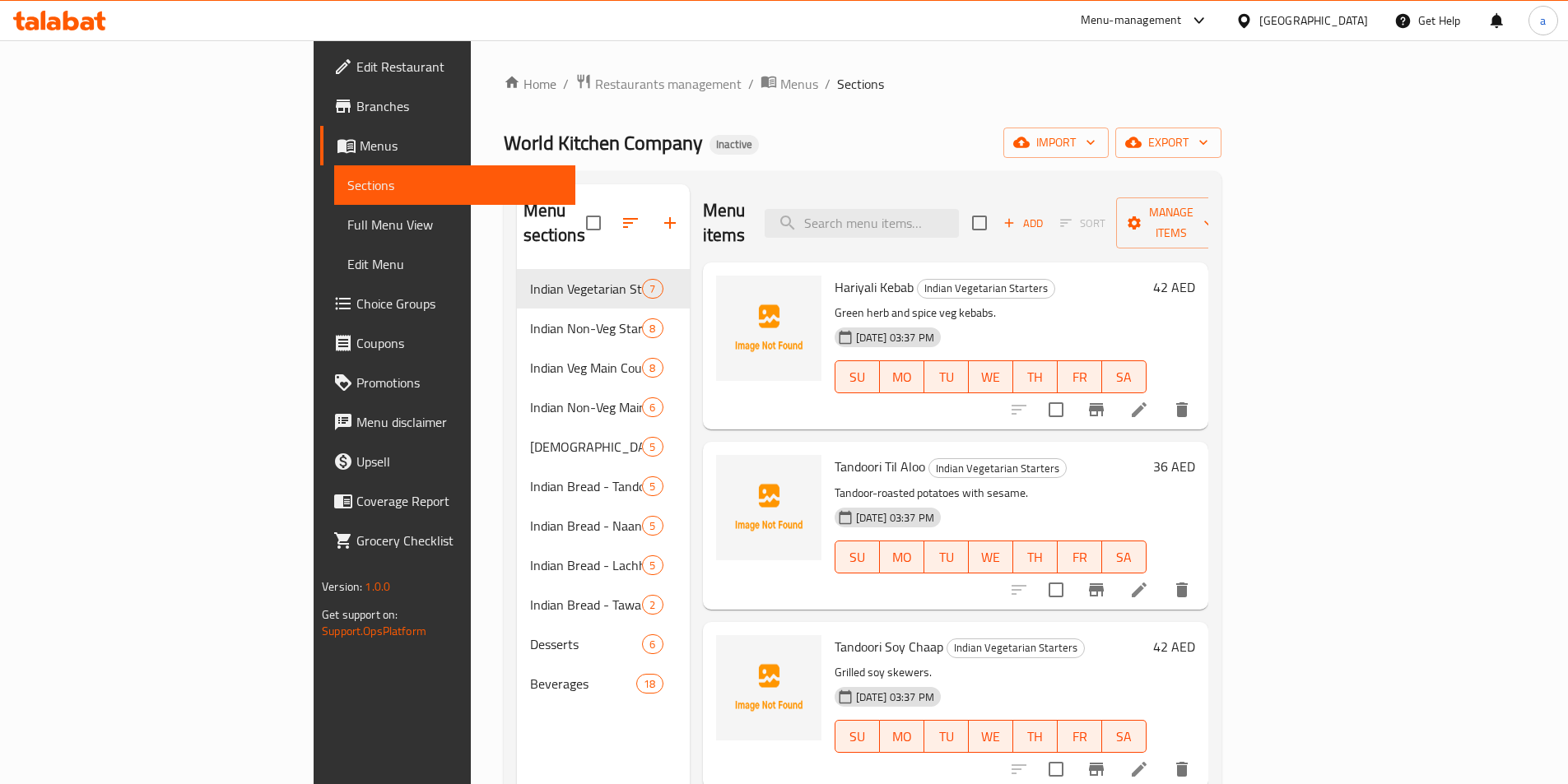
click at [994, 96] on div "Home / Restaurants management / Menus / Sections World Kitchen Company Inactive…" at bounding box center [862, 528] width 718 height 909
click at [755, 125] on div "Home / Restaurants management / Menus / Sections World Kitchen Company Inactive…" at bounding box center [862, 528] width 718 height 909
click at [980, 123] on div "Home / Restaurants management / Menus / Sections World Kitchen Company Inactive…" at bounding box center [862, 528] width 718 height 909
click at [952, 131] on div "World Kitchen Company Inactive import export" at bounding box center [862, 142] width 718 height 30
click at [1001, 72] on div "Home / Restaurants management / Menus / Sections World Kitchen Company Inactive…" at bounding box center [862, 528] width 784 height 975
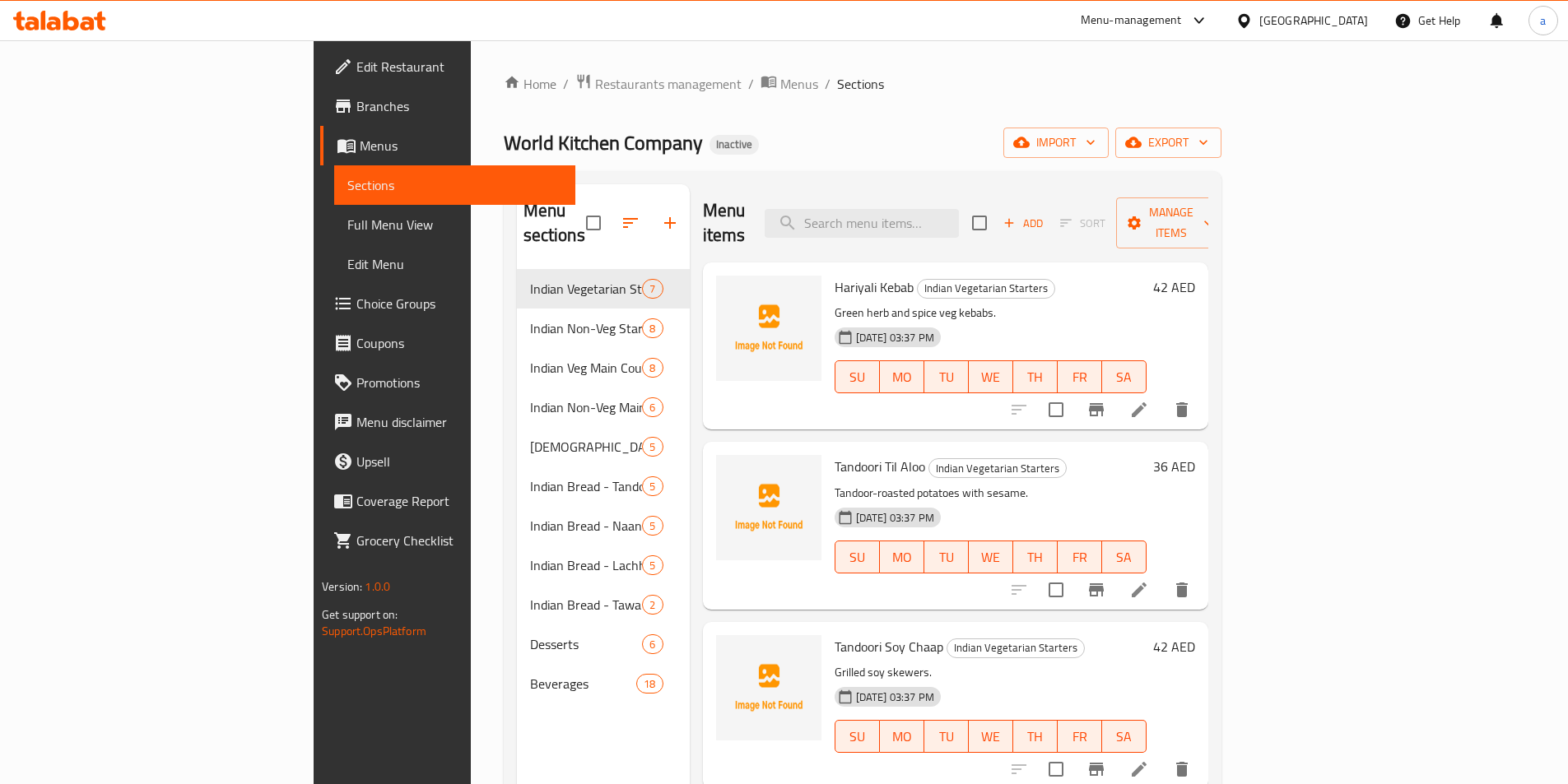
click at [1095, 106] on div "Home / Restaurants management / Menus / Sections World Kitchen Company Inactive…" at bounding box center [862, 528] width 718 height 909
click at [982, 133] on div "World Kitchen Company Inactive import export" at bounding box center [862, 142] width 718 height 30
click at [990, 124] on div "Home / Restaurants management / Menus / Sections World Kitchen Company Inactive…" at bounding box center [862, 528] width 718 height 909
click at [921, 117] on div "Home / Restaurants management / Menus / Sections World Kitchen Company Inactive…" at bounding box center [862, 528] width 718 height 909
click at [1057, 107] on div "Home / Restaurants management / Menus / Sections World Kitchen Company Inactive…" at bounding box center [862, 528] width 718 height 909
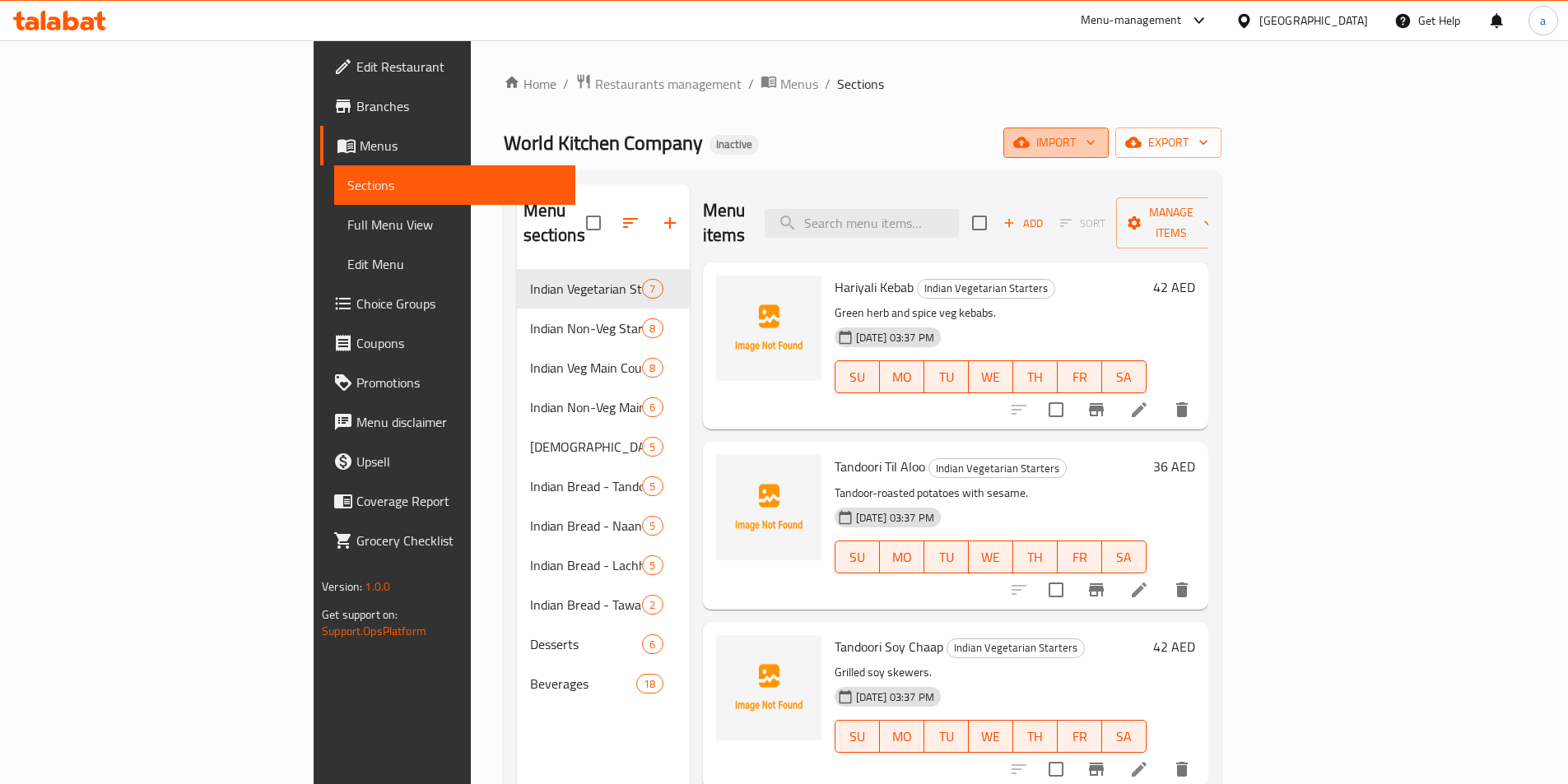
click at [1096, 134] on span "import" at bounding box center [1056, 142] width 79 height 20
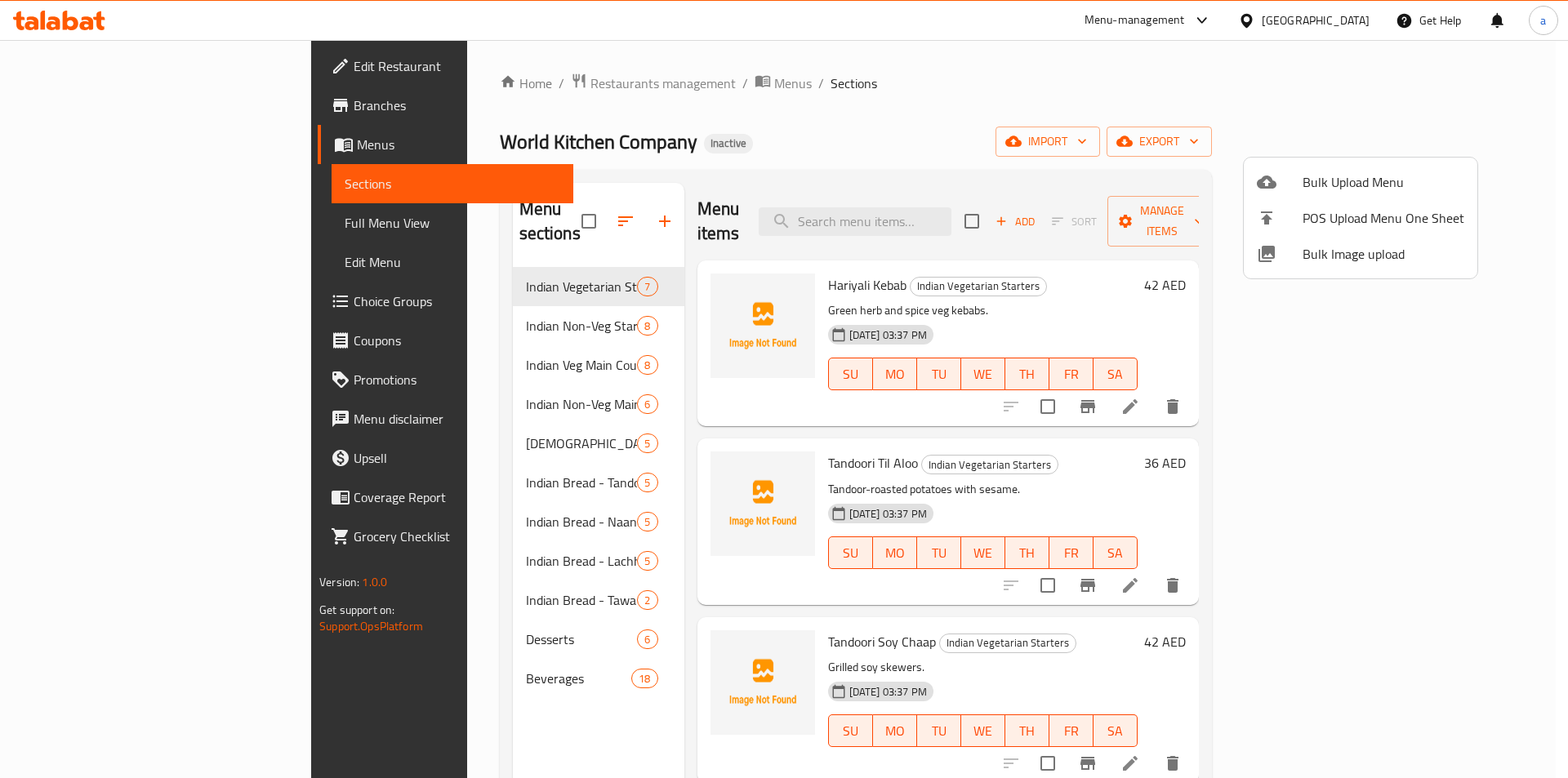
click at [1342, 172] on span "Bulk Upload Menu" at bounding box center [1383, 182] width 161 height 19
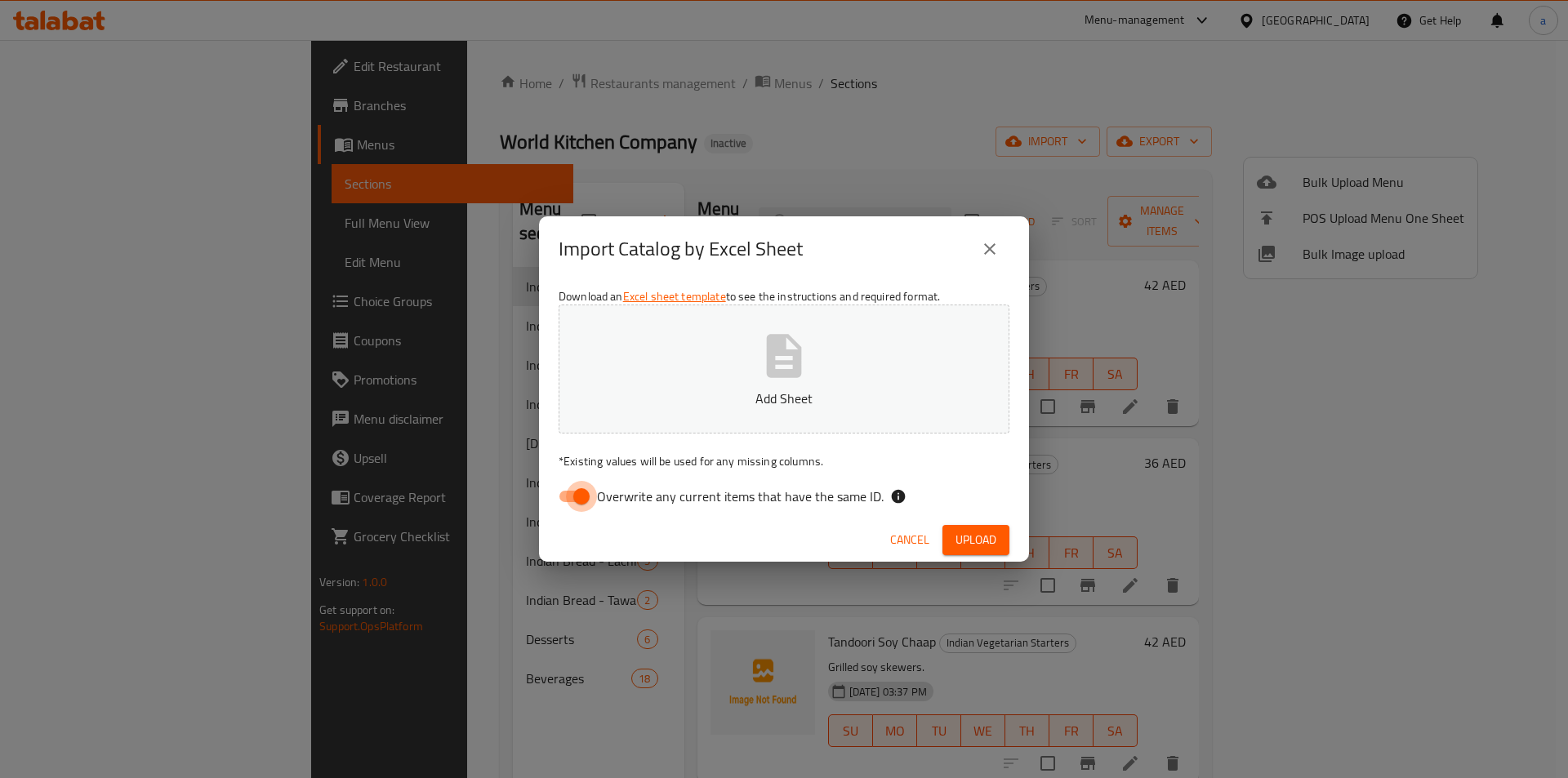
click at [587, 495] on input "Overwrite any current items that have the same ID." at bounding box center [581, 497] width 93 height 31
checkbox input "false"
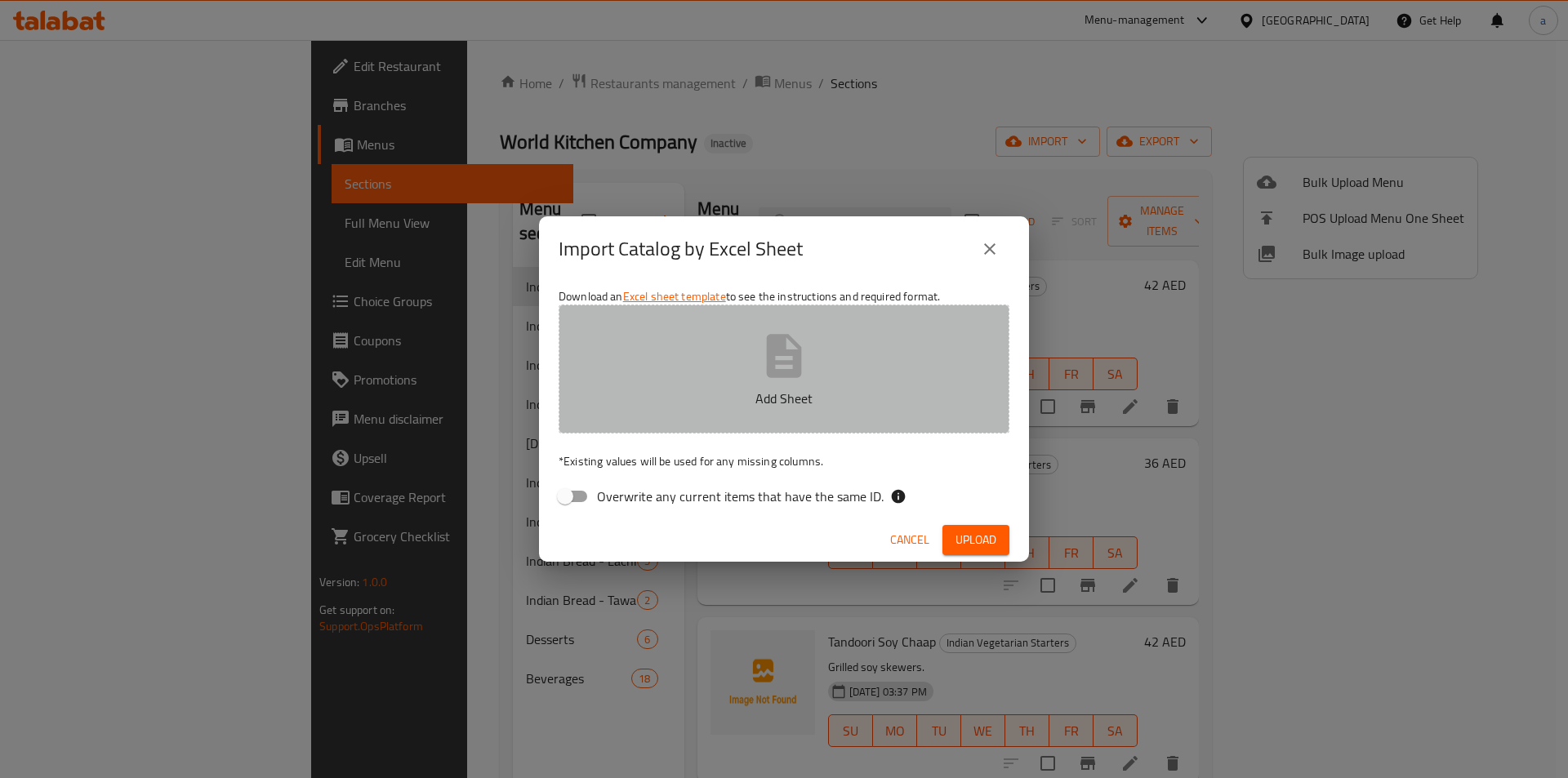
click at [744, 334] on button "Add Sheet" at bounding box center [784, 369] width 450 height 129
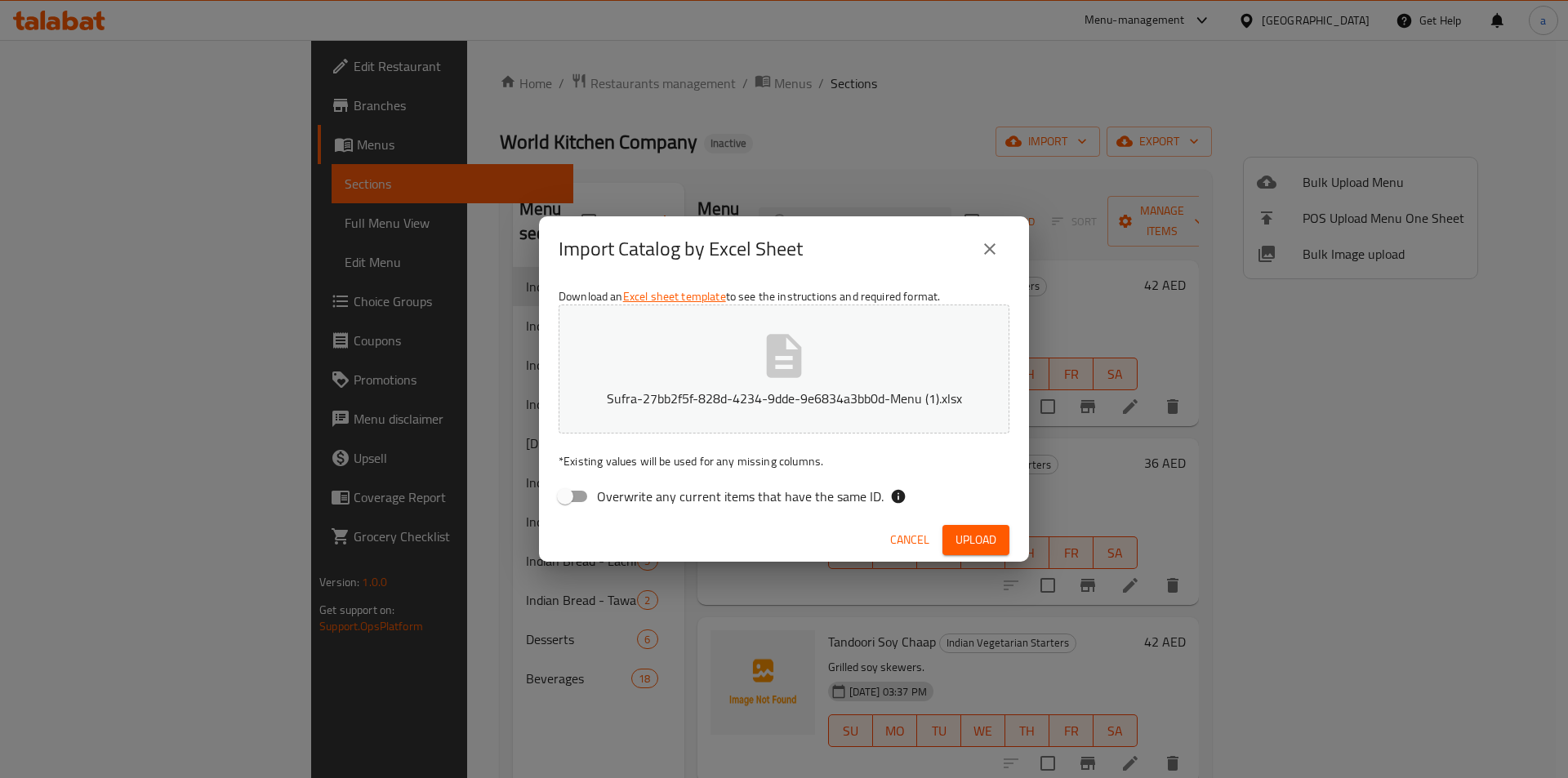
click at [953, 536] on button "Upload" at bounding box center [976, 540] width 67 height 30
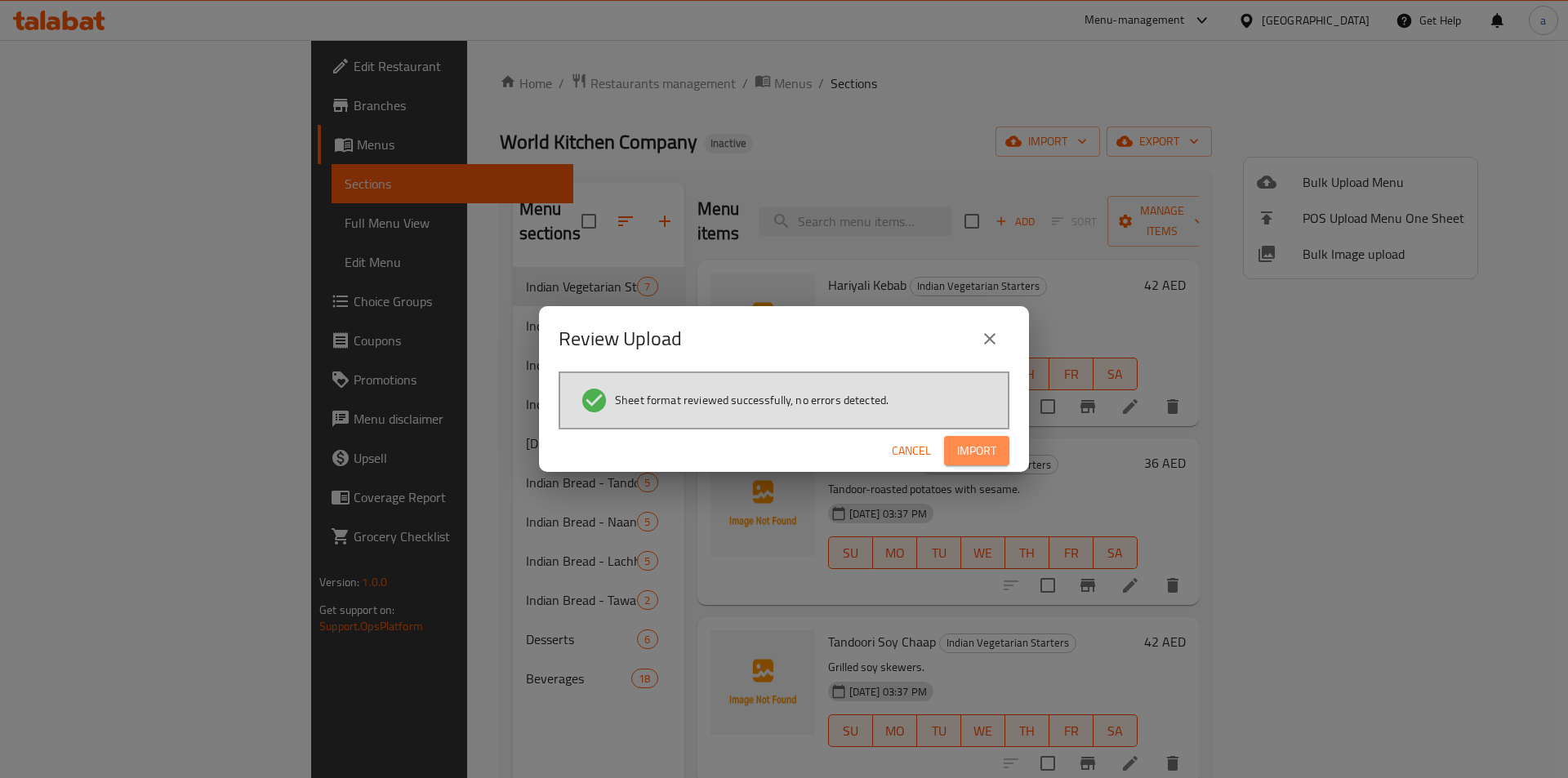
click at [959, 450] on span "Import" at bounding box center [977, 450] width 39 height 20
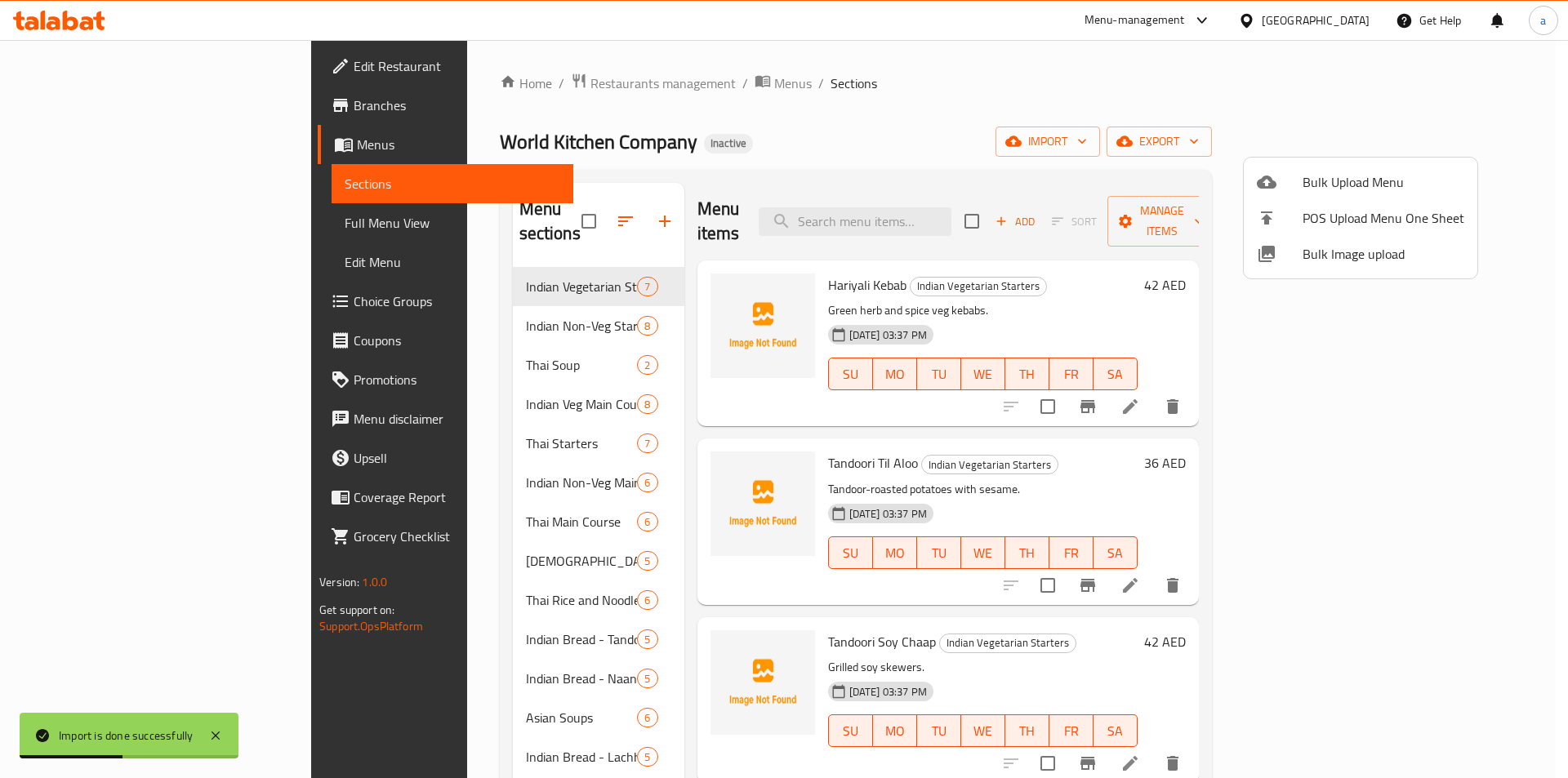
click at [94, 183] on div at bounding box center [784, 389] width 1568 height 778
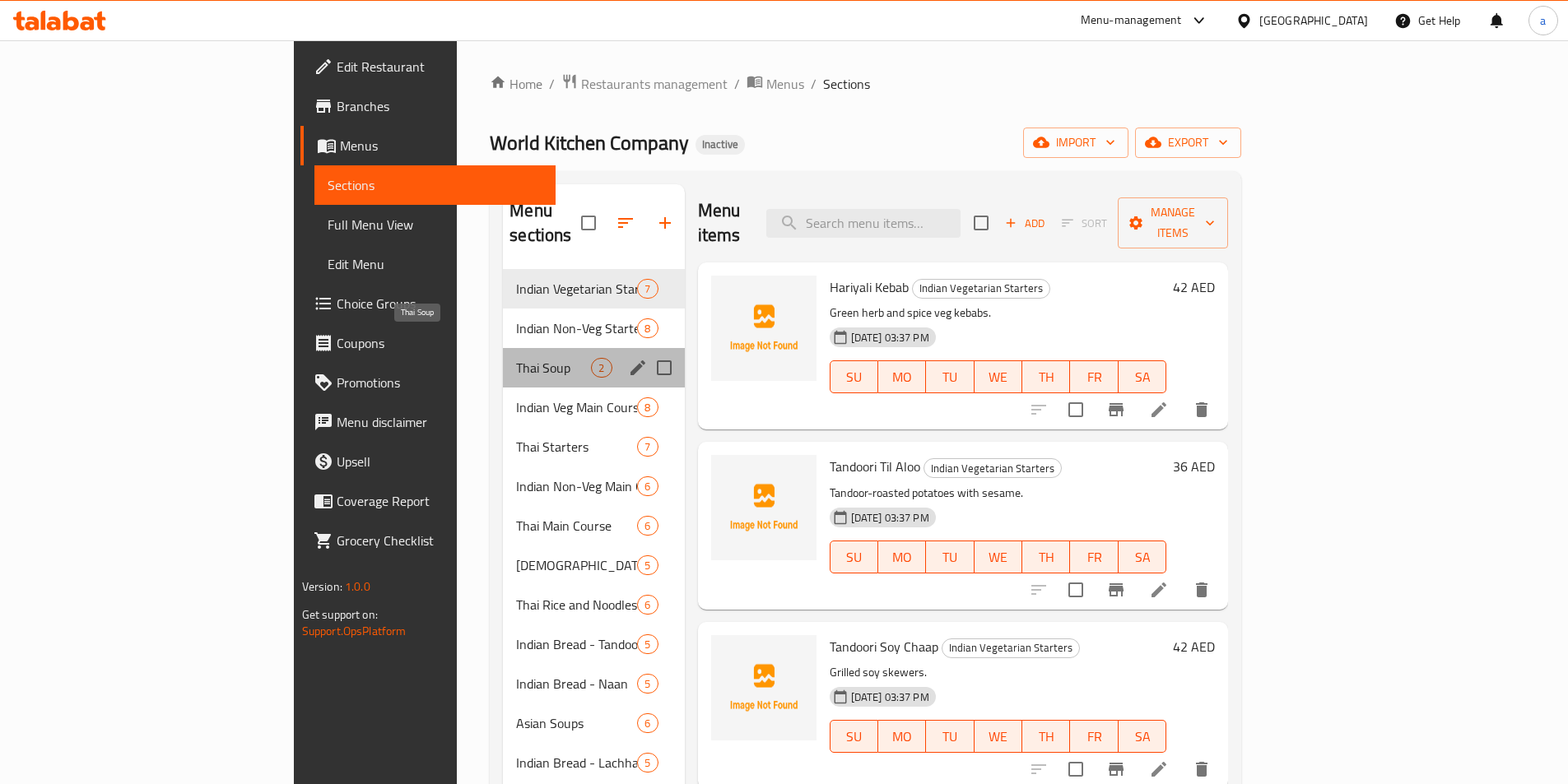
click at [516, 358] on span "Thai Soup" at bounding box center [553, 368] width 75 height 19
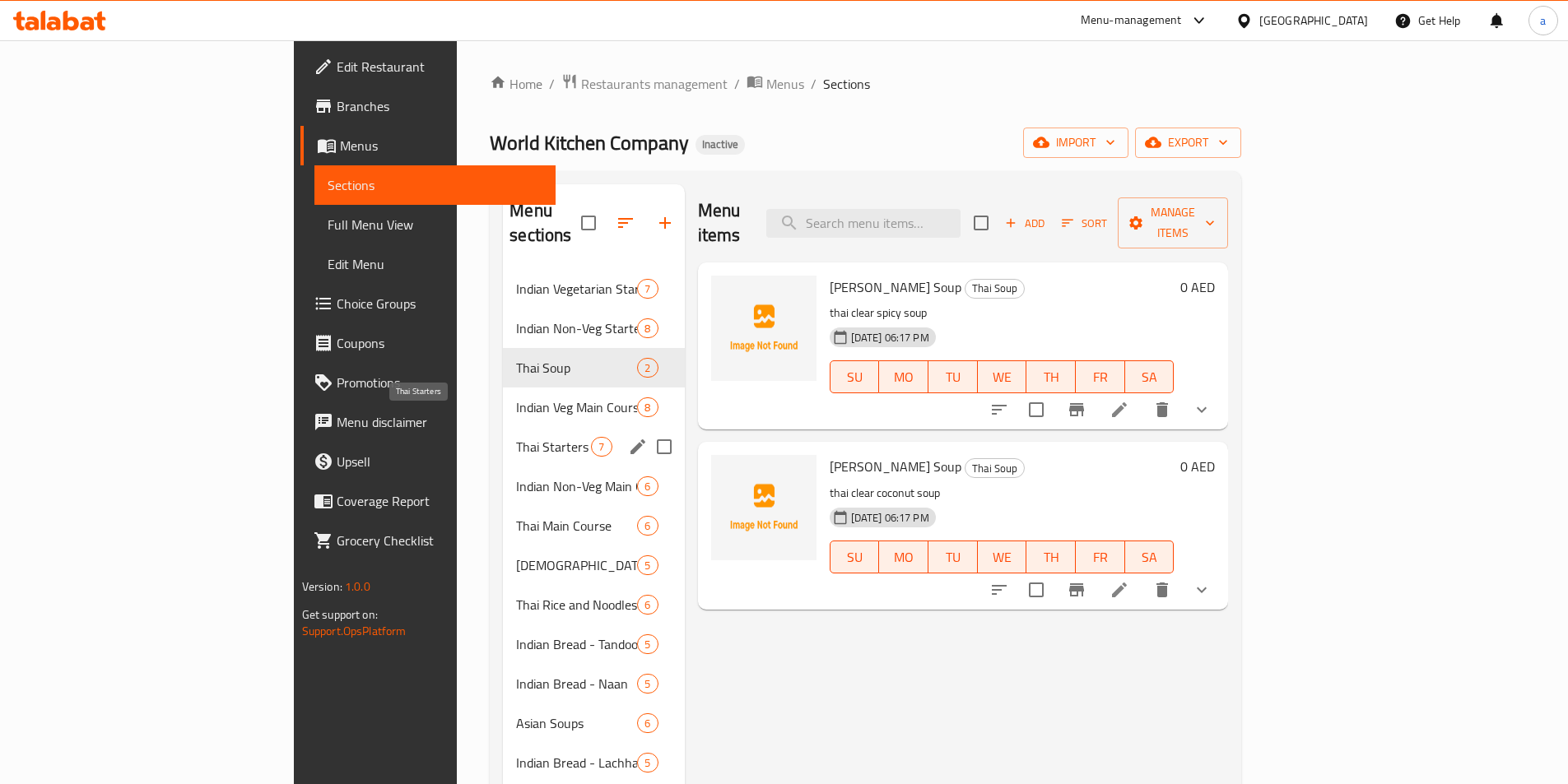
click at [516, 437] on span "Thai Starters" at bounding box center [553, 447] width 75 height 19
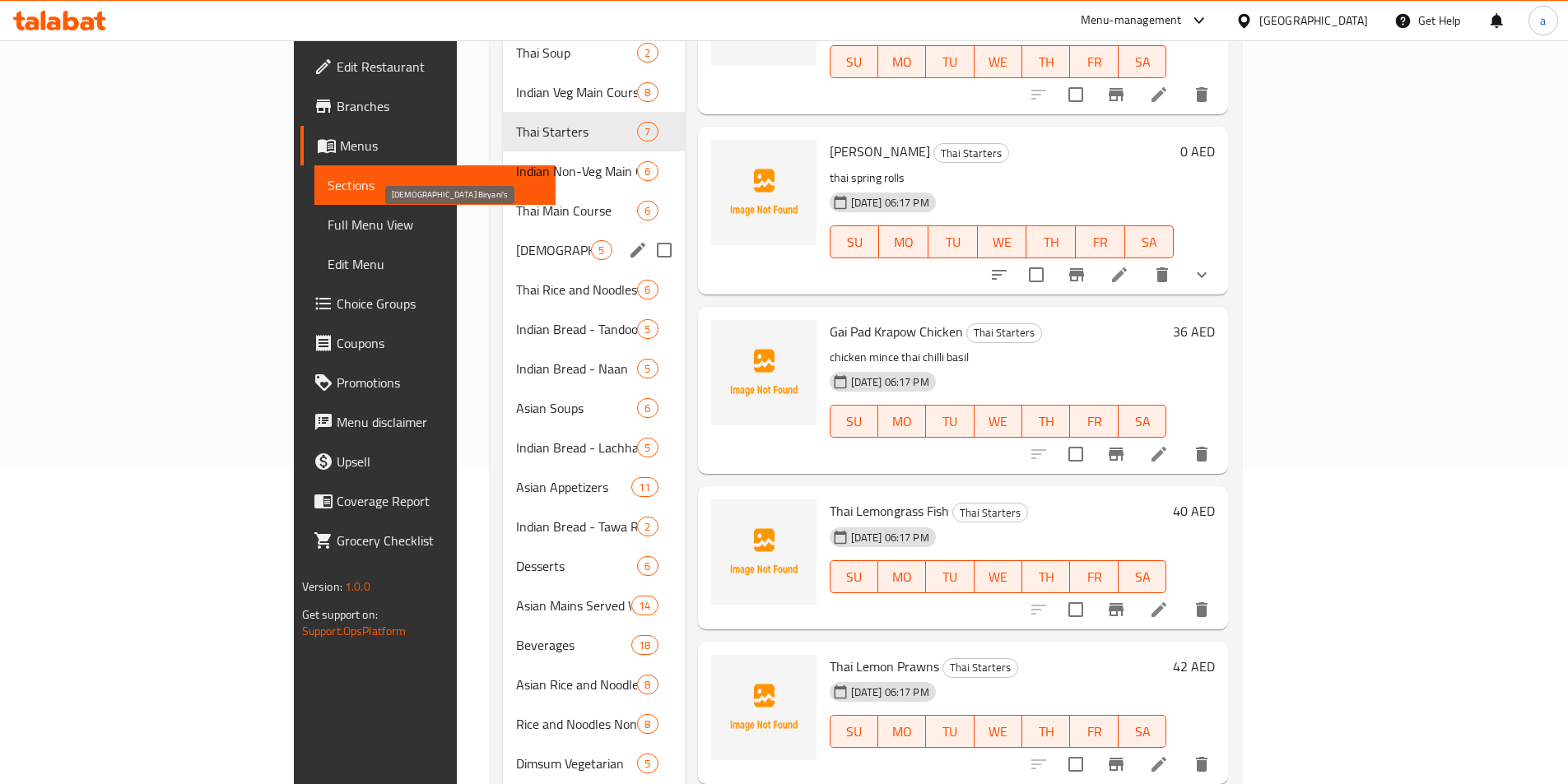
scroll to position [329, 0]
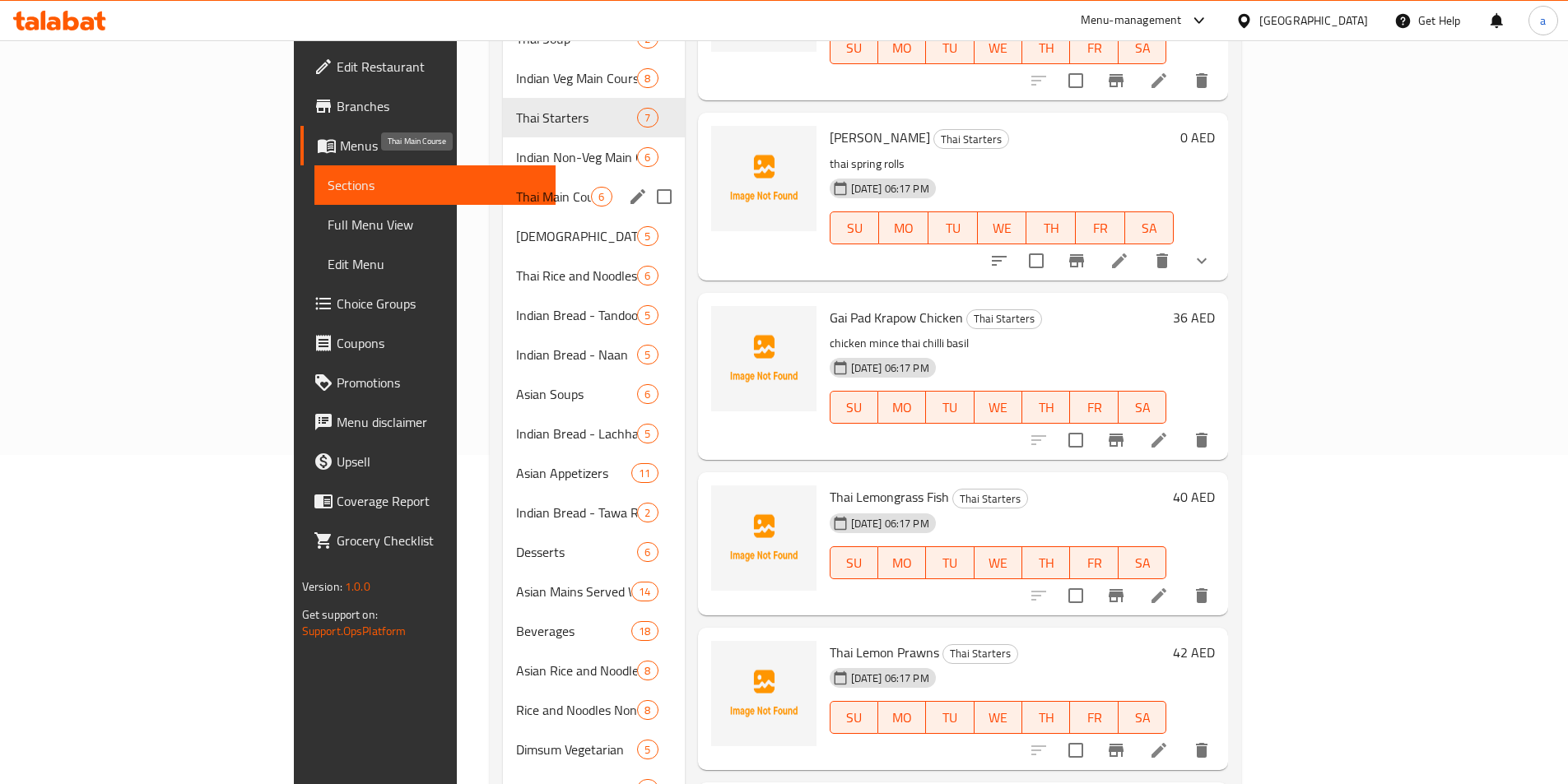
click at [516, 187] on span "Thai Main Course" at bounding box center [553, 196] width 75 height 19
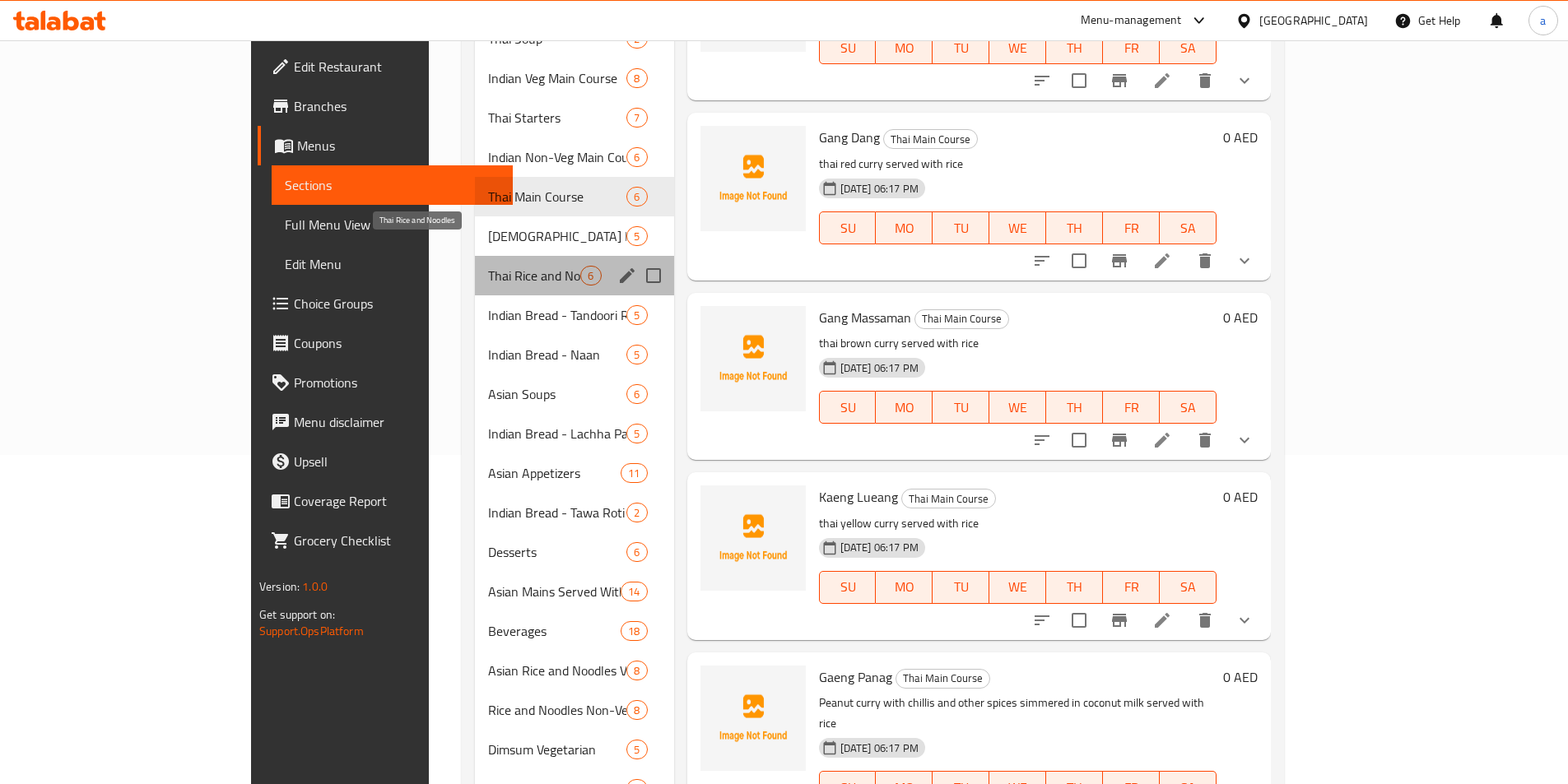
click at [488, 266] on span "Thai Rice and Noodles" at bounding box center [534, 276] width 93 height 19
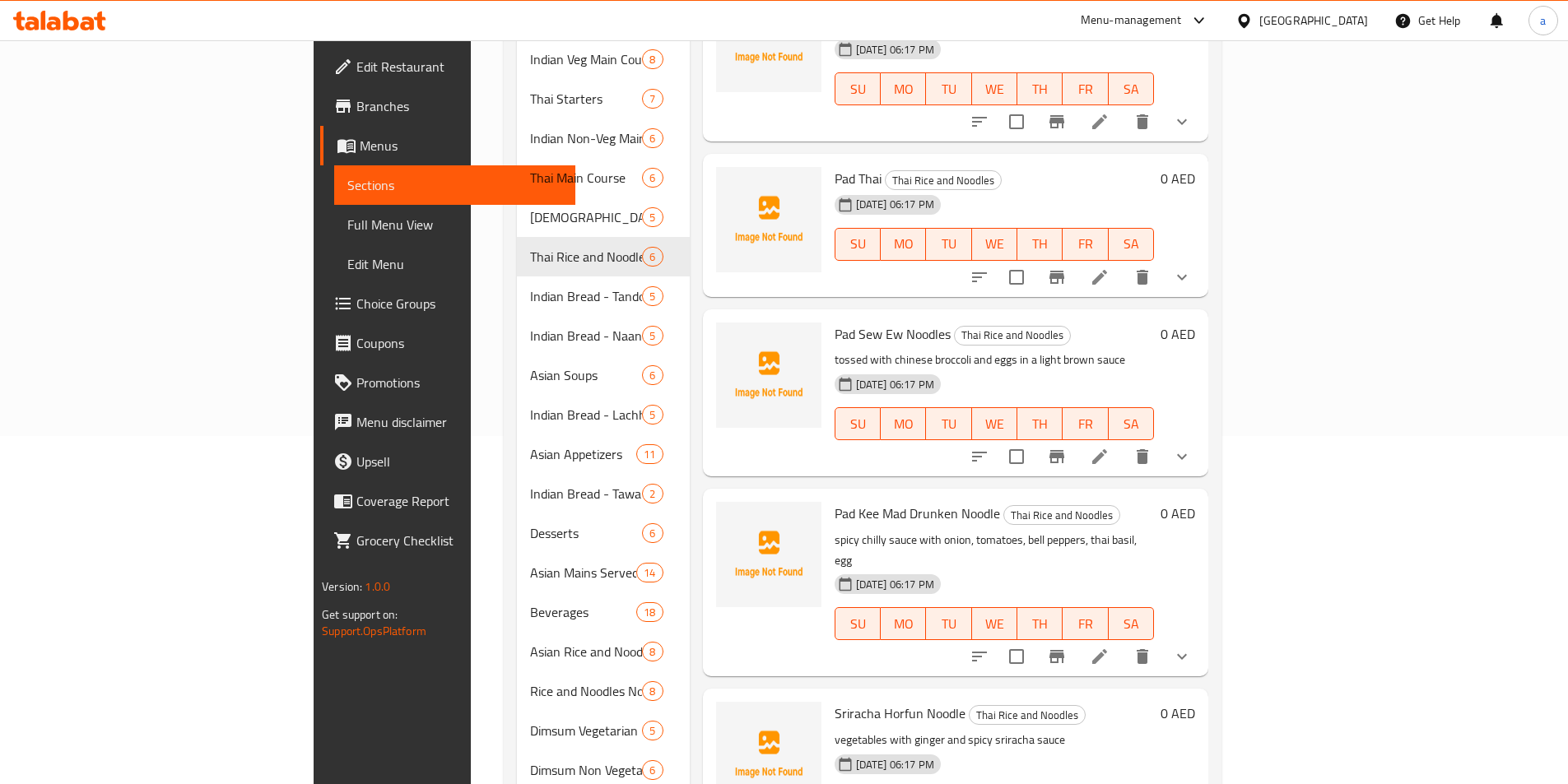
scroll to position [421, 0]
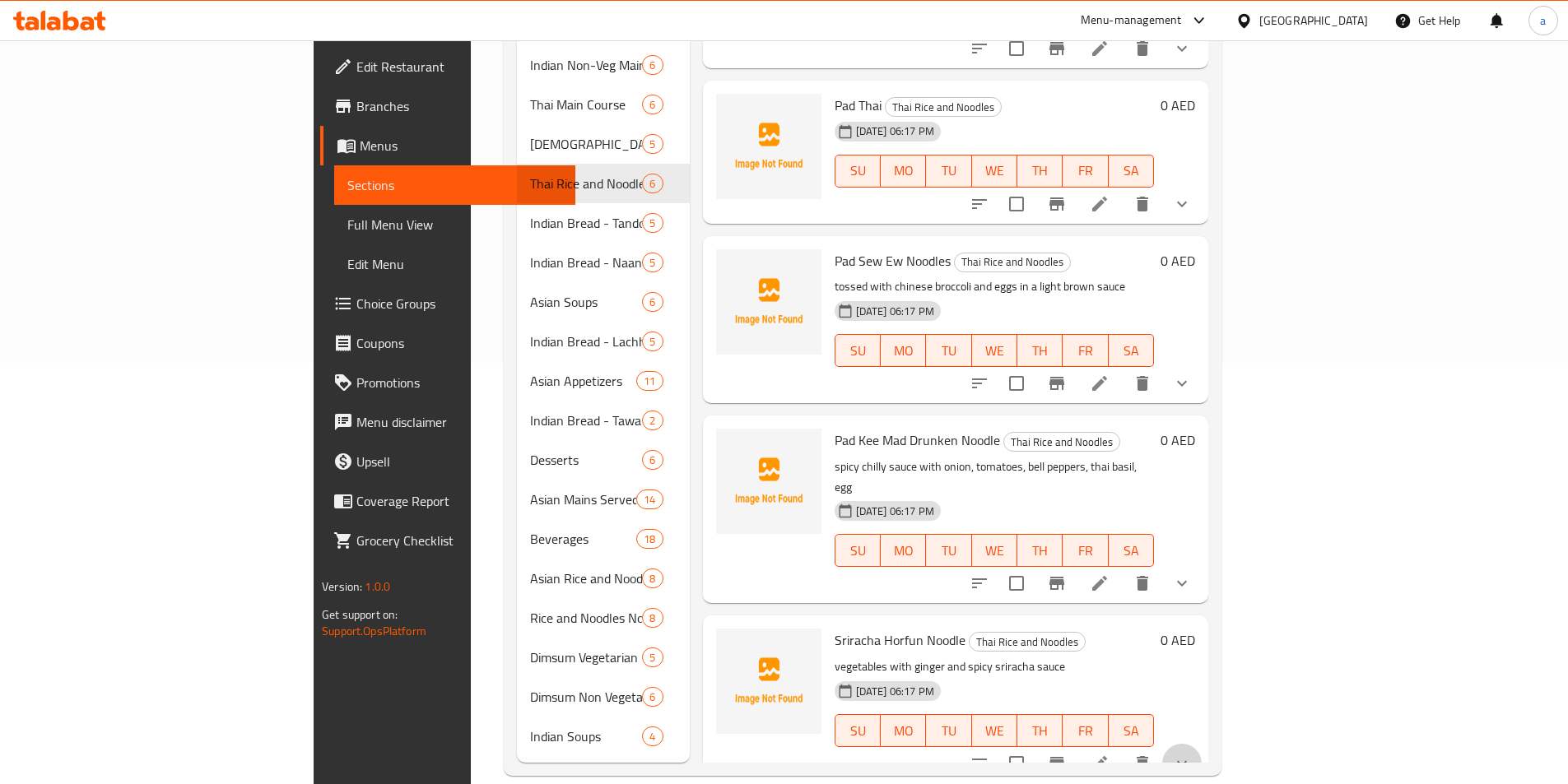
click at [1202, 744] on button "show more" at bounding box center [1182, 764] width 40 height 40
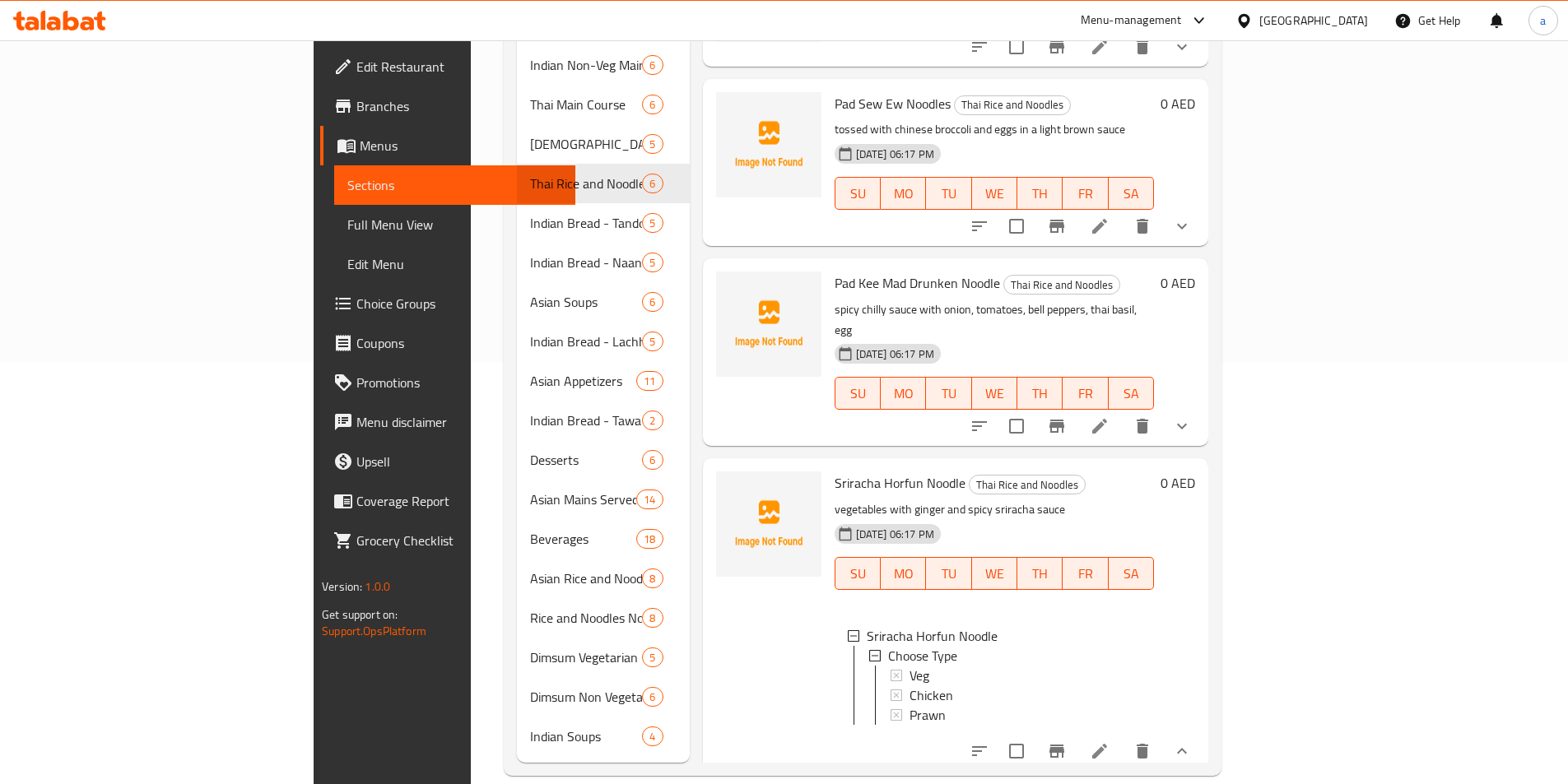
drag, startPoint x: 166, startPoint y: 226, endPoint x: 246, endPoint y: 340, distance: 139.3
click at [347, 226] on span "Full Menu View" at bounding box center [455, 225] width 215 height 19
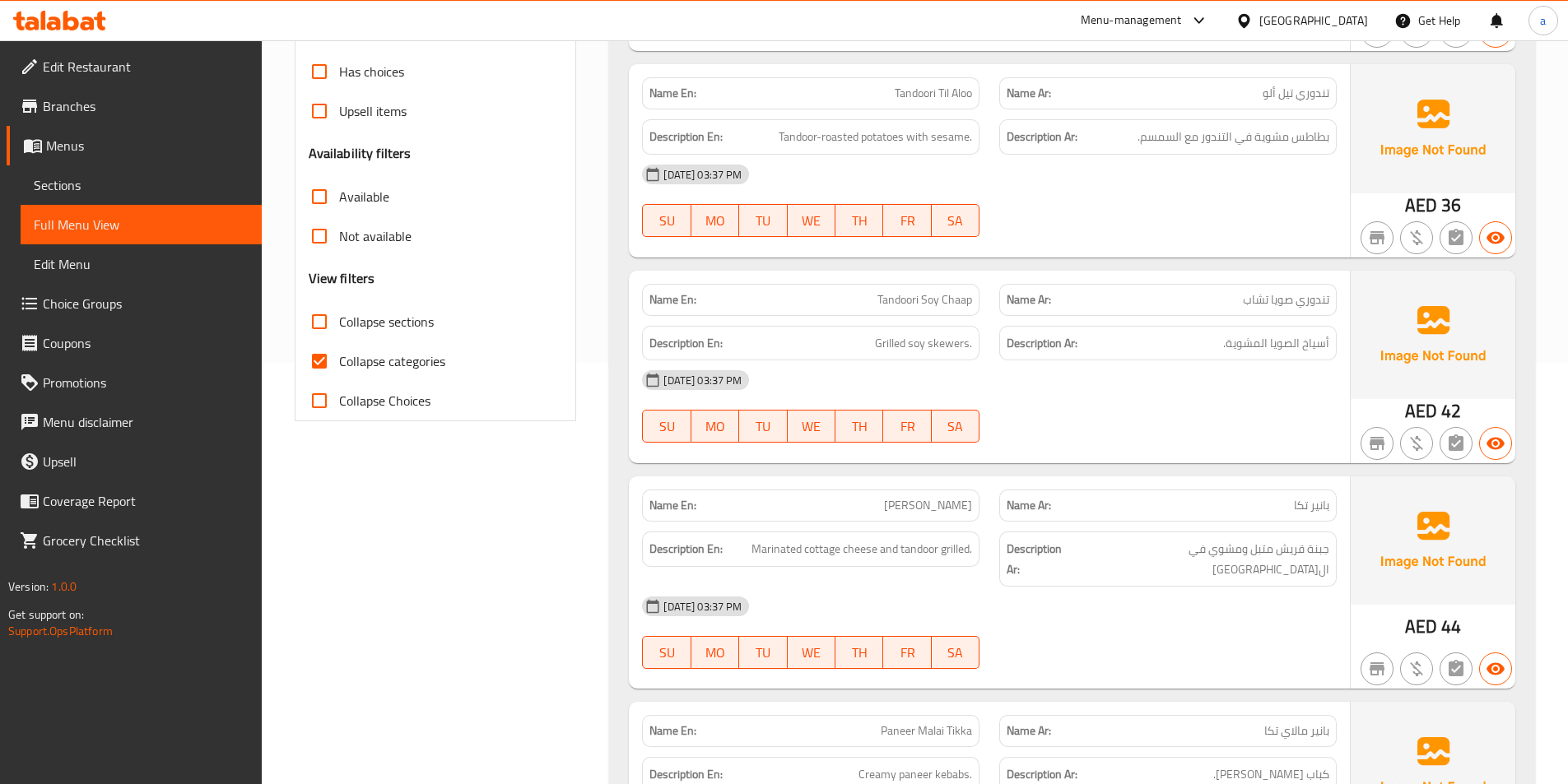
click at [406, 370] on span "Collapse categories" at bounding box center [392, 361] width 106 height 19
click at [339, 370] on input "Collapse categories" at bounding box center [319, 361] width 40 height 40
checkbox input "false"
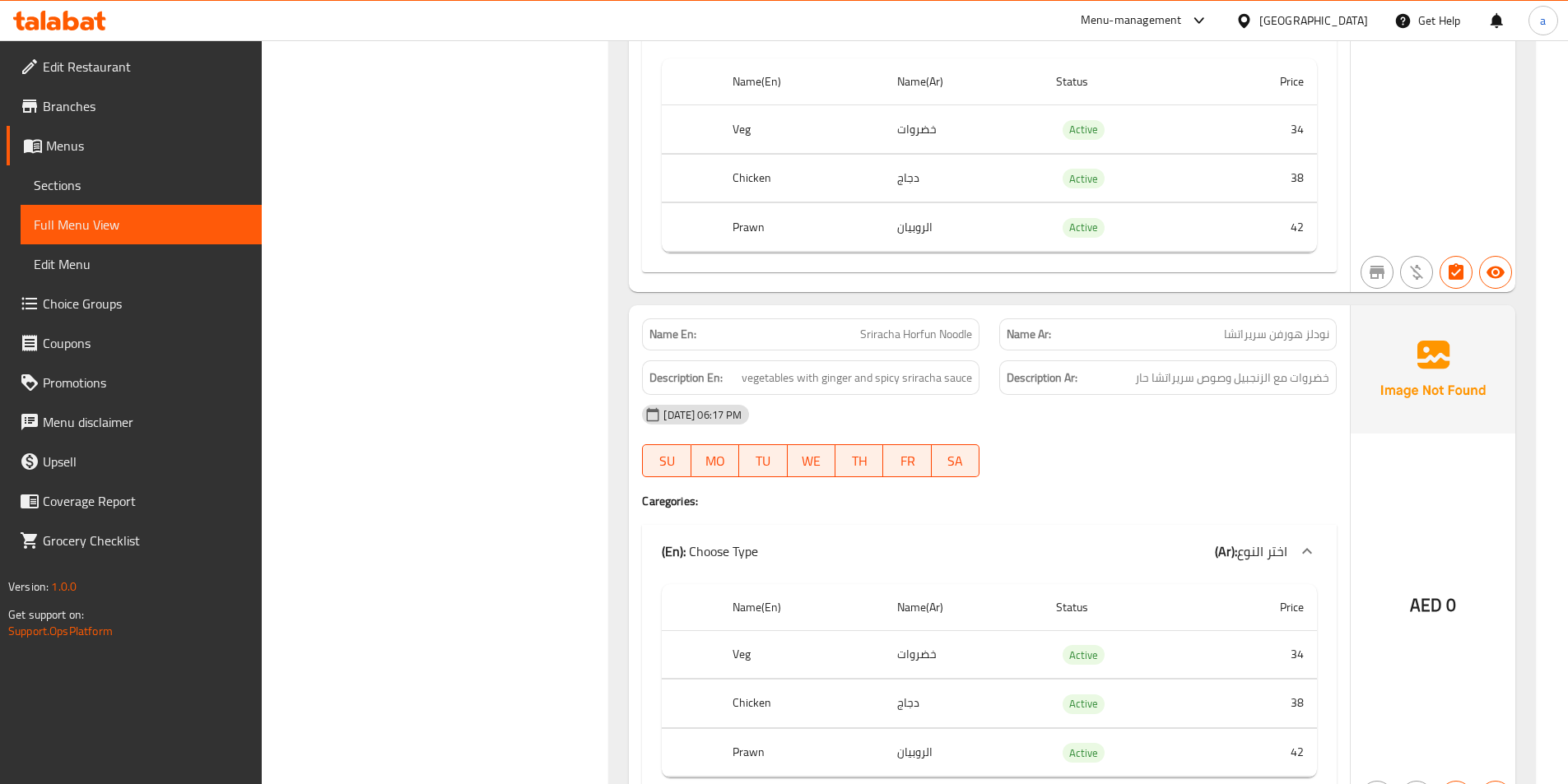
scroll to position [16226, 0]
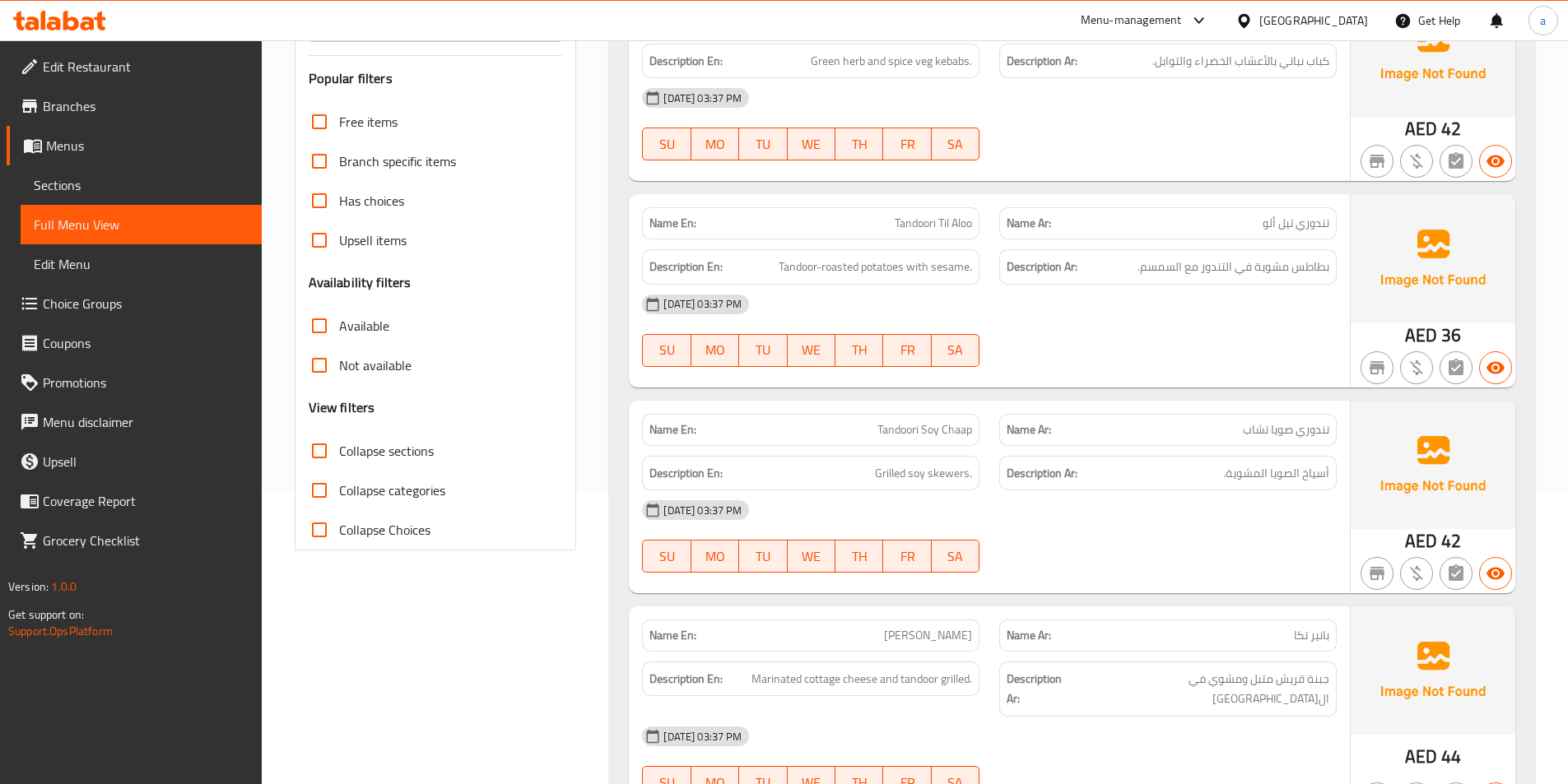
scroll to position [0, 0]
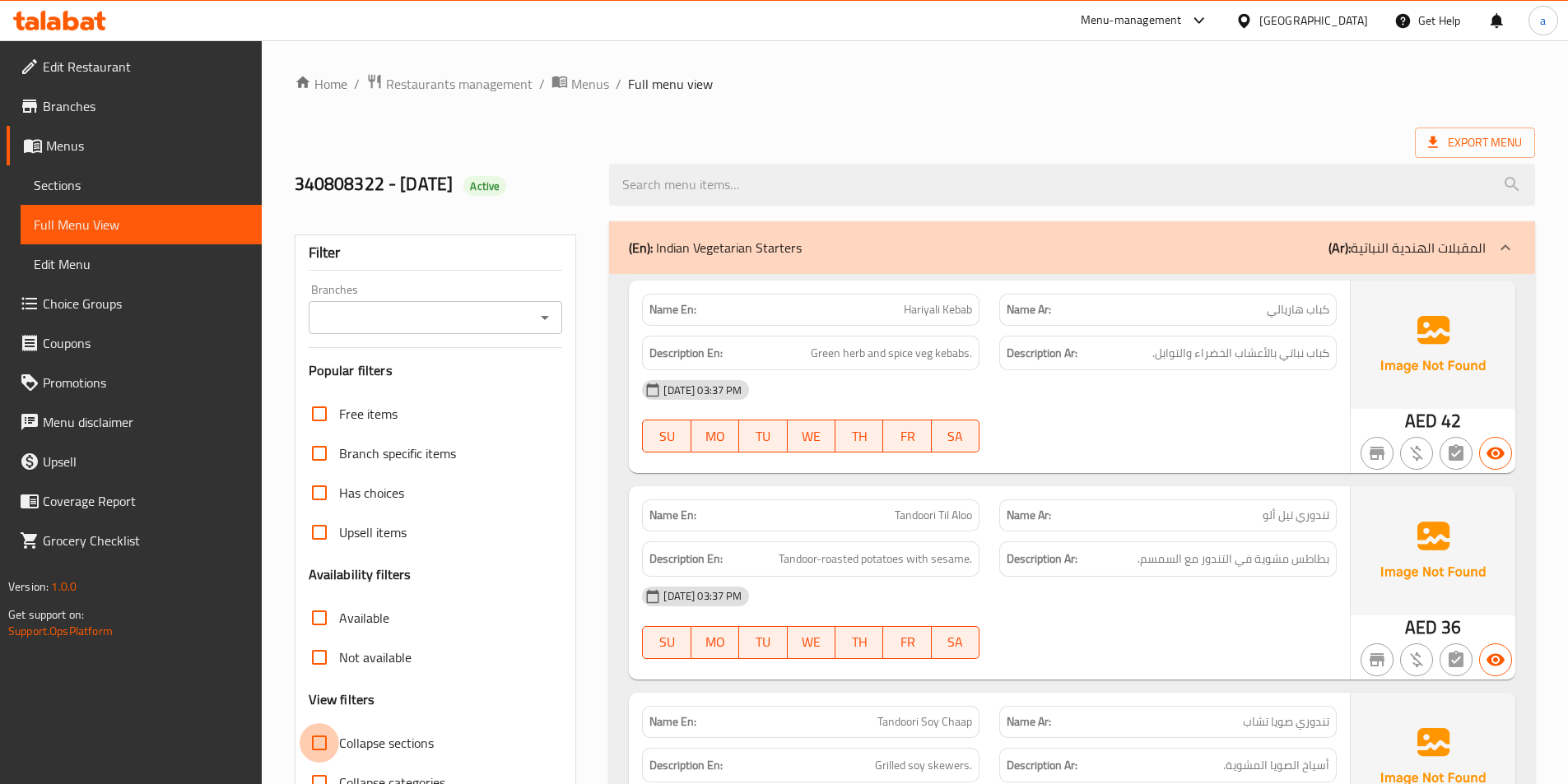
click at [329, 749] on input "Collapse sections" at bounding box center [319, 743] width 40 height 40
checkbox input "true"
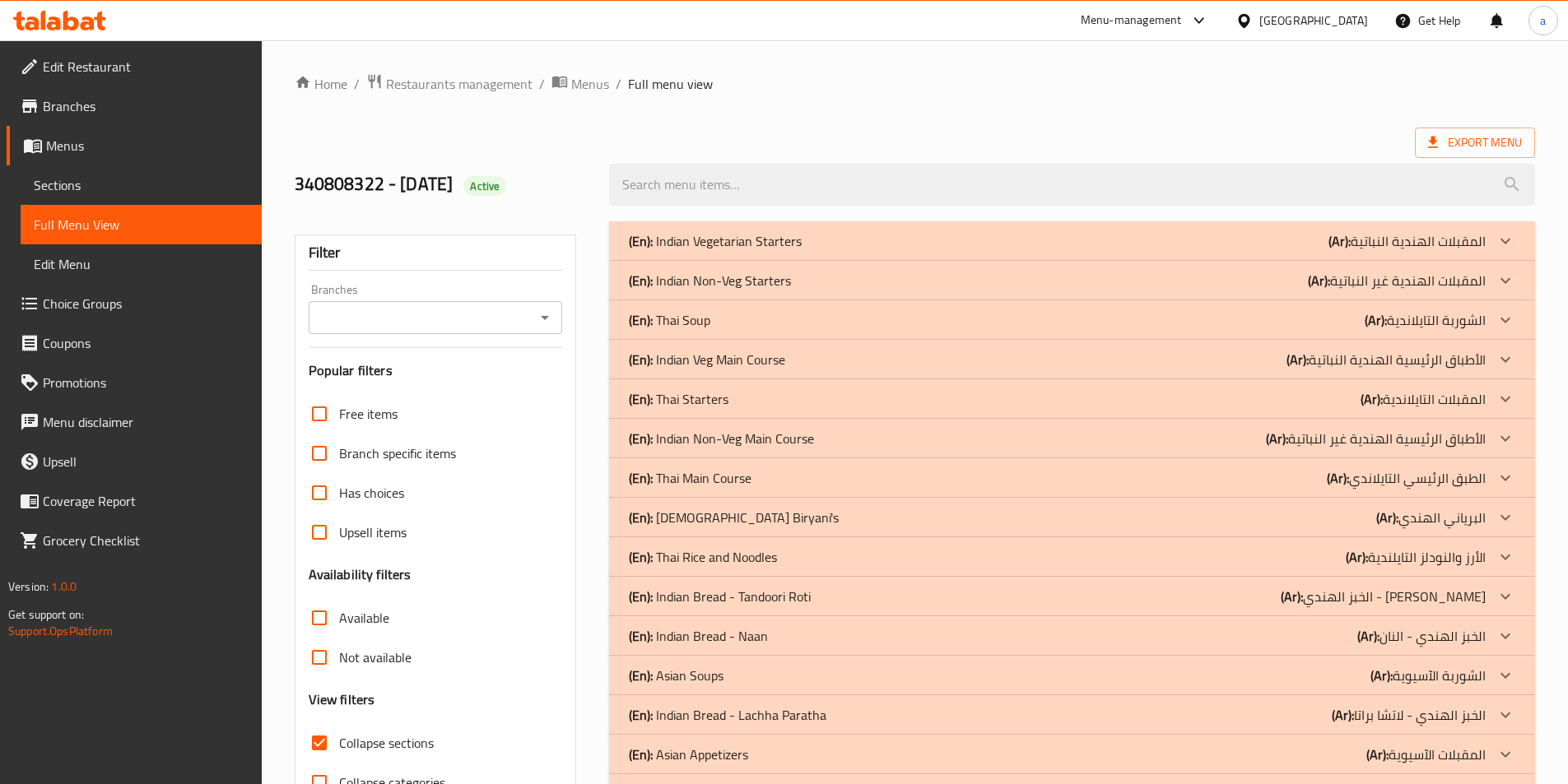
click at [874, 261] on div "(En): Thai Soup (Ar): الشوربة التايلاندية" at bounding box center [1071, 241] width 926 height 40
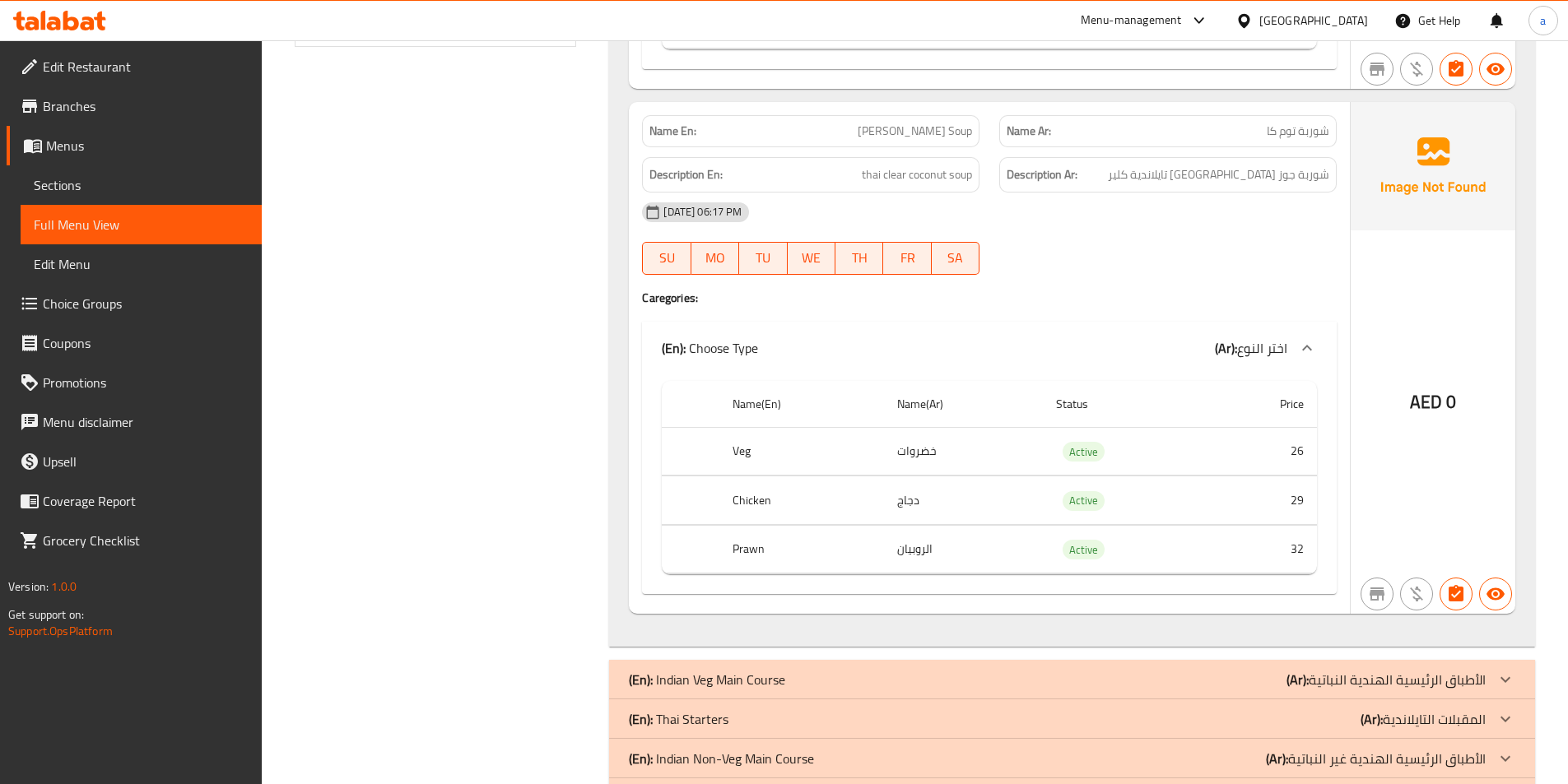
scroll to position [1070, 0]
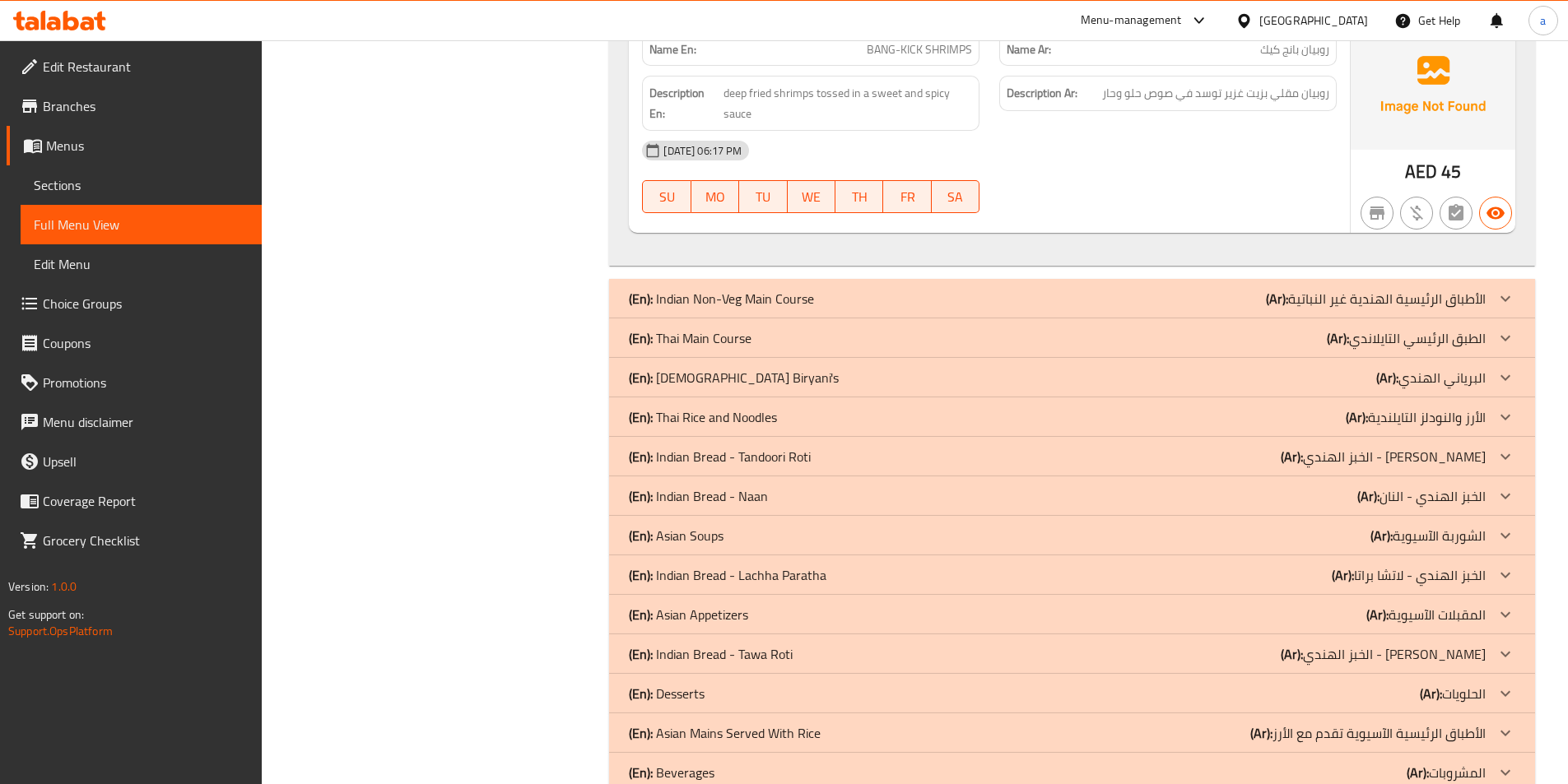
scroll to position [3128, 0]
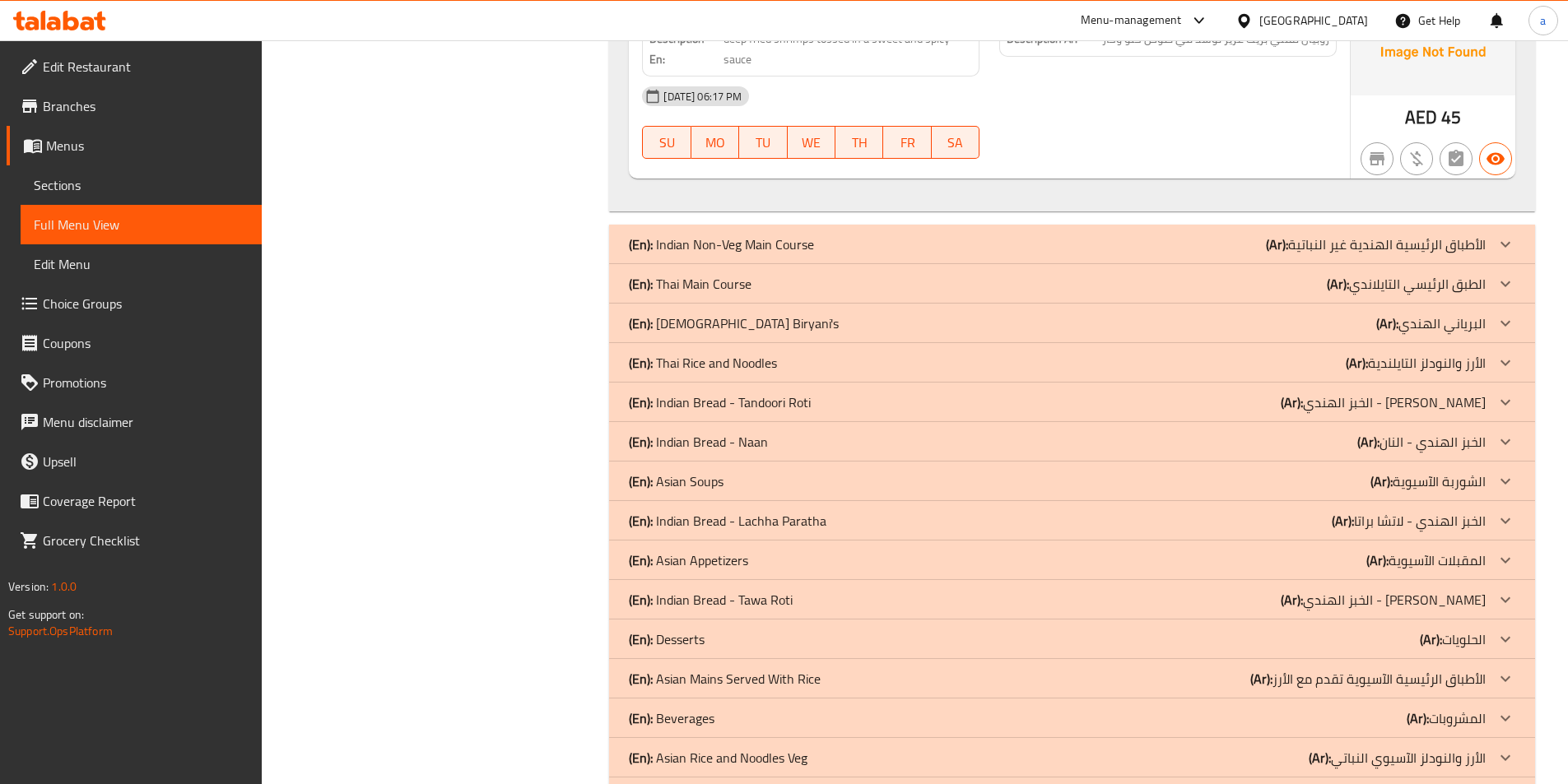
drag, startPoint x: 709, startPoint y: 286, endPoint x: 658, endPoint y: 302, distance: 53.5
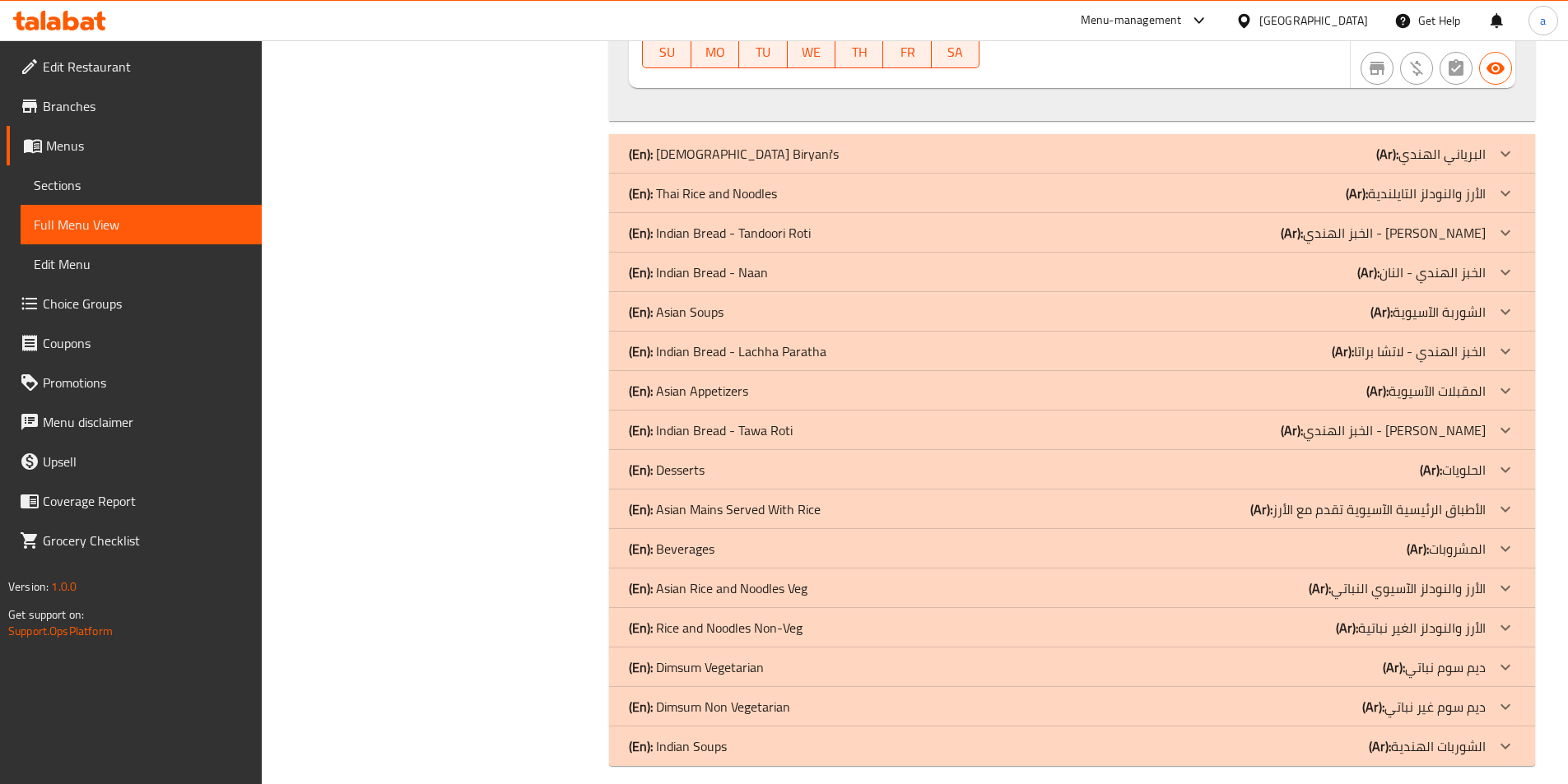
scroll to position [6251, 0]
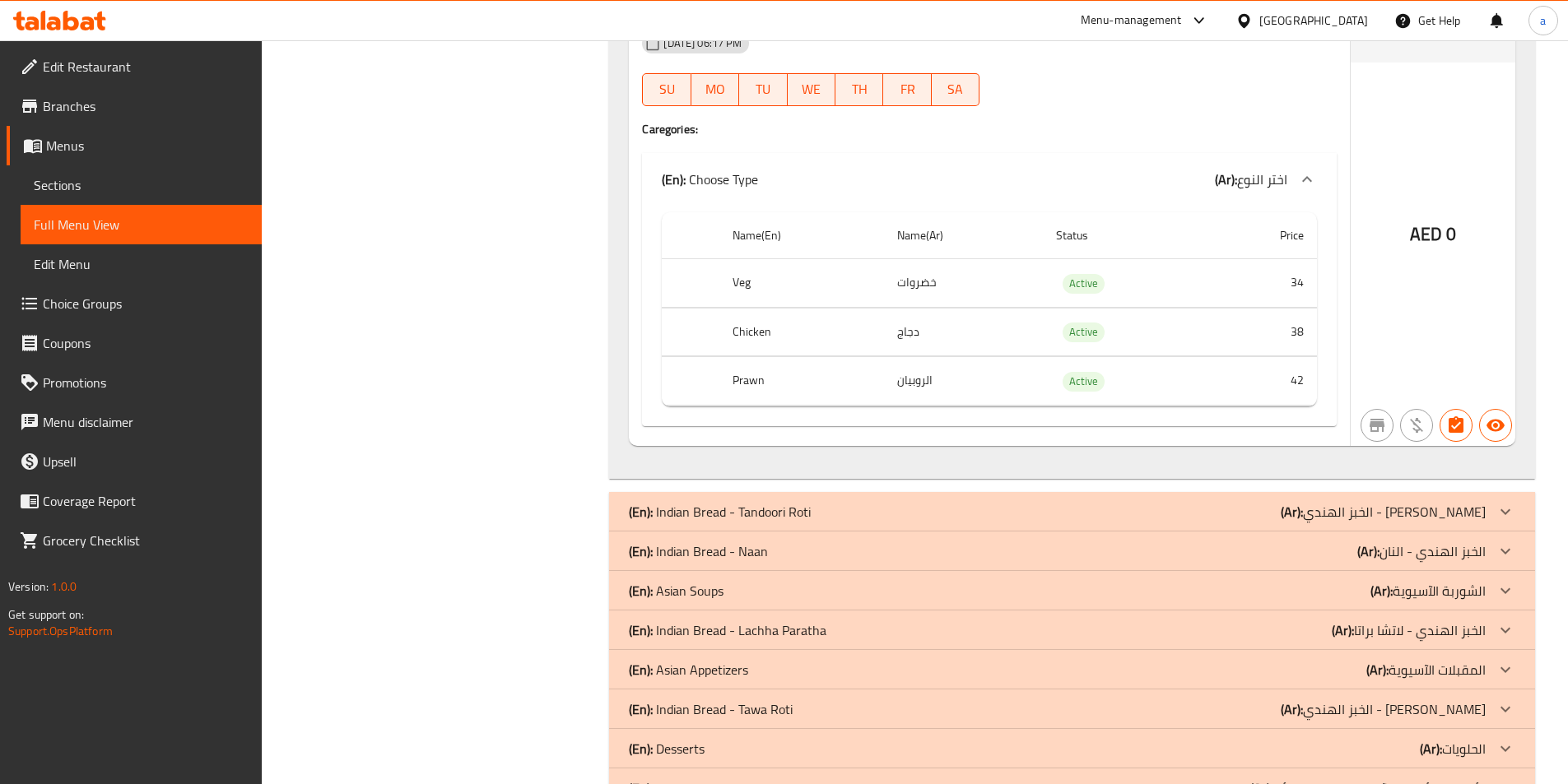
scroll to position [9378, 0]
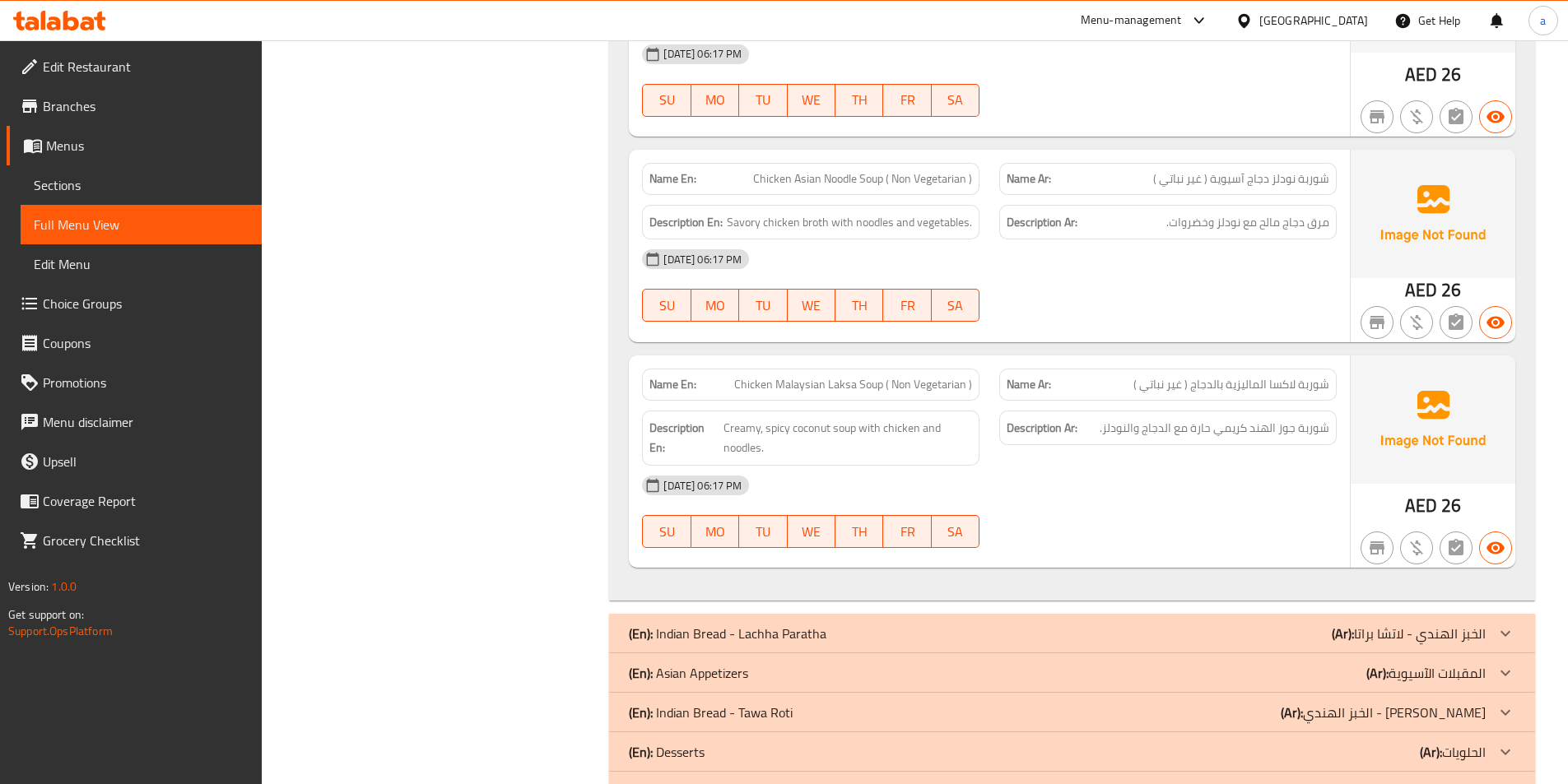
scroll to position [10908, 0]
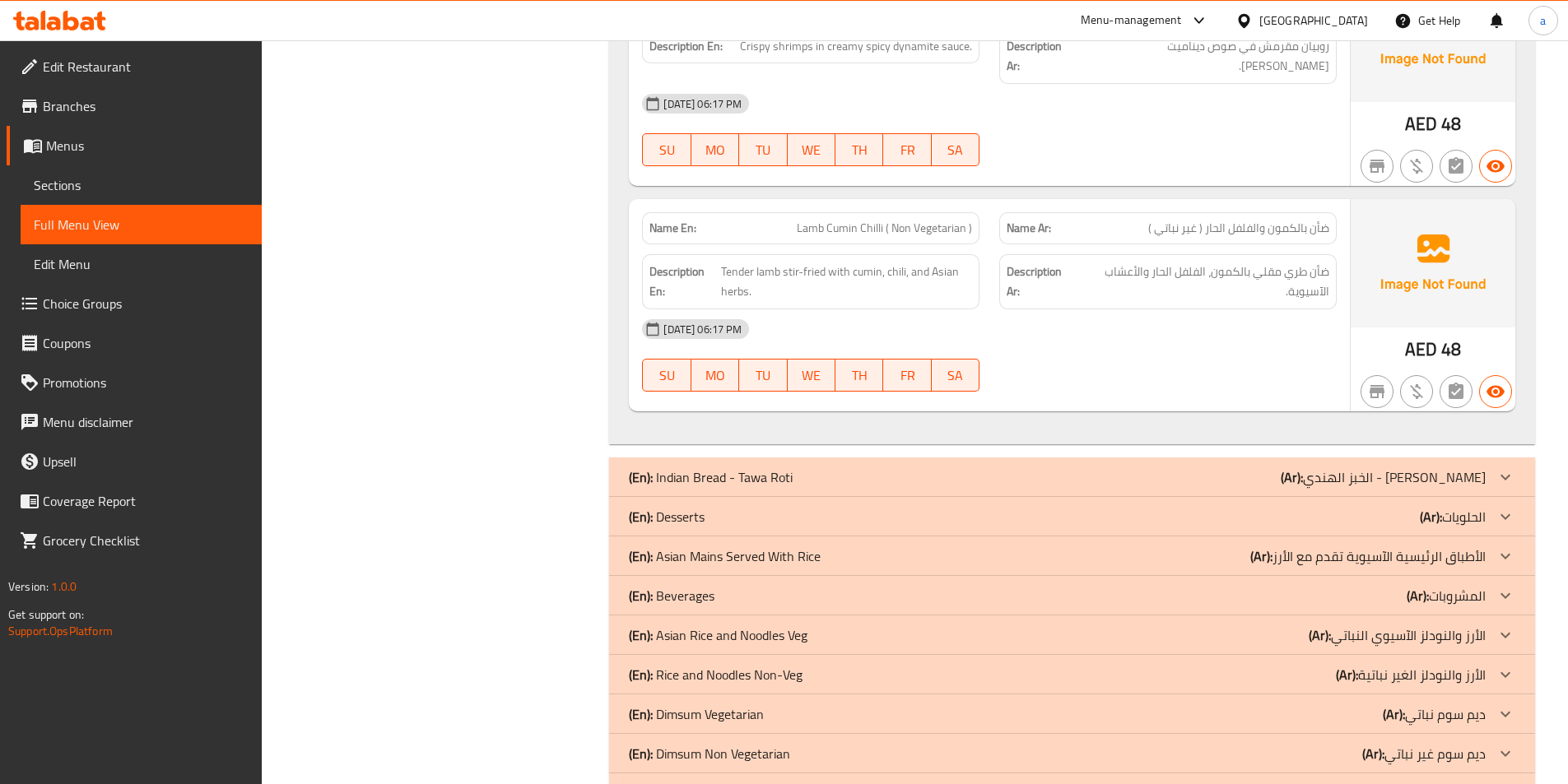
scroll to position [13299, 0]
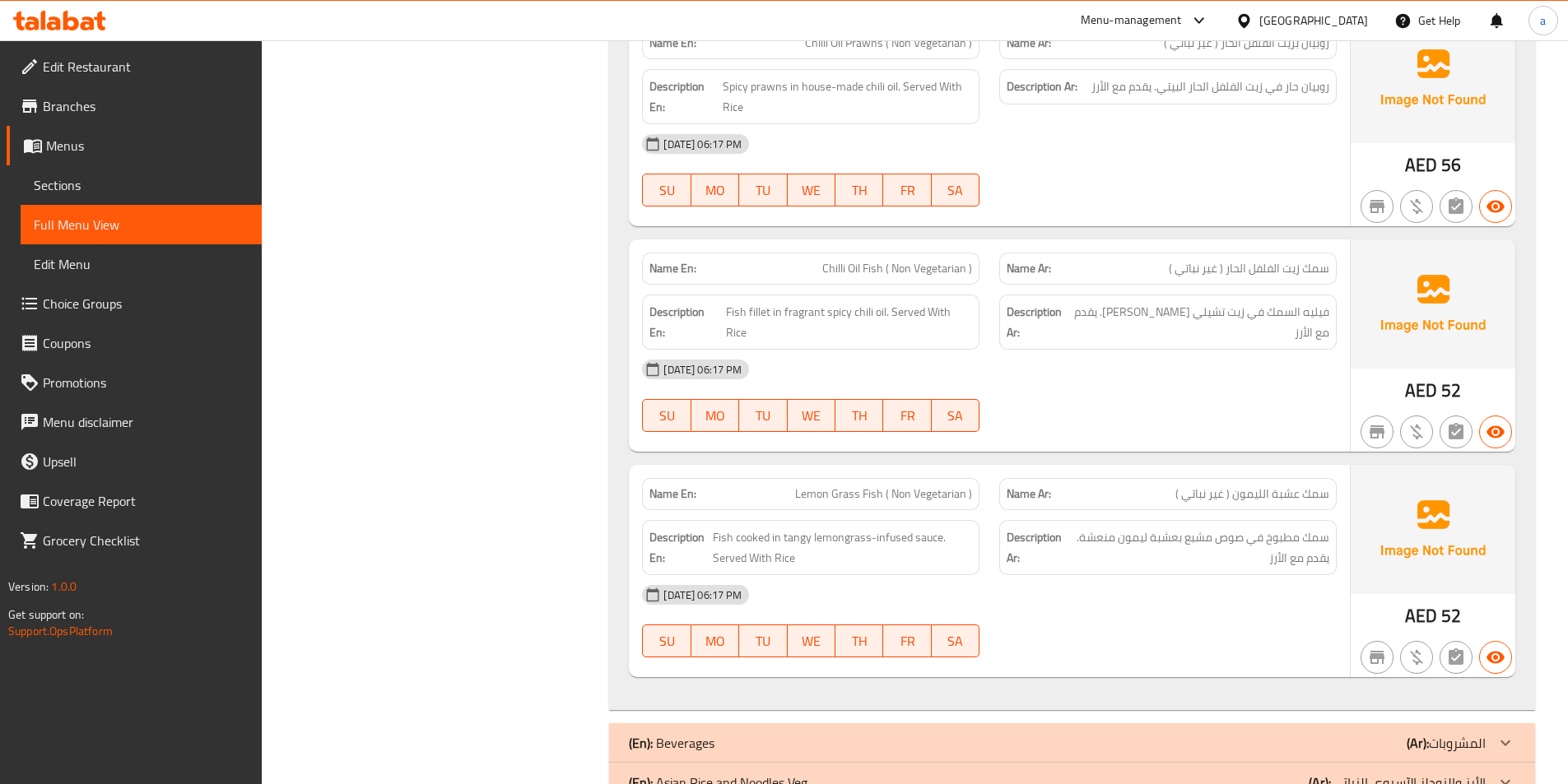
scroll to position [16523, 0]
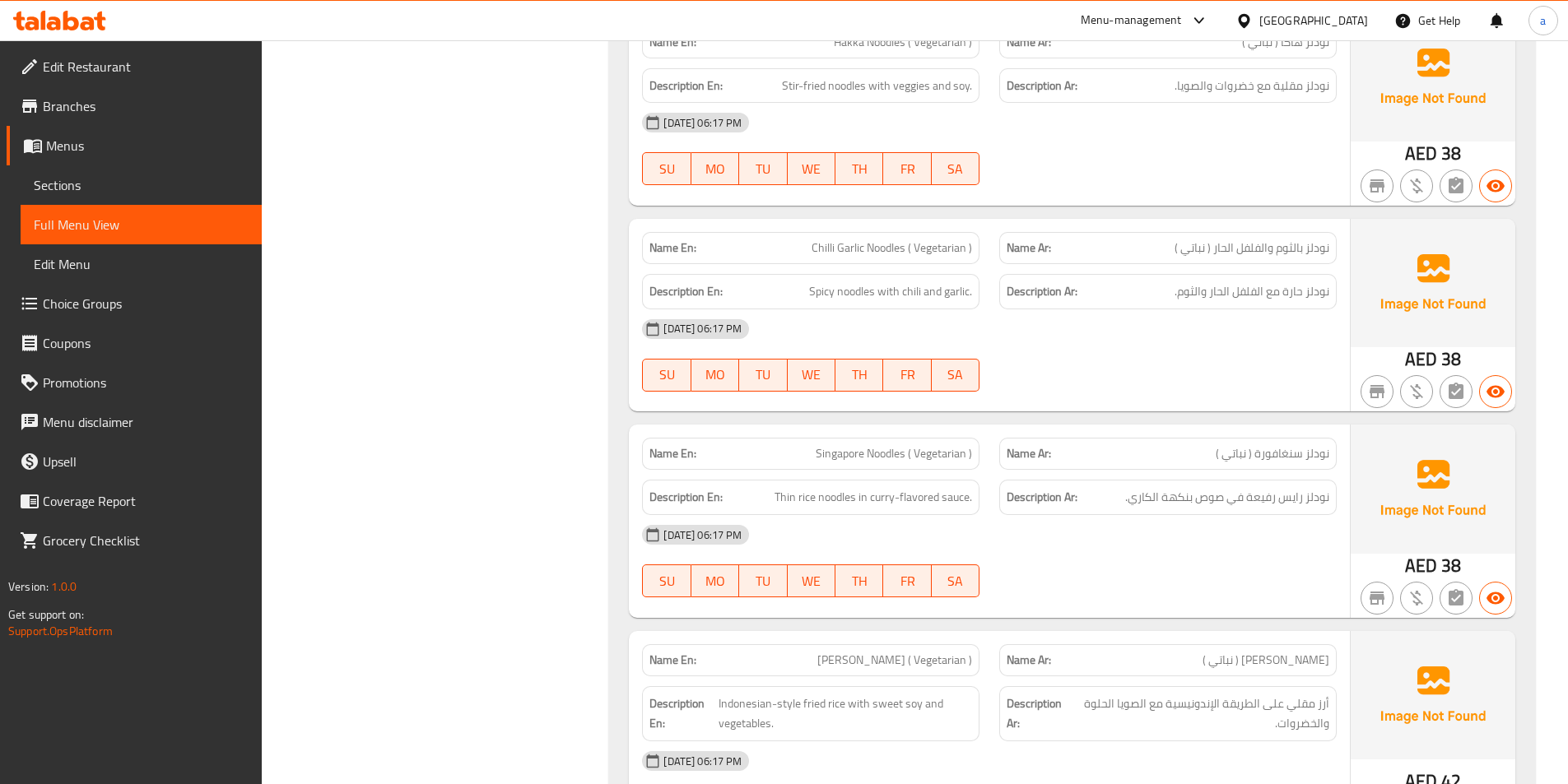
scroll to position [18257, 0]
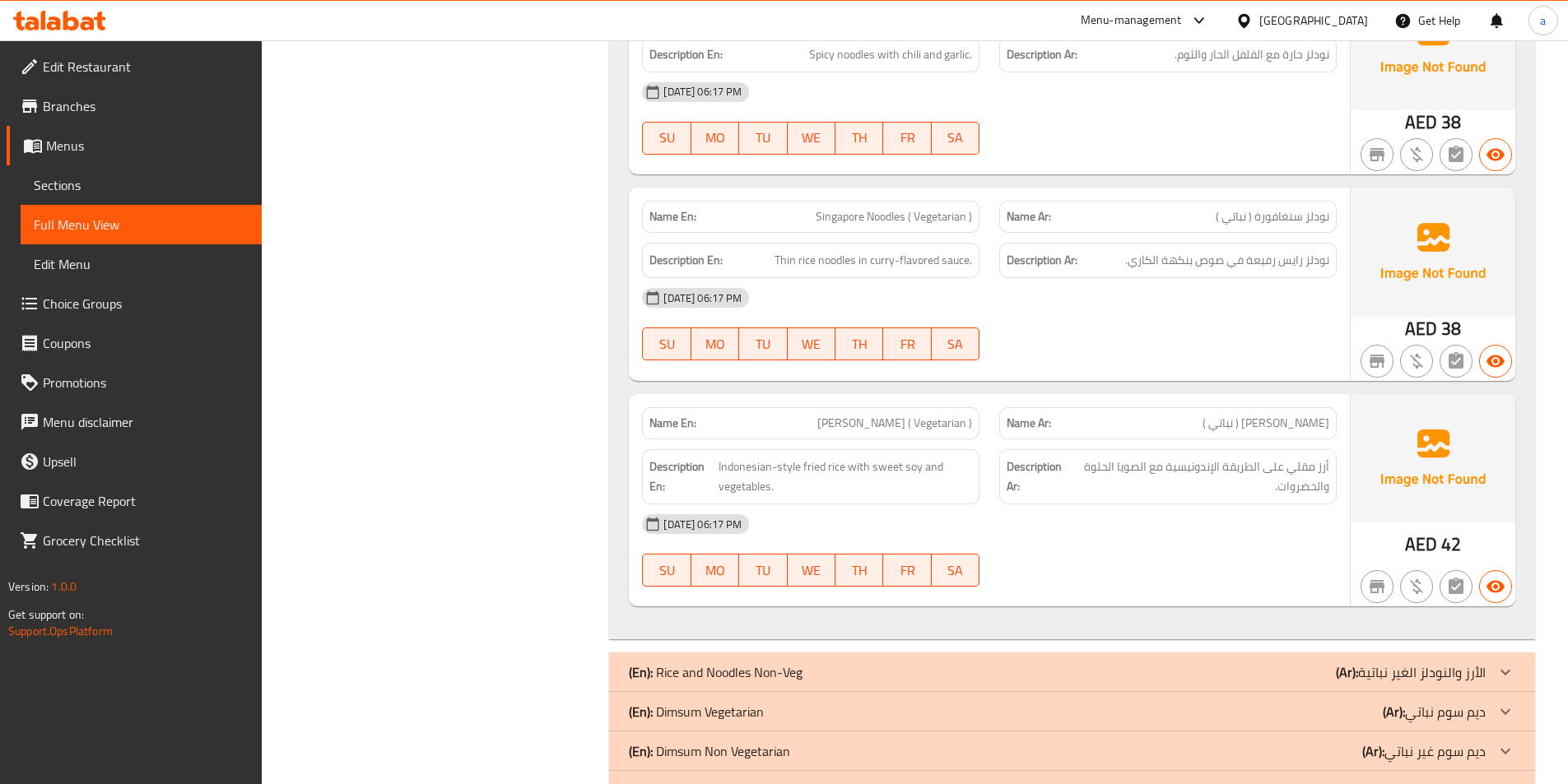
drag, startPoint x: 767, startPoint y: 605, endPoint x: 711, endPoint y: 589, distance: 58.2
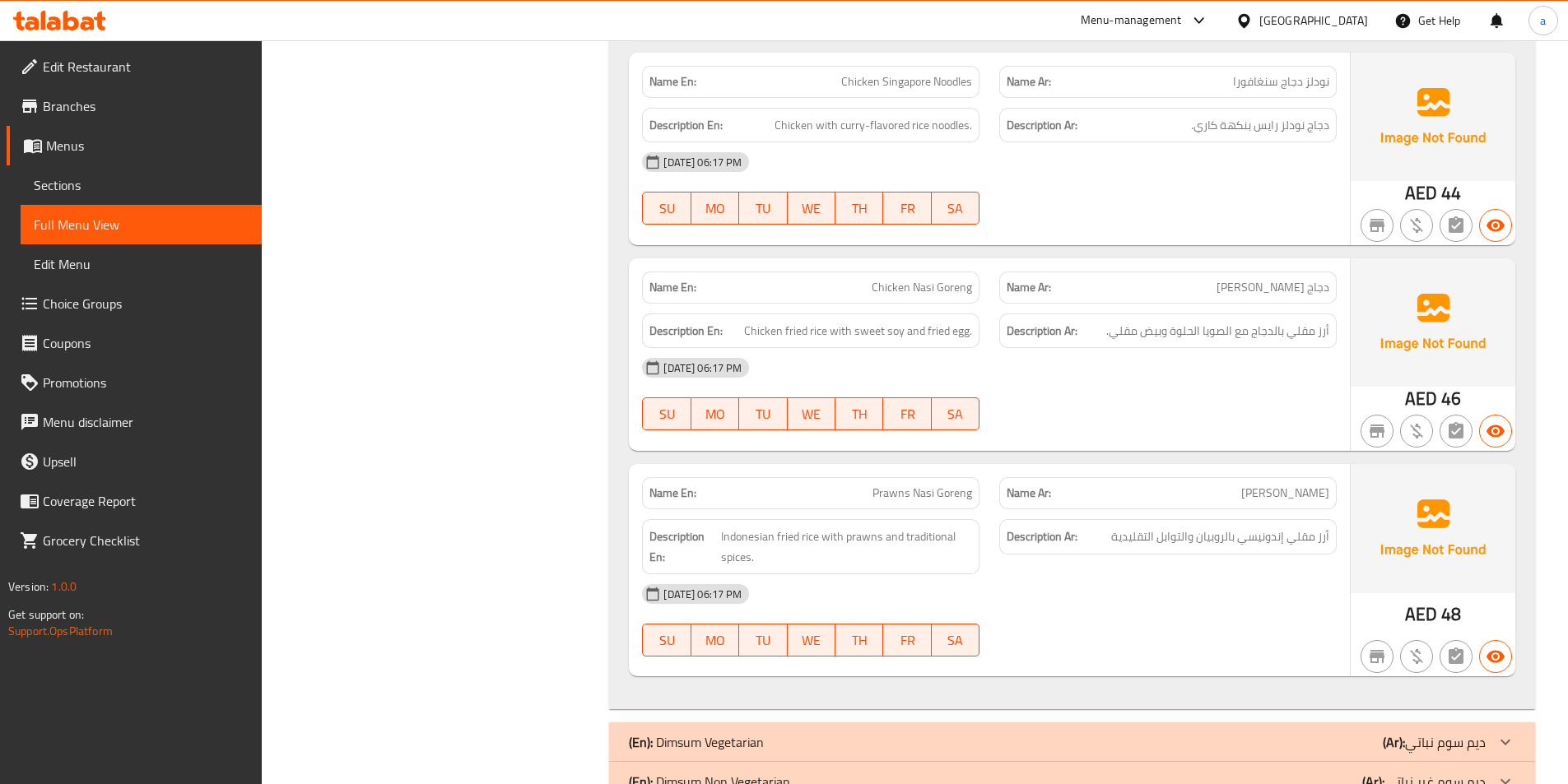
scroll to position [19977, 0]
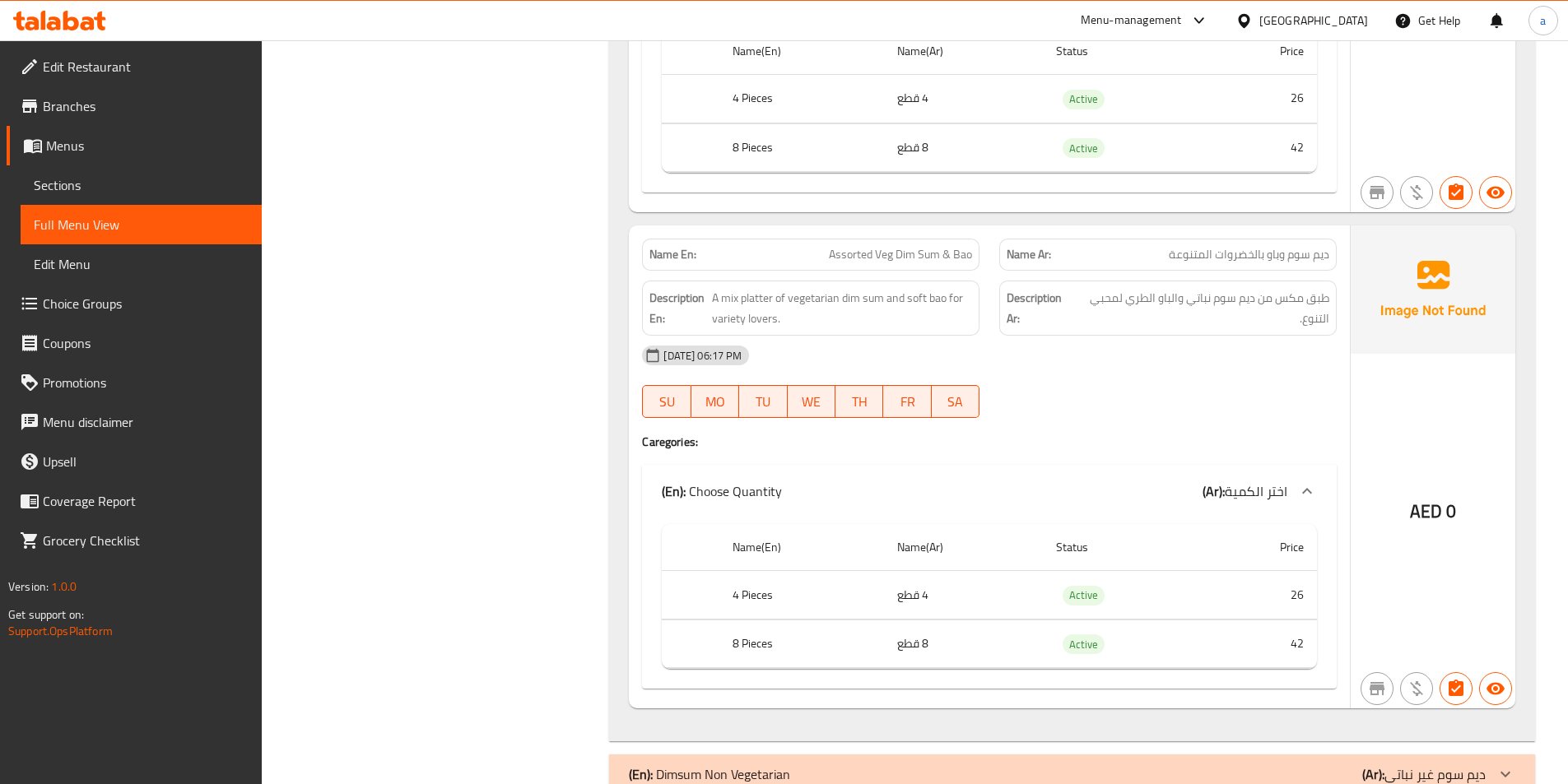
scroll to position [22512, 0]
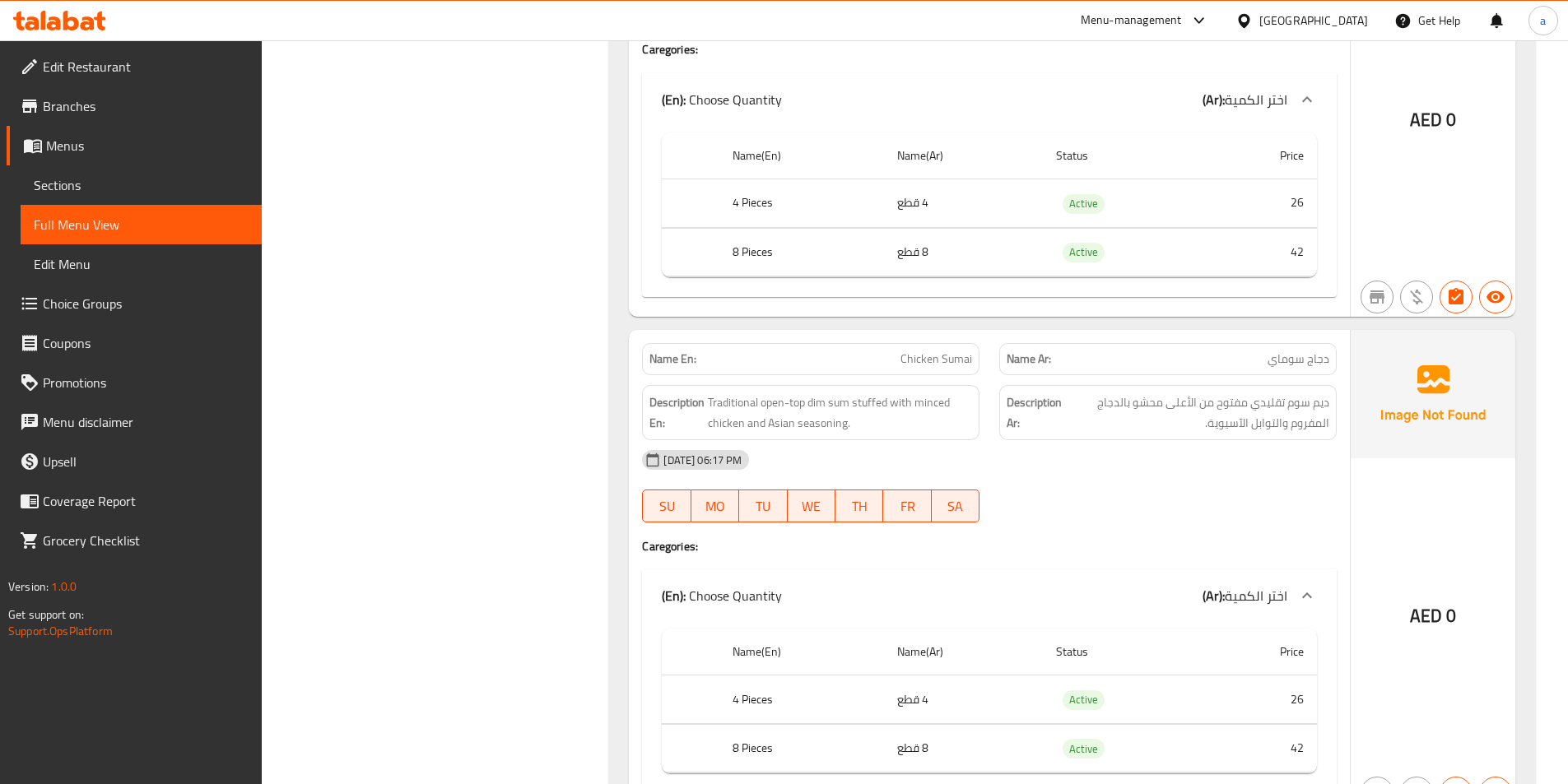
scroll to position [25524, 0]
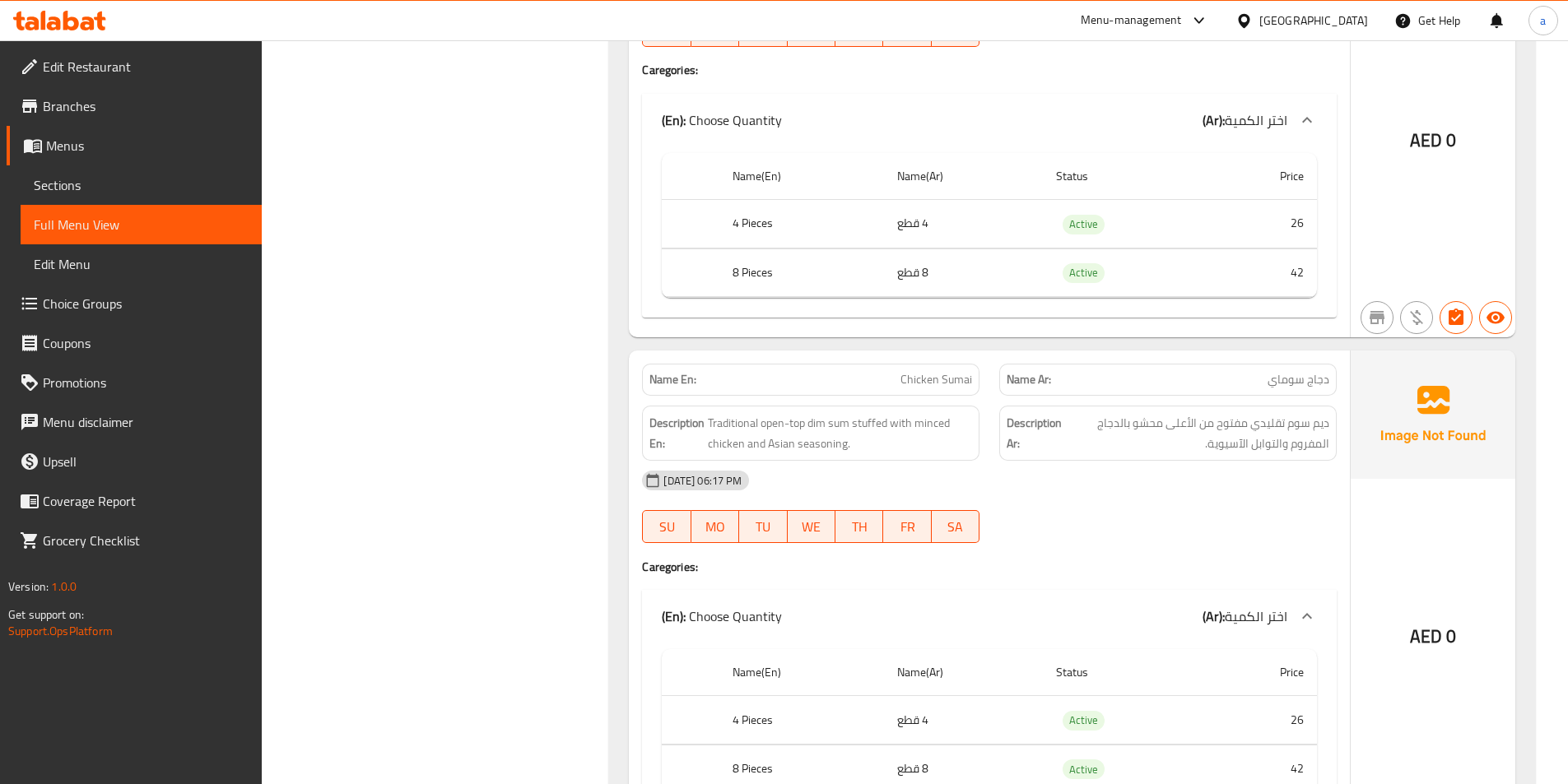
scroll to position [25380, 0]
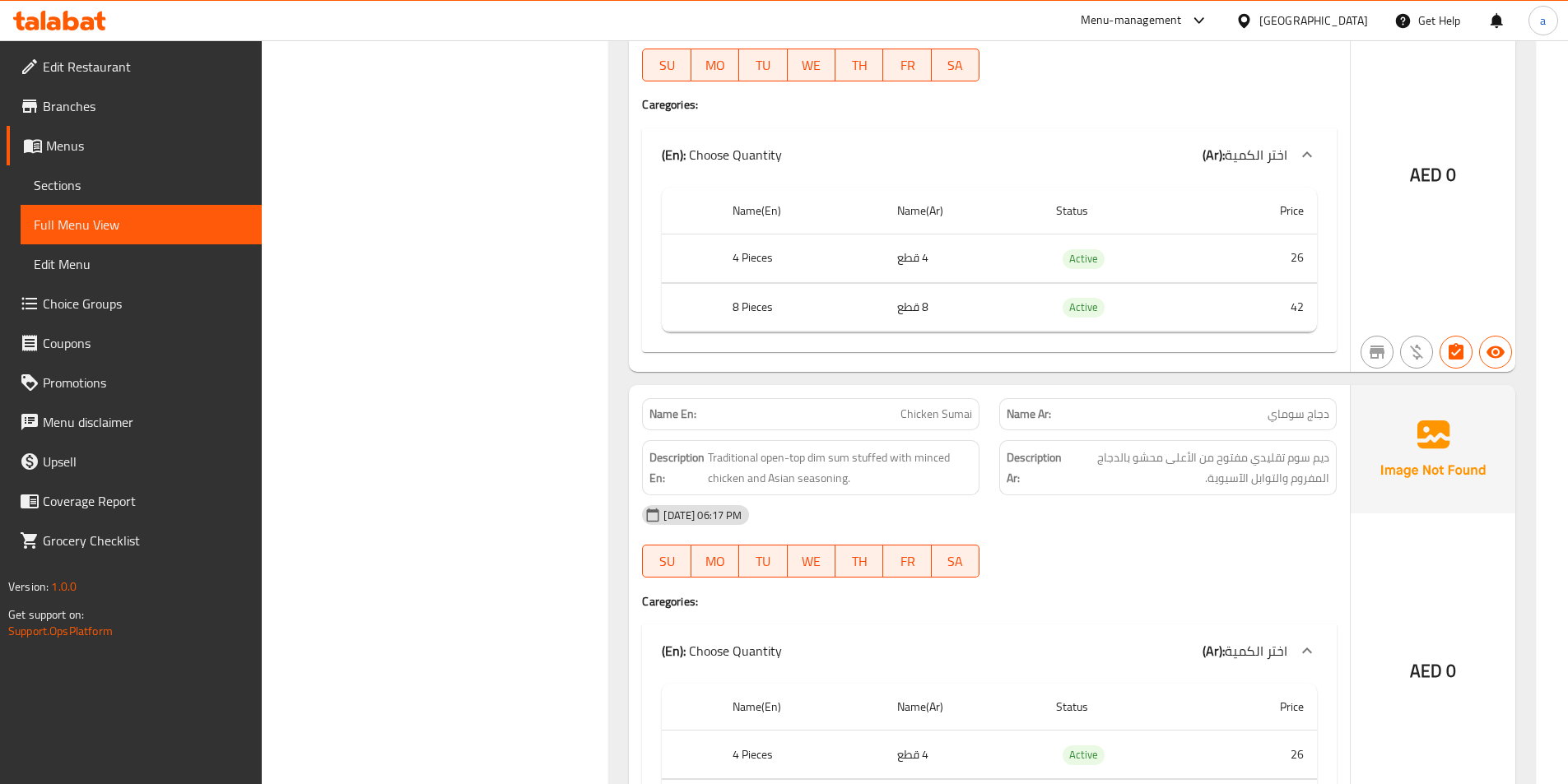
click at [145, 156] on link "Menus" at bounding box center [135, 145] width 256 height 40
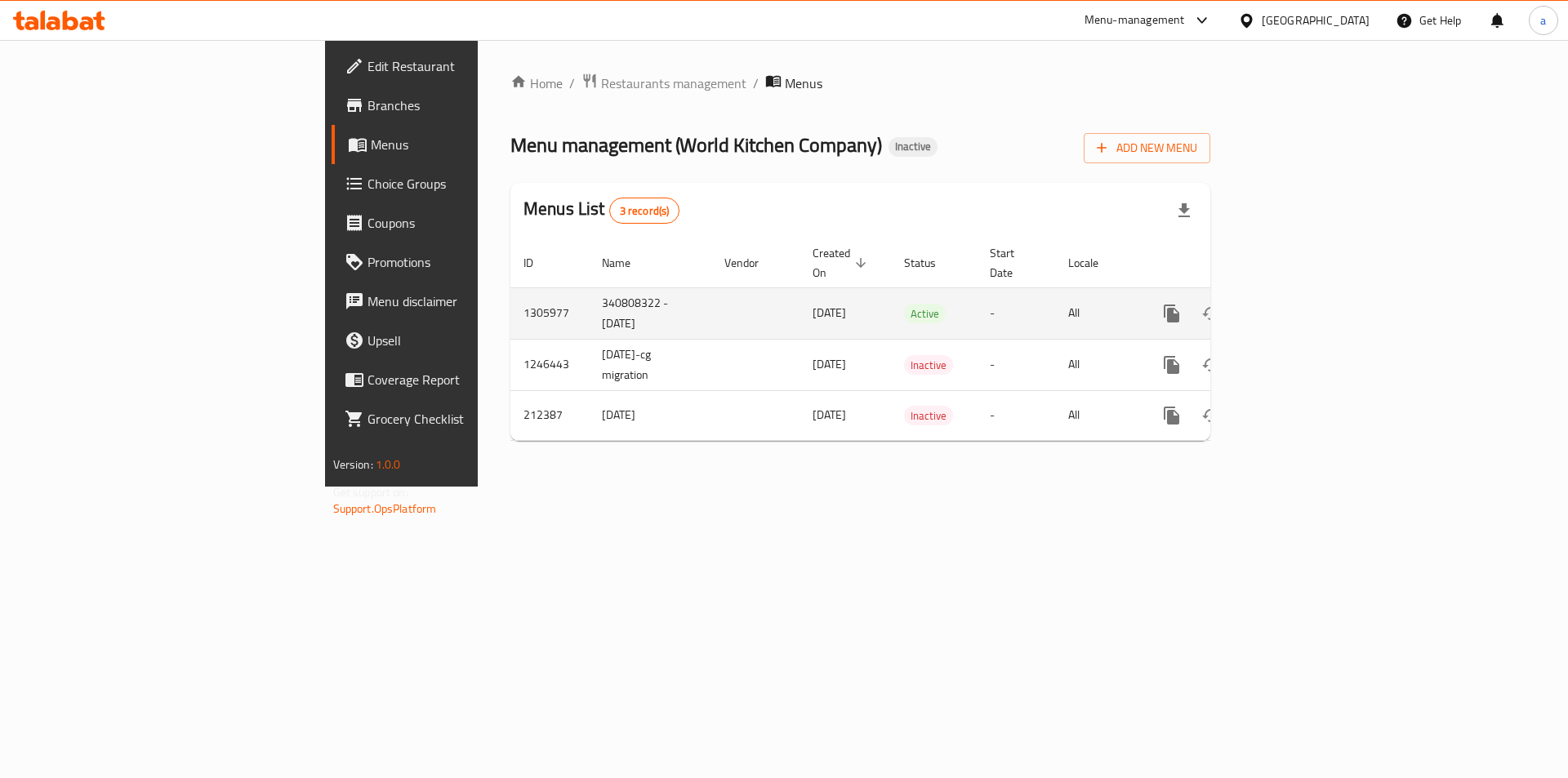
click at [1296, 306] on icon "enhanced table" at bounding box center [1289, 313] width 14 height 14
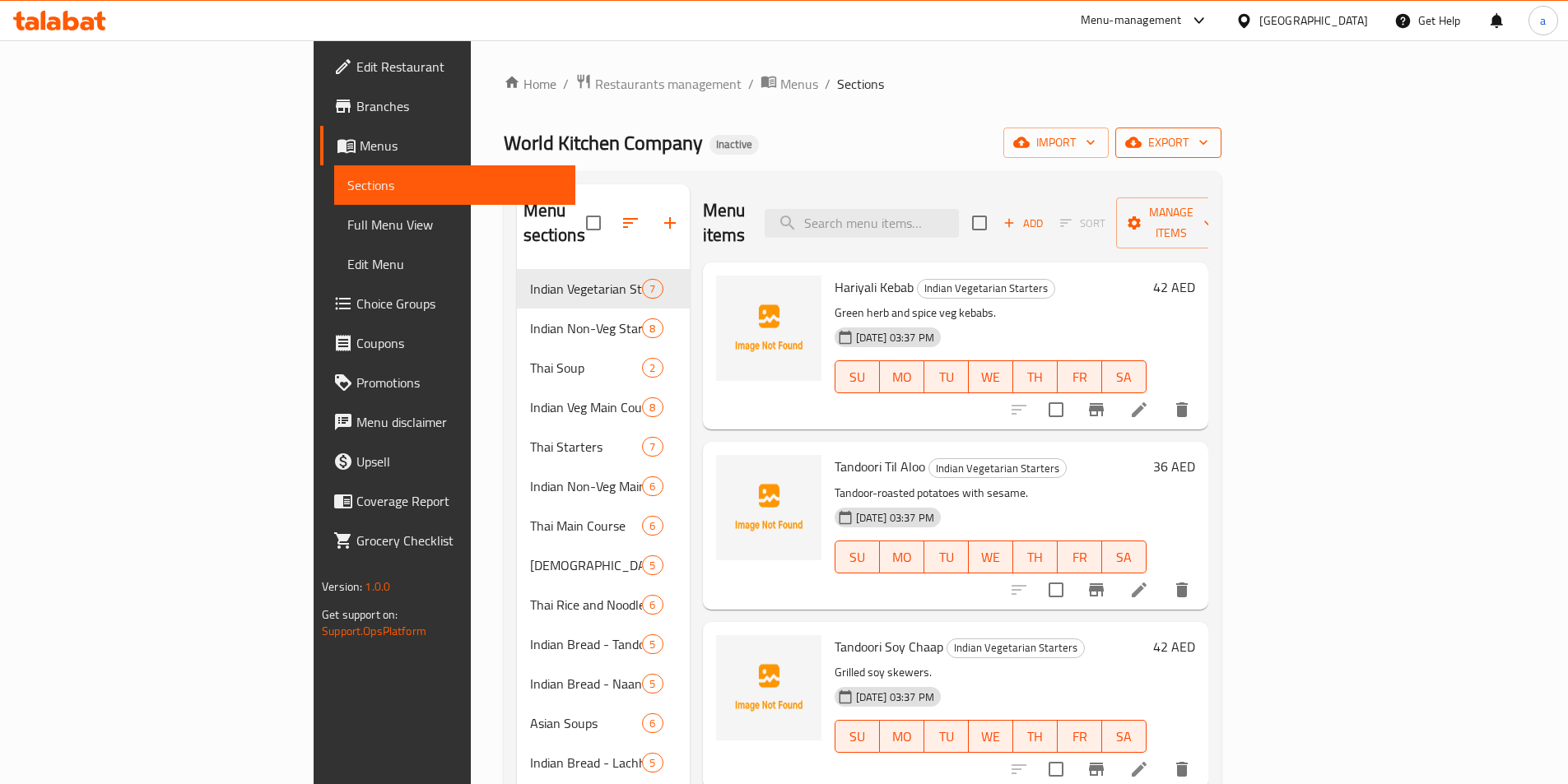
click at [1208, 151] on span "export" at bounding box center [1168, 142] width 79 height 20
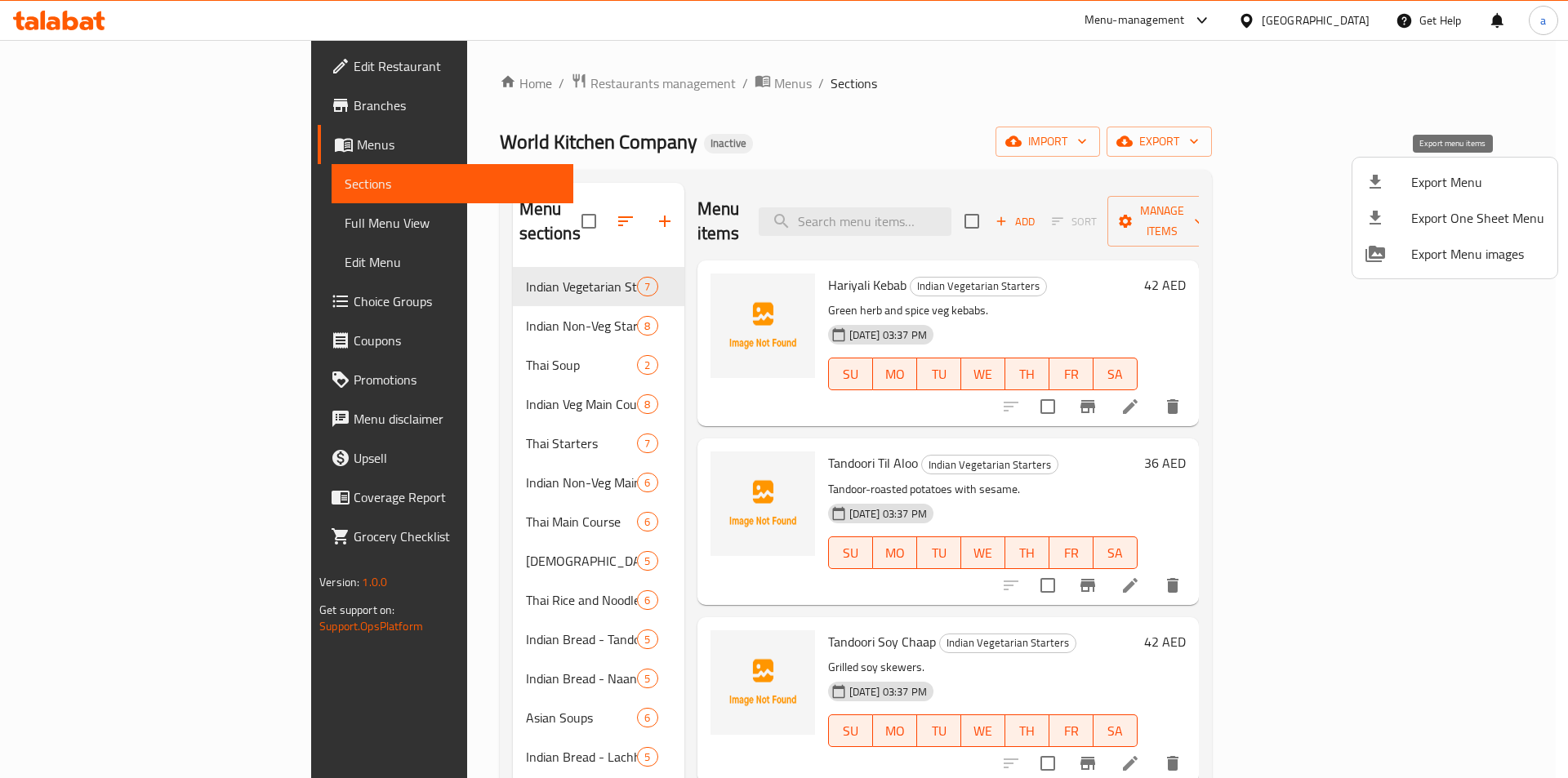
click at [1433, 186] on span "Export Menu" at bounding box center [1477, 182] width 133 height 19
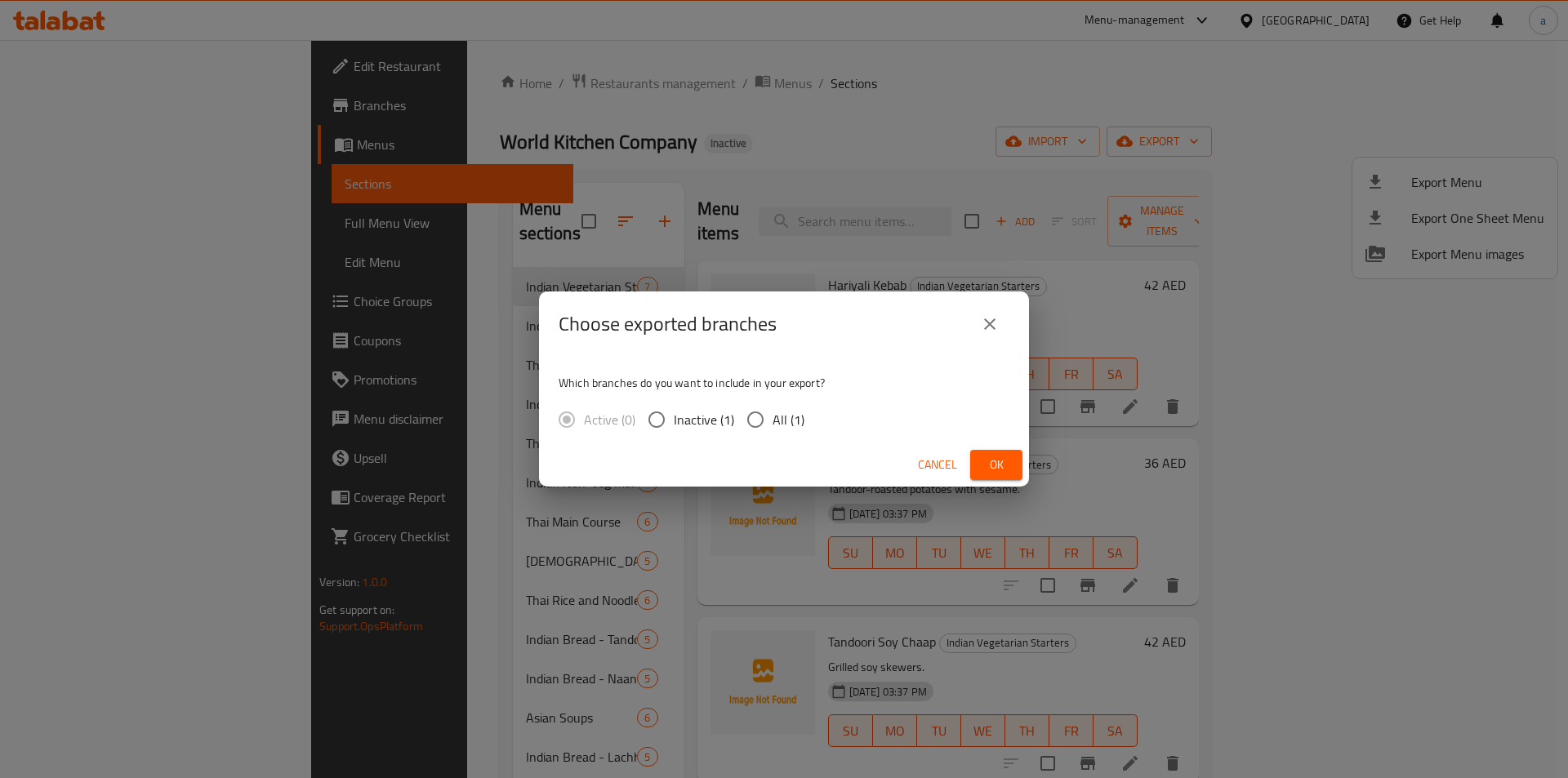
click at [808, 425] on div "Active (0) Inactive (1) All (1)" at bounding box center [688, 420] width 259 height 35
click at [808, 420] on div "Active (0) Inactive (1) All (1)" at bounding box center [688, 420] width 259 height 35
click at [775, 420] on span "All (1)" at bounding box center [787, 420] width 32 height 19
click at [772, 420] on input "All (1)" at bounding box center [756, 420] width 35 height 35
radio input "true"
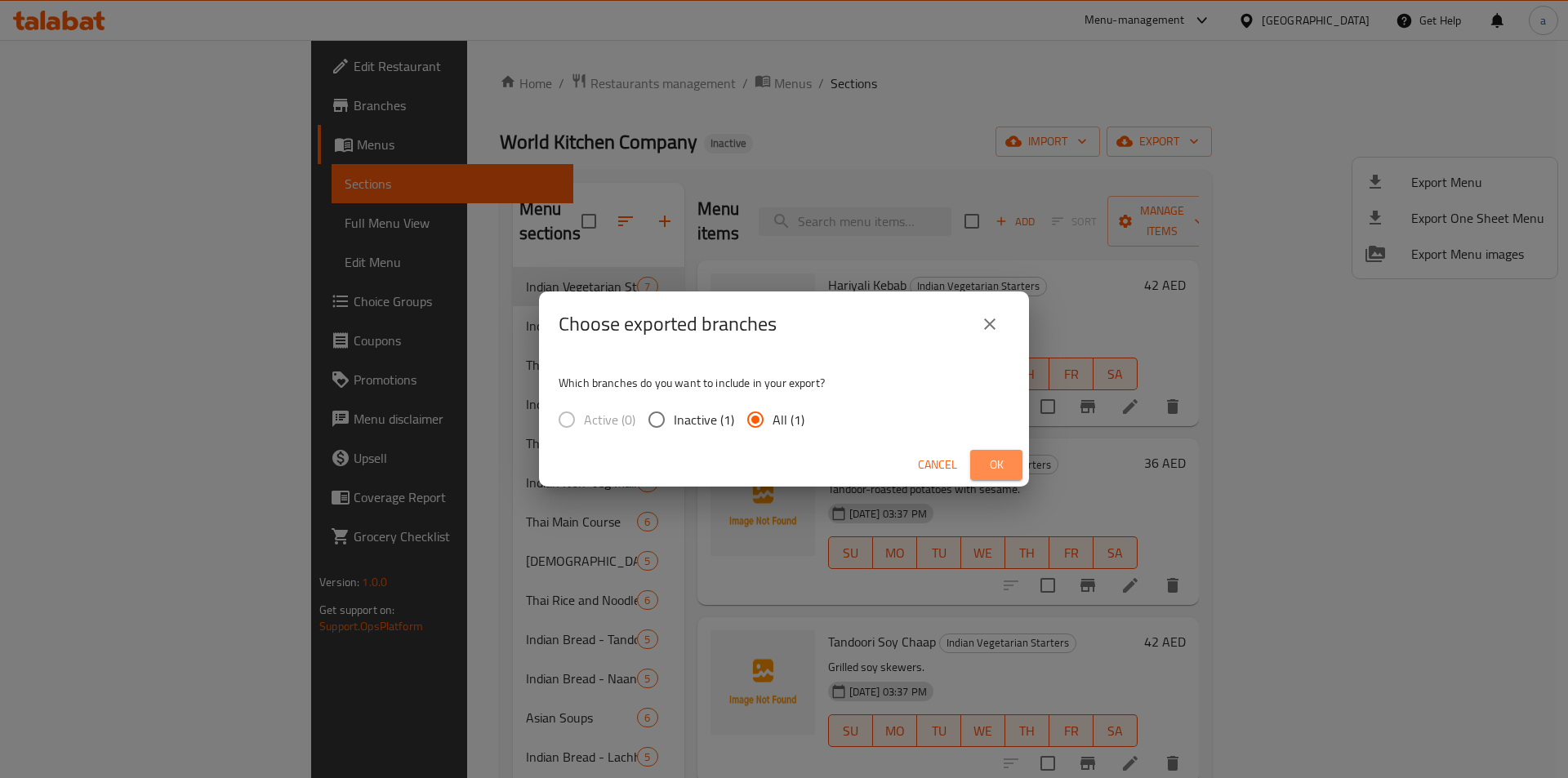
click at [1001, 455] on span "Ok" at bounding box center [996, 465] width 26 height 20
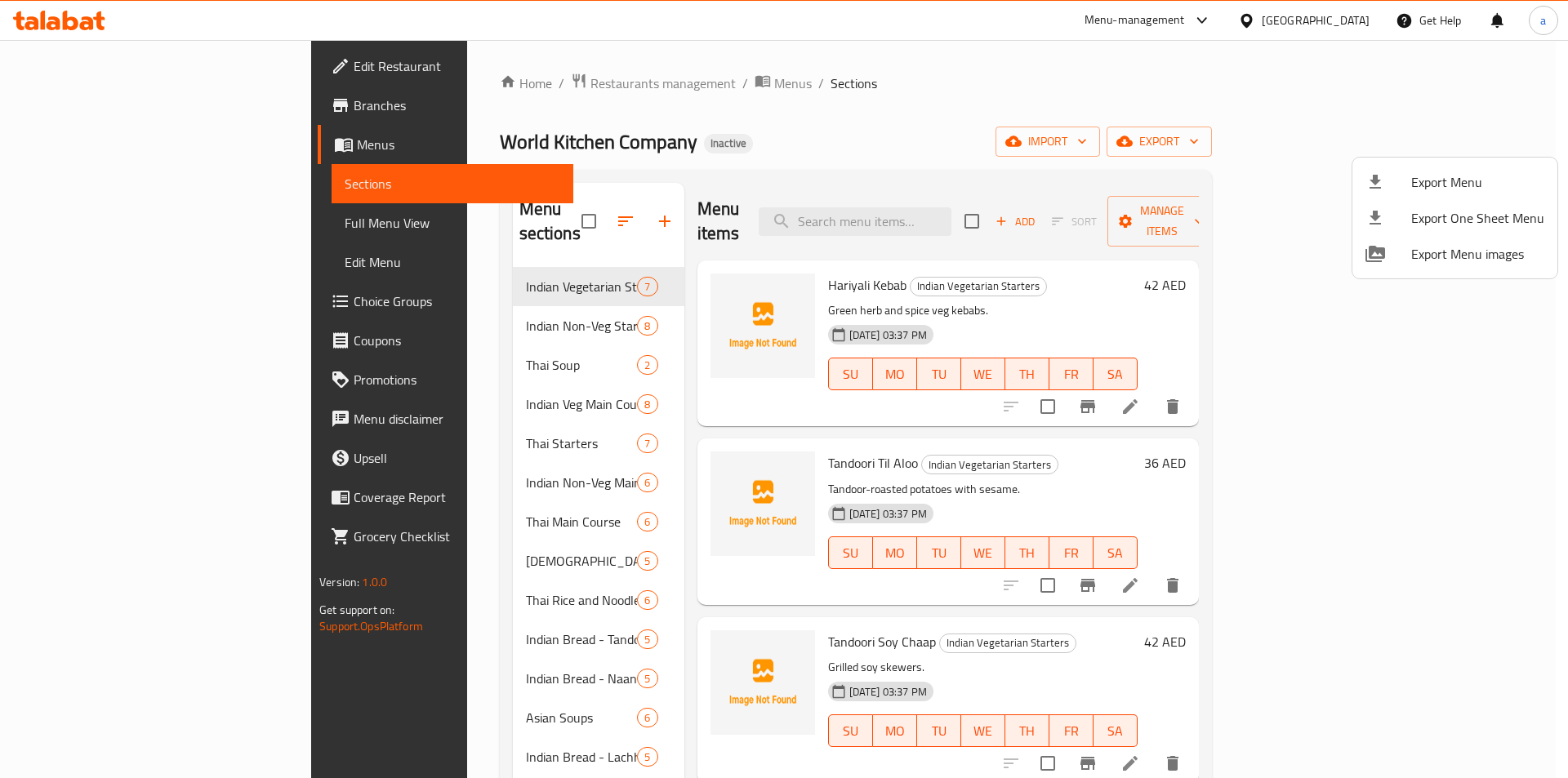
click at [1097, 79] on div at bounding box center [784, 389] width 1568 height 778
